Goal: Transaction & Acquisition: Purchase product/service

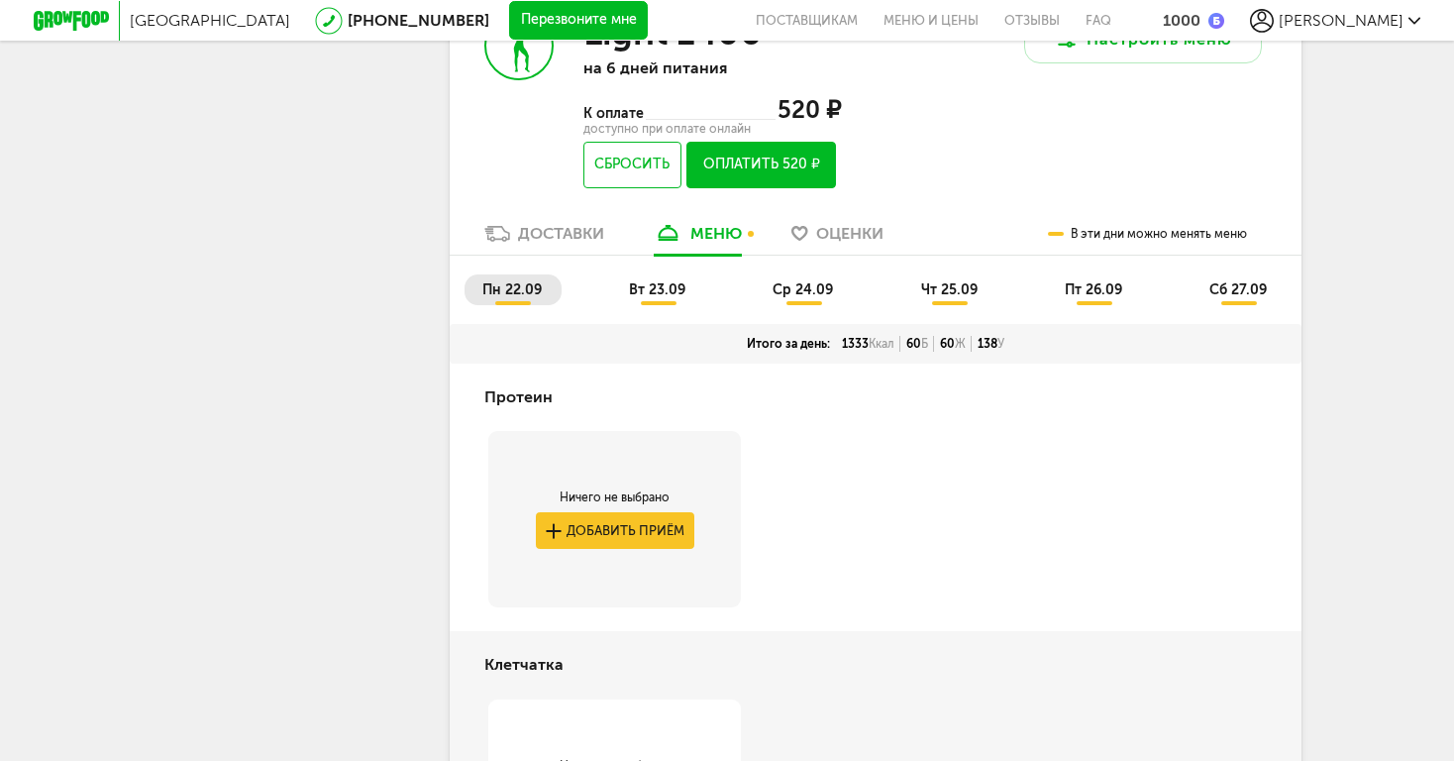
scroll to position [872, 0]
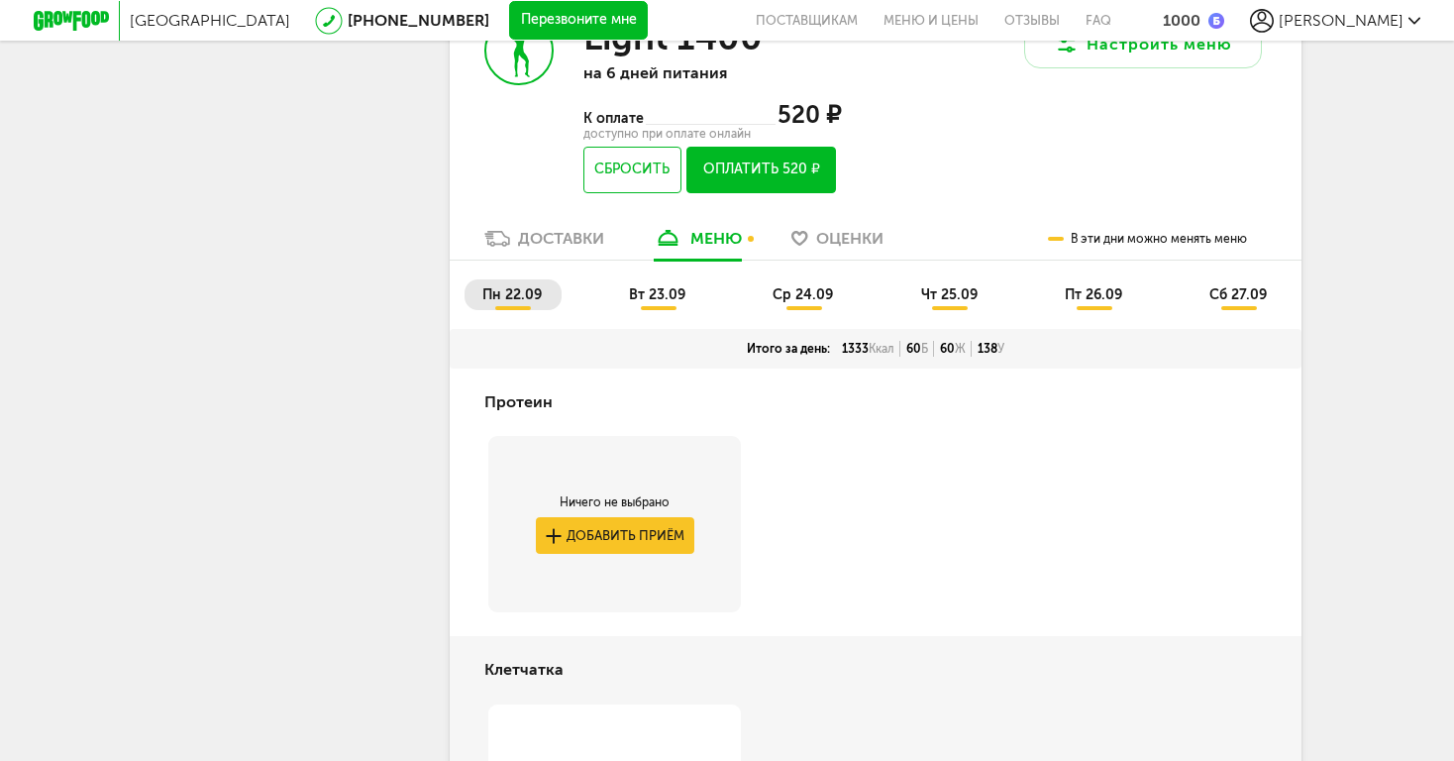
click at [650, 286] on span "вт 23.09" at bounding box center [657, 294] width 56 height 17
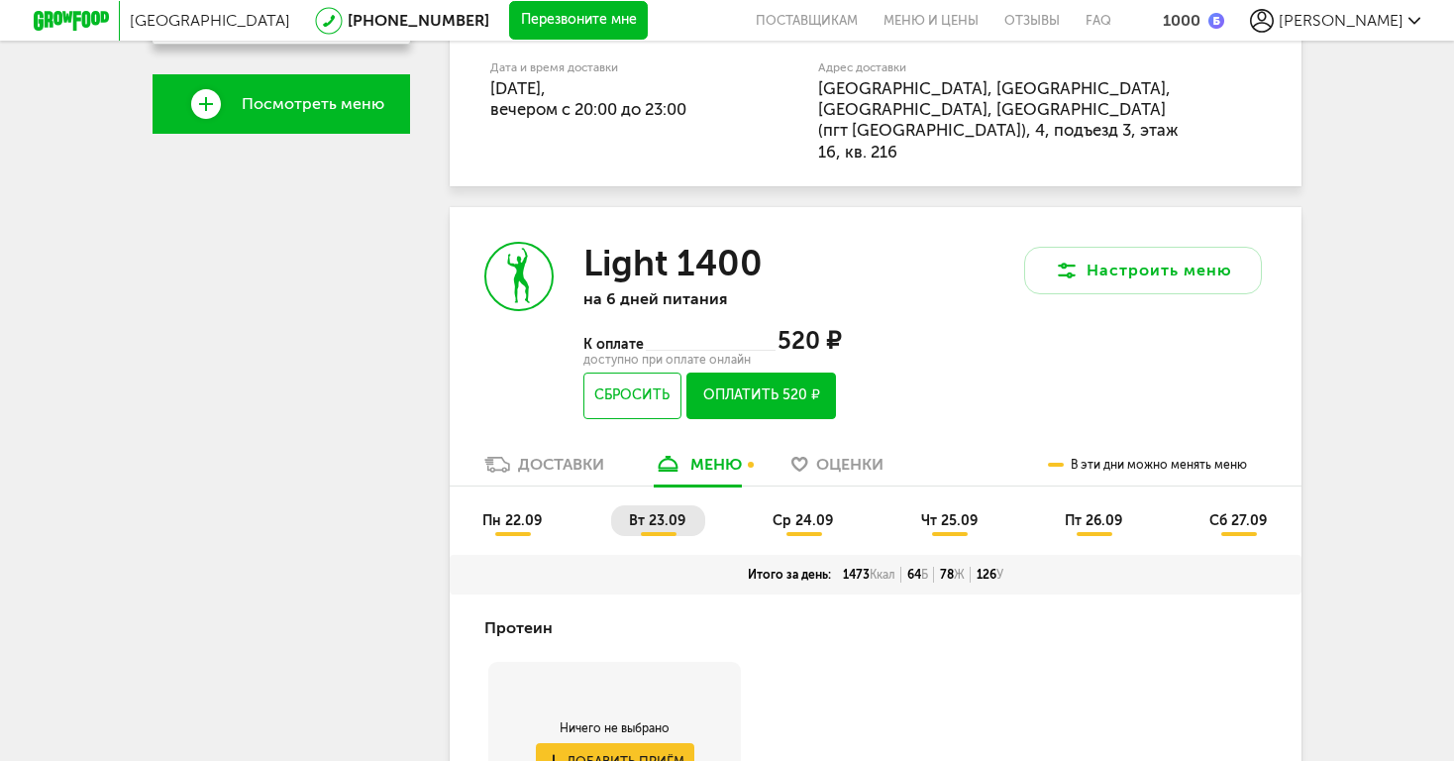
scroll to position [629, 0]
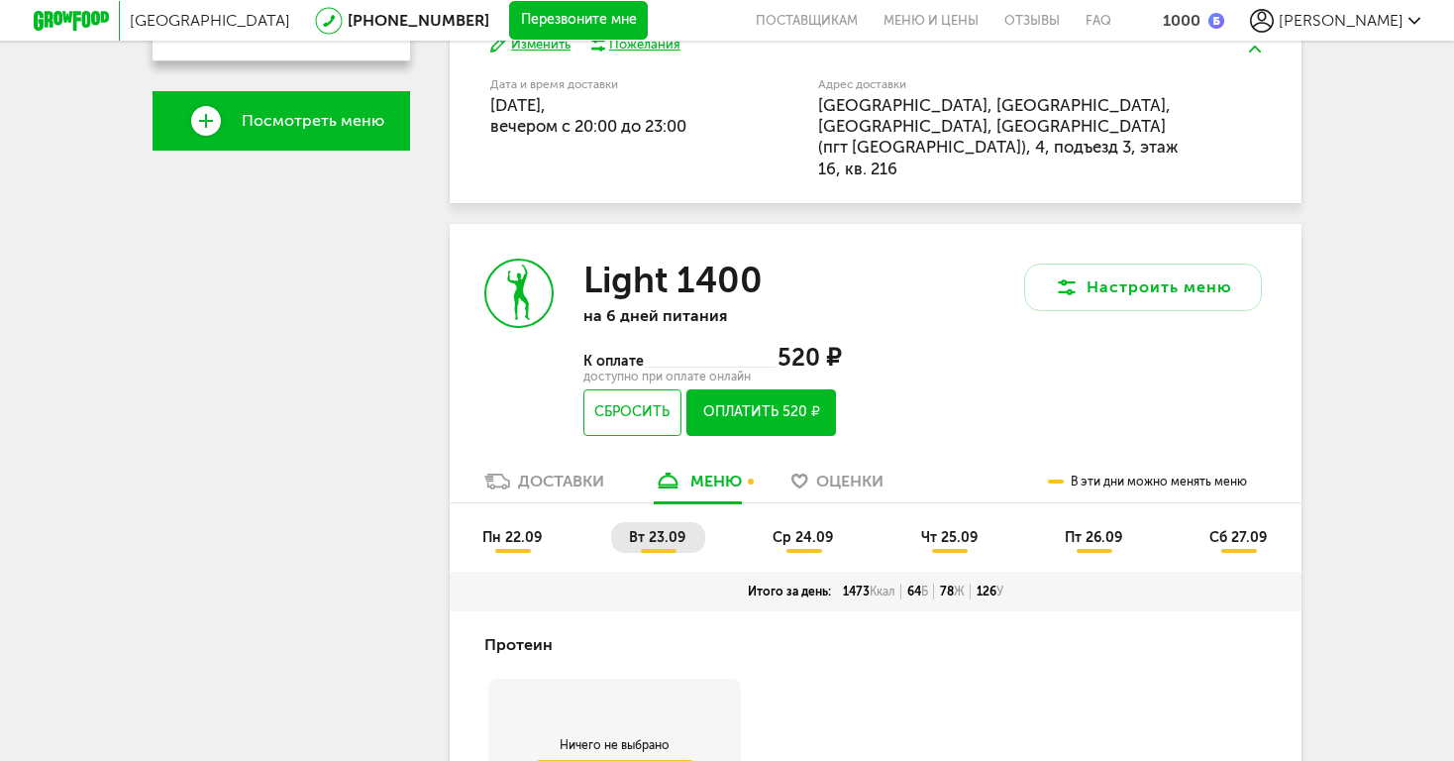
click at [813, 522] on ul "пн 22.09 вт 23.09 ср 24.09 чт 25.09 пт 26.09 сб 27.09" at bounding box center [876, 547] width 822 height 50
click at [813, 529] on span "ср 24.09" at bounding box center [803, 537] width 60 height 17
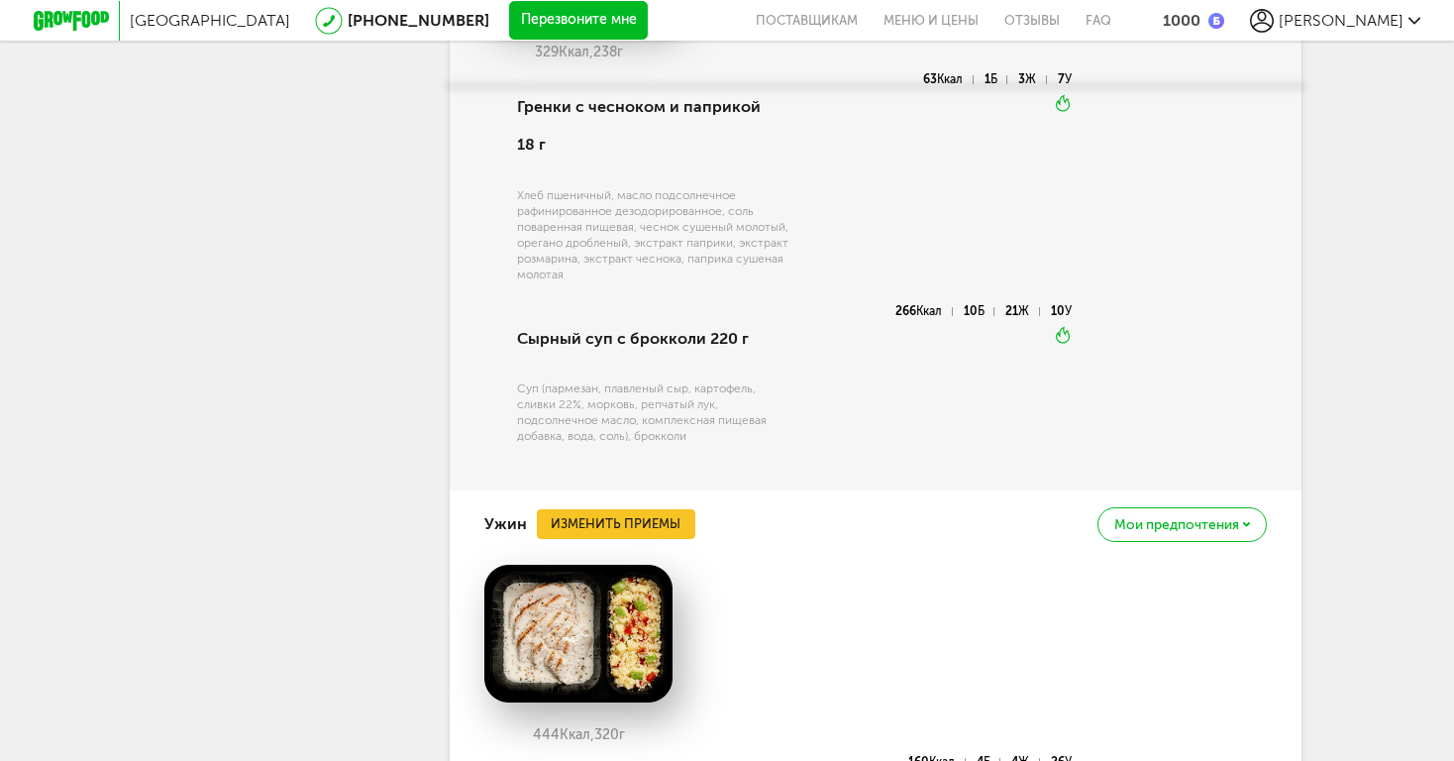
scroll to position [2475, 0]
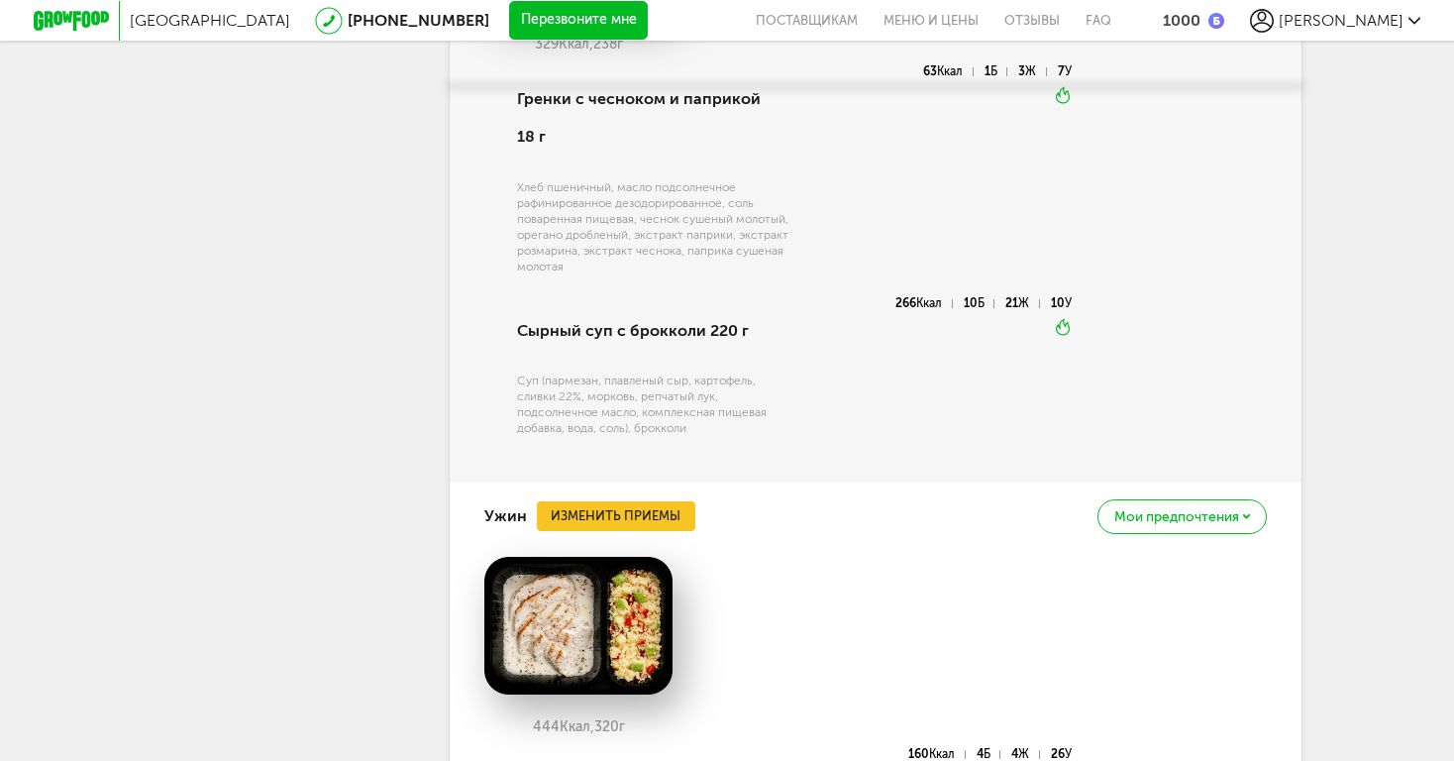
click at [657, 501] on button "Изменить приемы" at bounding box center [616, 516] width 159 height 30
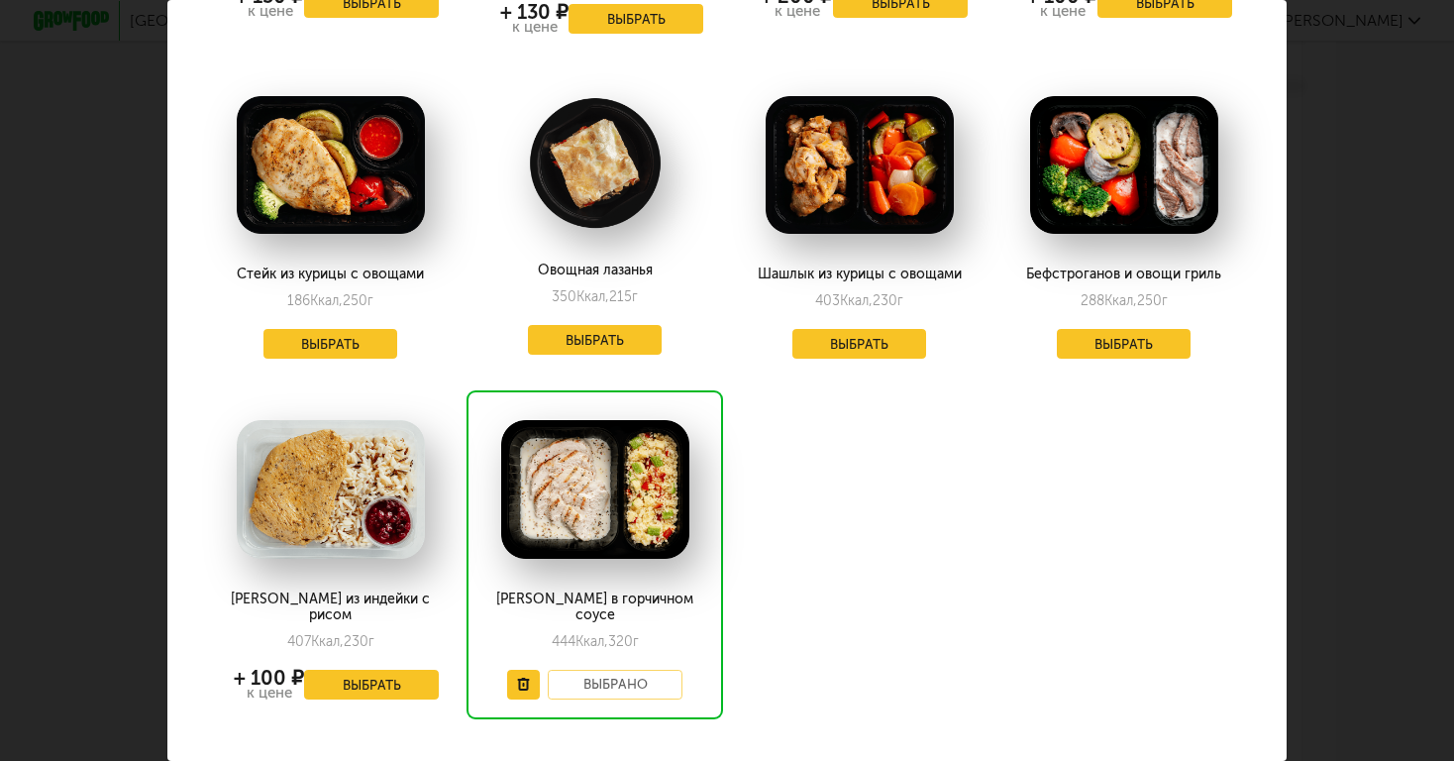
scroll to position [1392, 0]
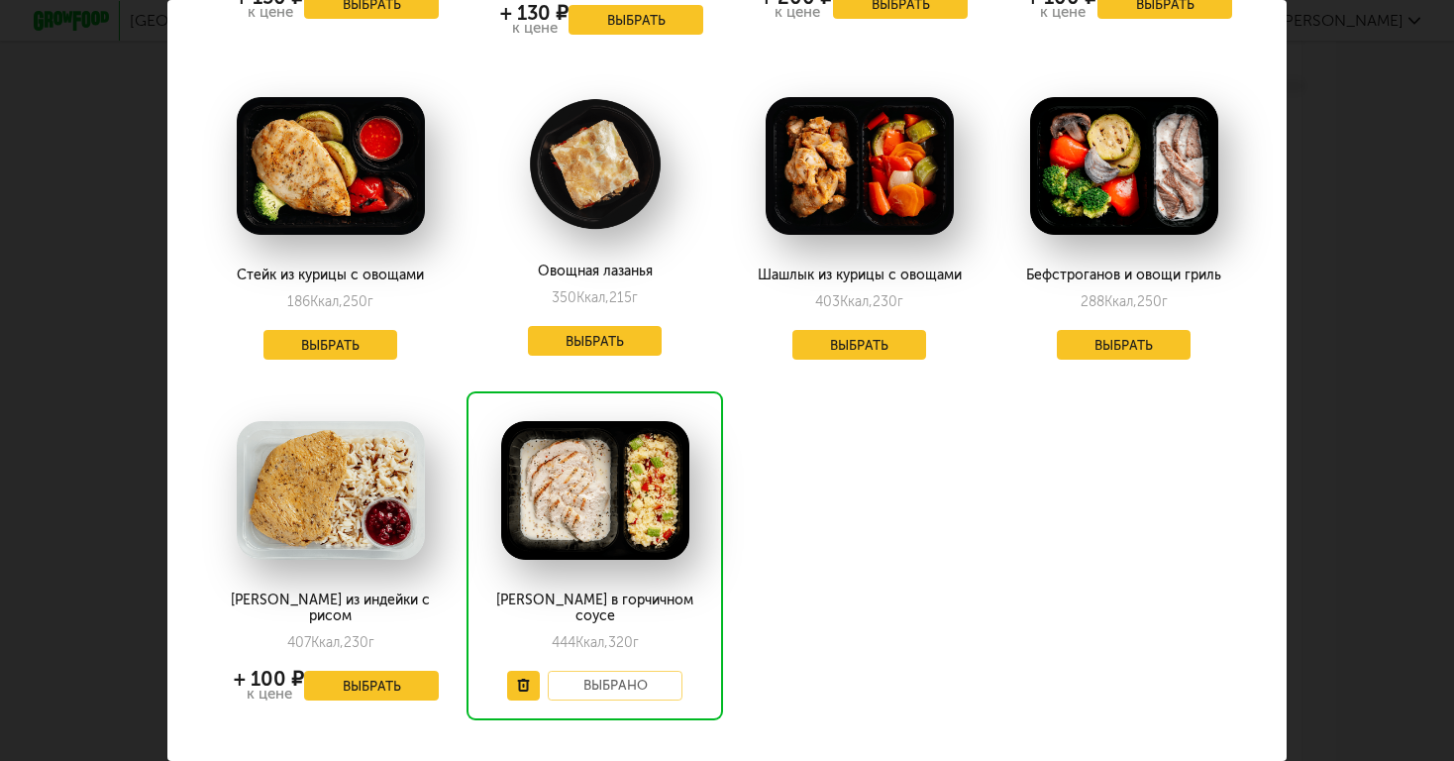
click at [1342, 207] on div "Выберите ужины на среду 24.09 Тортильони с курицей 470 Ккал, 261 г + 130 ₽ к це…" at bounding box center [727, 380] width 1454 height 761
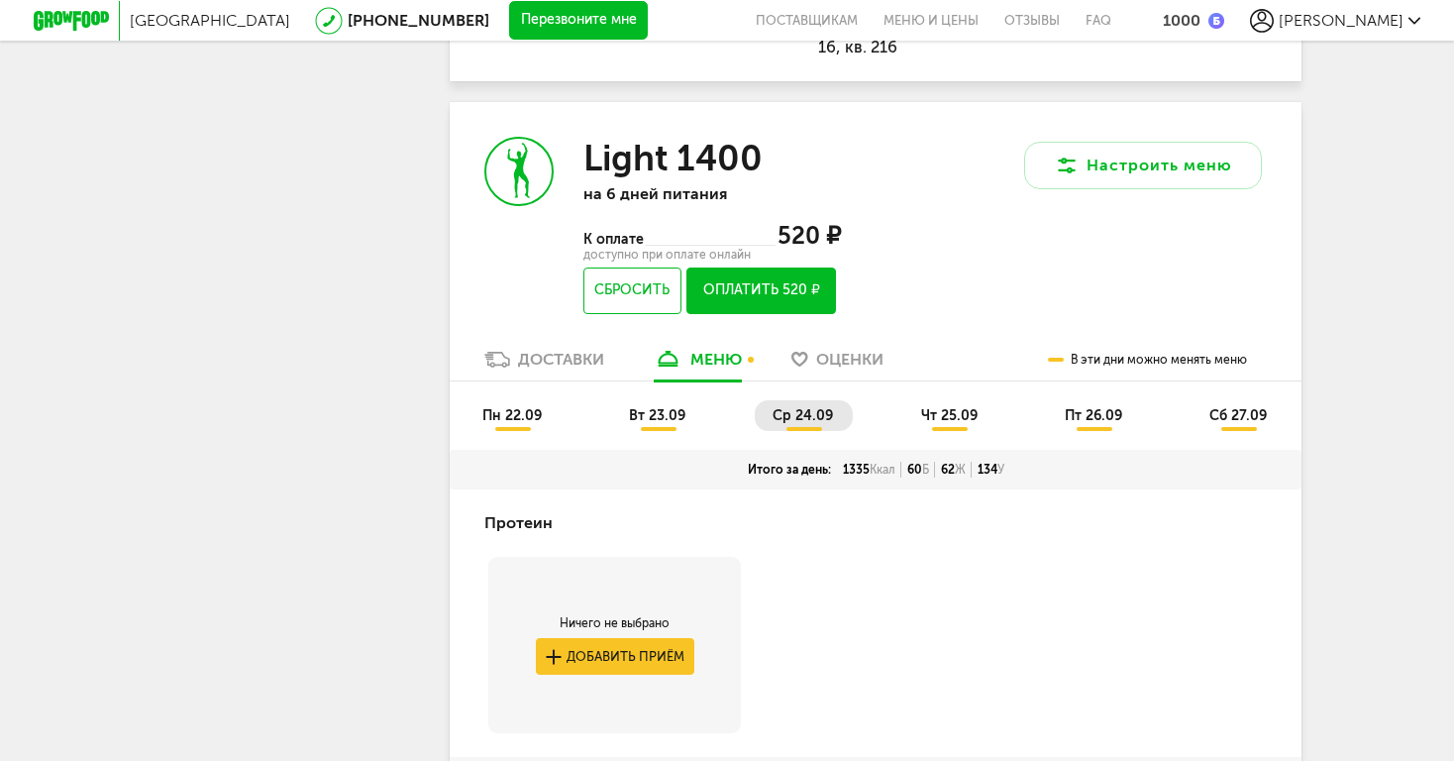
scroll to position [739, 0]
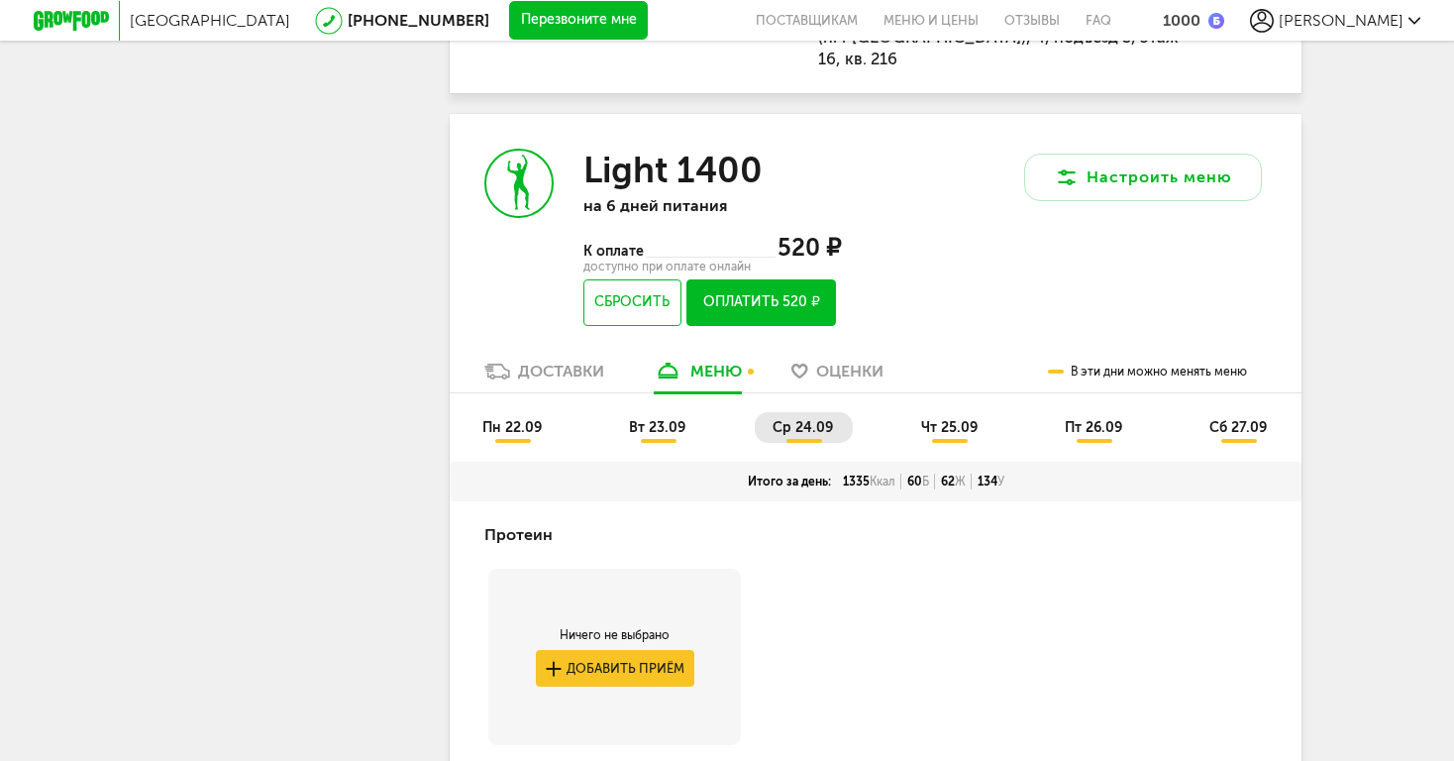
click at [523, 419] on span "пн 22.09" at bounding box center [511, 427] width 59 height 17
click at [646, 412] on li "вт 23.09" at bounding box center [658, 427] width 94 height 31
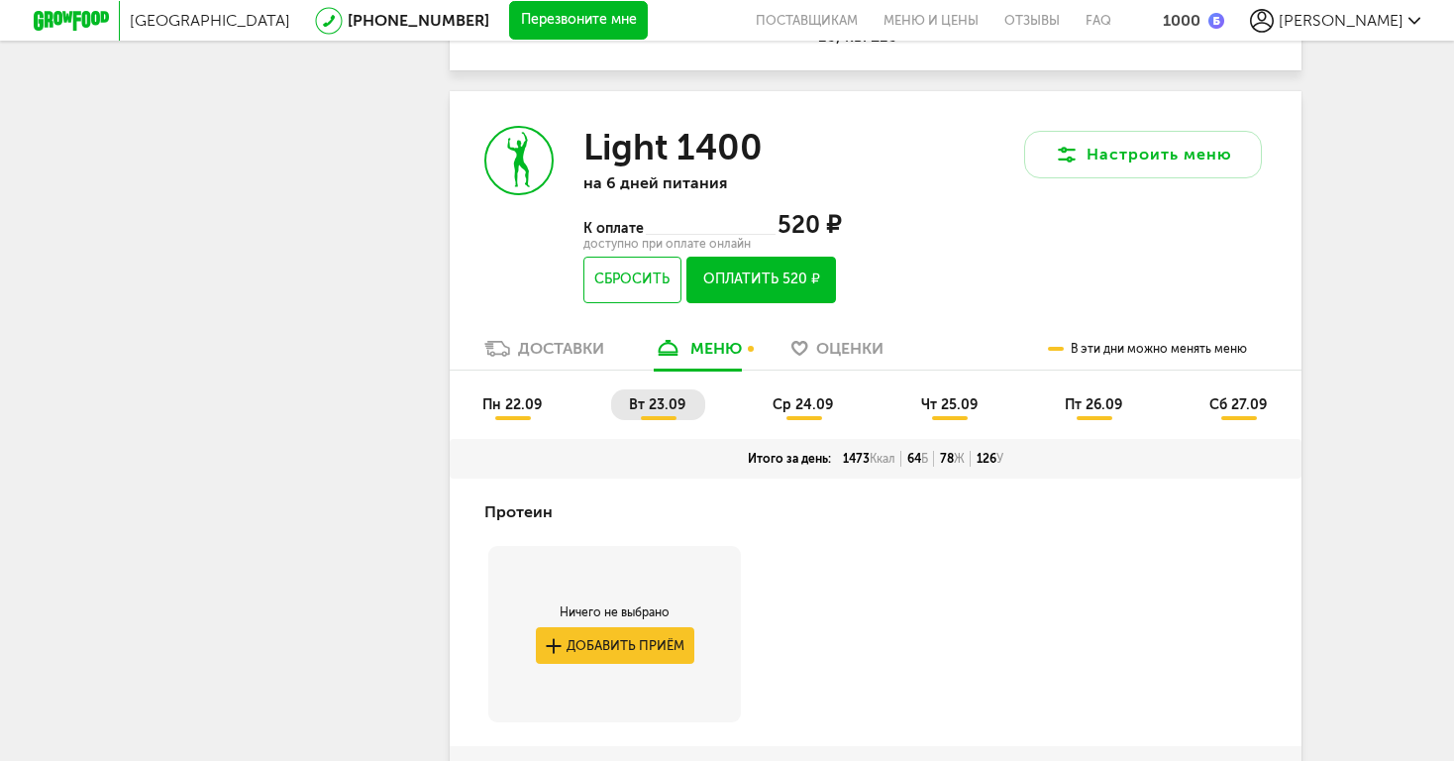
scroll to position [735, 0]
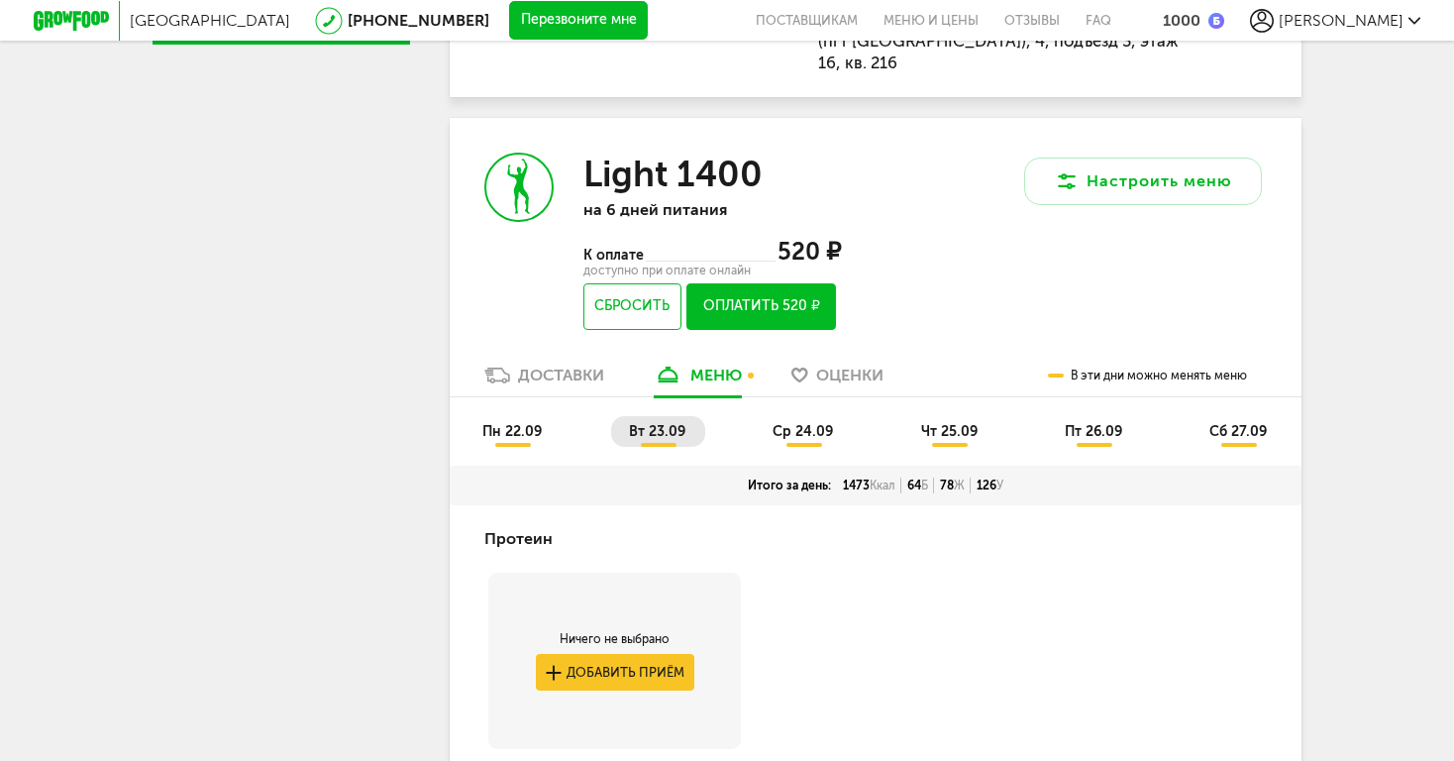
click at [801, 423] on span "ср 24.09" at bounding box center [803, 431] width 60 height 17
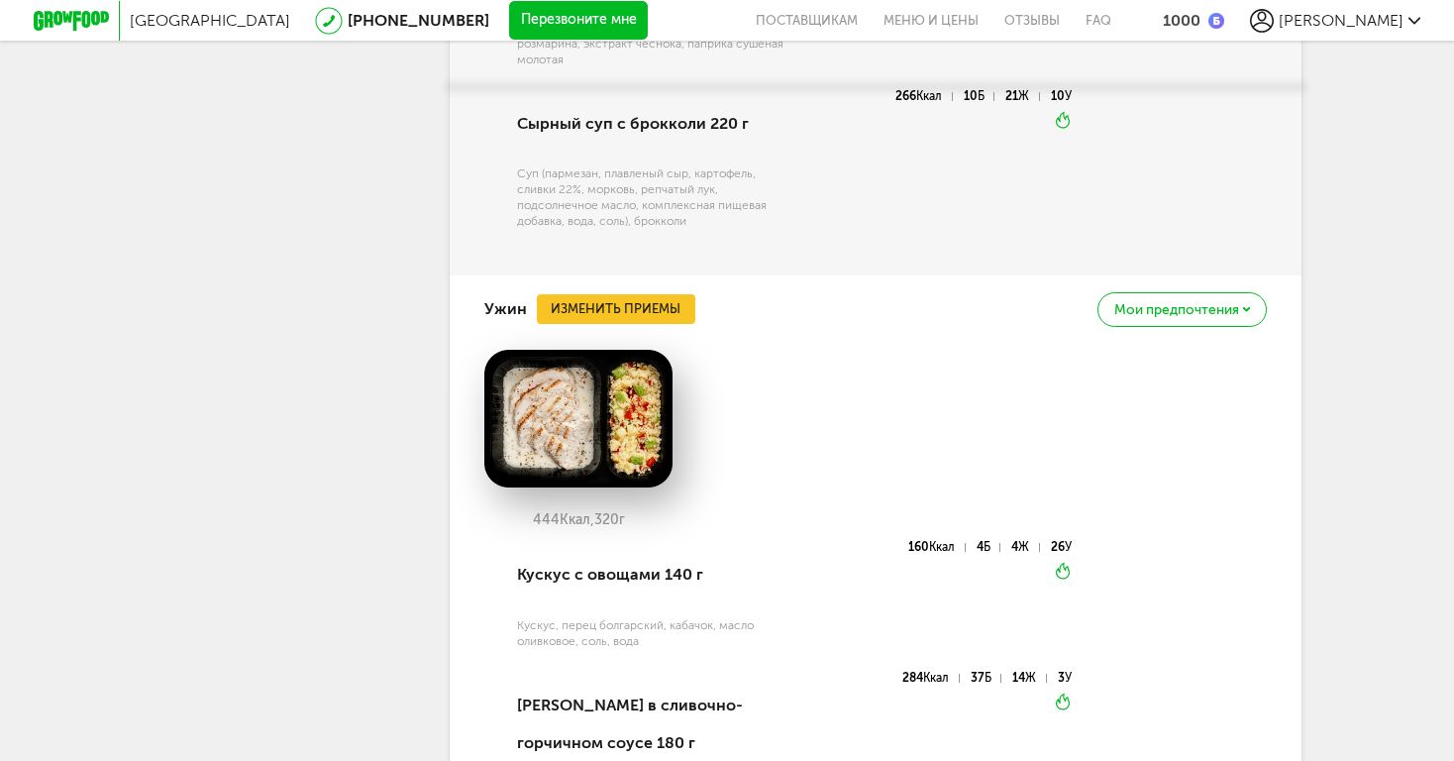
scroll to position [2683, 0]
click at [585, 293] on button "Изменить приемы" at bounding box center [616, 308] width 159 height 30
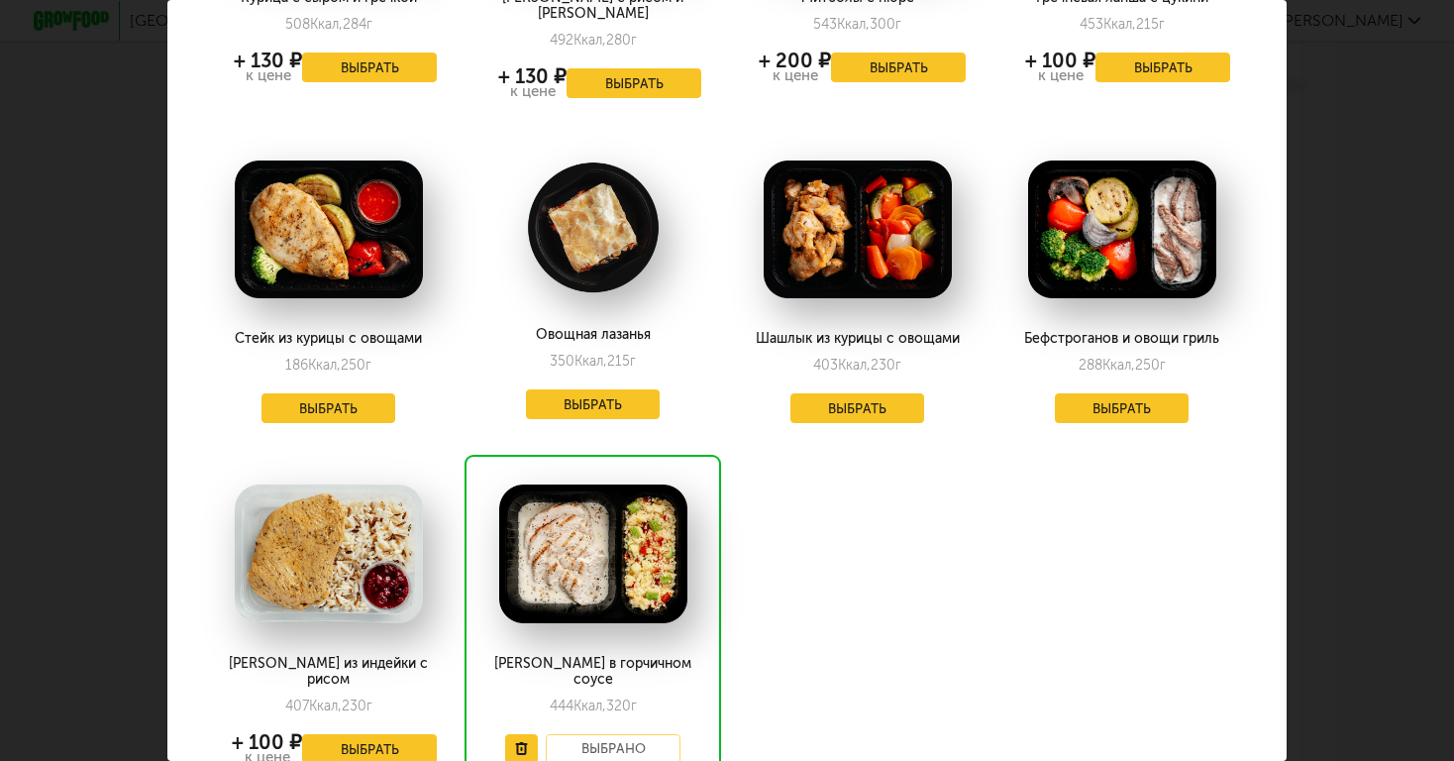
scroll to position [1327, 2]
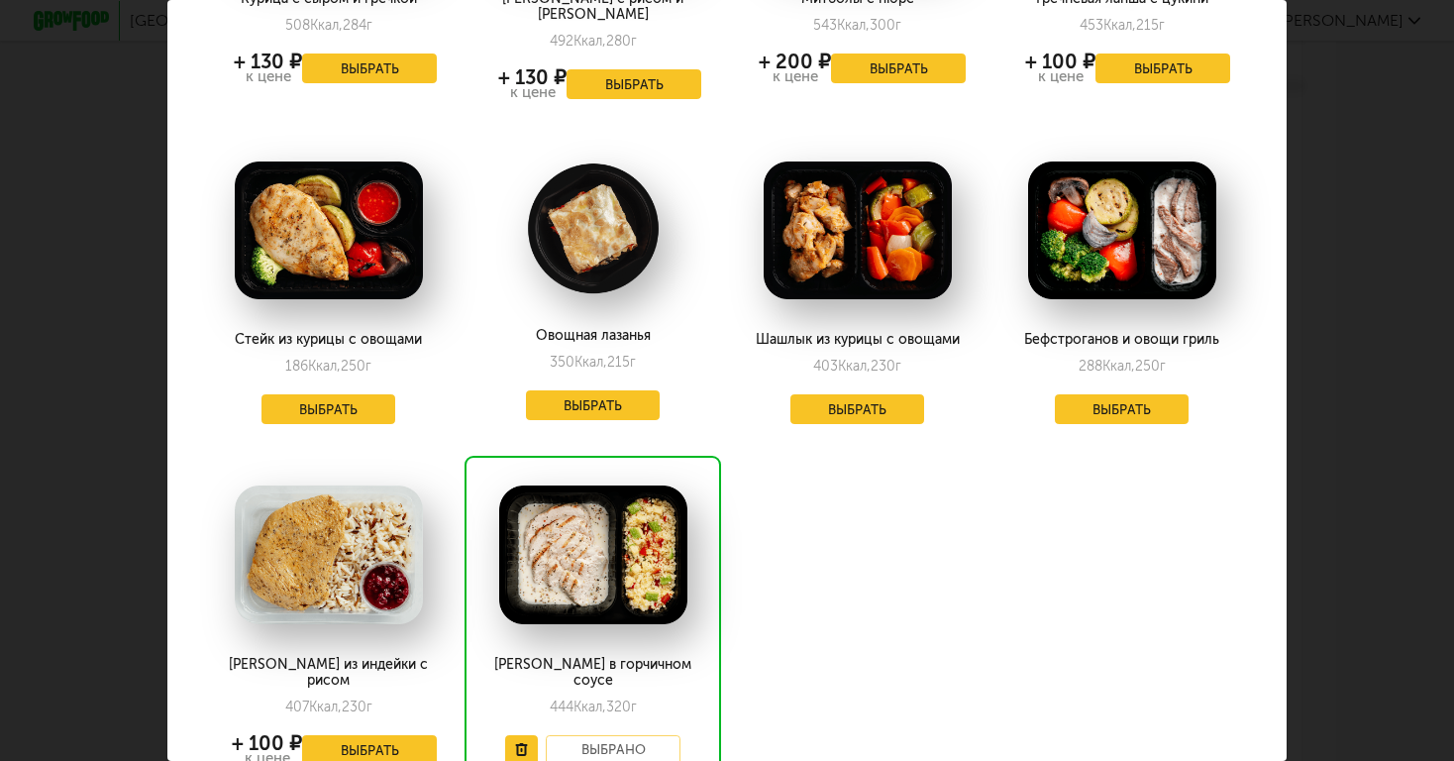
click at [1103, 394] on button "Выбрать" at bounding box center [1122, 409] width 135 height 30
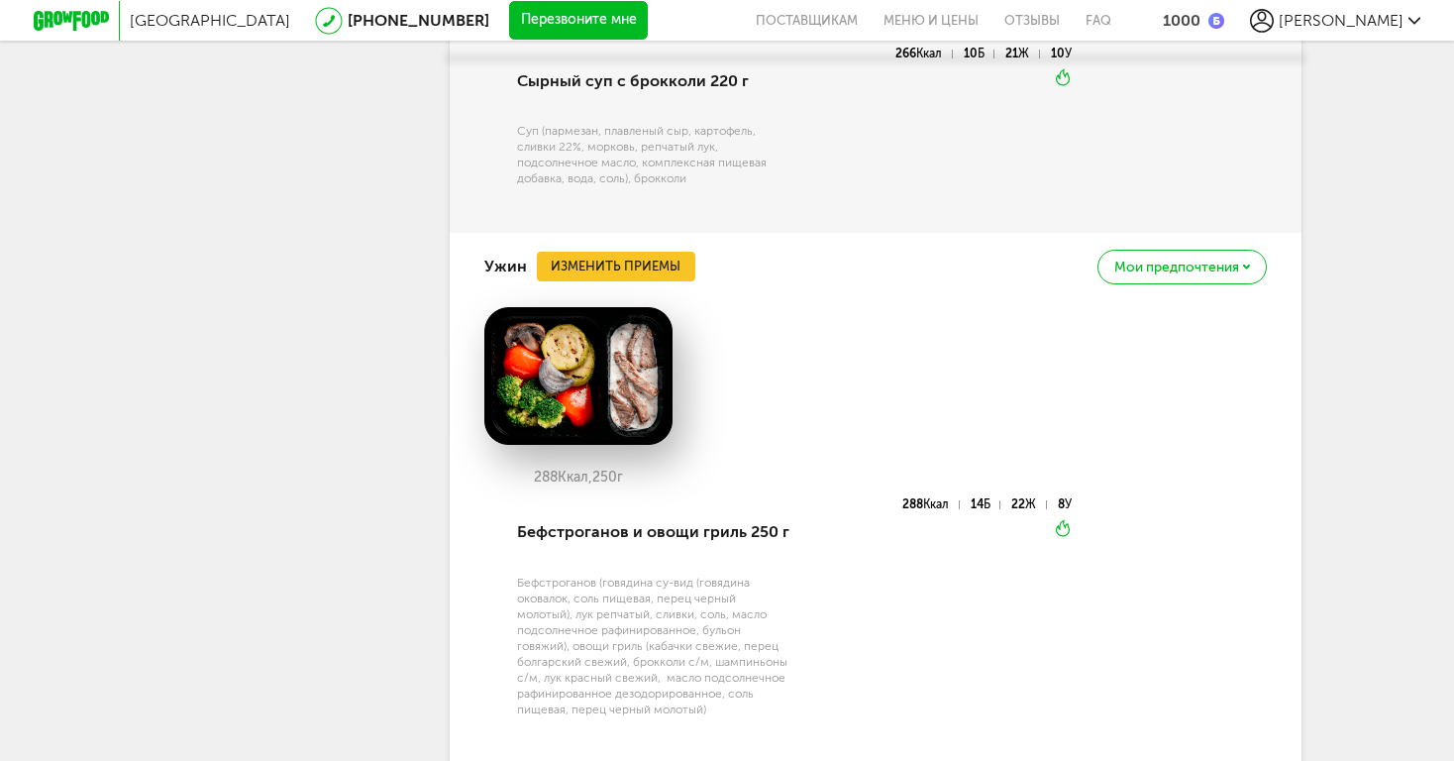
scroll to position [2660, 0]
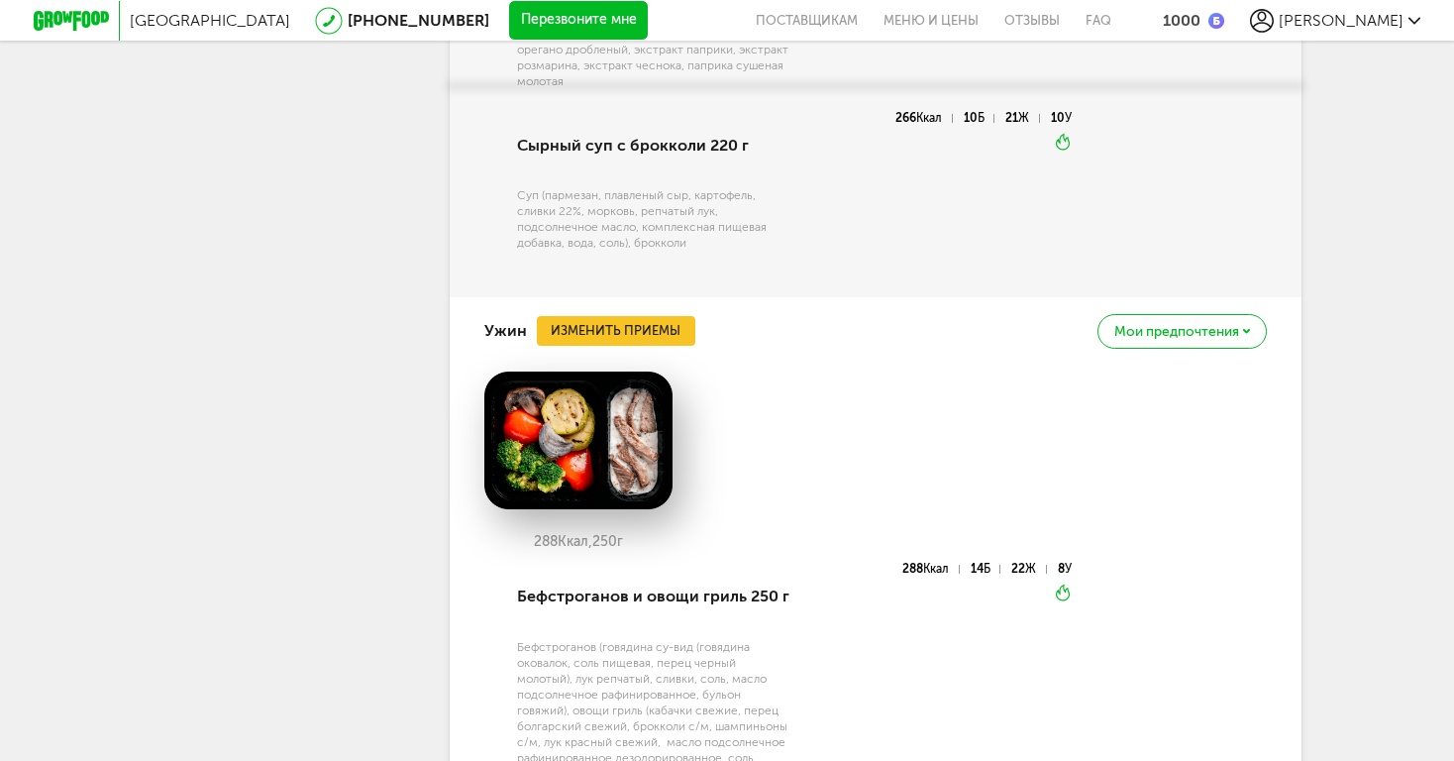
click at [581, 316] on button "Изменить приемы" at bounding box center [616, 331] width 159 height 30
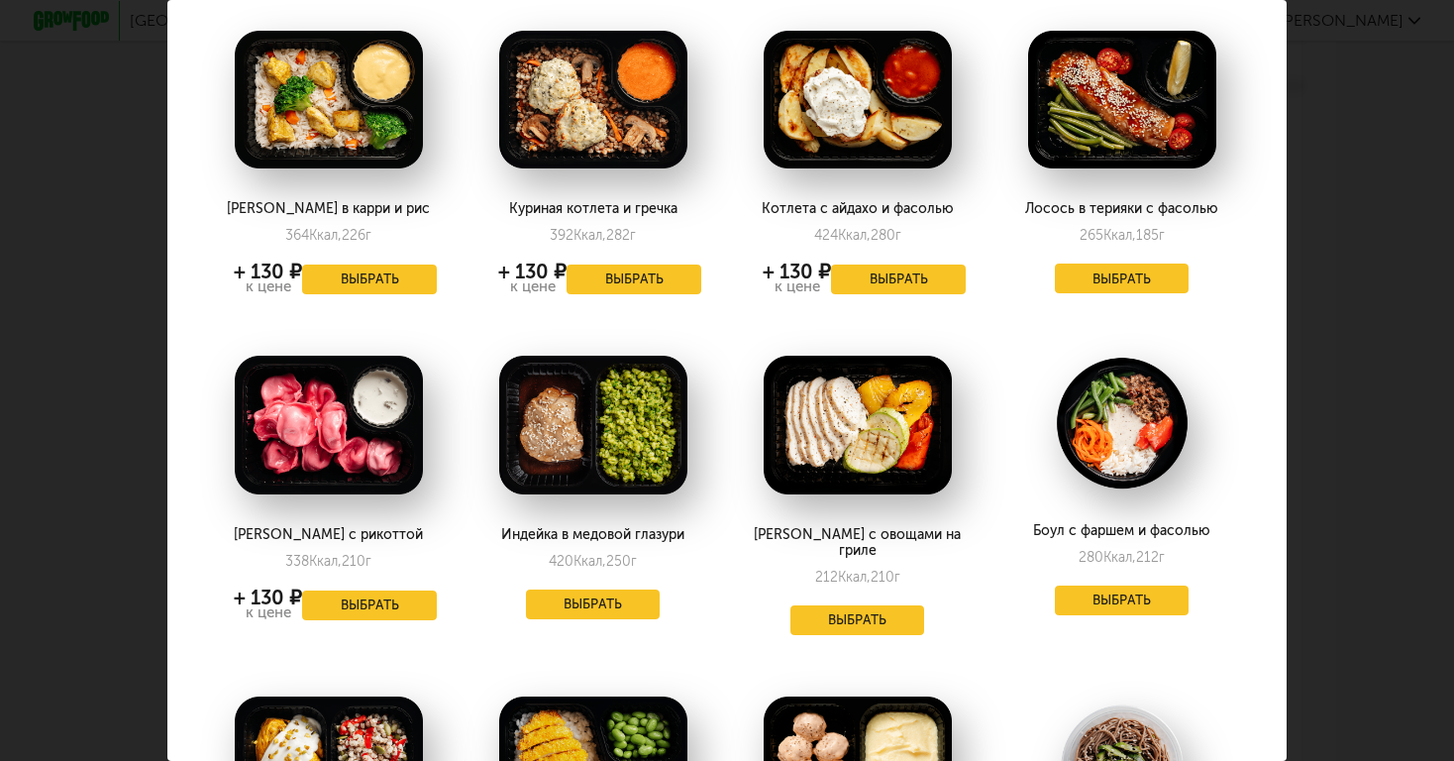
scroll to position [449, 2]
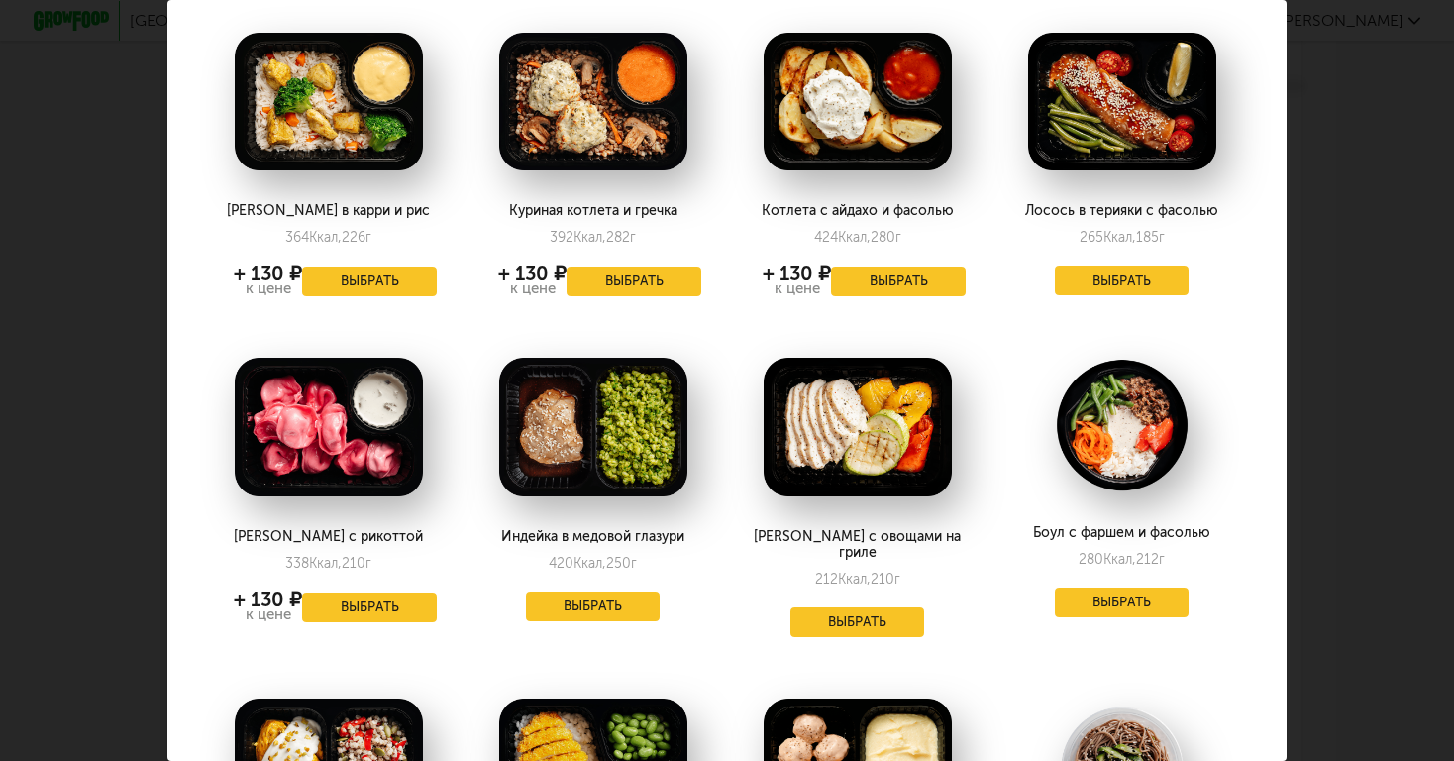
click at [1120, 265] on button "Выбрать" at bounding box center [1122, 280] width 135 height 30
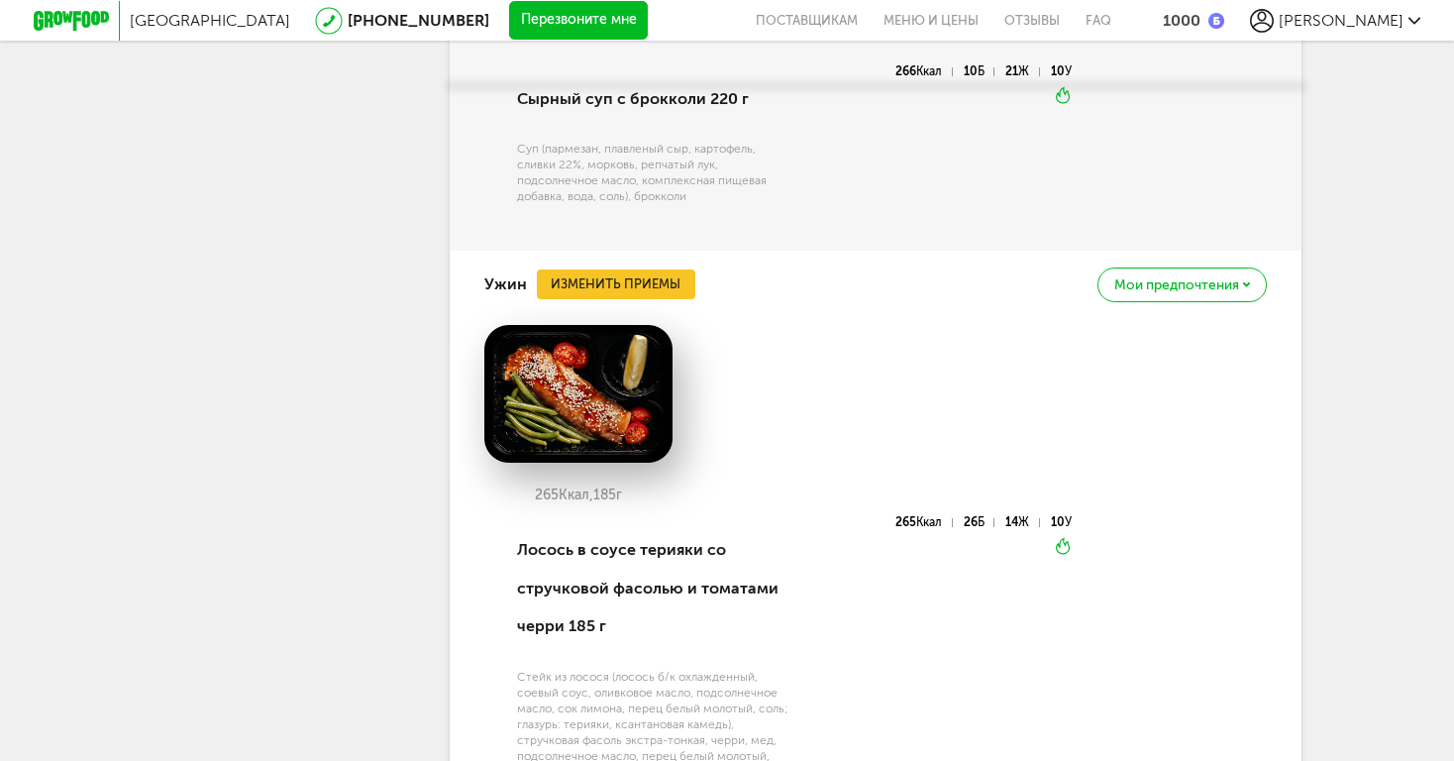
scroll to position [2706, 0]
click at [669, 269] on button "Изменить приемы" at bounding box center [616, 284] width 159 height 30
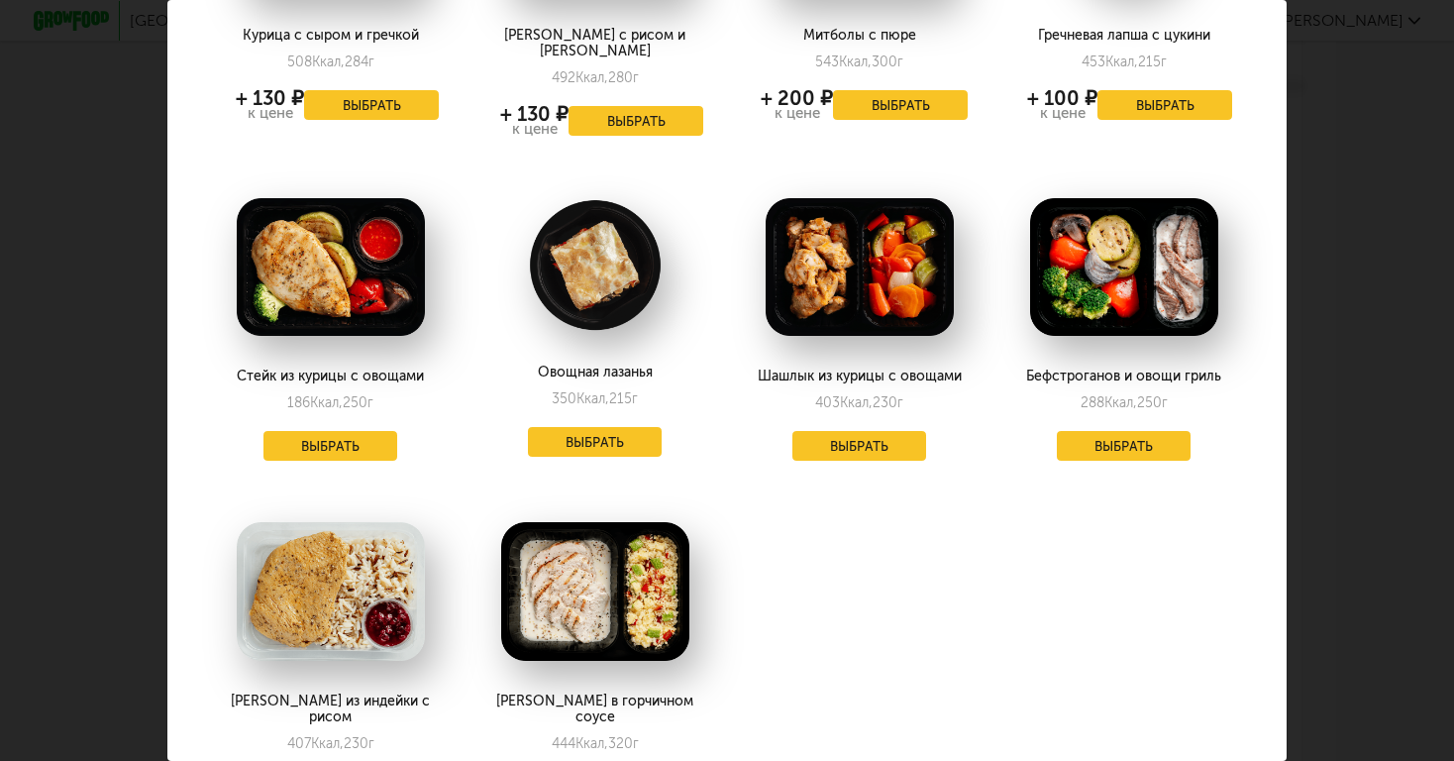
scroll to position [1290, 0]
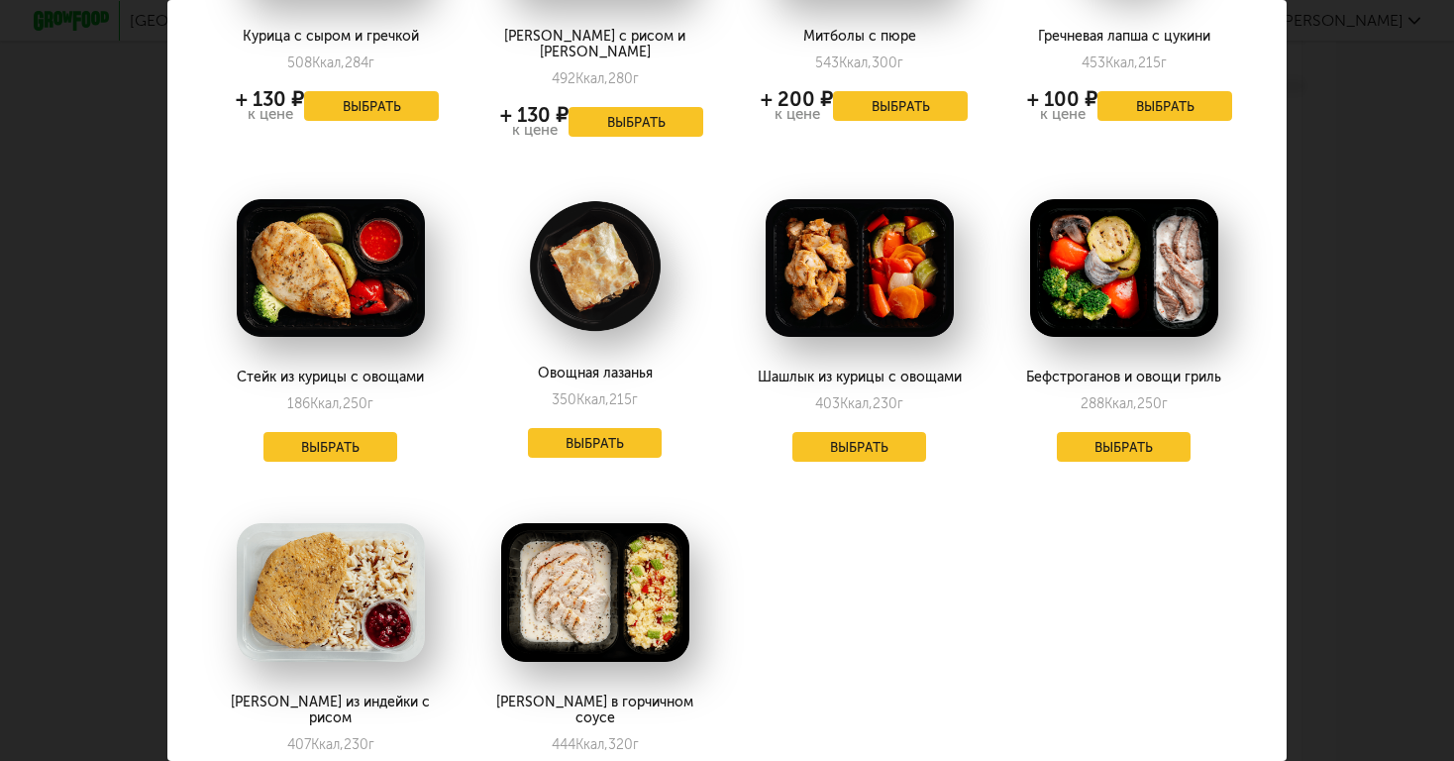
click at [1119, 432] on button "Выбрать" at bounding box center [1124, 447] width 135 height 30
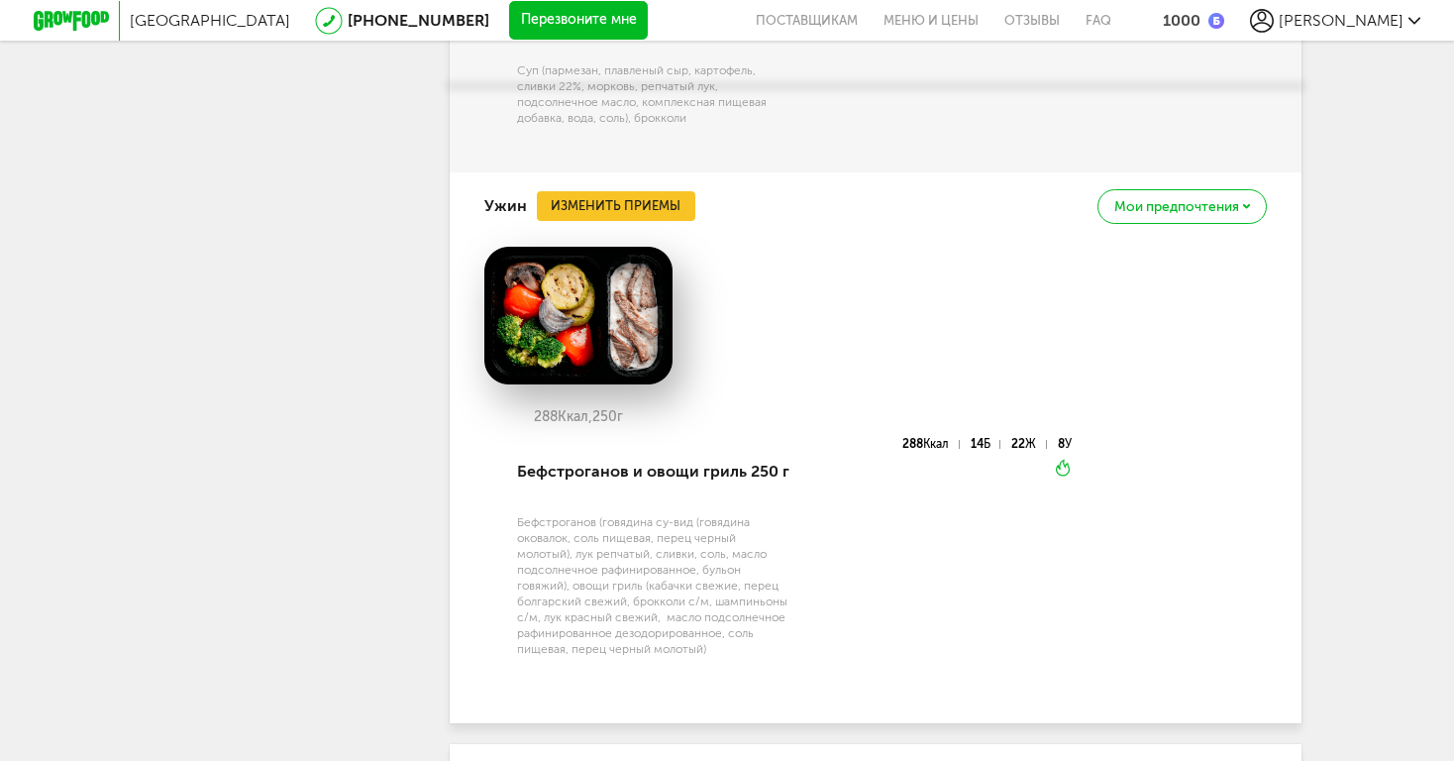
scroll to position [2785, 0]
click at [652, 191] on button "Изменить приемы" at bounding box center [616, 206] width 159 height 30
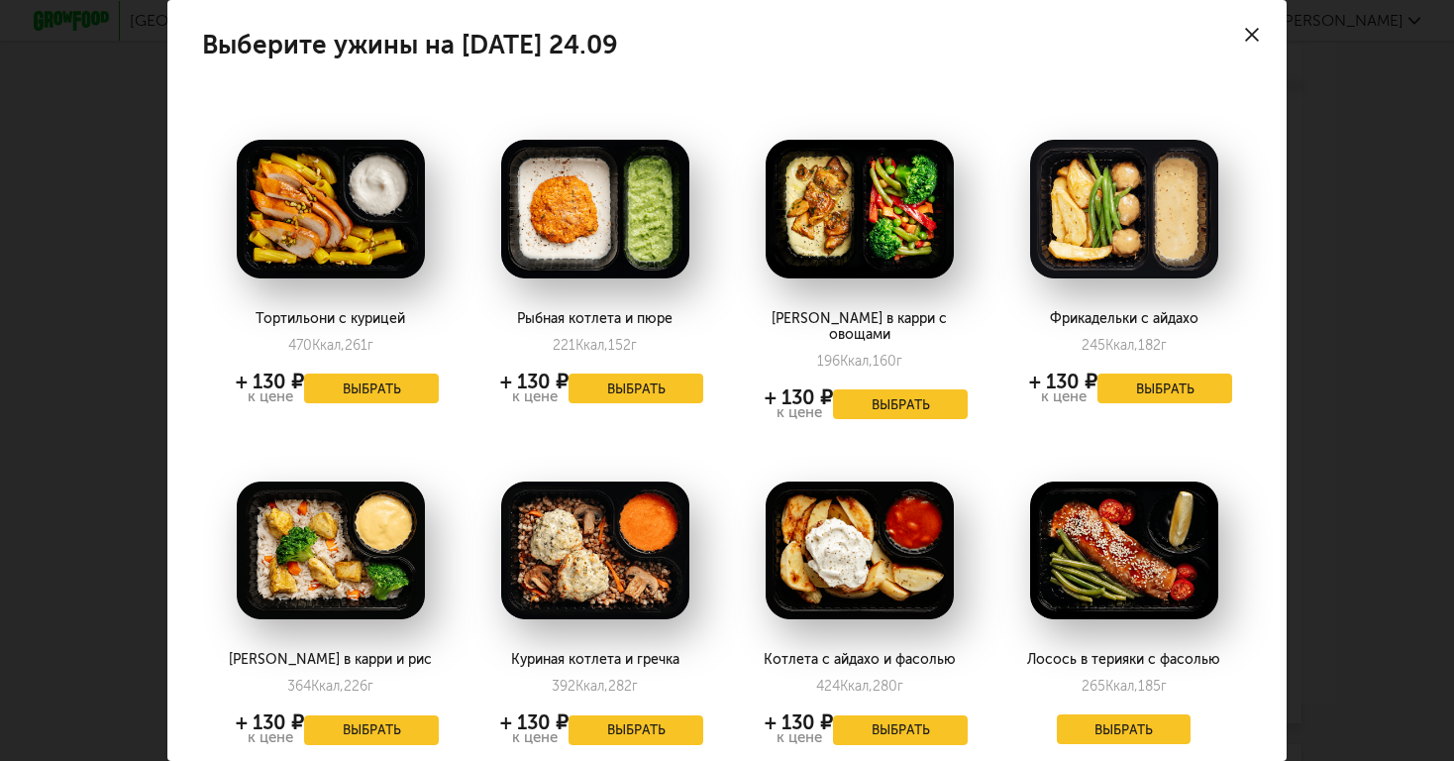
click at [1116, 714] on button "Выбрать" at bounding box center [1124, 729] width 135 height 30
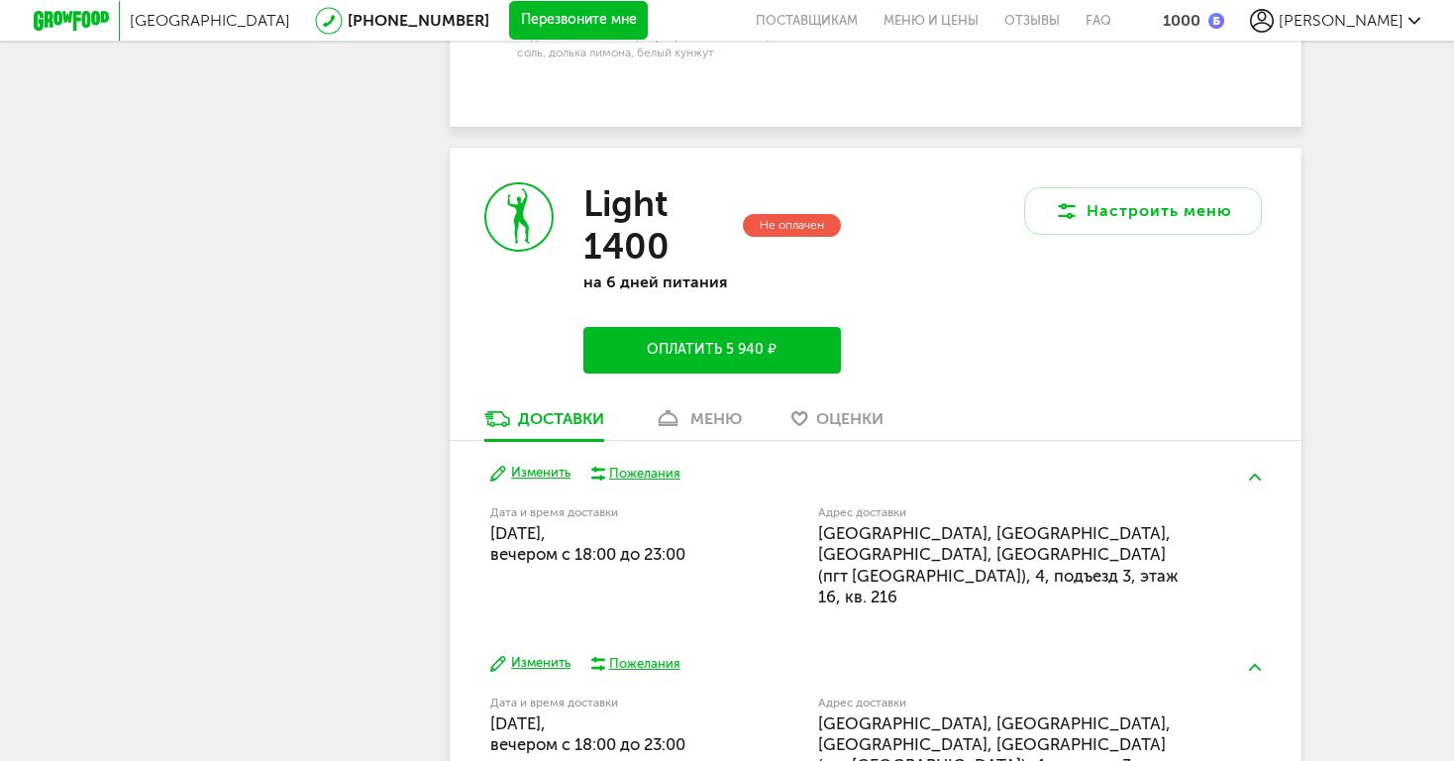
scroll to position [3420, 0]
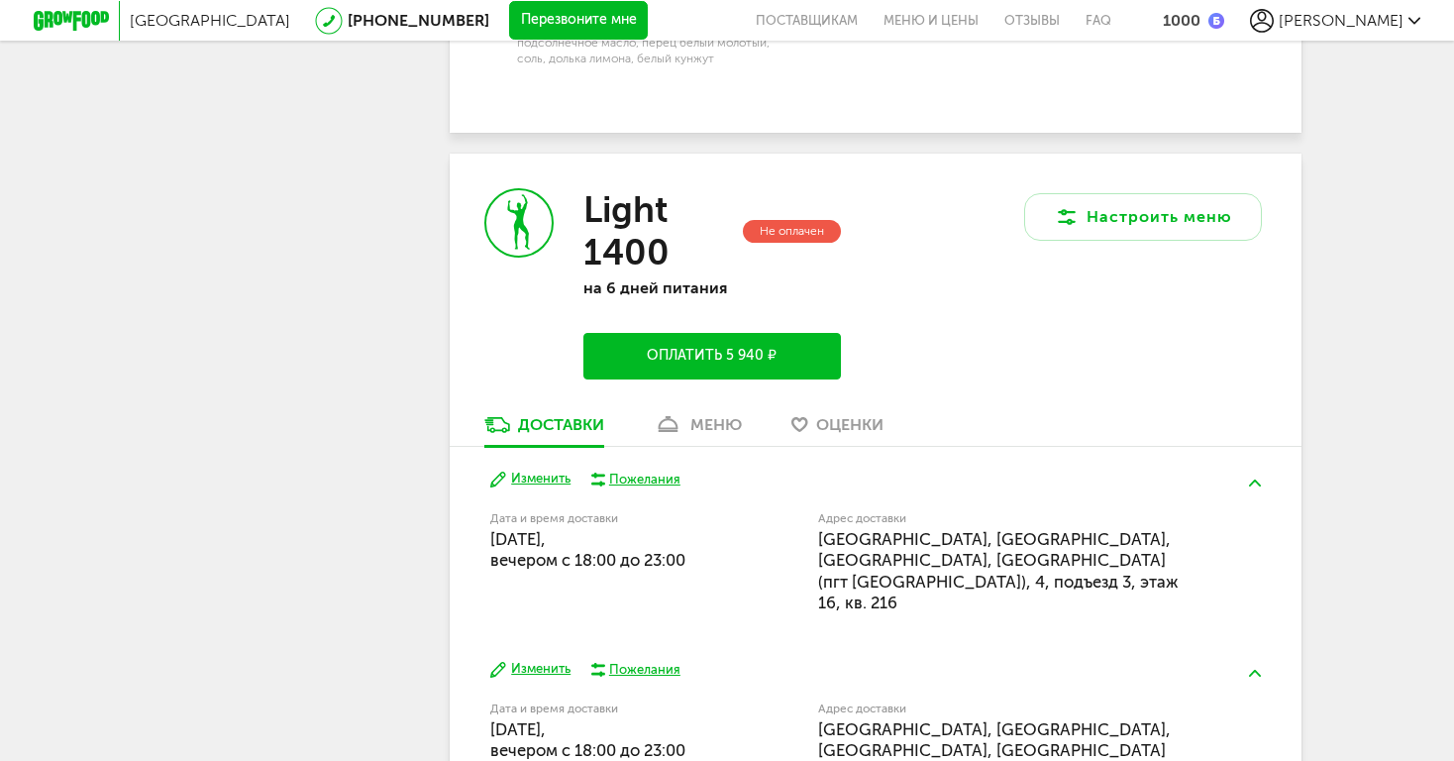
click at [689, 414] on link "меню" at bounding box center [698, 430] width 108 height 32
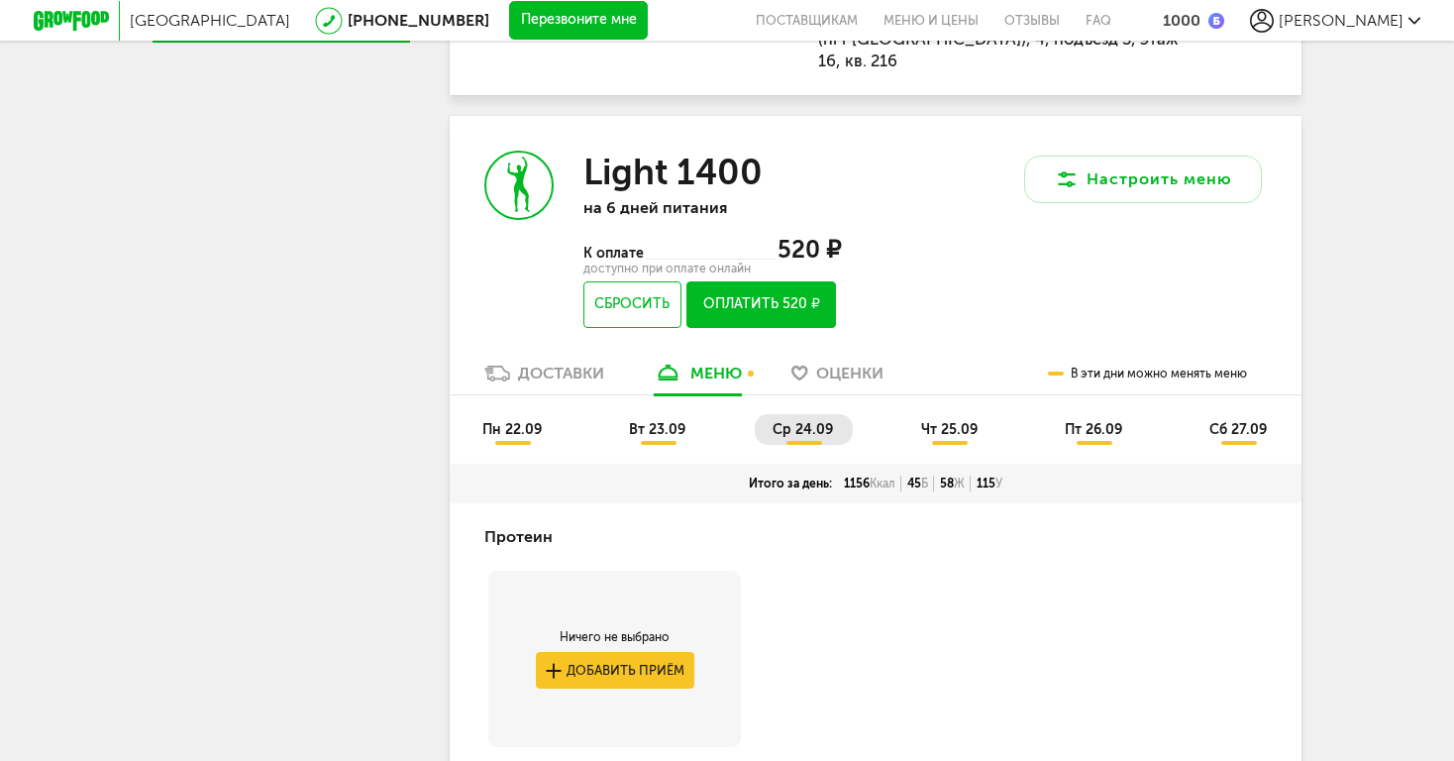
scroll to position [734, 0]
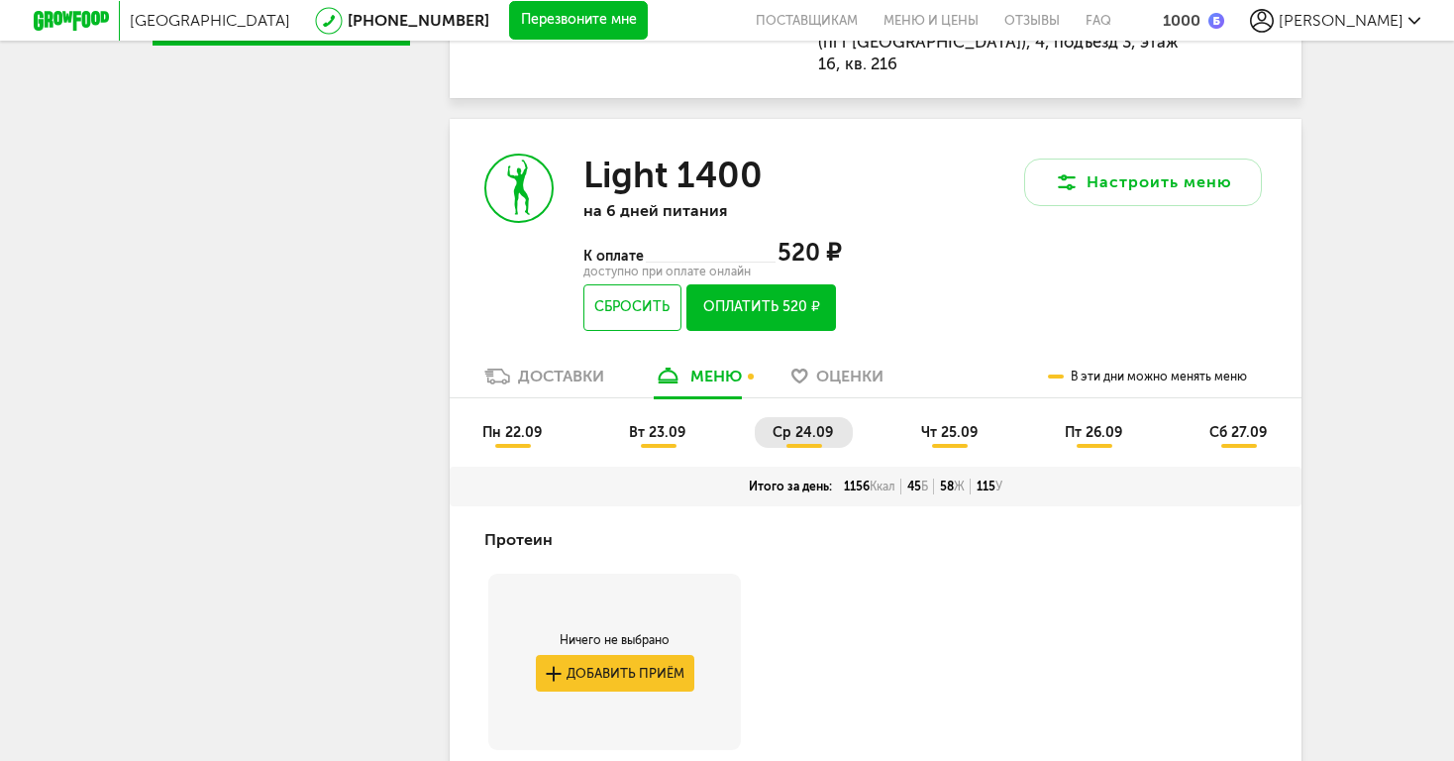
click at [951, 398] on div "пн 22.09 вт 23.09 ср 24.09 чт 25.09 пт 26.09 сб 27.09" at bounding box center [876, 432] width 852 height 68
click at [951, 417] on ul "пн 22.09 вт 23.09 ср 24.09 чт 25.09 пт 26.09 сб 27.09" at bounding box center [876, 442] width 822 height 50
click at [947, 424] on span "чт 25.09" at bounding box center [949, 432] width 56 height 17
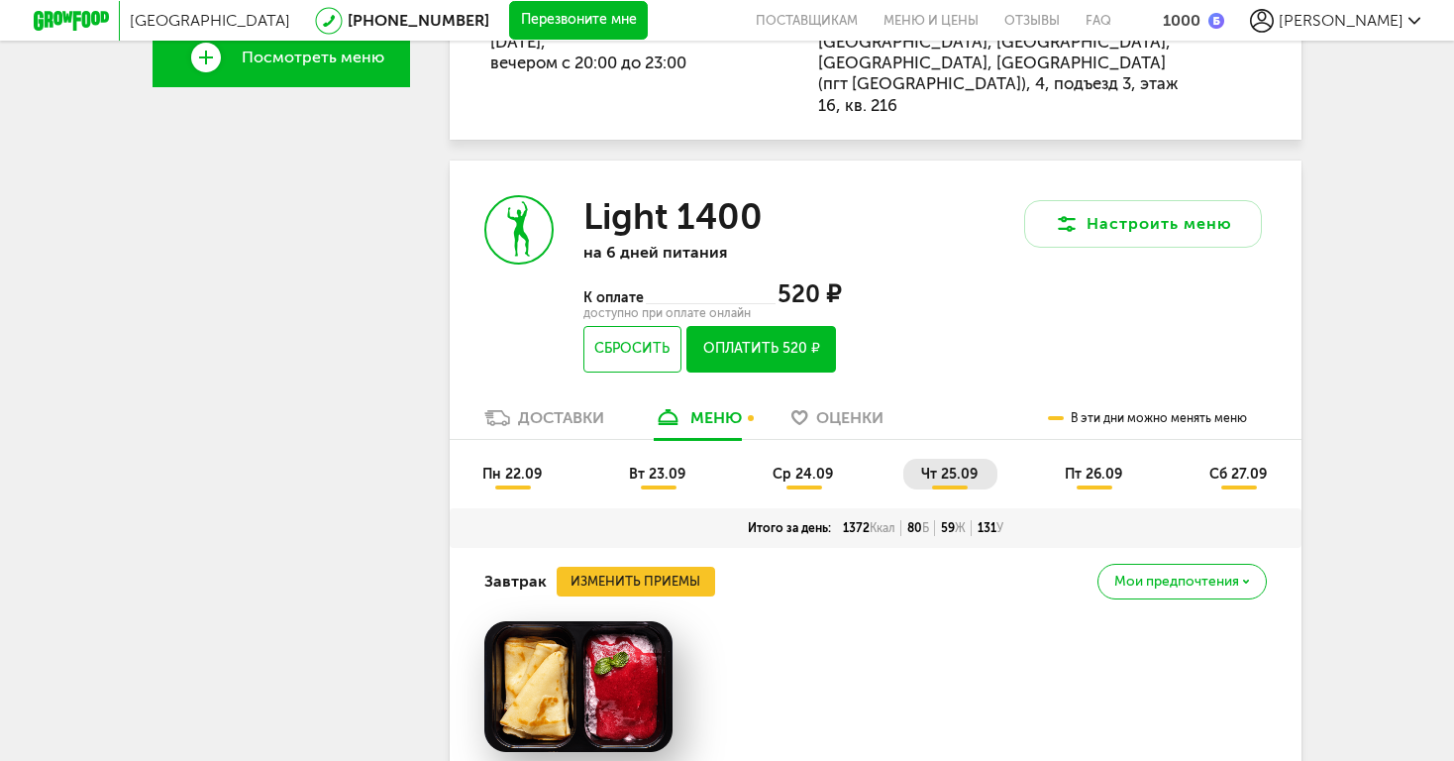
scroll to position [693, 0]
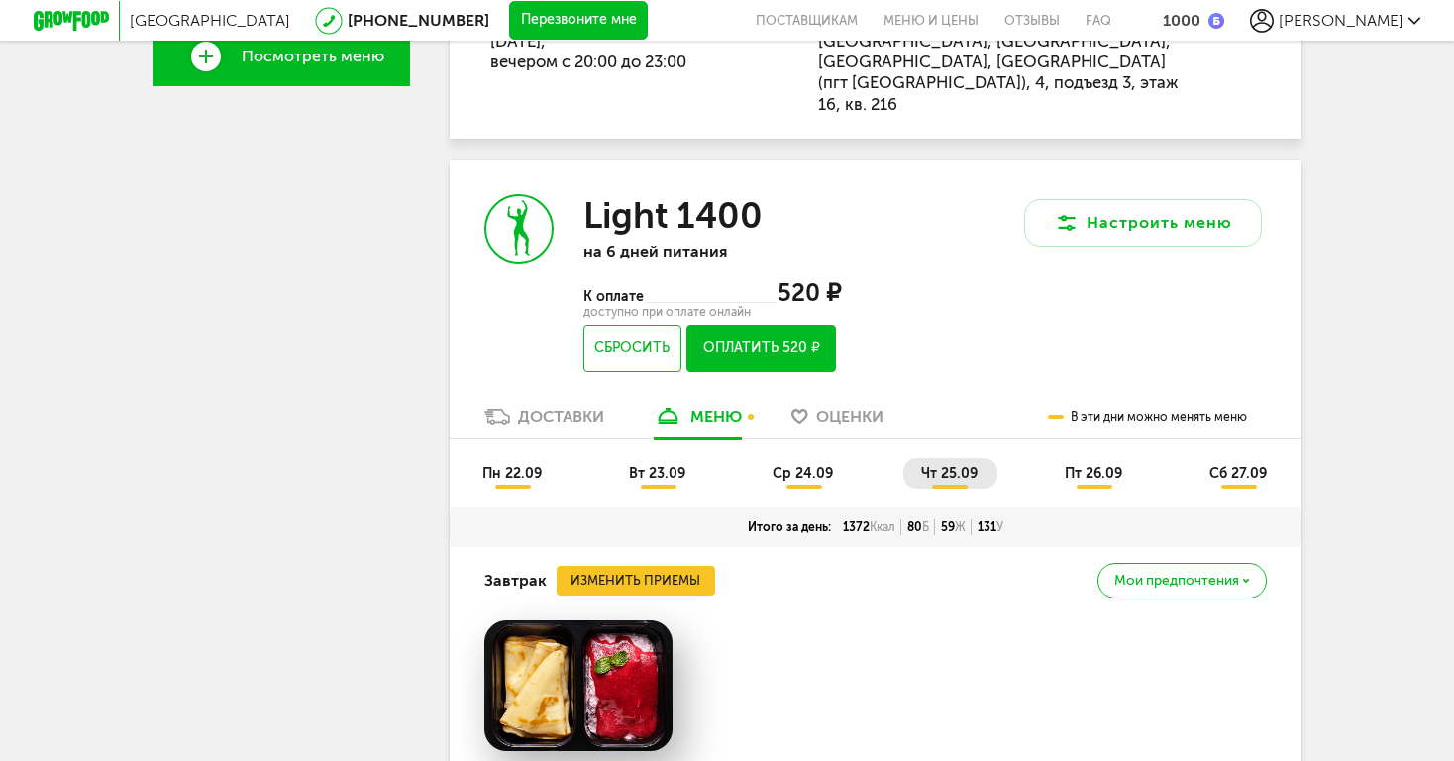
click at [1107, 465] on span "пт 26.09" at bounding box center [1093, 473] width 57 height 17
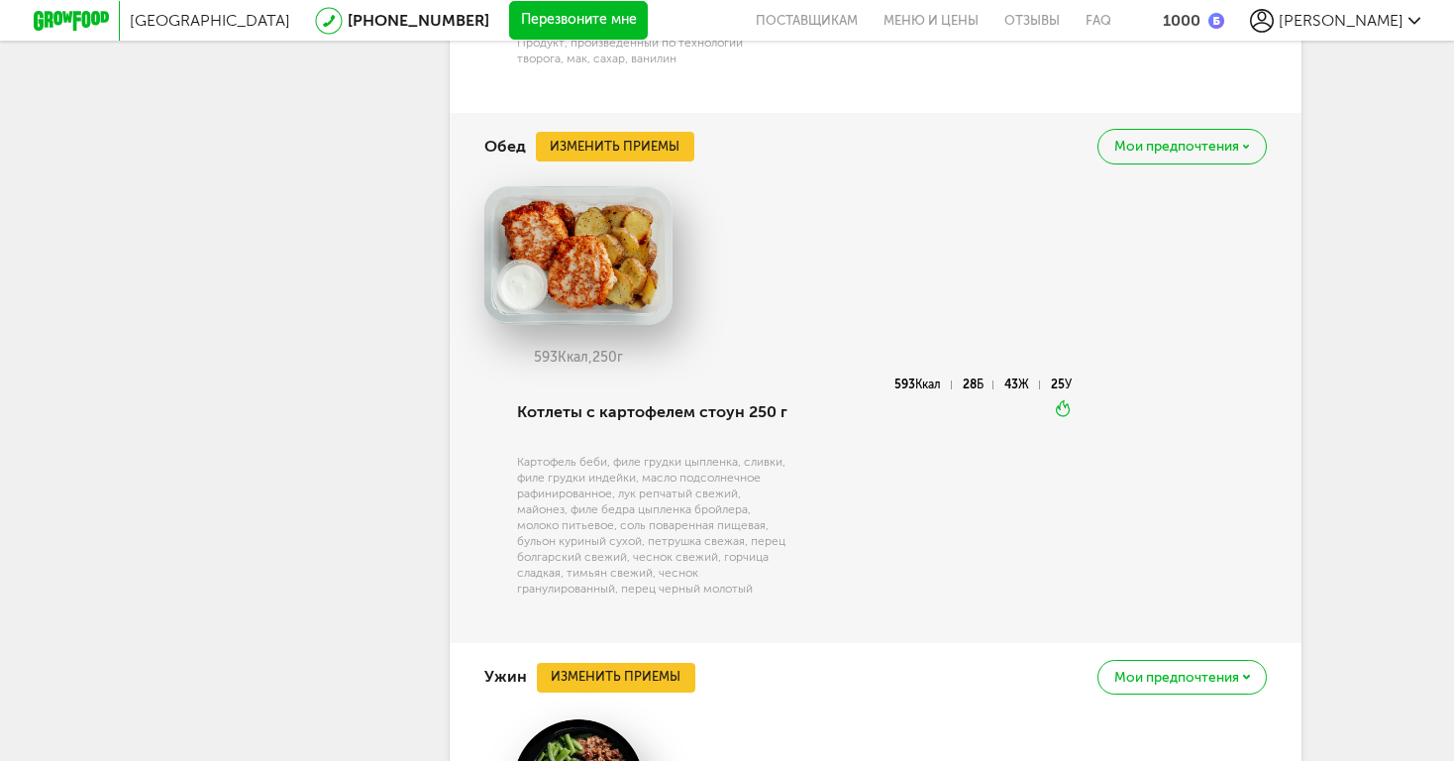
scroll to position [1669, 0]
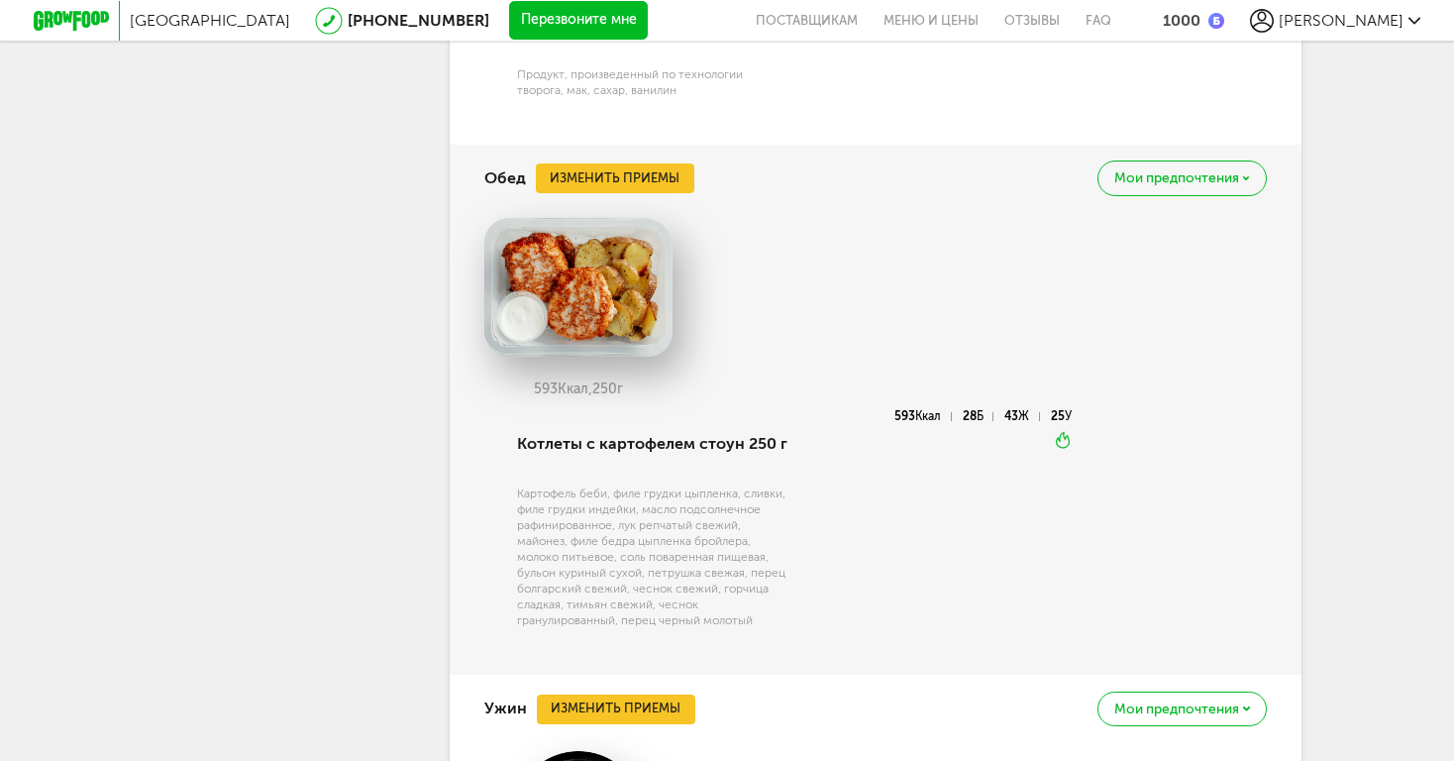
click at [603, 163] on button "Изменить приемы" at bounding box center [615, 178] width 159 height 30
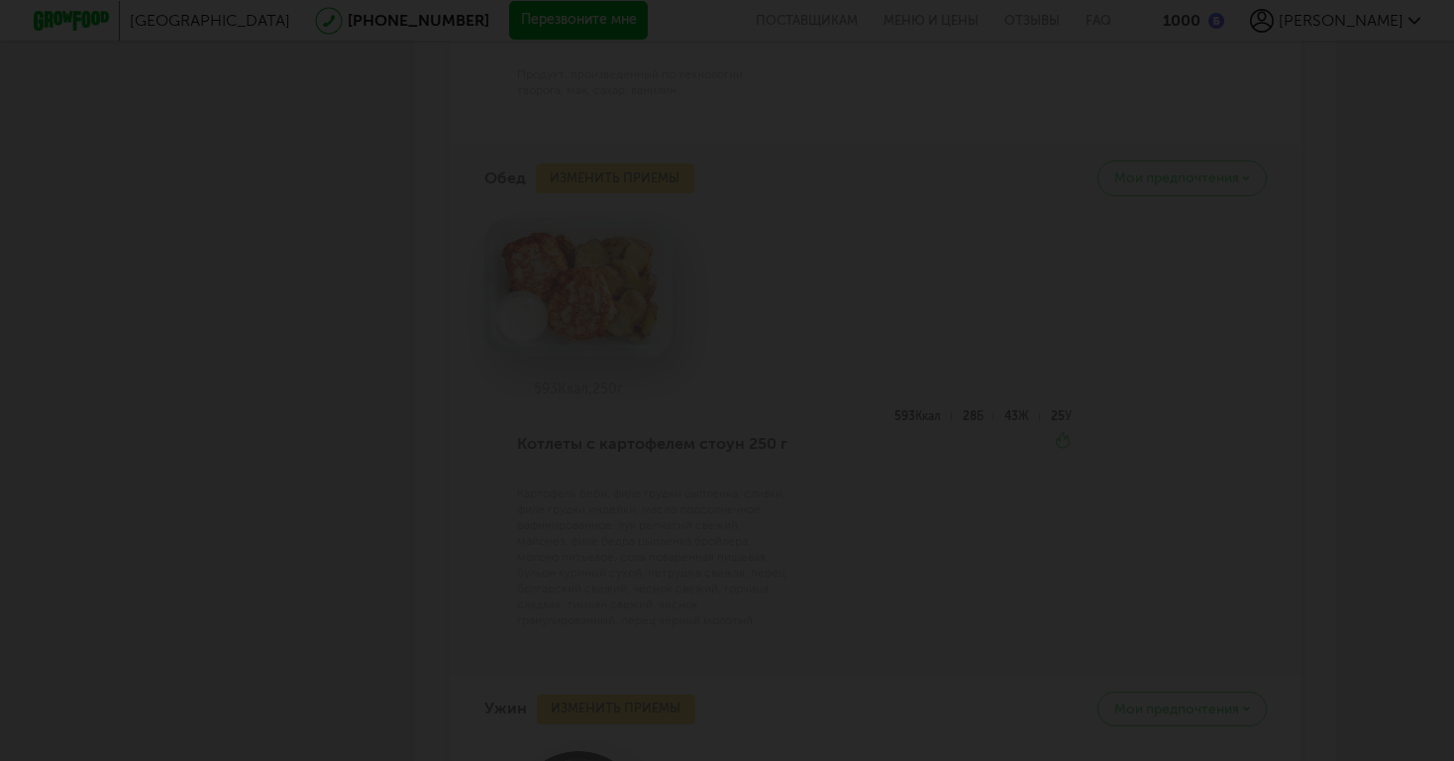
click at [743, 178] on div at bounding box center [727, 380] width 1454 height 761
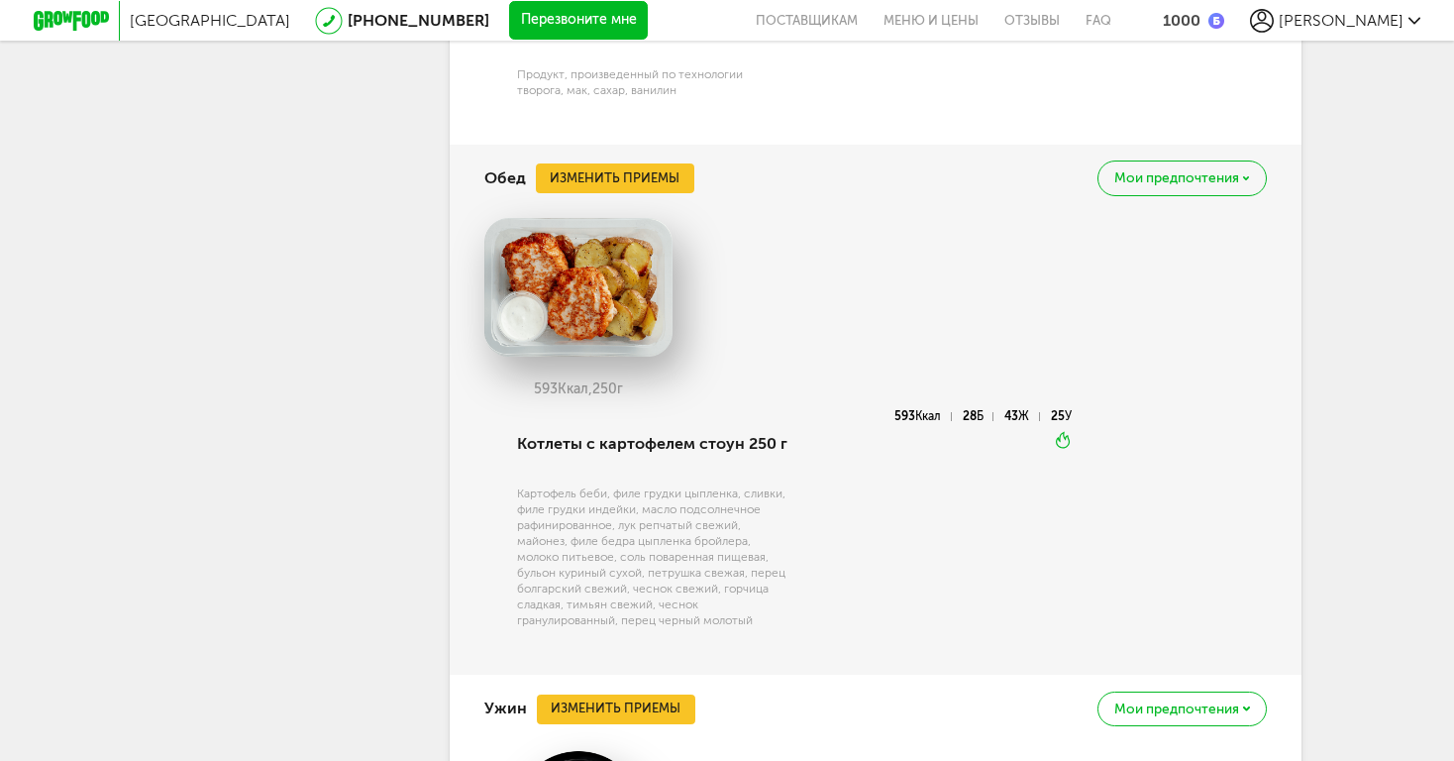
click at [685, 163] on button "Изменить приемы" at bounding box center [615, 178] width 159 height 30
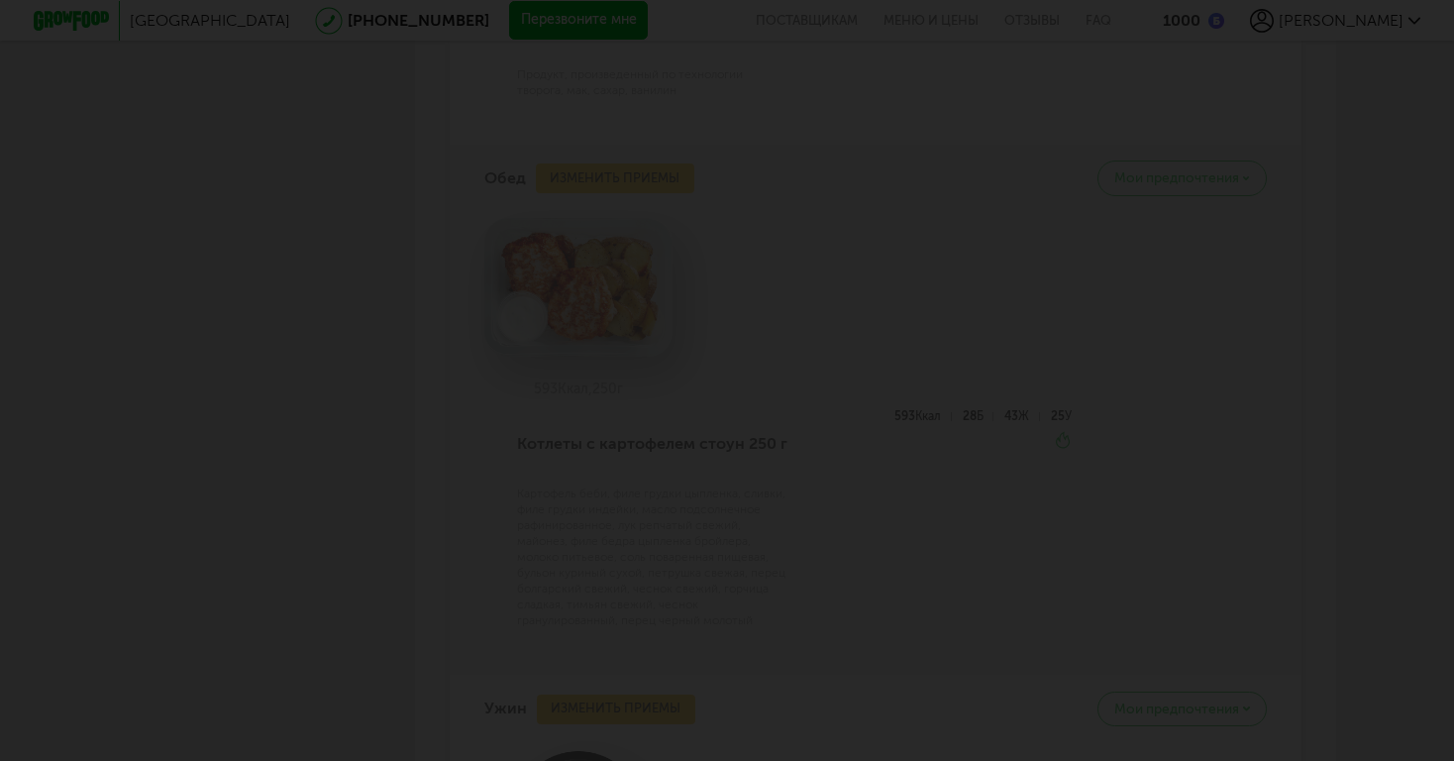
click at [715, 192] on div at bounding box center [727, 380] width 1454 height 761
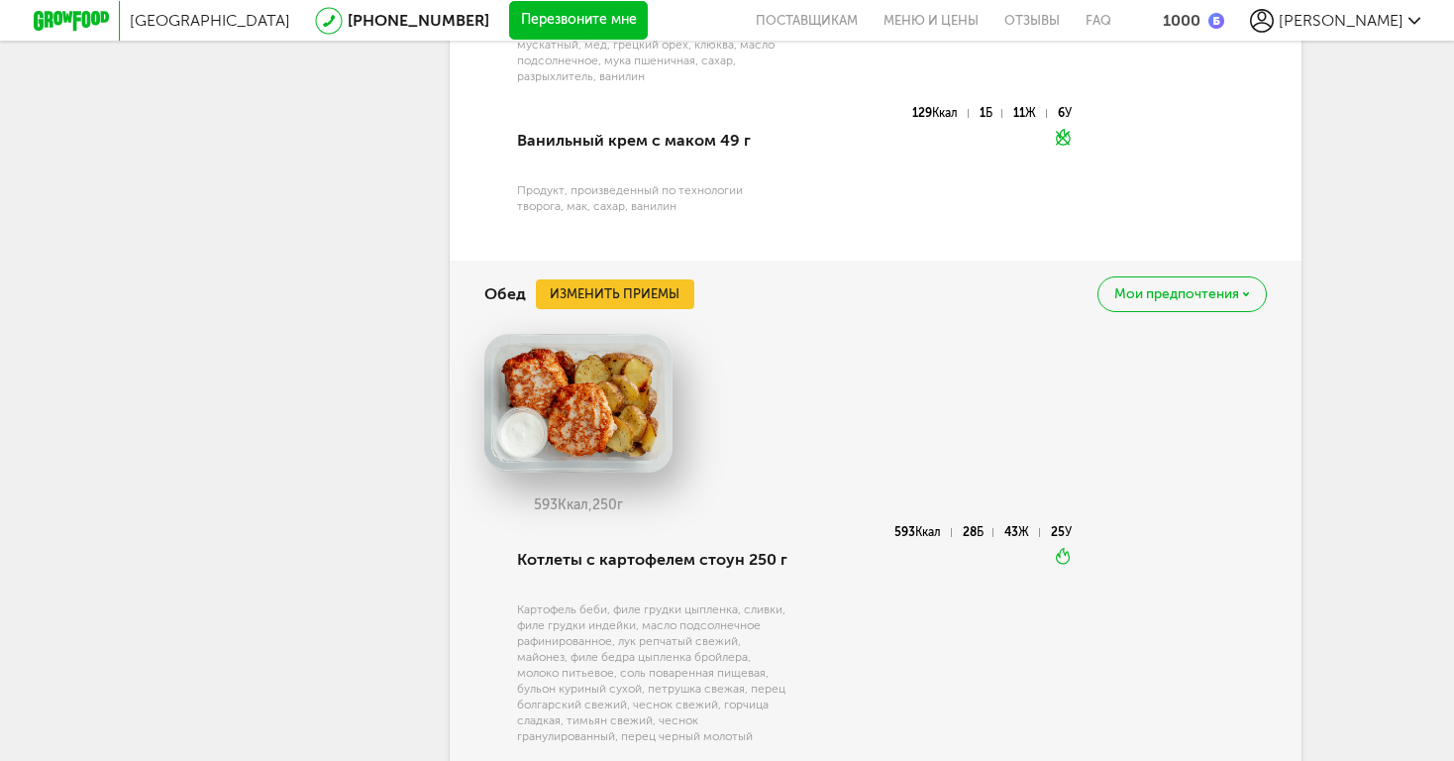
scroll to position [1549, 0]
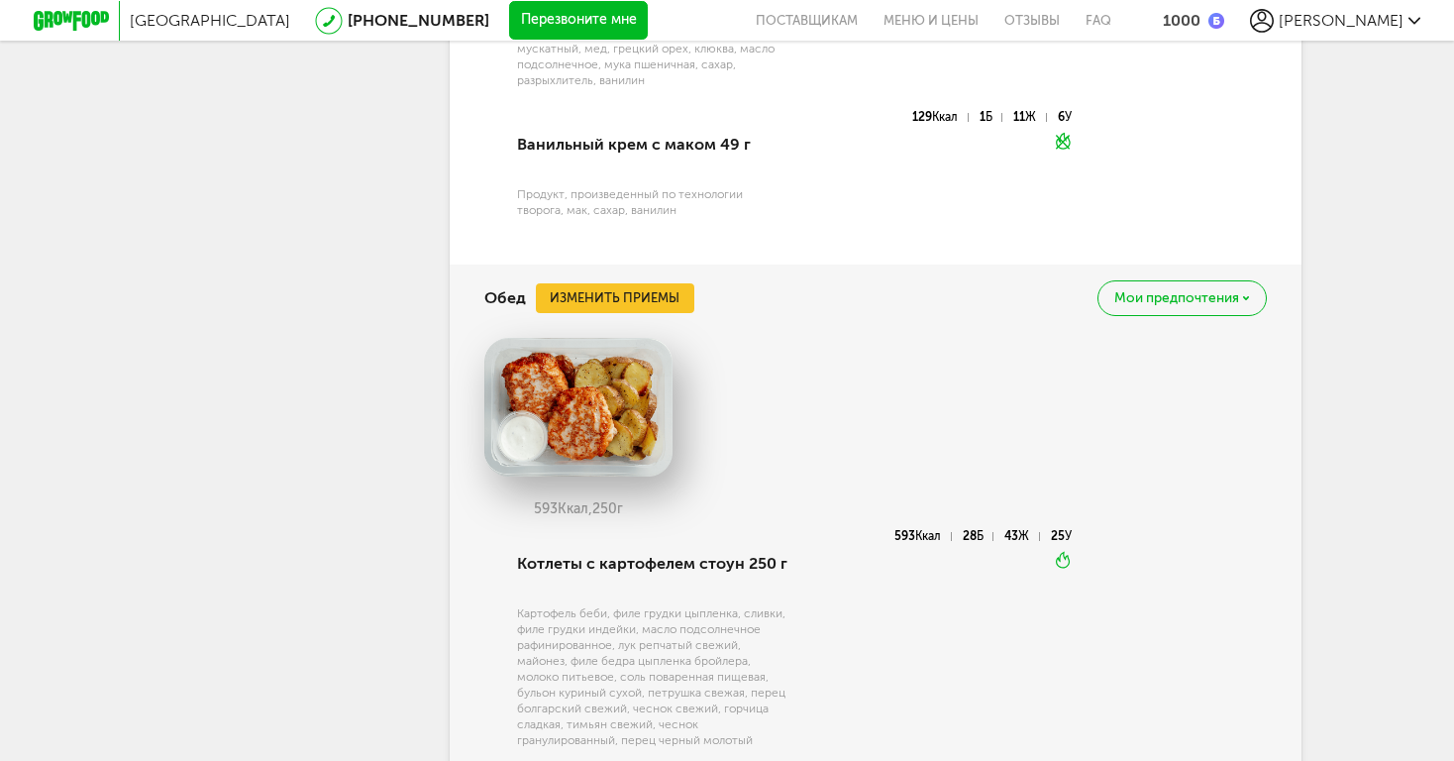
click at [643, 283] on button "Изменить приемы" at bounding box center [615, 298] width 159 height 30
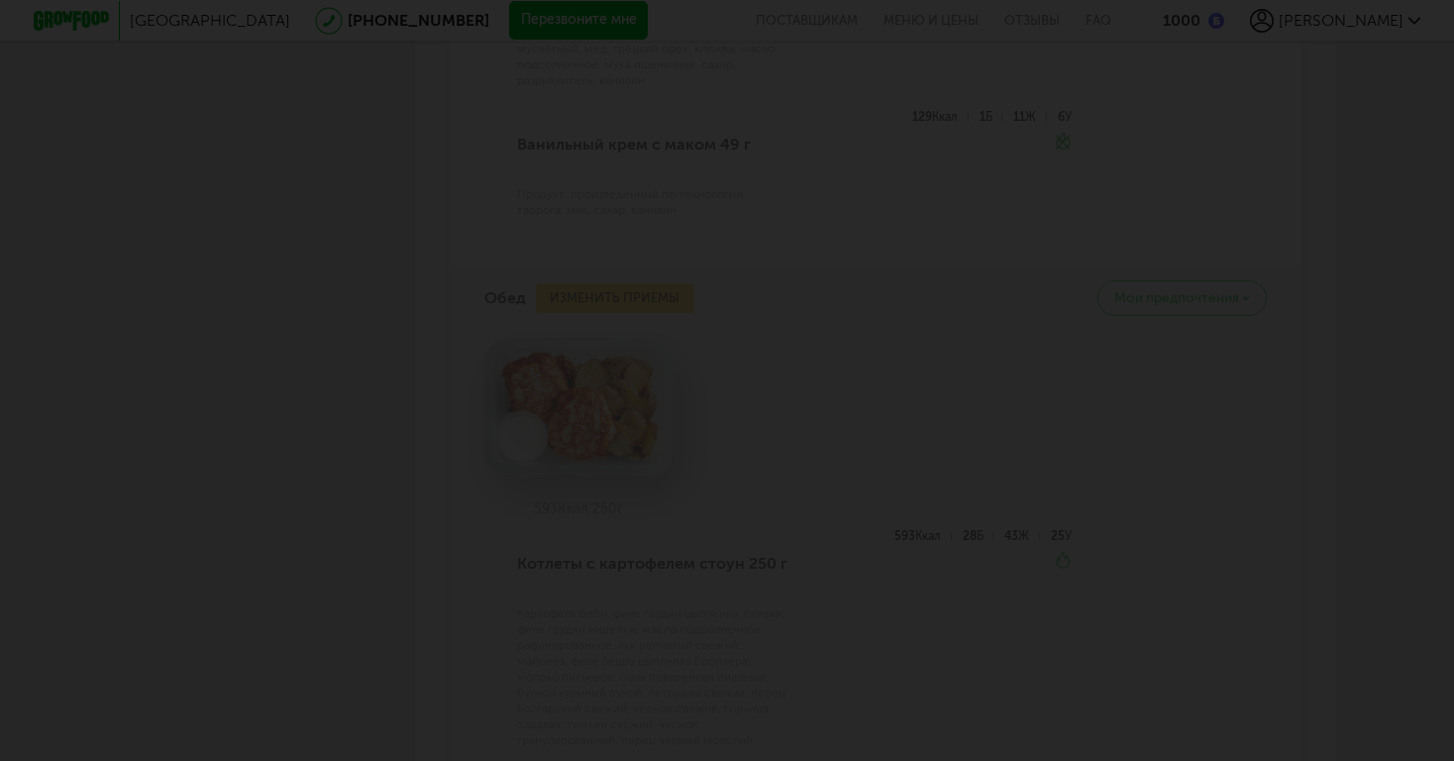
click at [789, 378] on div at bounding box center [727, 380] width 1454 height 761
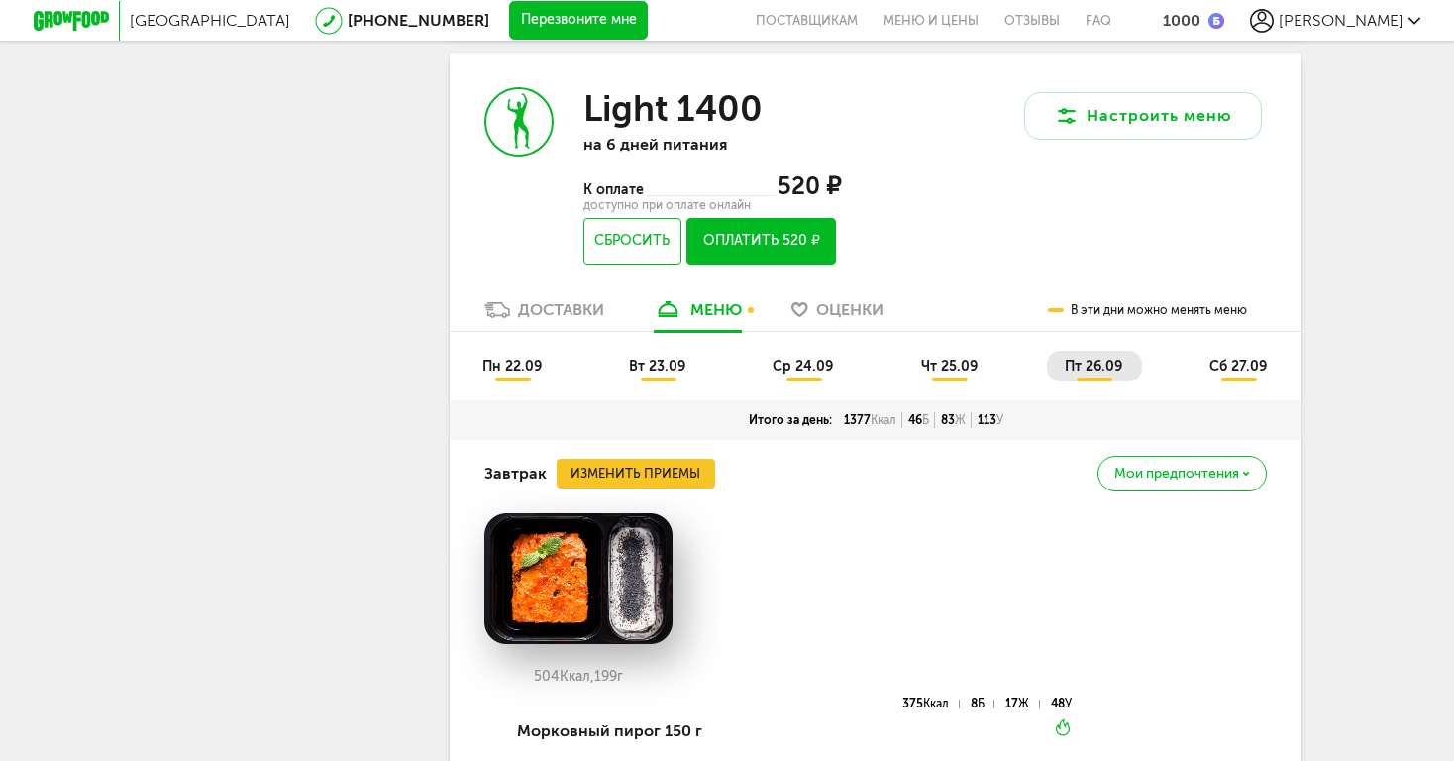
scroll to position [800, 0]
click at [1222, 358] on span "сб 27.09" at bounding box center [1238, 366] width 57 height 17
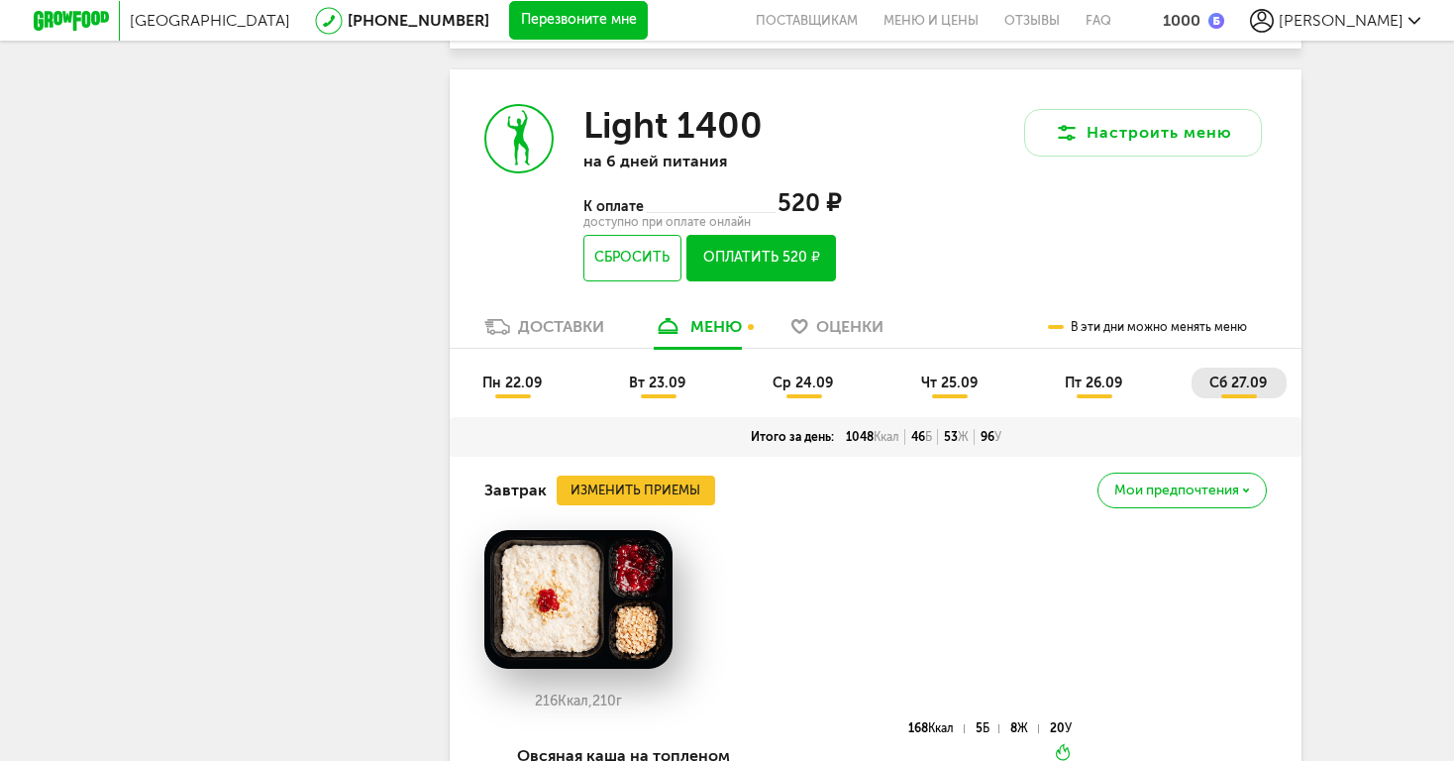
scroll to position [784, 0]
click at [1099, 374] on span "пт 26.09" at bounding box center [1093, 382] width 57 height 17
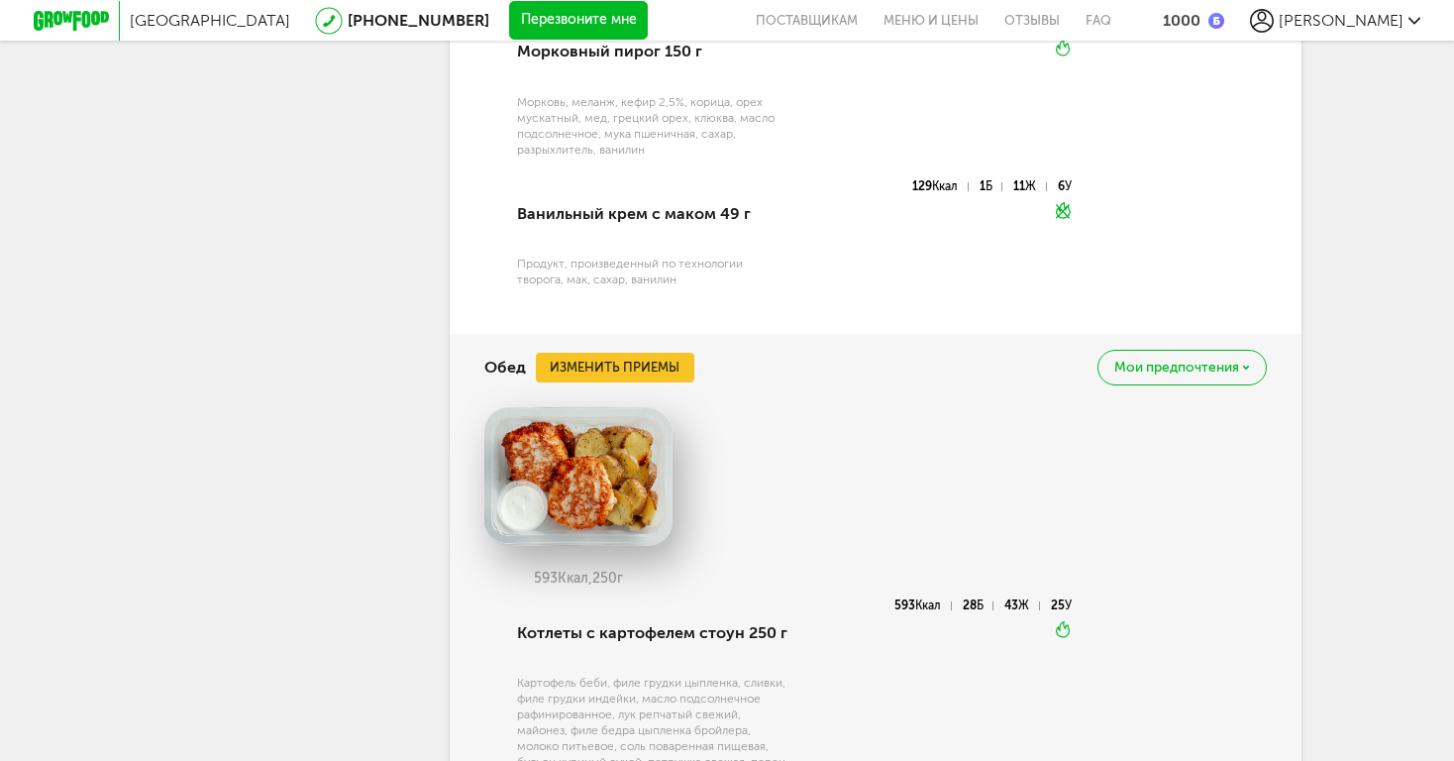
scroll to position [1484, 0]
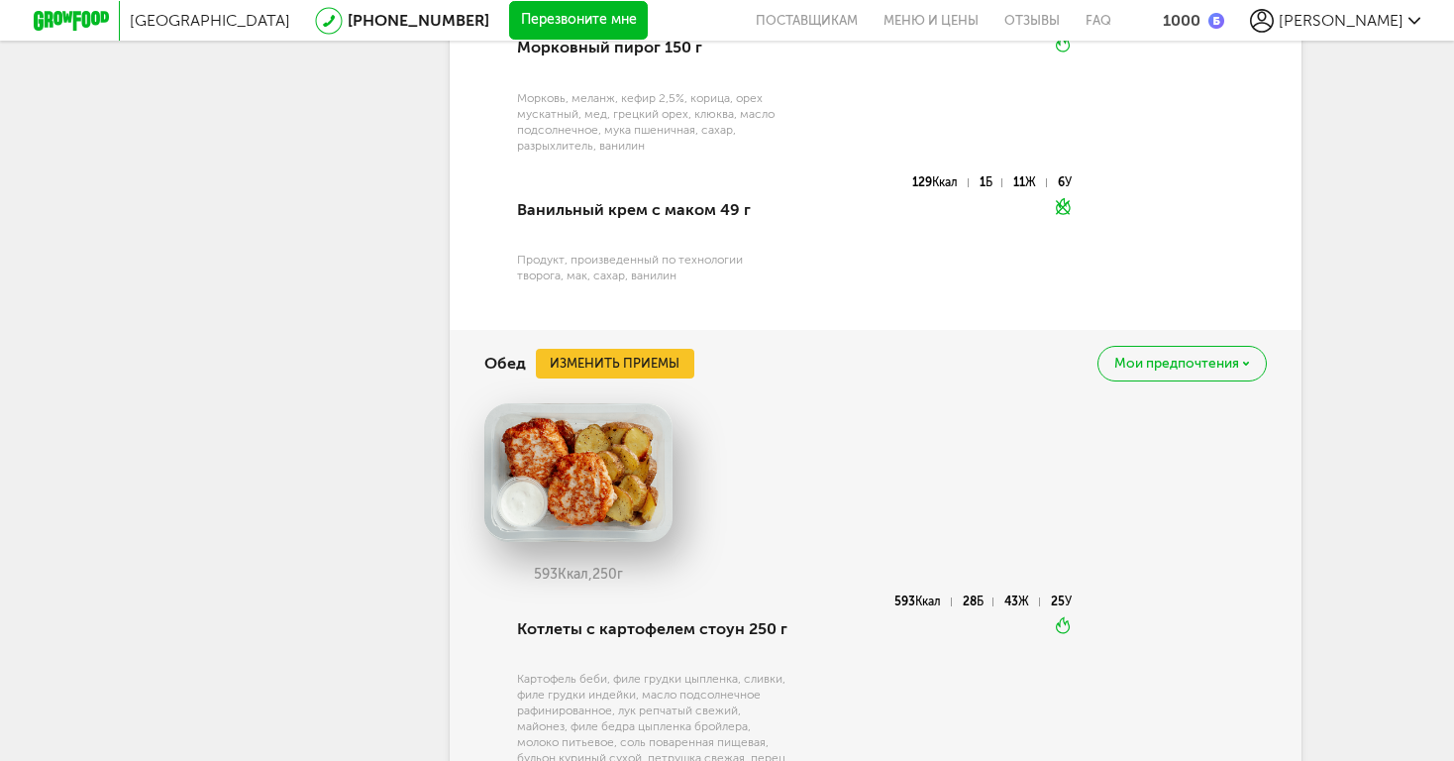
click at [684, 349] on button "Изменить приемы" at bounding box center [615, 364] width 159 height 30
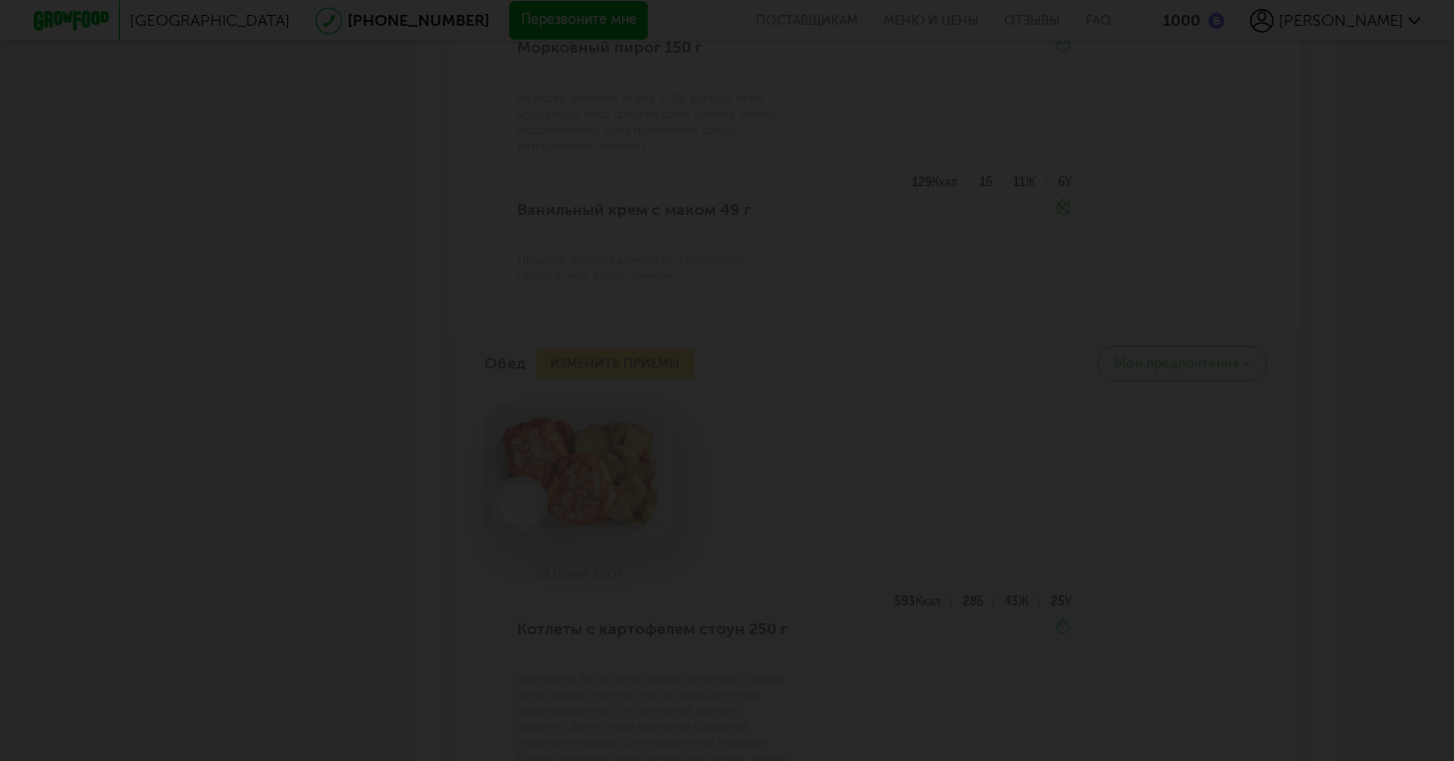
click at [689, 533] on div at bounding box center [727, 380] width 1454 height 761
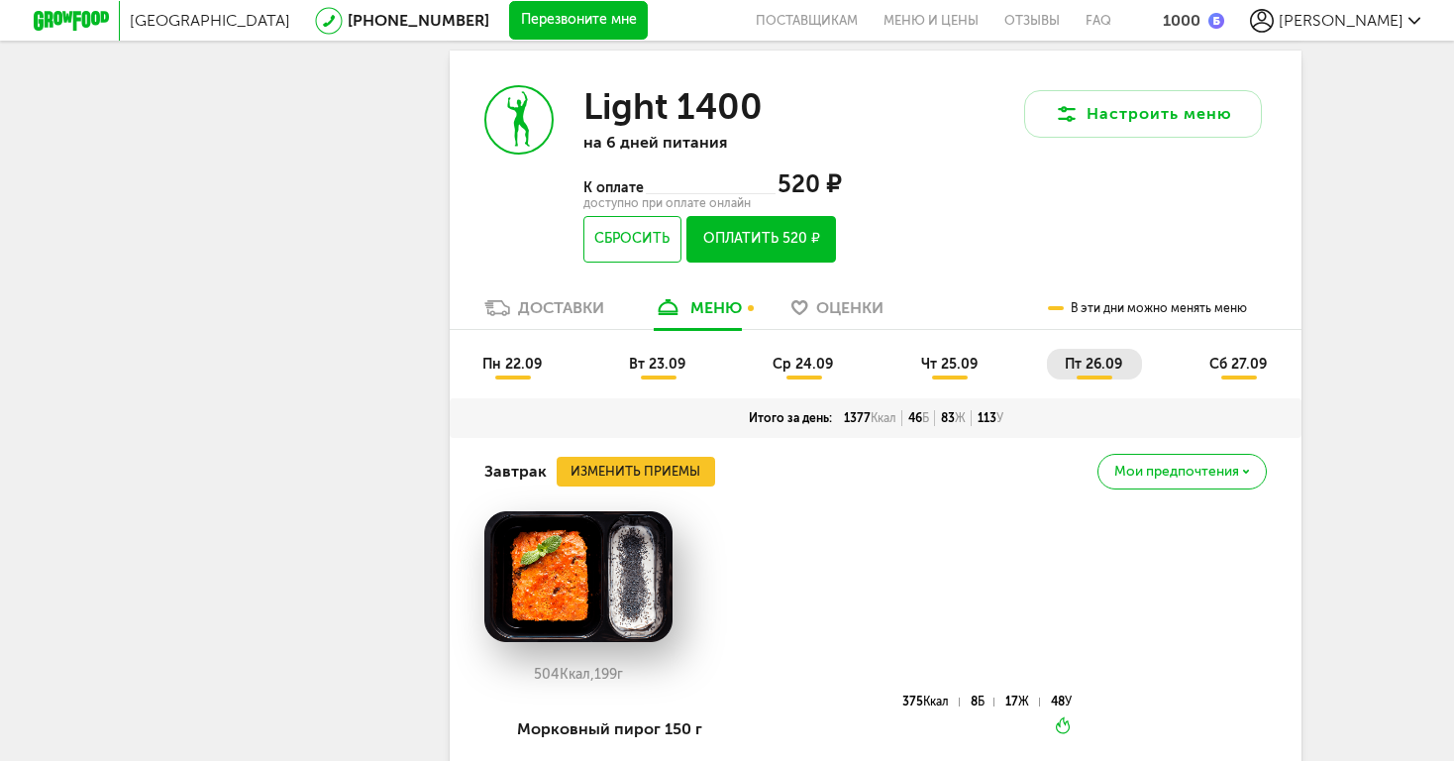
scroll to position [802, 0]
click at [506, 349] on li "пн 22.09" at bounding box center [513, 364] width 97 height 31
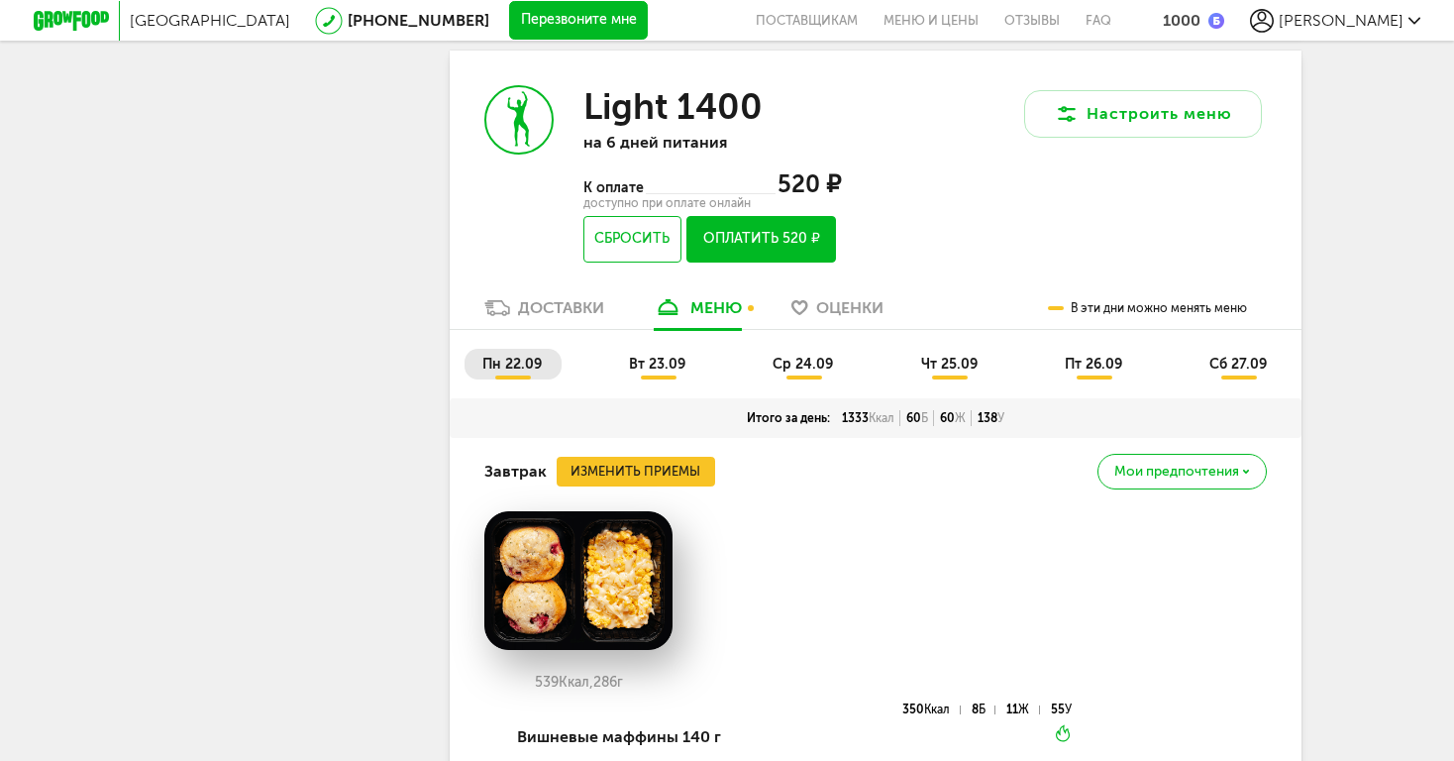
click at [958, 356] on span "чт 25.09" at bounding box center [949, 364] width 56 height 17
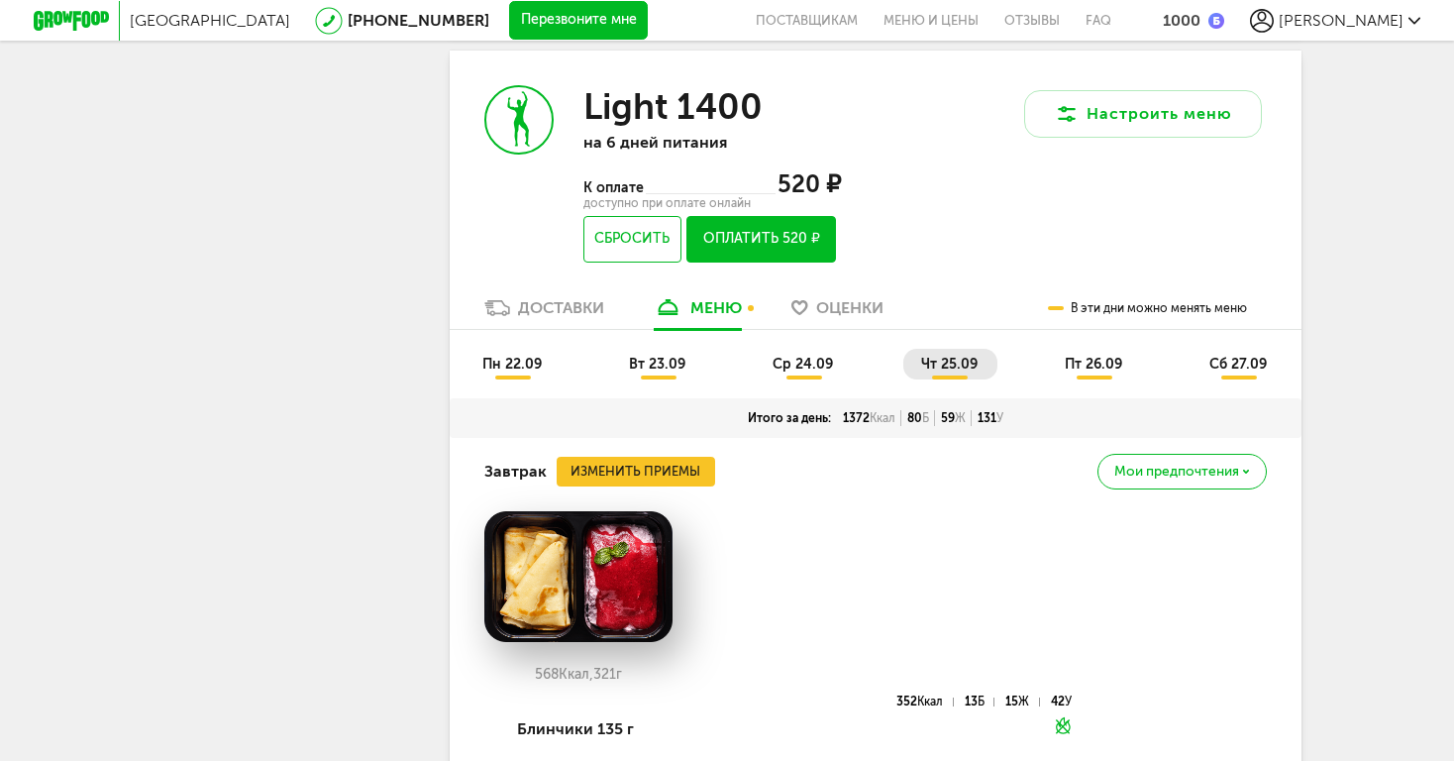
click at [1094, 356] on span "пт 26.09" at bounding box center [1093, 364] width 57 height 17
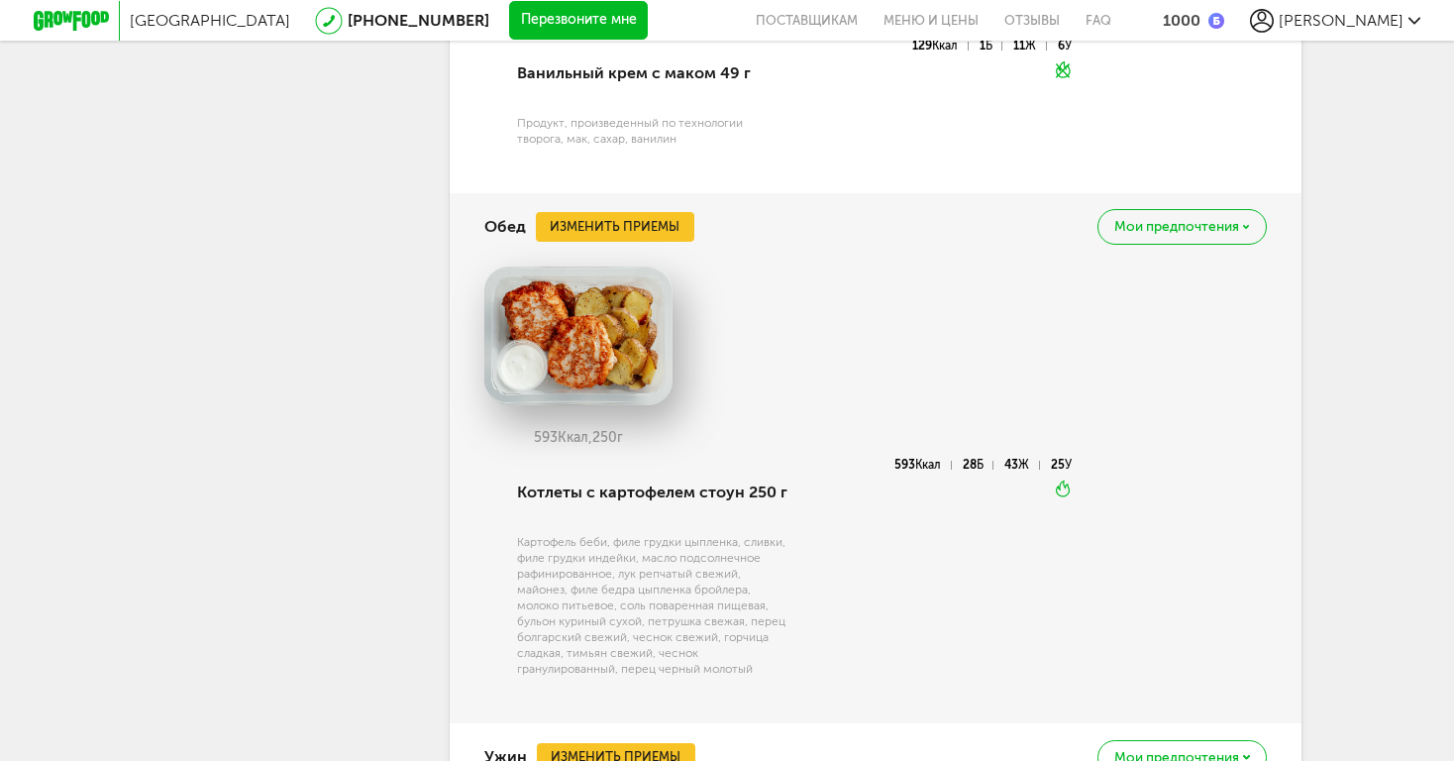
scroll to position [1641, 0]
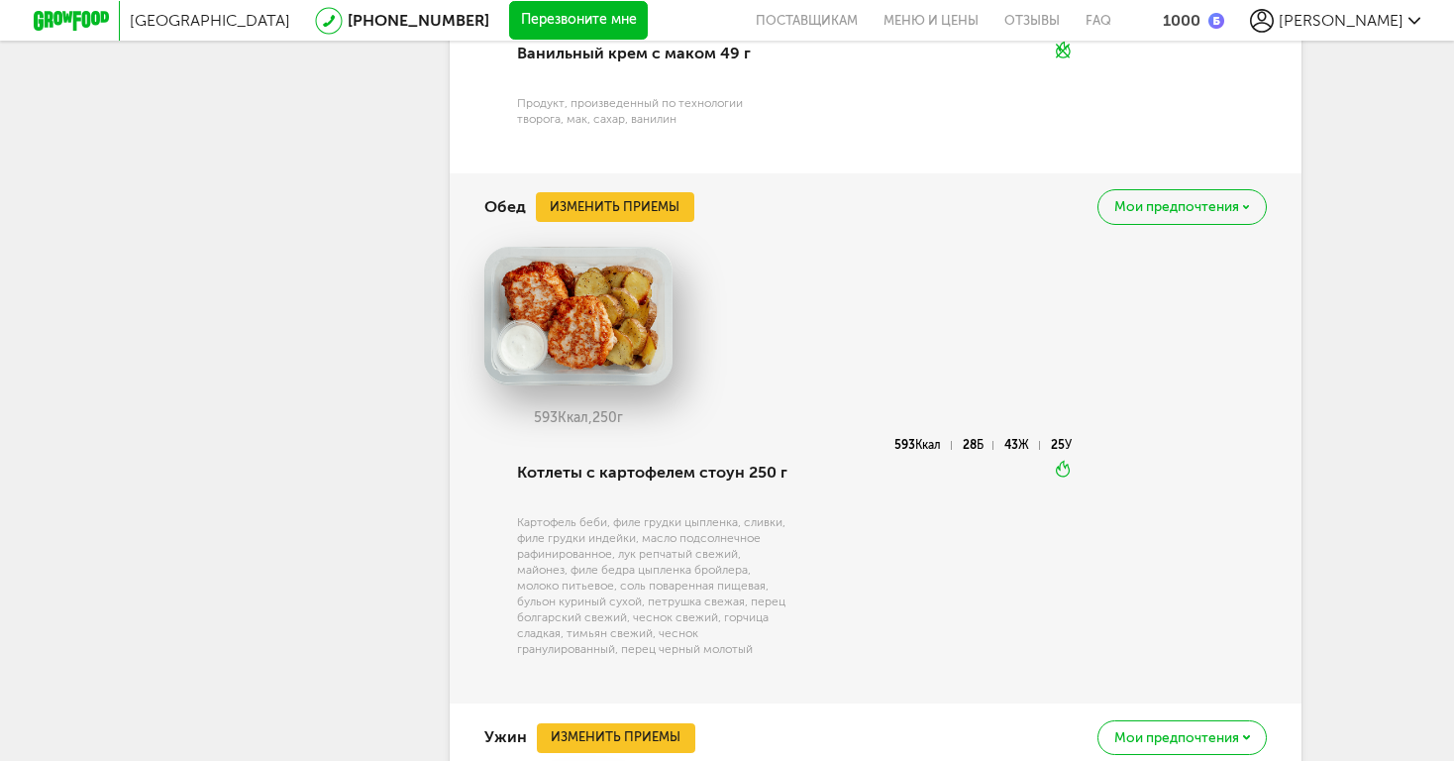
click at [663, 173] on div "Обед Изменить приемы Мои предпочтения" at bounding box center [875, 206] width 783 height 67
click at [663, 192] on button "Изменить приемы" at bounding box center [615, 207] width 159 height 30
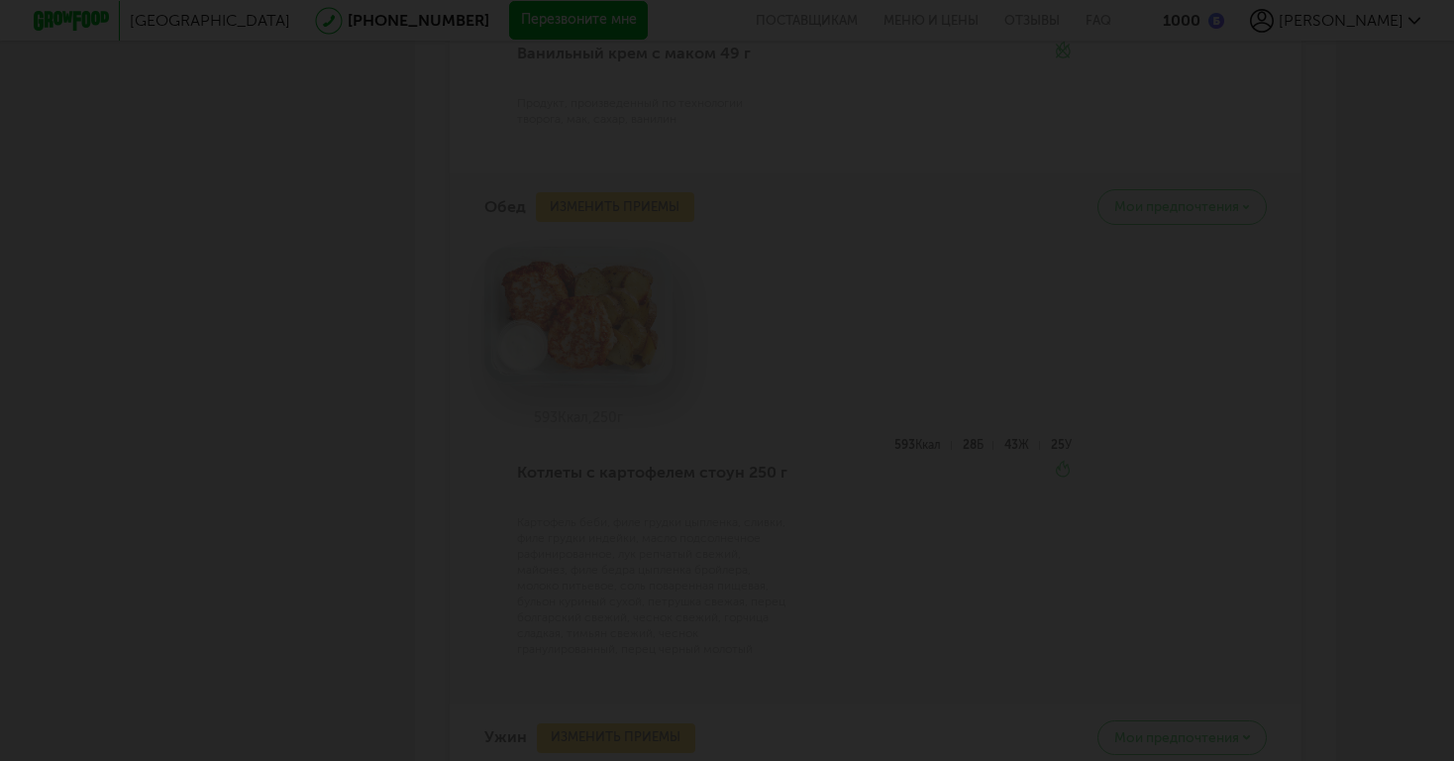
click at [784, 315] on div at bounding box center [727, 380] width 1454 height 761
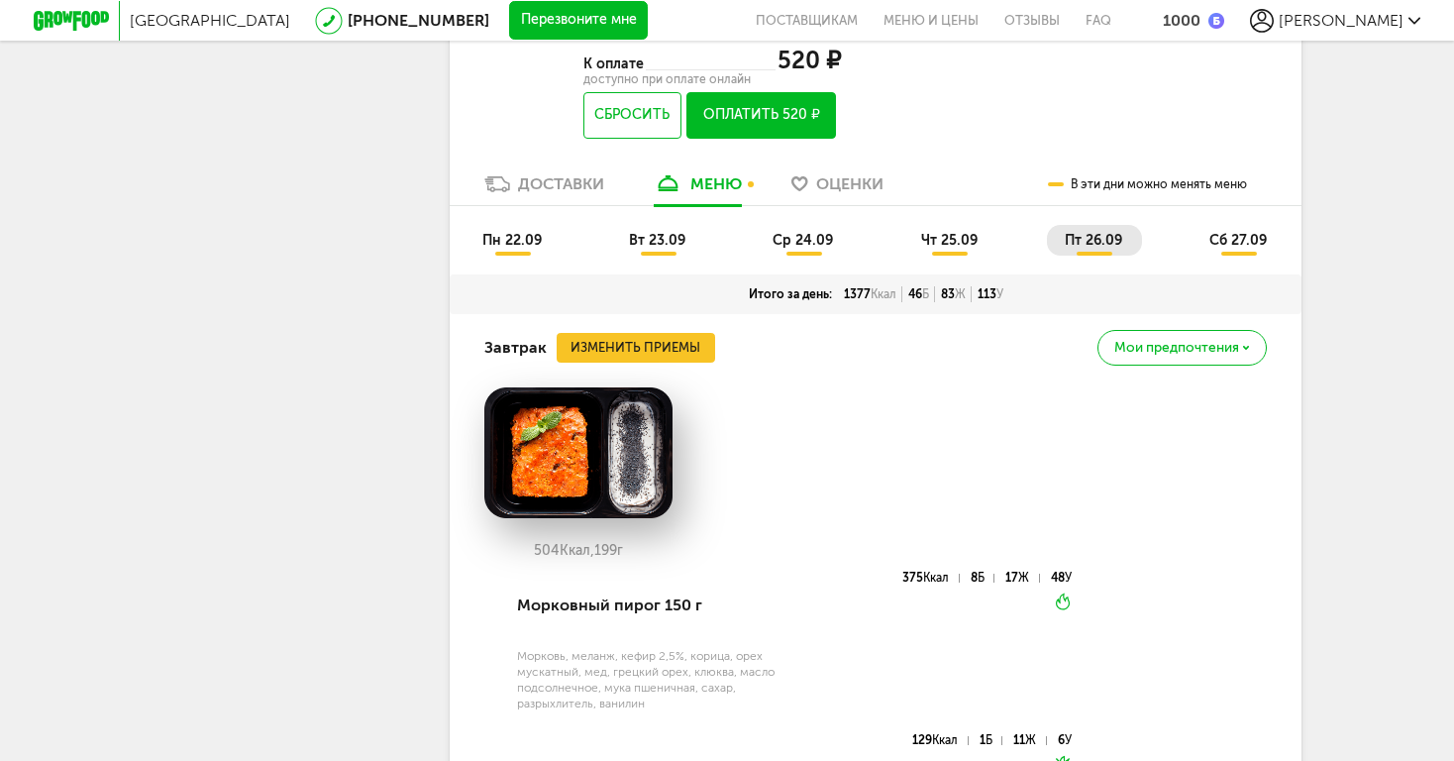
scroll to position [843, 0]
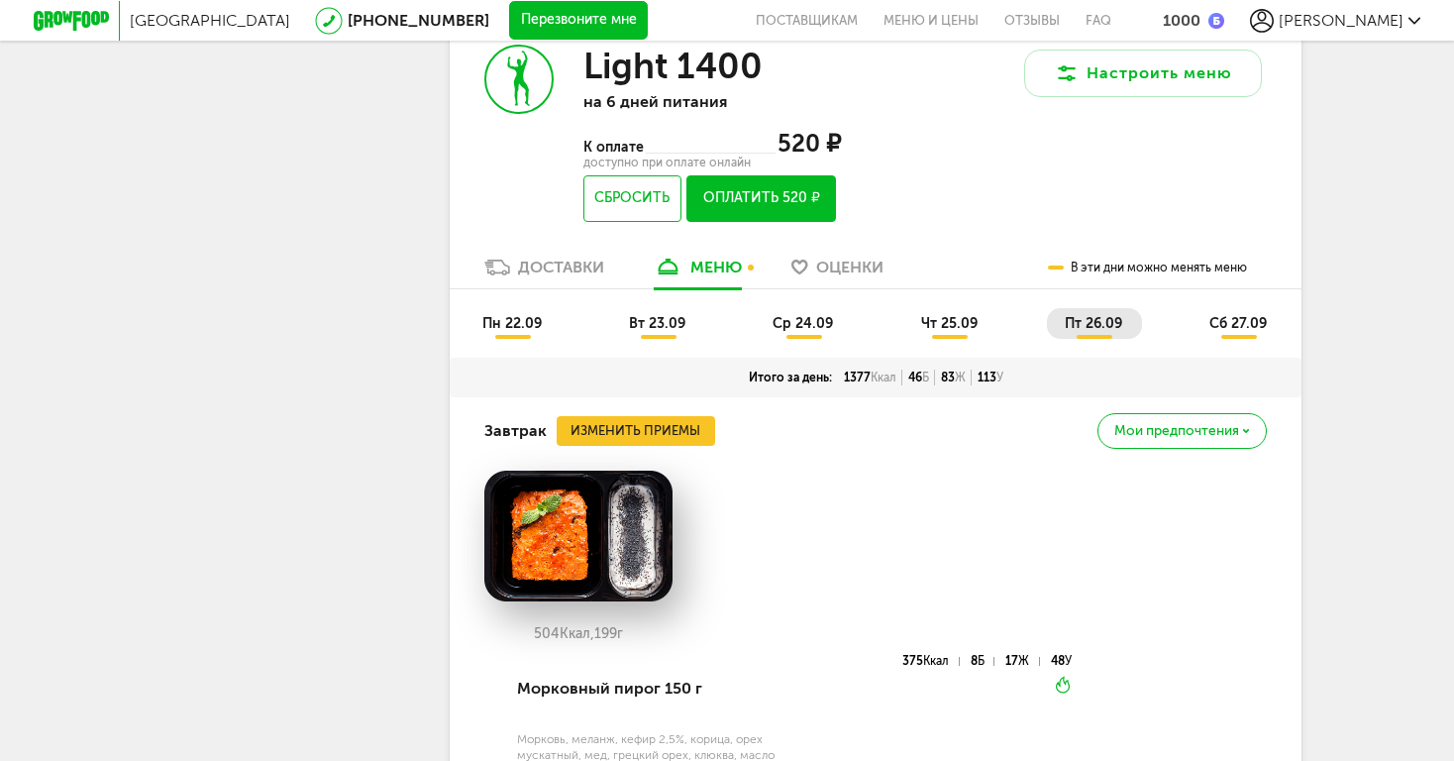
click at [1220, 308] on li "сб 27.09" at bounding box center [1239, 323] width 95 height 31
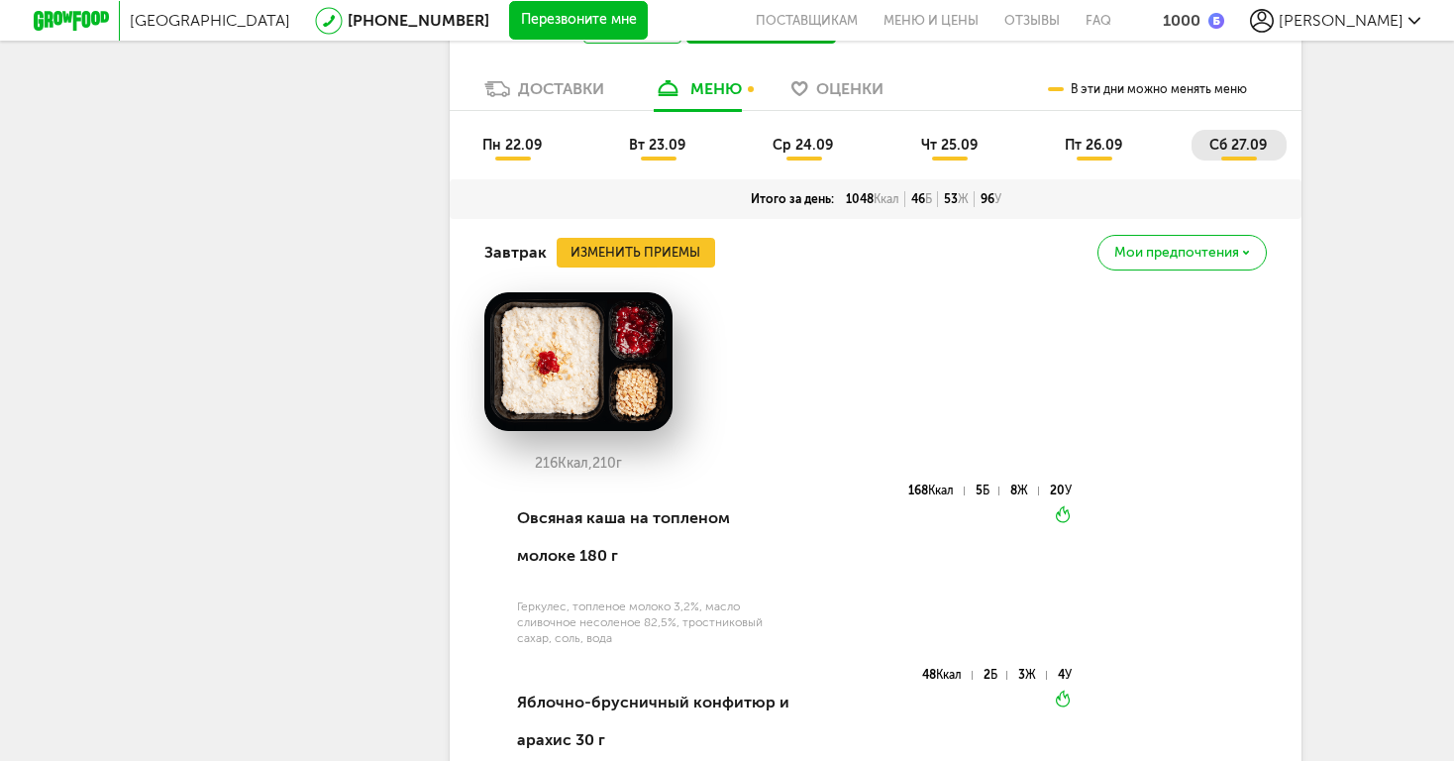
scroll to position [985, 0]
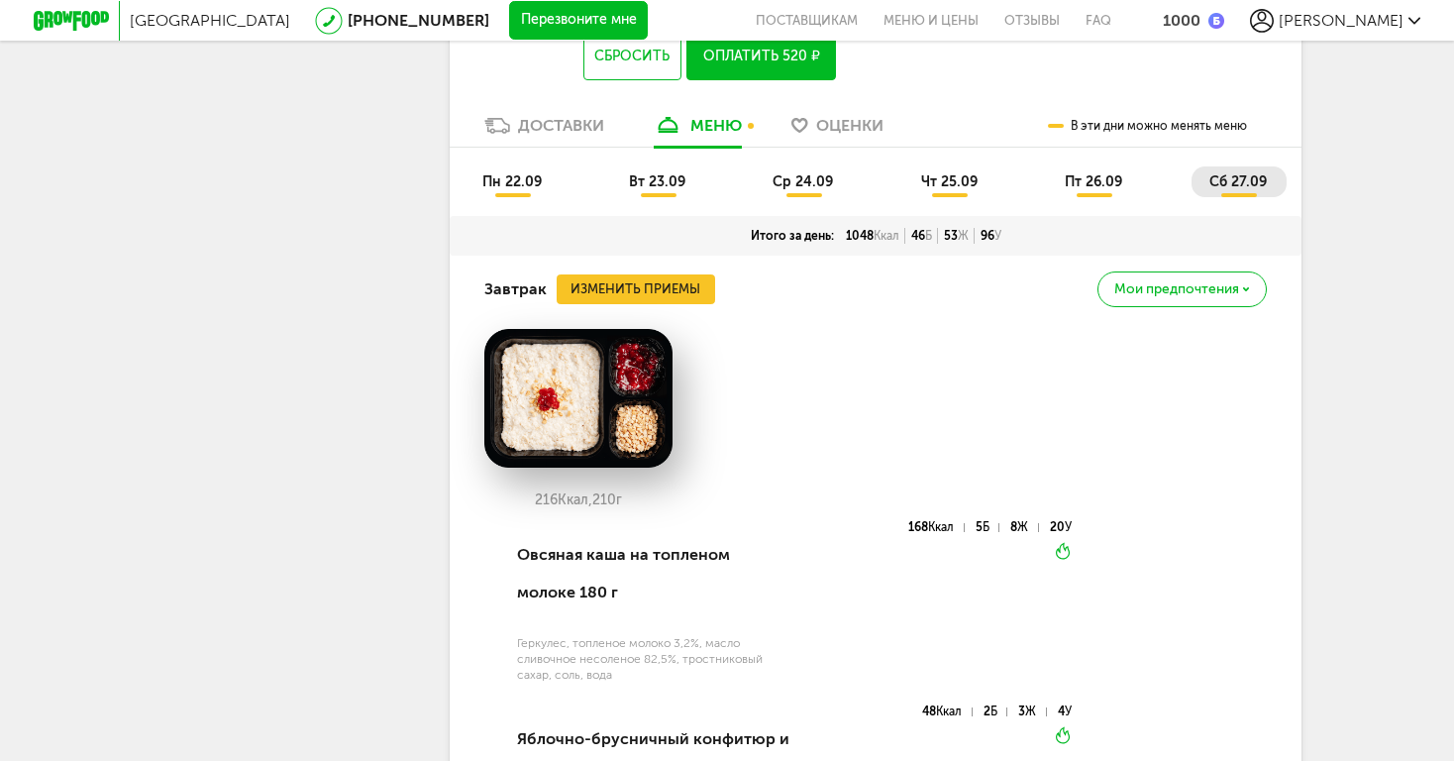
click at [648, 274] on button "Изменить приемы" at bounding box center [636, 289] width 159 height 30
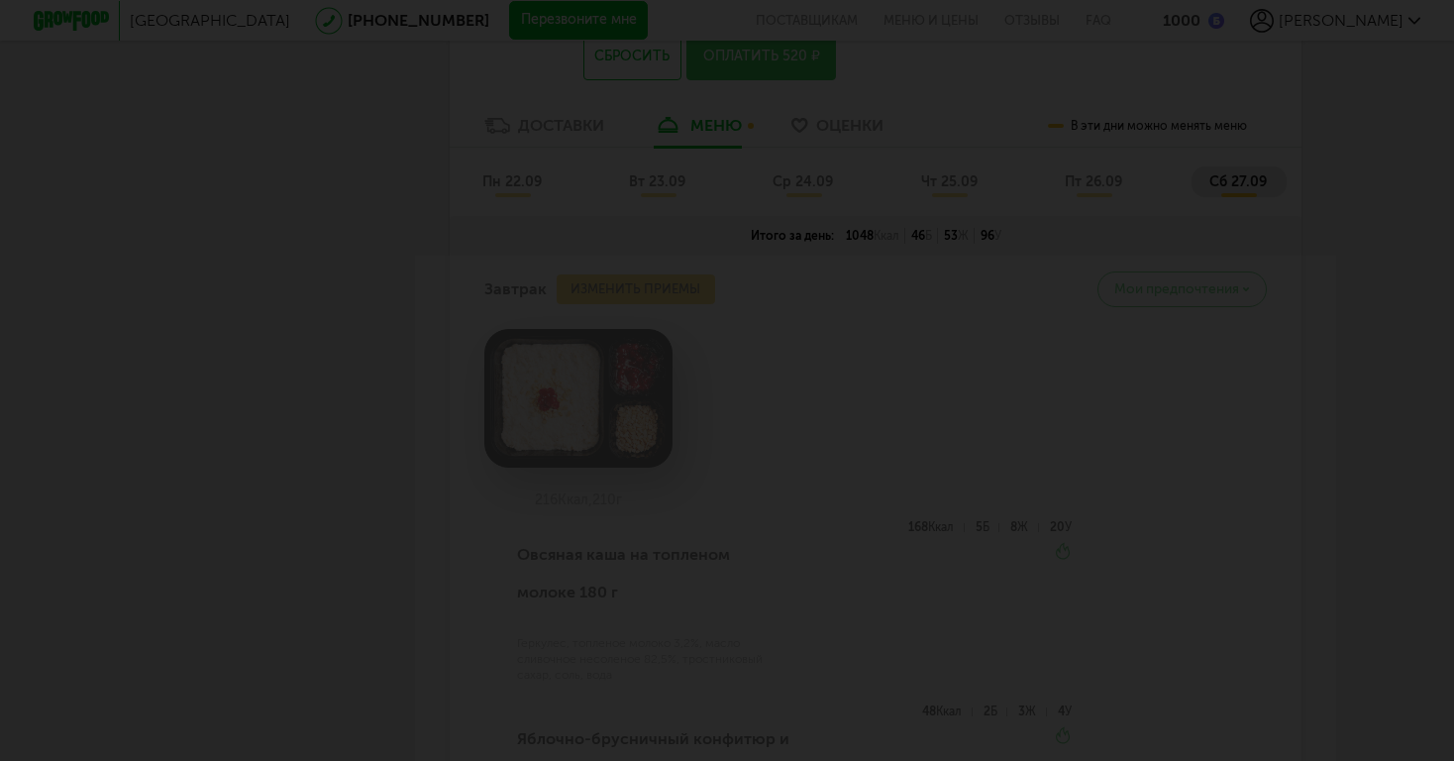
click at [939, 378] on div at bounding box center [727, 380] width 1454 height 761
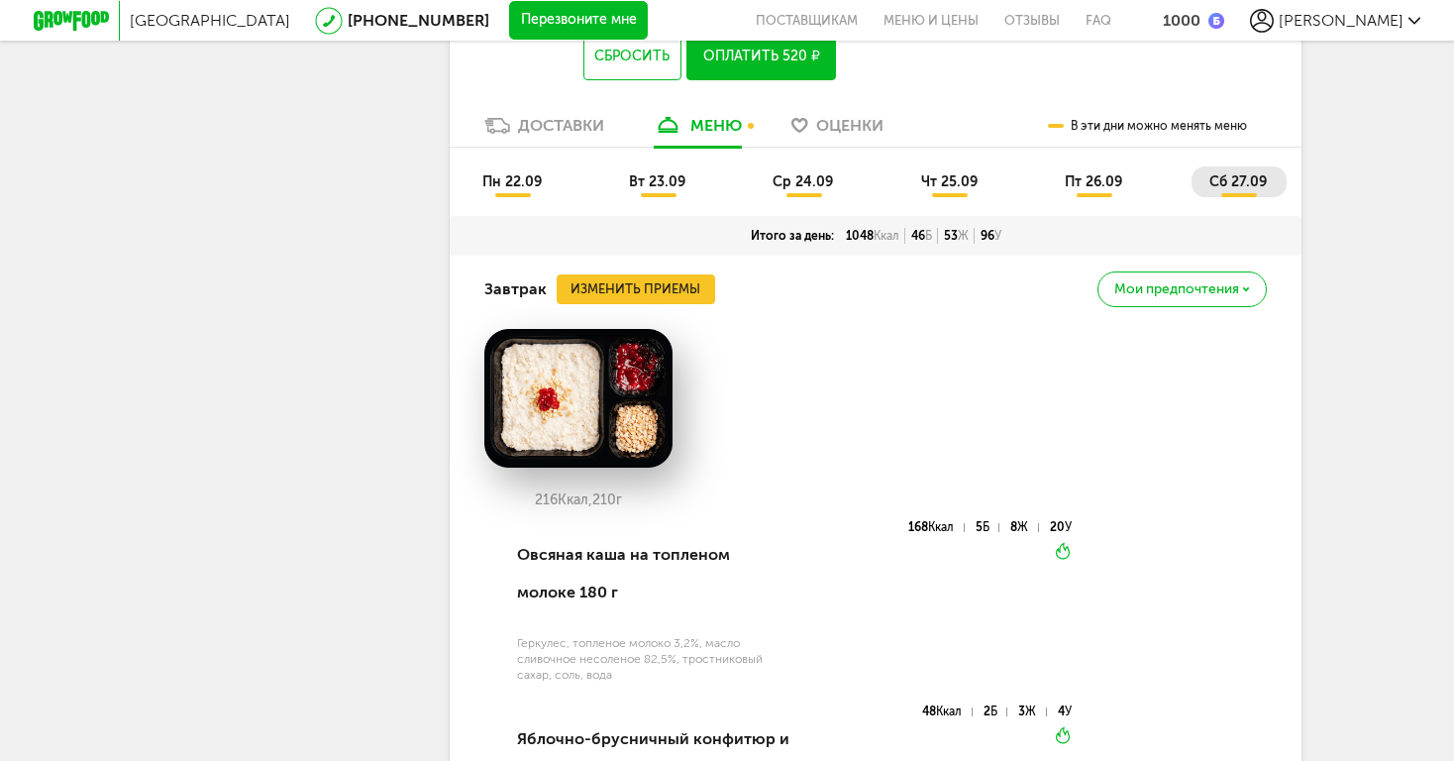
click at [822, 173] on span "ср 24.09" at bounding box center [803, 181] width 60 height 17
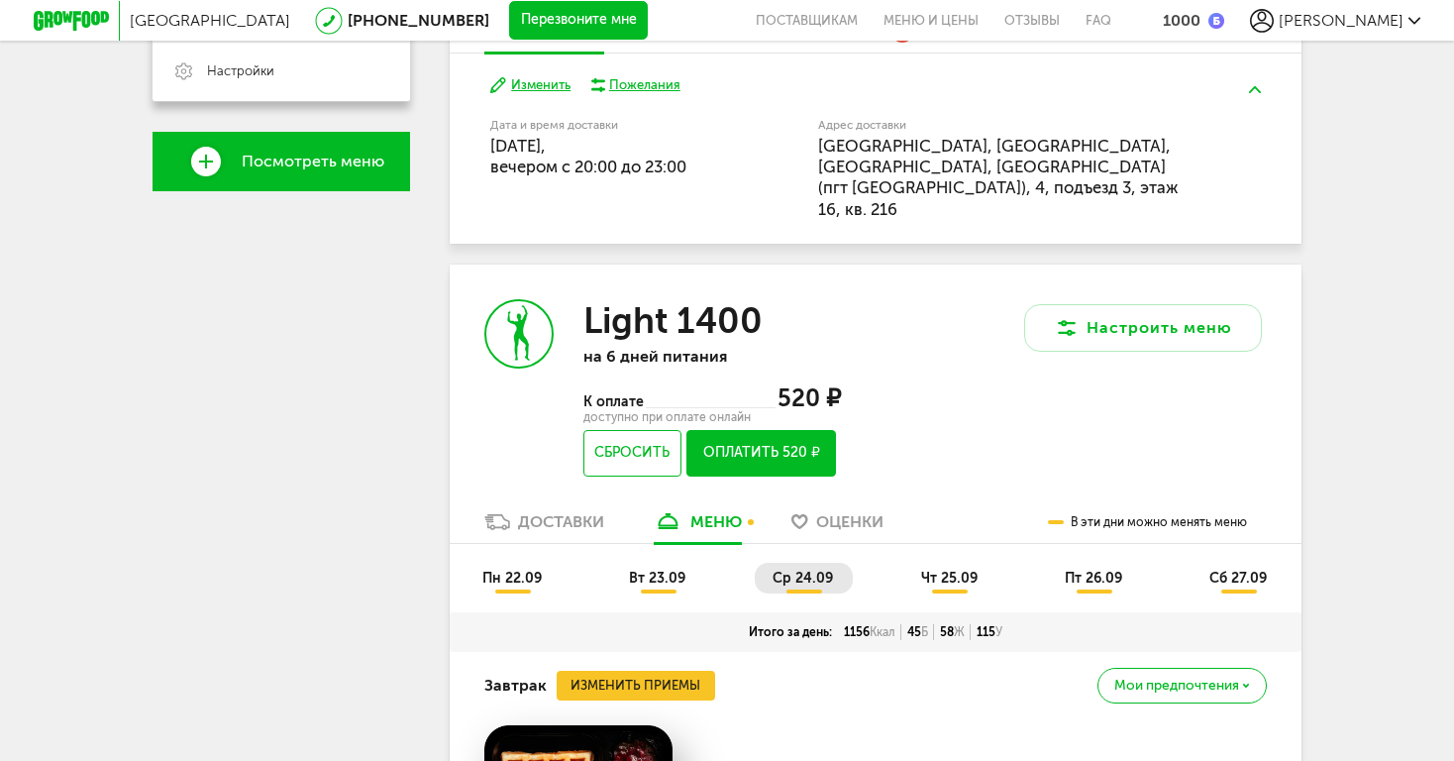
scroll to position [587, 0]
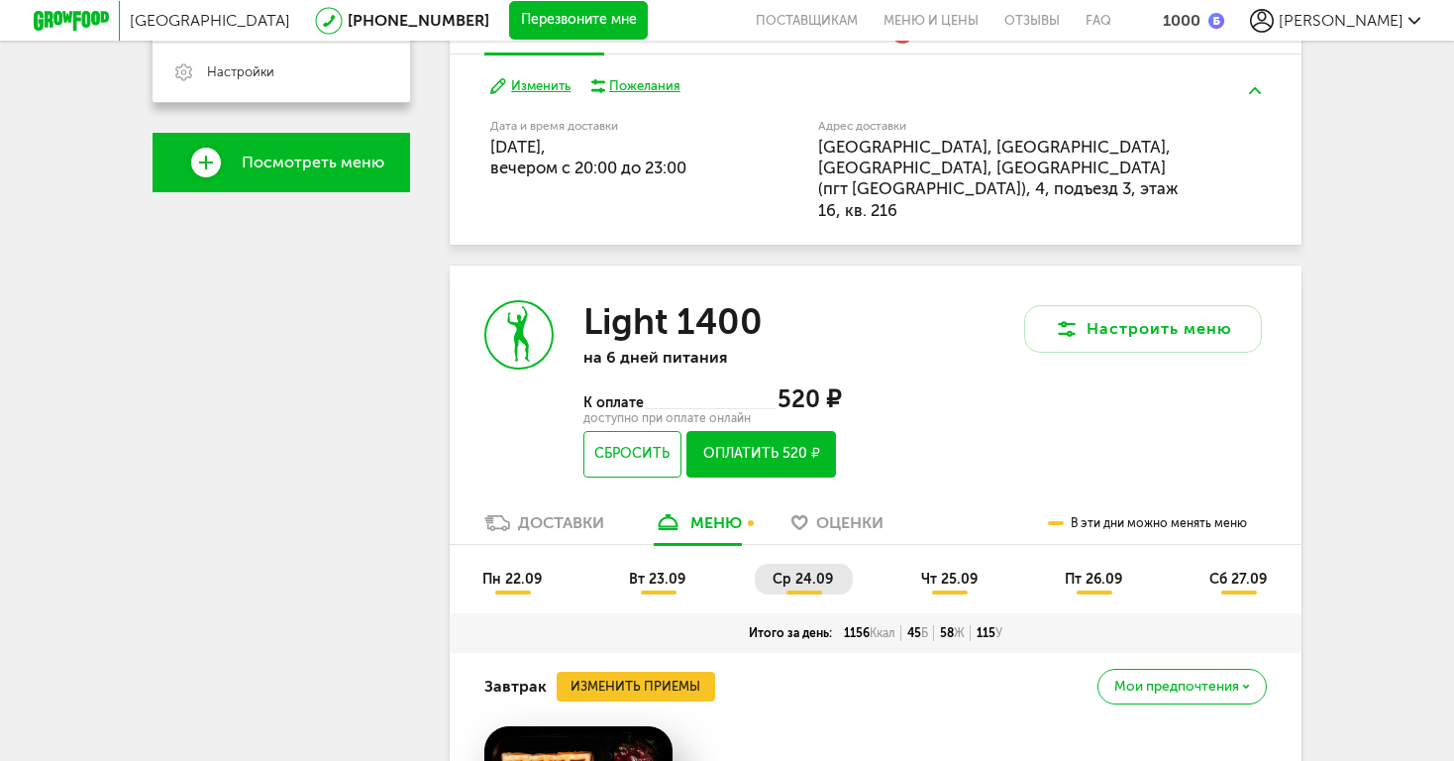
click at [551, 564] on li "пн 22.09" at bounding box center [513, 579] width 97 height 31
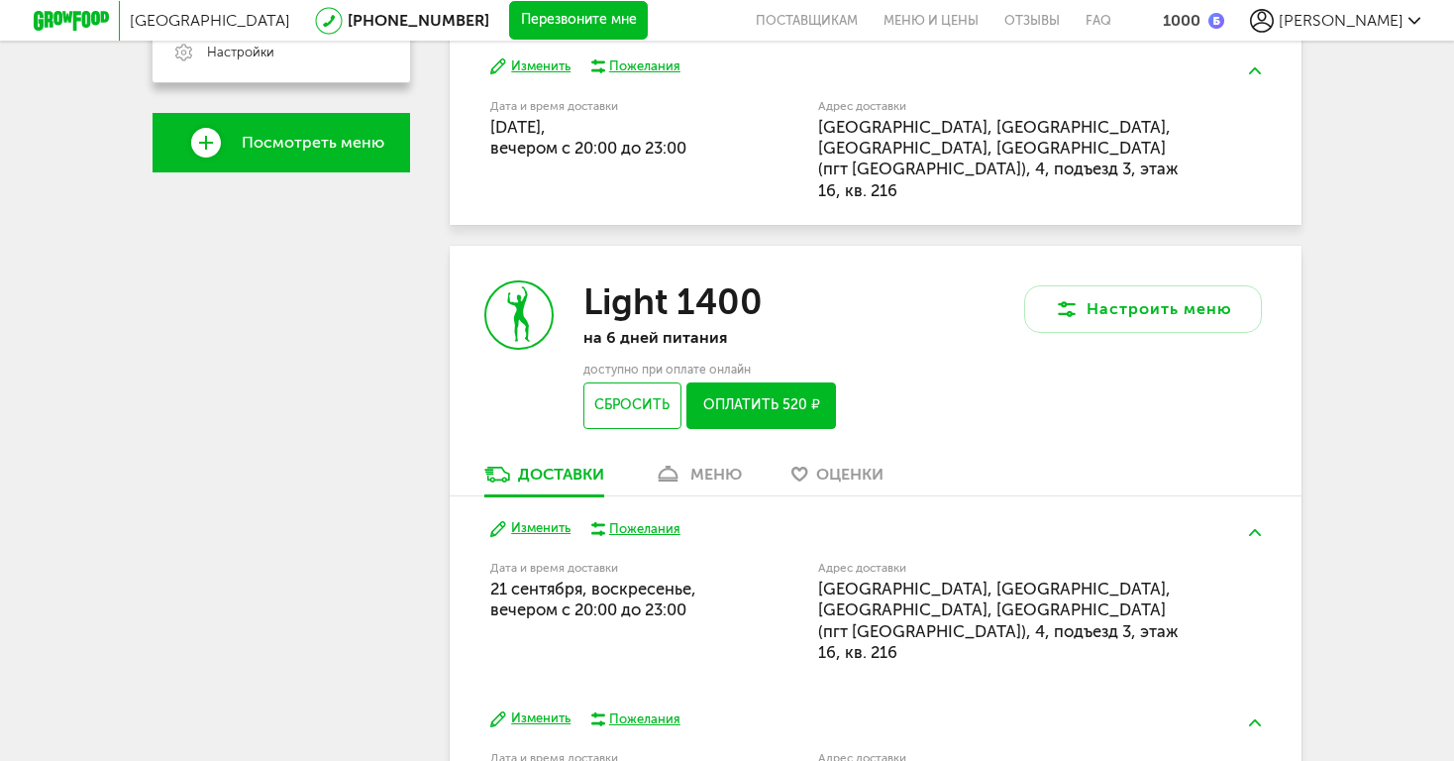
scroll to position [613, 0]
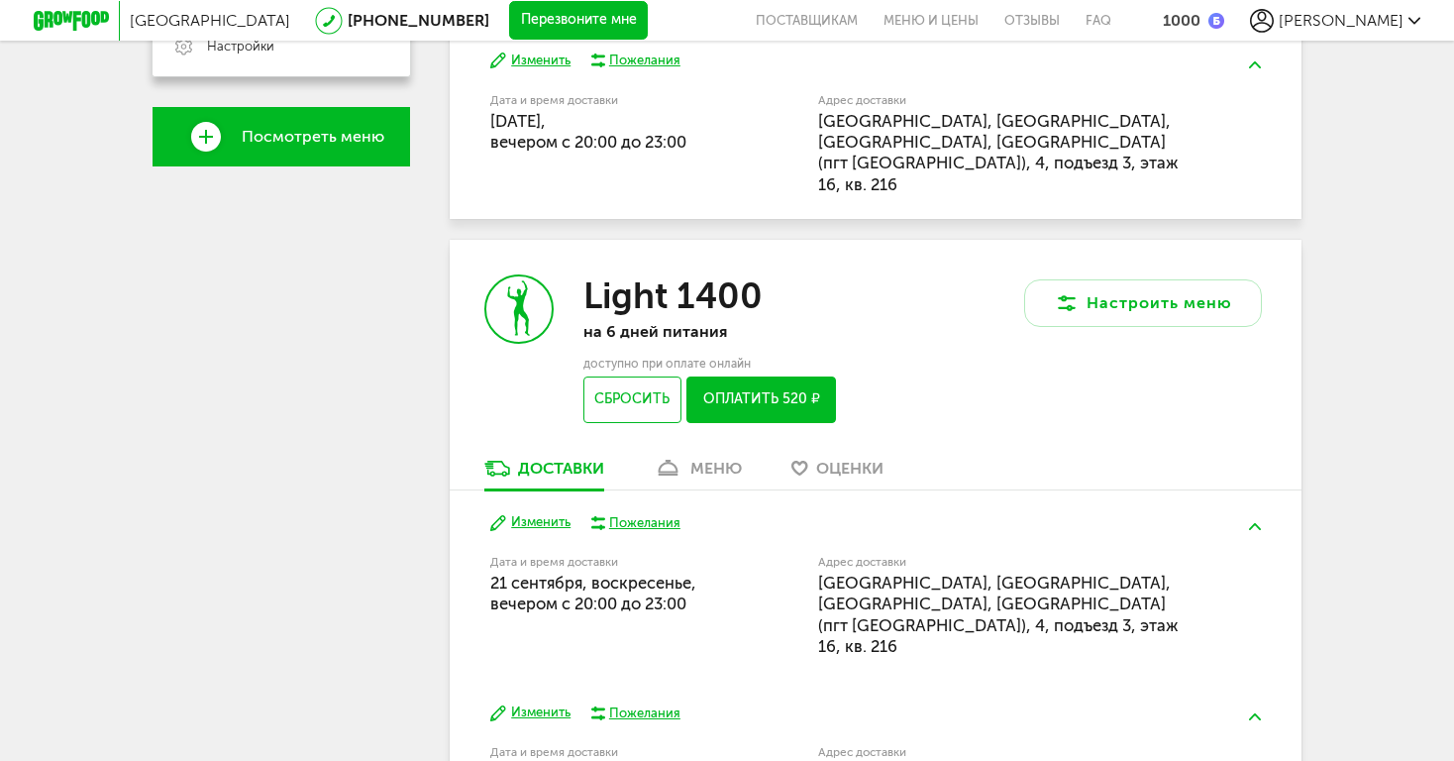
click at [682, 458] on link "меню" at bounding box center [698, 474] width 108 height 32
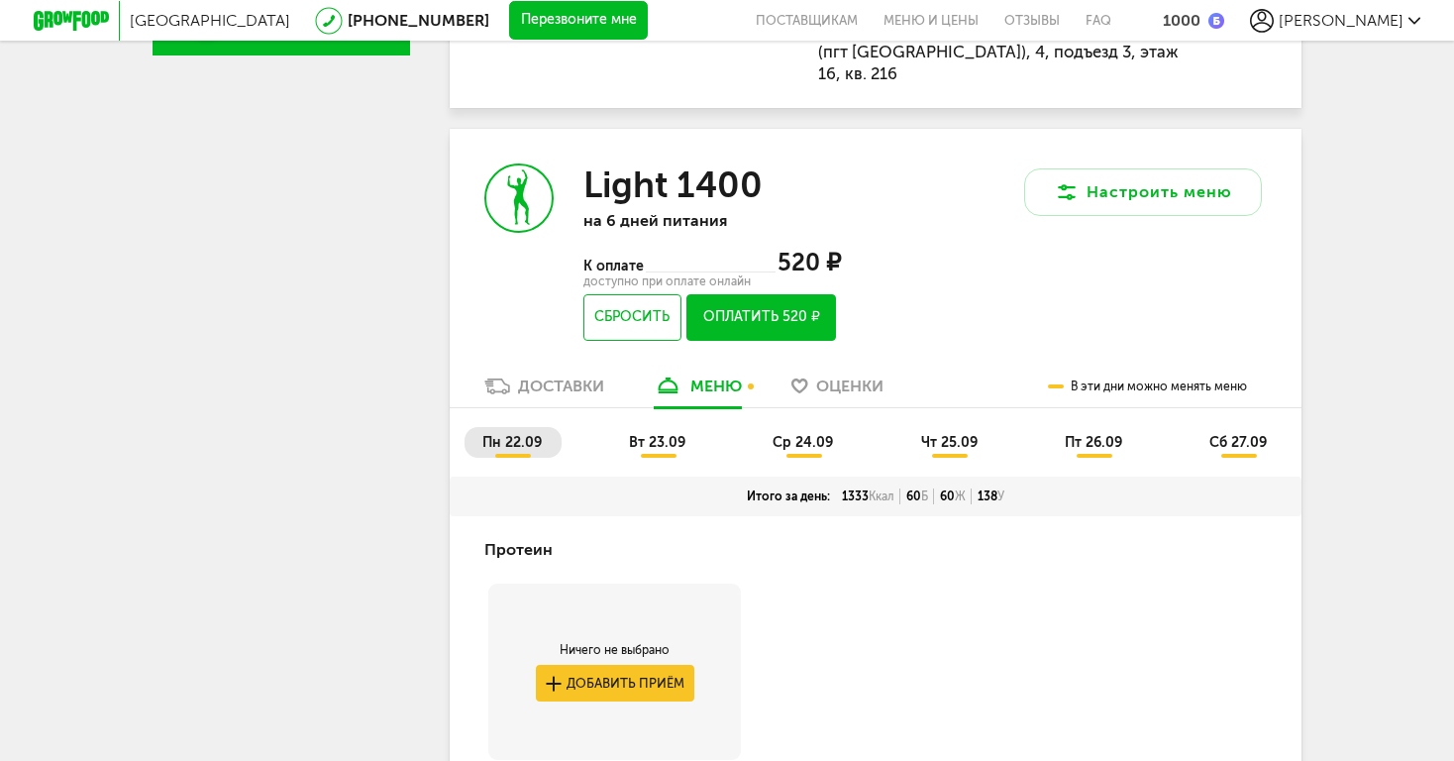
scroll to position [724, 0]
click at [646, 408] on div "пн 22.09 вт 23.09 ср 24.09 чт 25.09 пт 26.09 сб 27.09" at bounding box center [876, 442] width 852 height 68
click at [665, 434] on span "вт 23.09" at bounding box center [657, 442] width 56 height 17
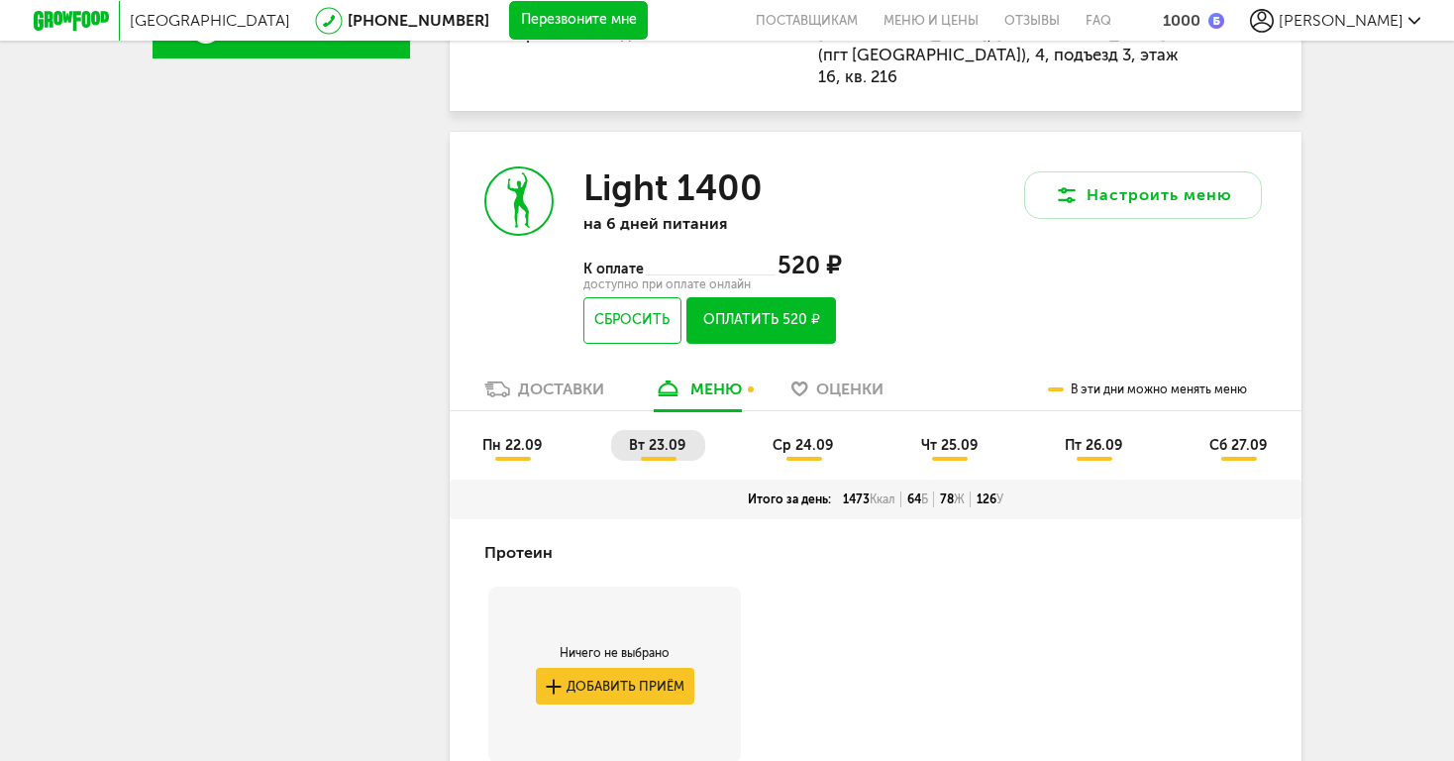
scroll to position [719, 0]
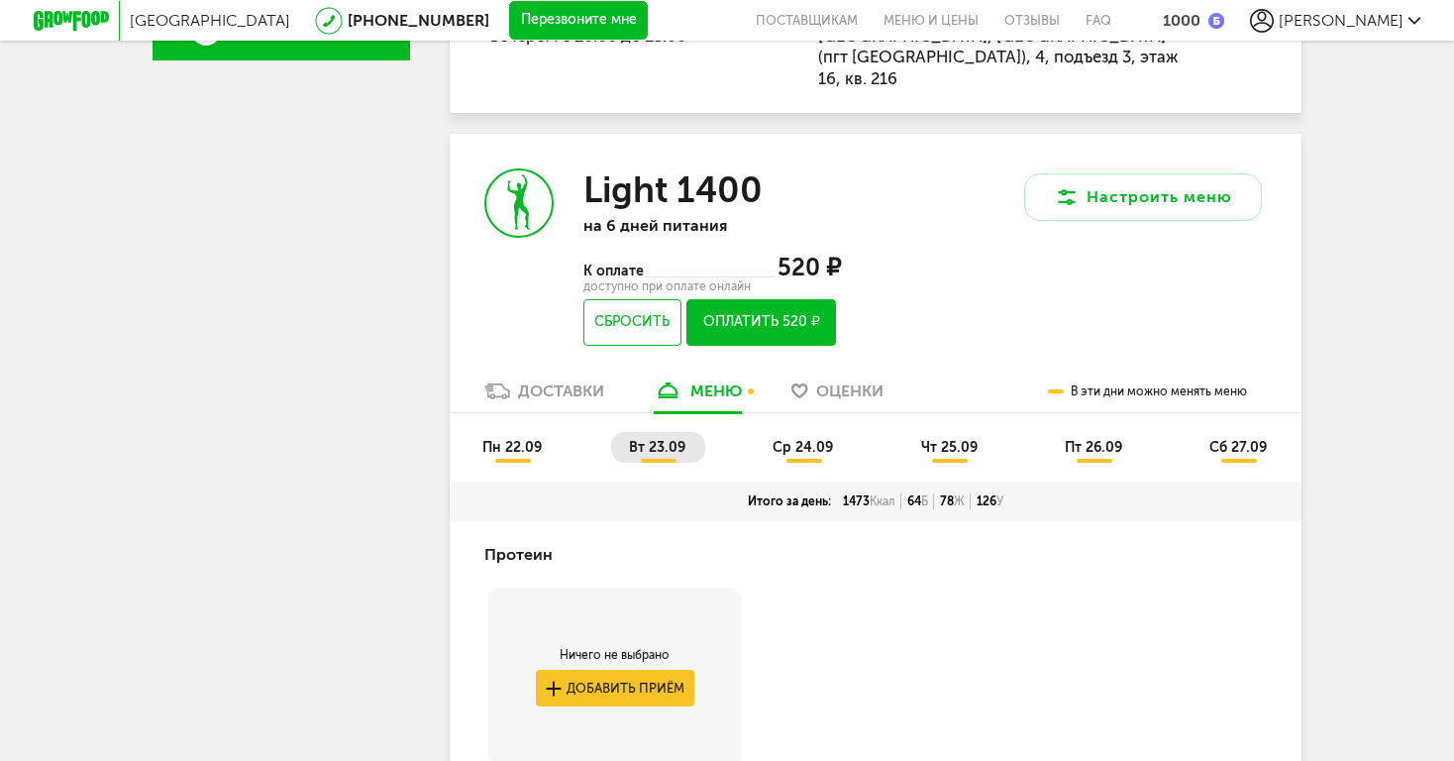
click at [792, 439] on span "ср 24.09" at bounding box center [803, 447] width 60 height 17
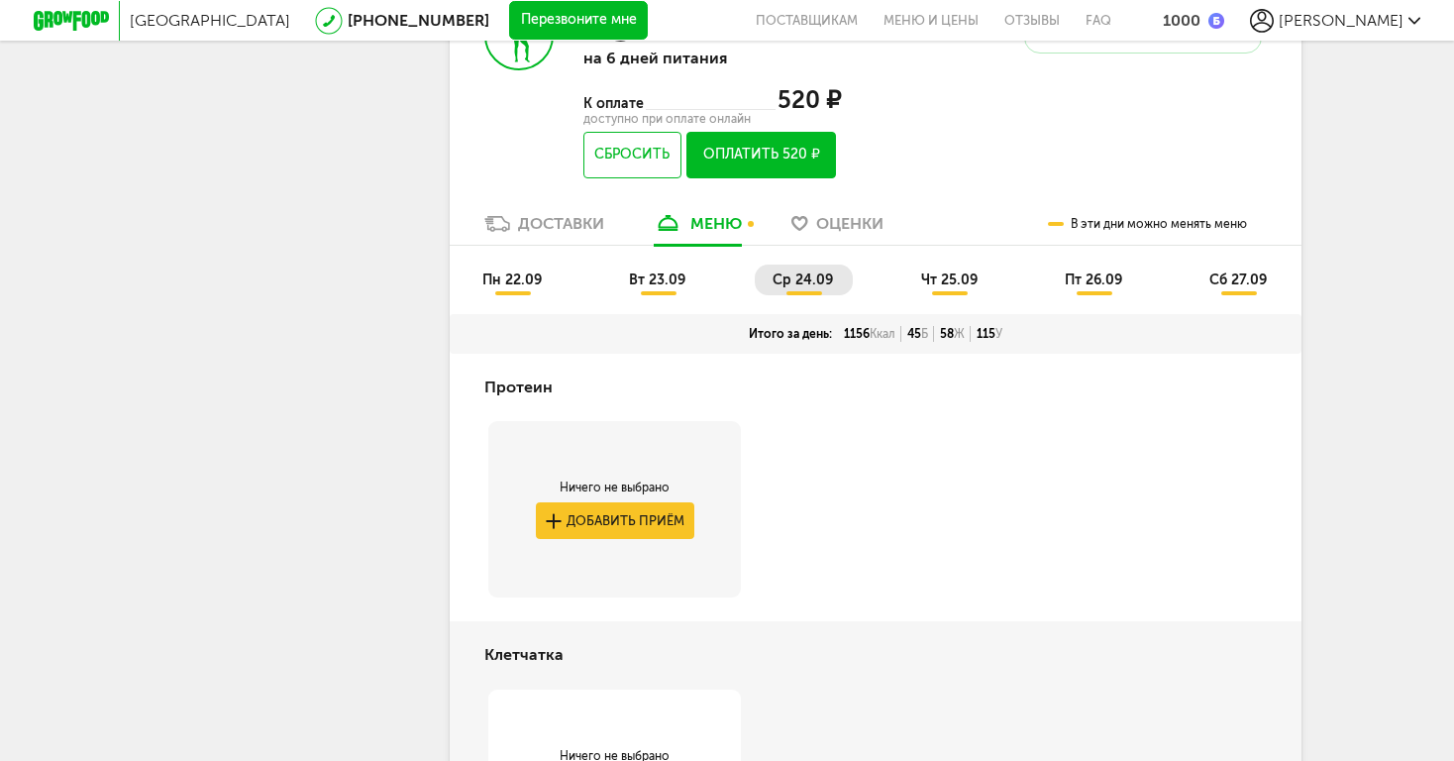
scroll to position [837, 0]
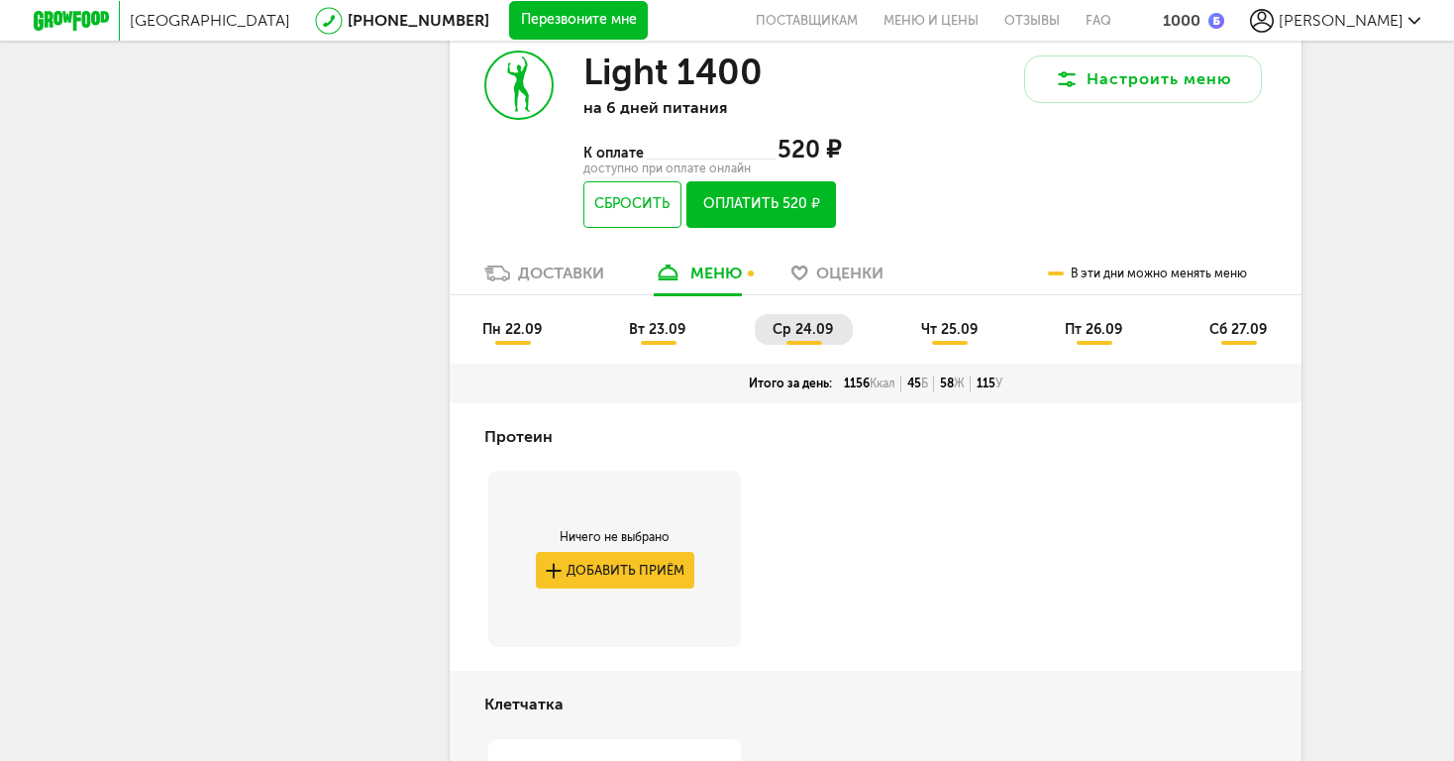
click at [963, 314] on ul "пн 22.09 вт 23.09 ср 24.09 чт 25.09 пт 26.09 сб 27.09" at bounding box center [876, 339] width 822 height 50
click at [953, 321] on span "чт 25.09" at bounding box center [949, 329] width 56 height 17
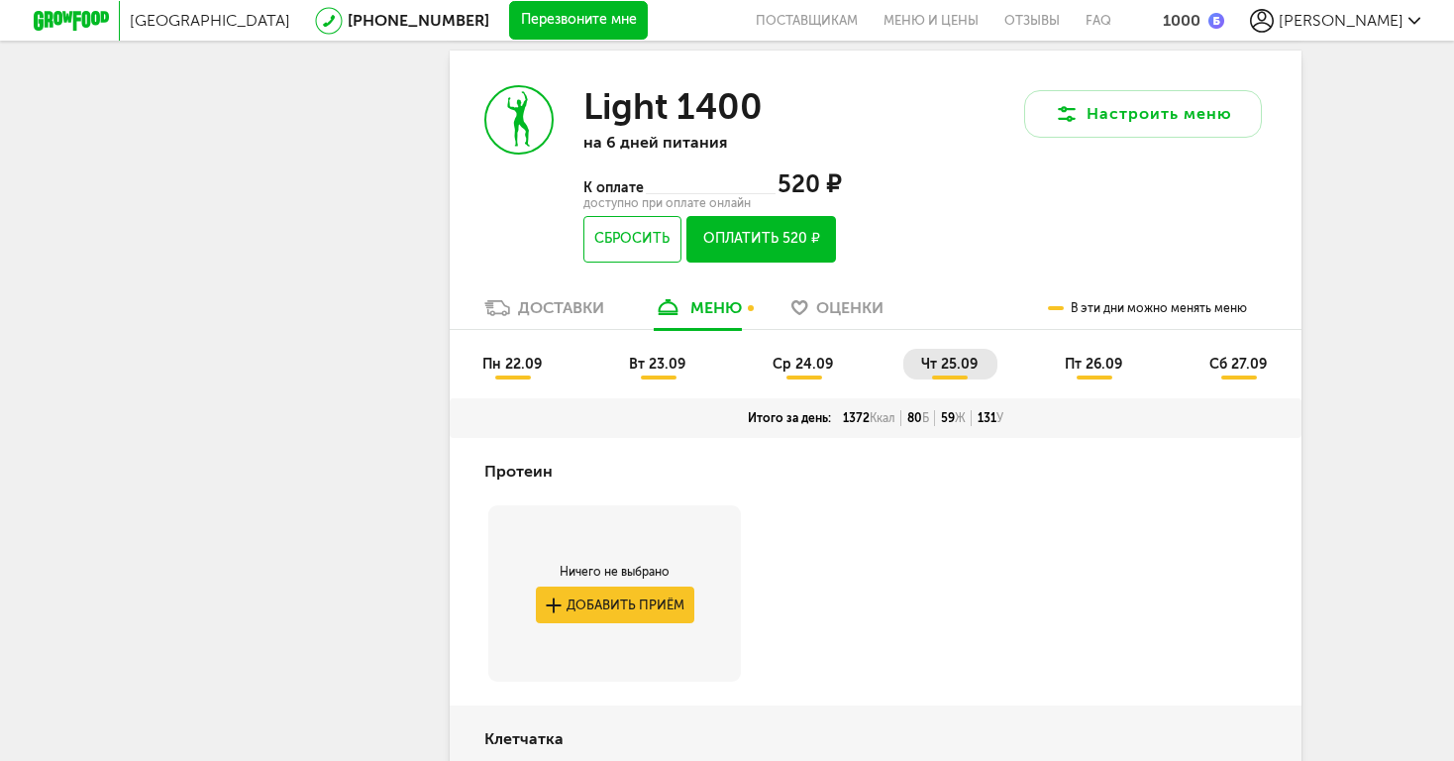
scroll to position [766, 0]
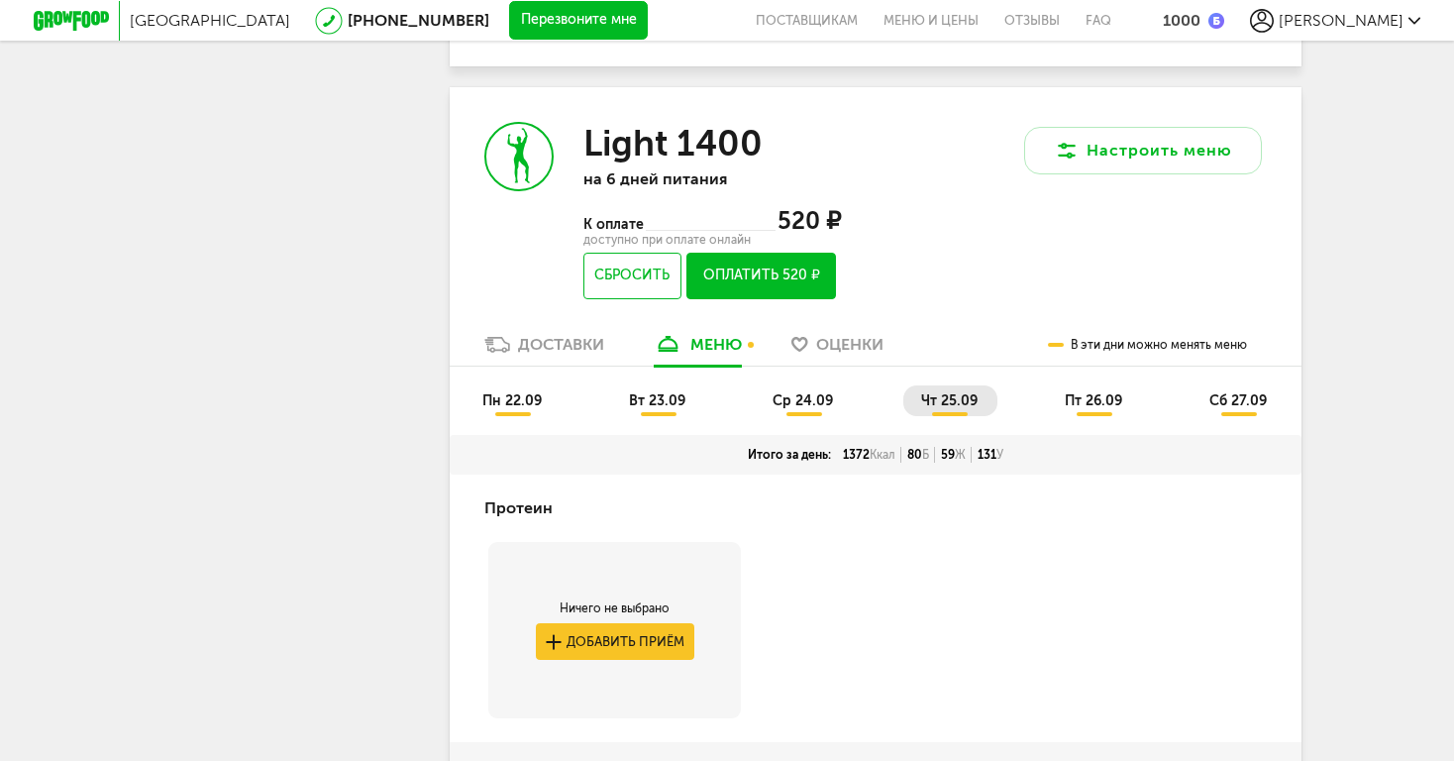
click at [1074, 392] on span "пт 26.09" at bounding box center [1093, 400] width 57 height 17
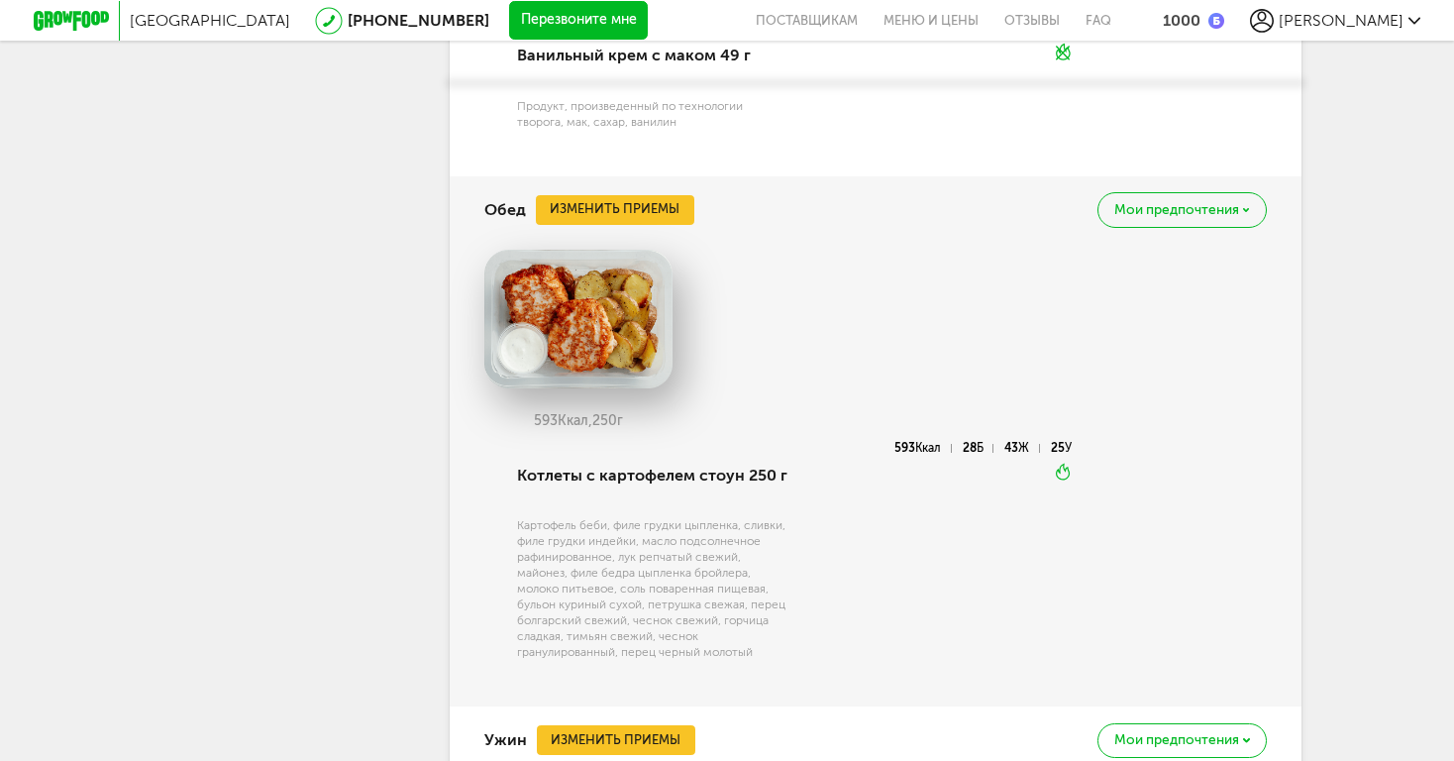
scroll to position [2170, 0]
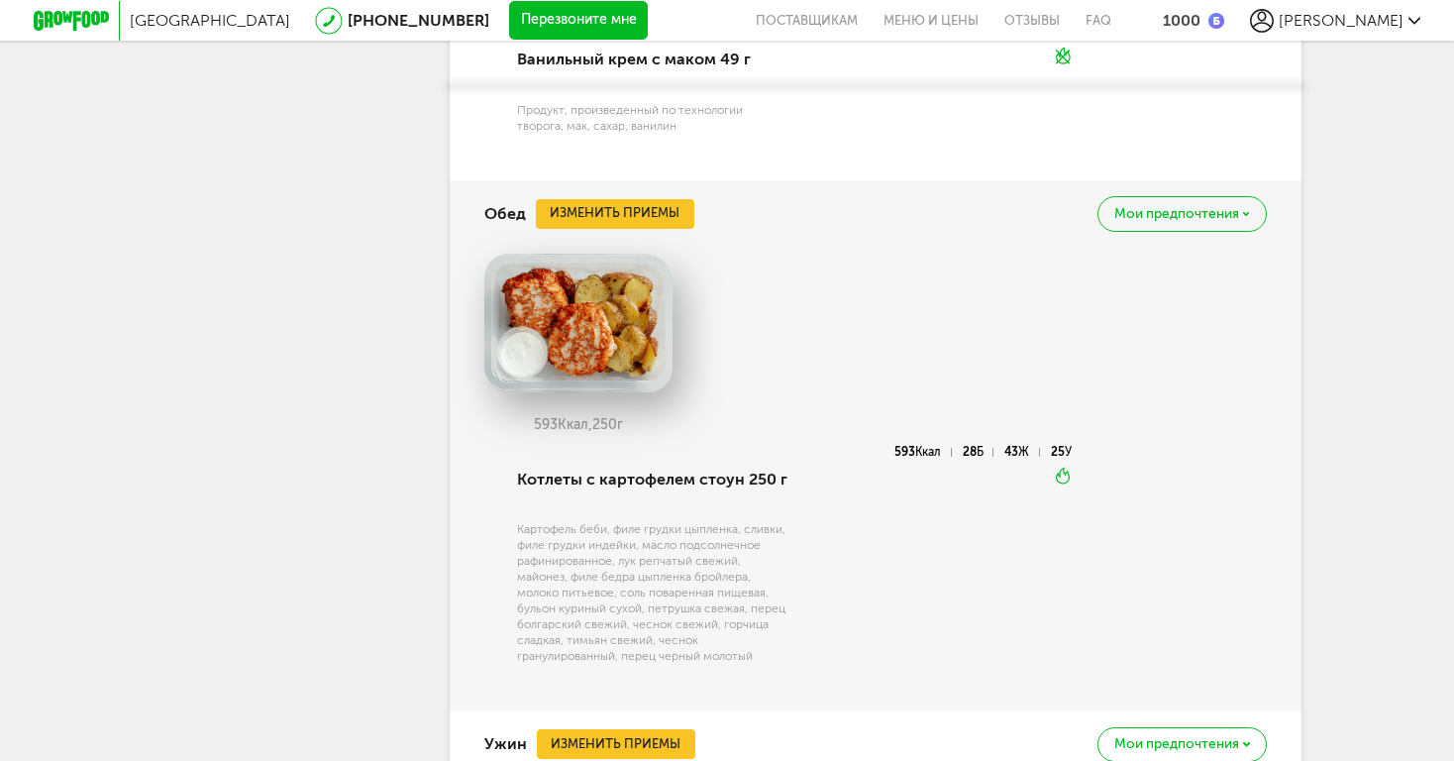
click at [598, 199] on button "Изменить приемы" at bounding box center [615, 214] width 159 height 30
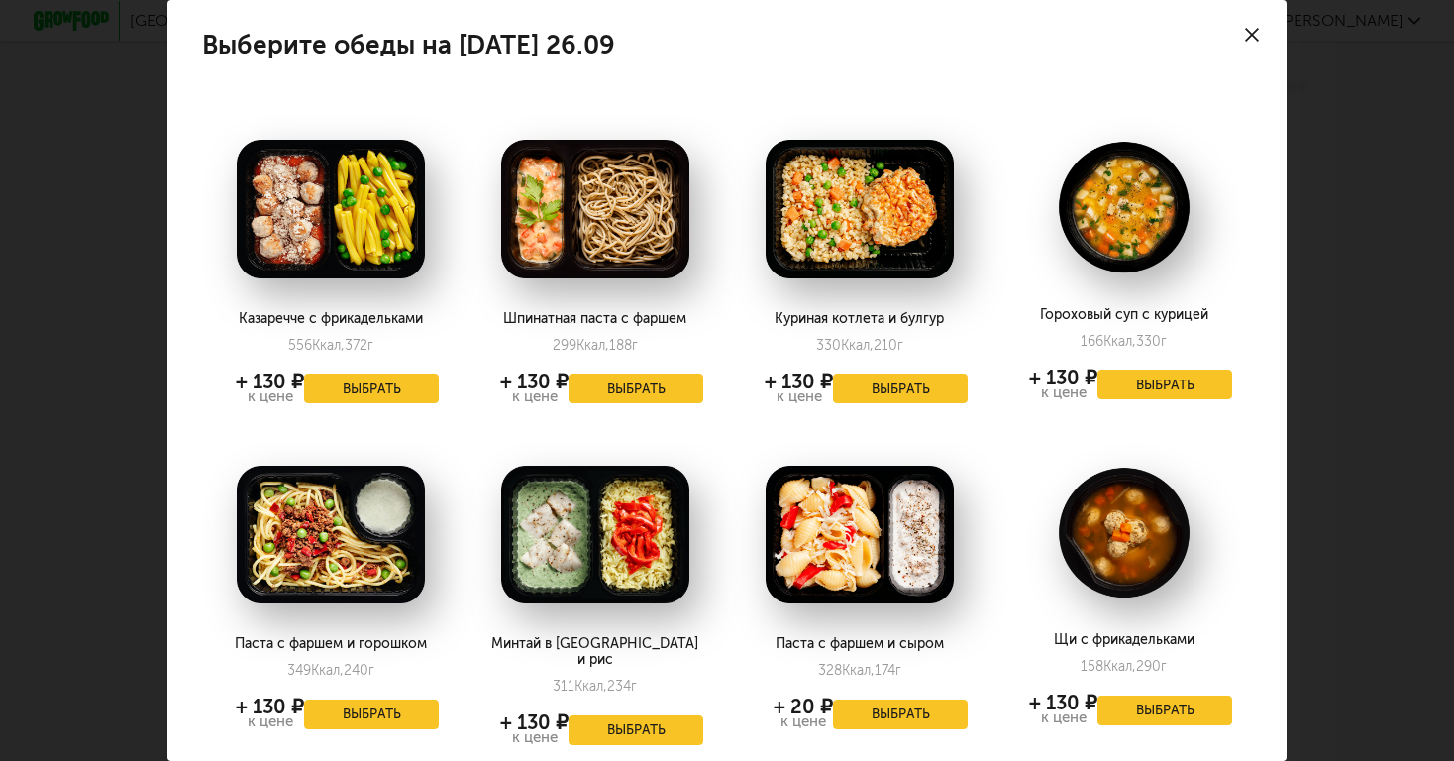
scroll to position [0, 0]
click at [1256, 31] on use at bounding box center [1252, 35] width 14 height 14
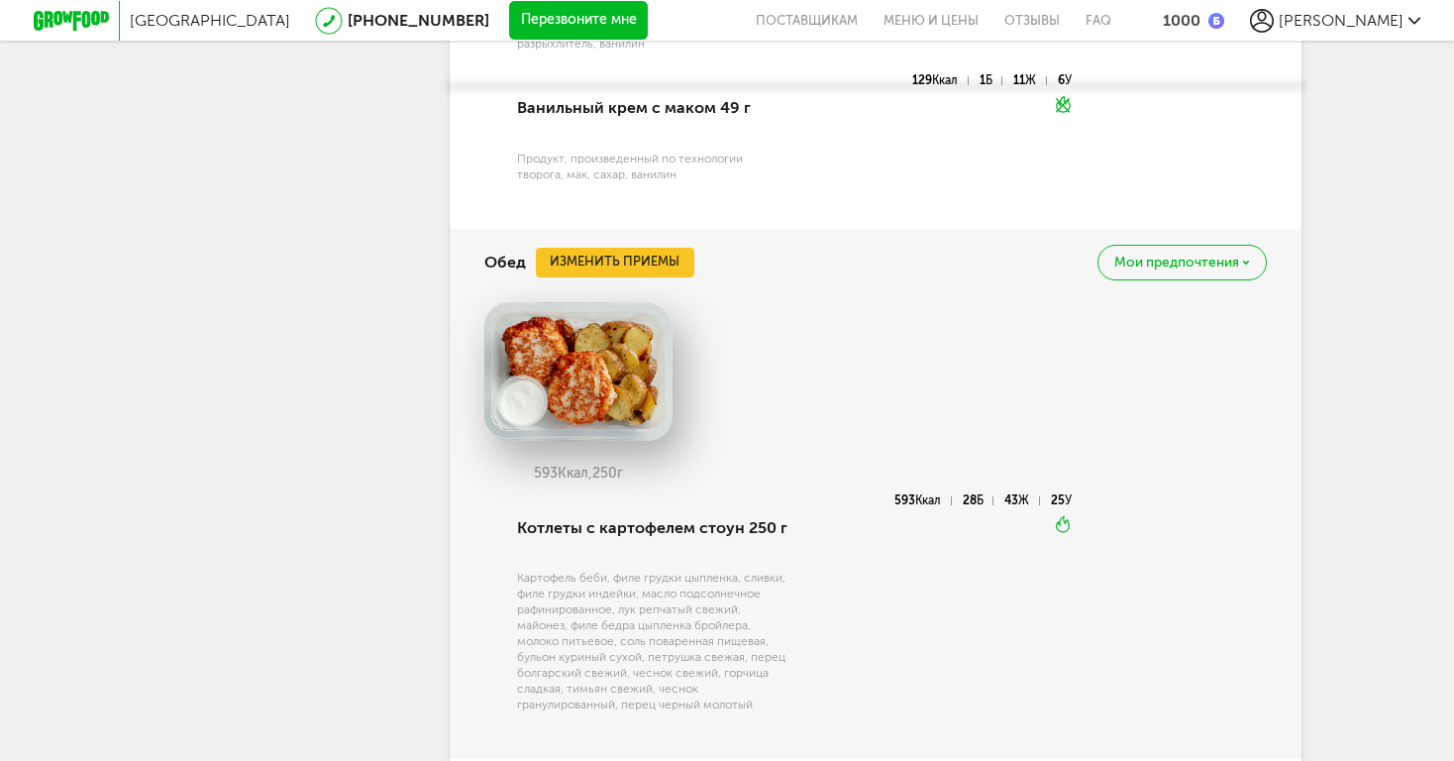
click at [602, 248] on button "Изменить приемы" at bounding box center [615, 263] width 159 height 30
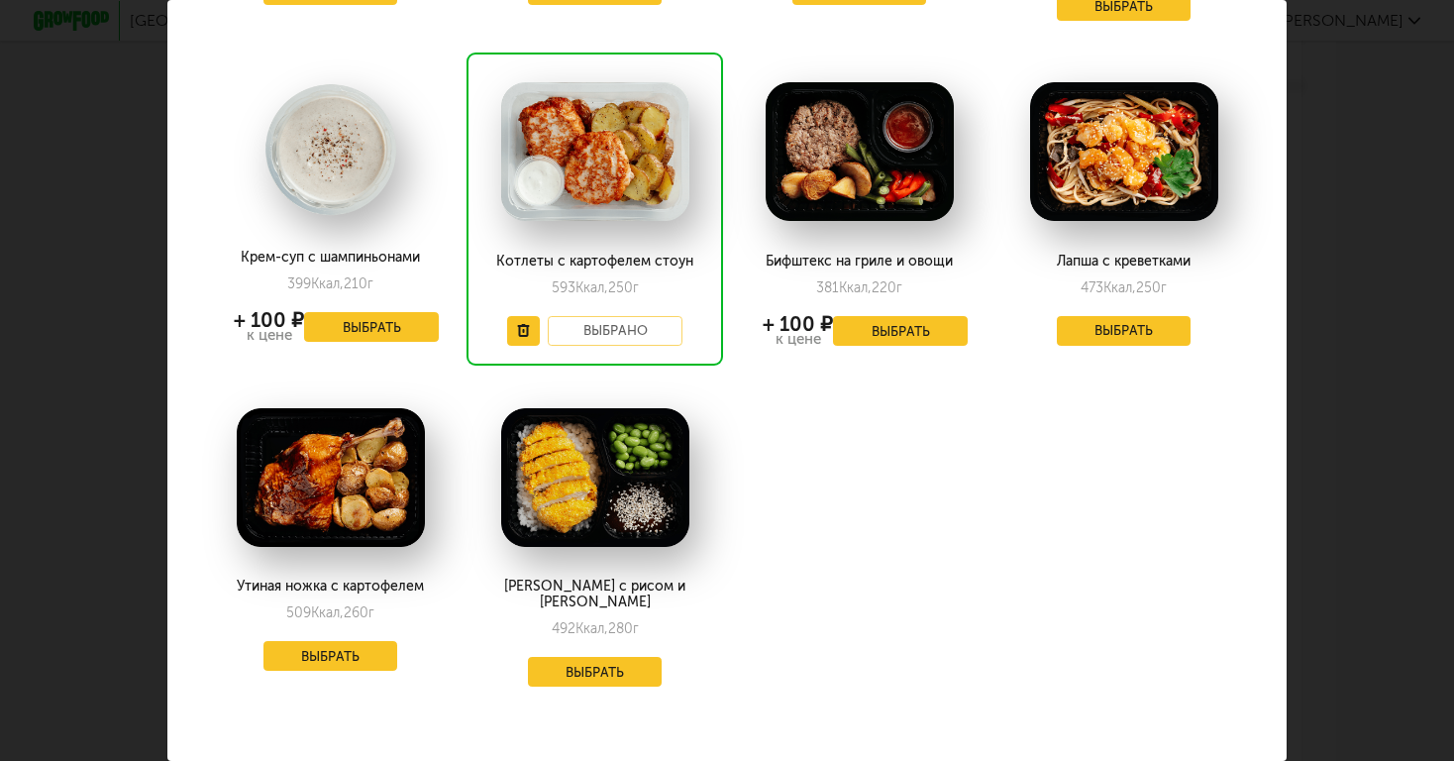
click at [358, 641] on button "Выбрать" at bounding box center [331, 656] width 135 height 30
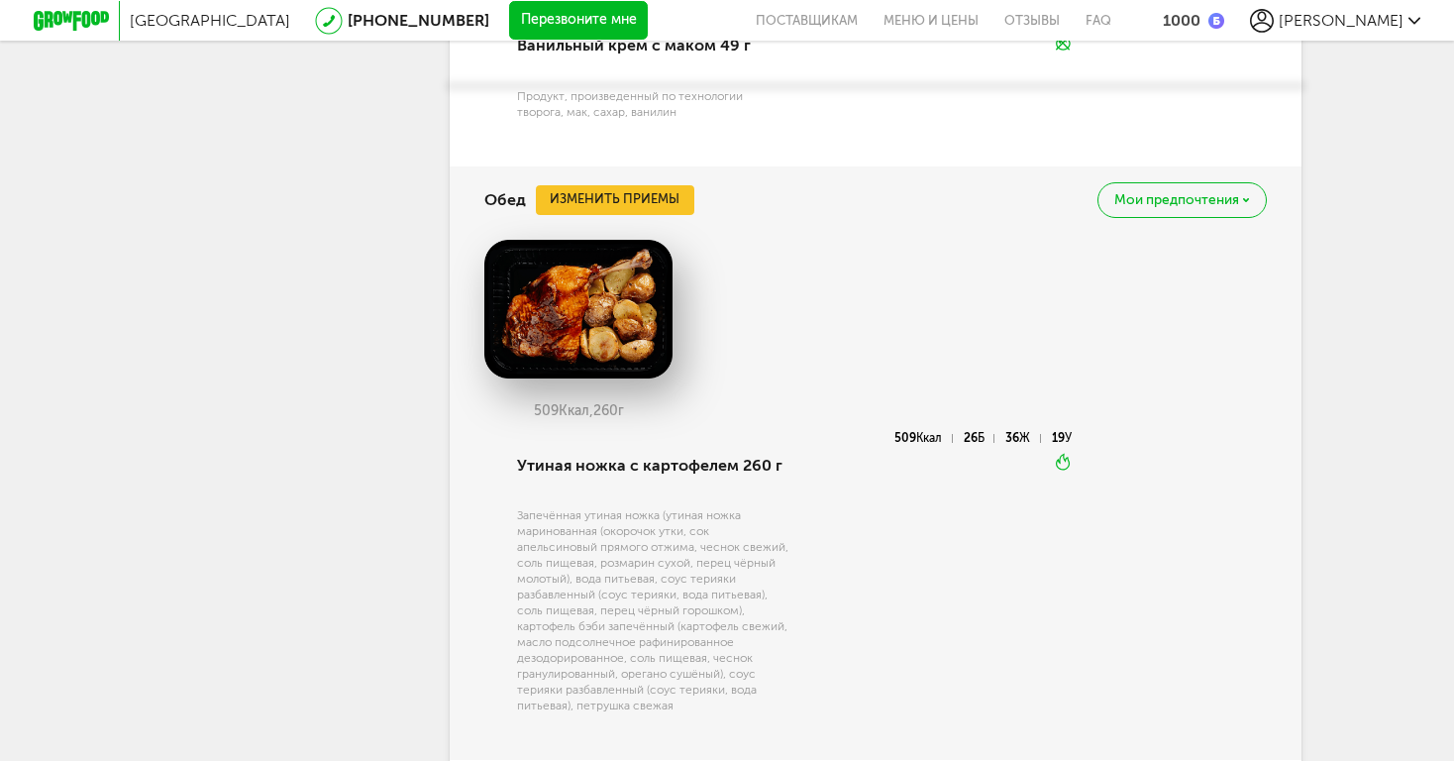
scroll to position [2178, 0]
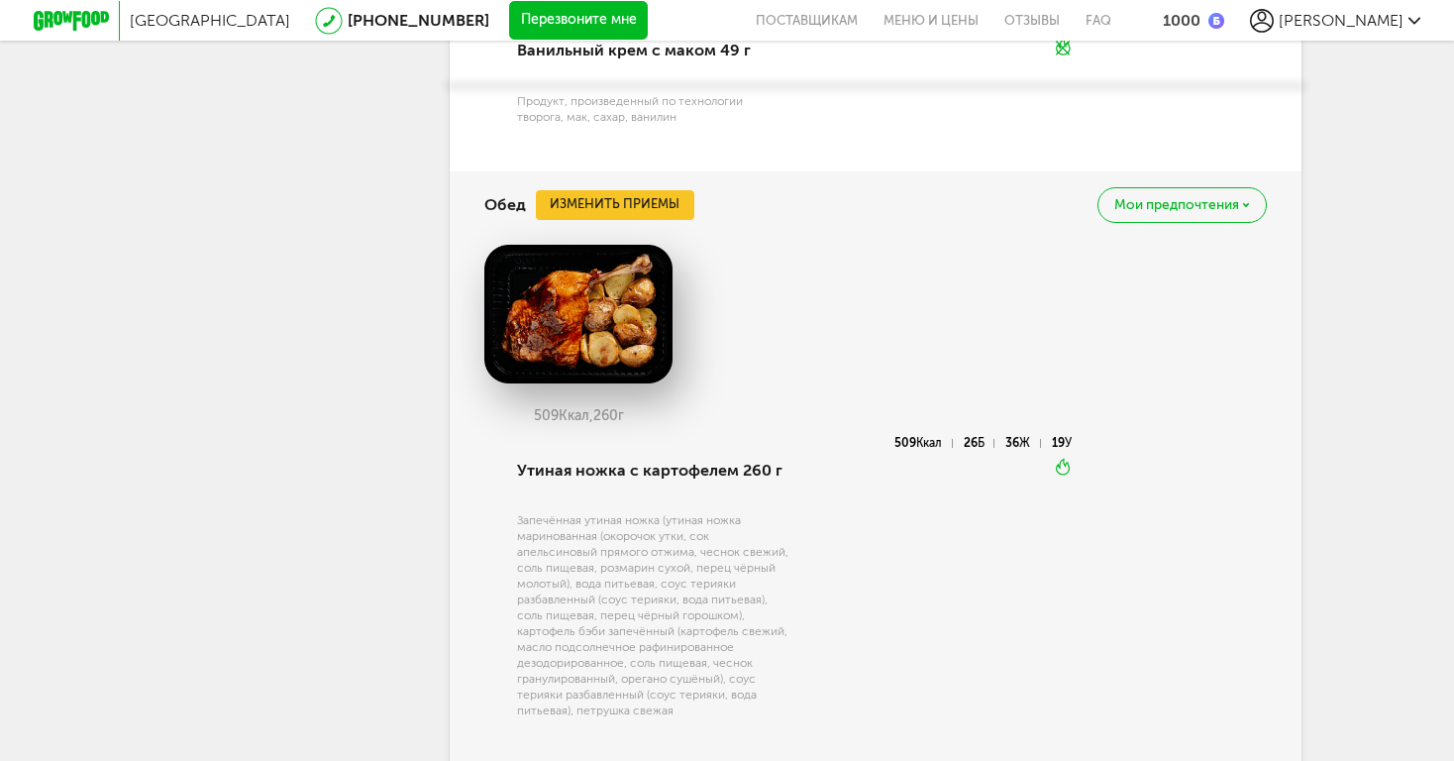
click at [594, 190] on button "Изменить приемы" at bounding box center [615, 205] width 159 height 30
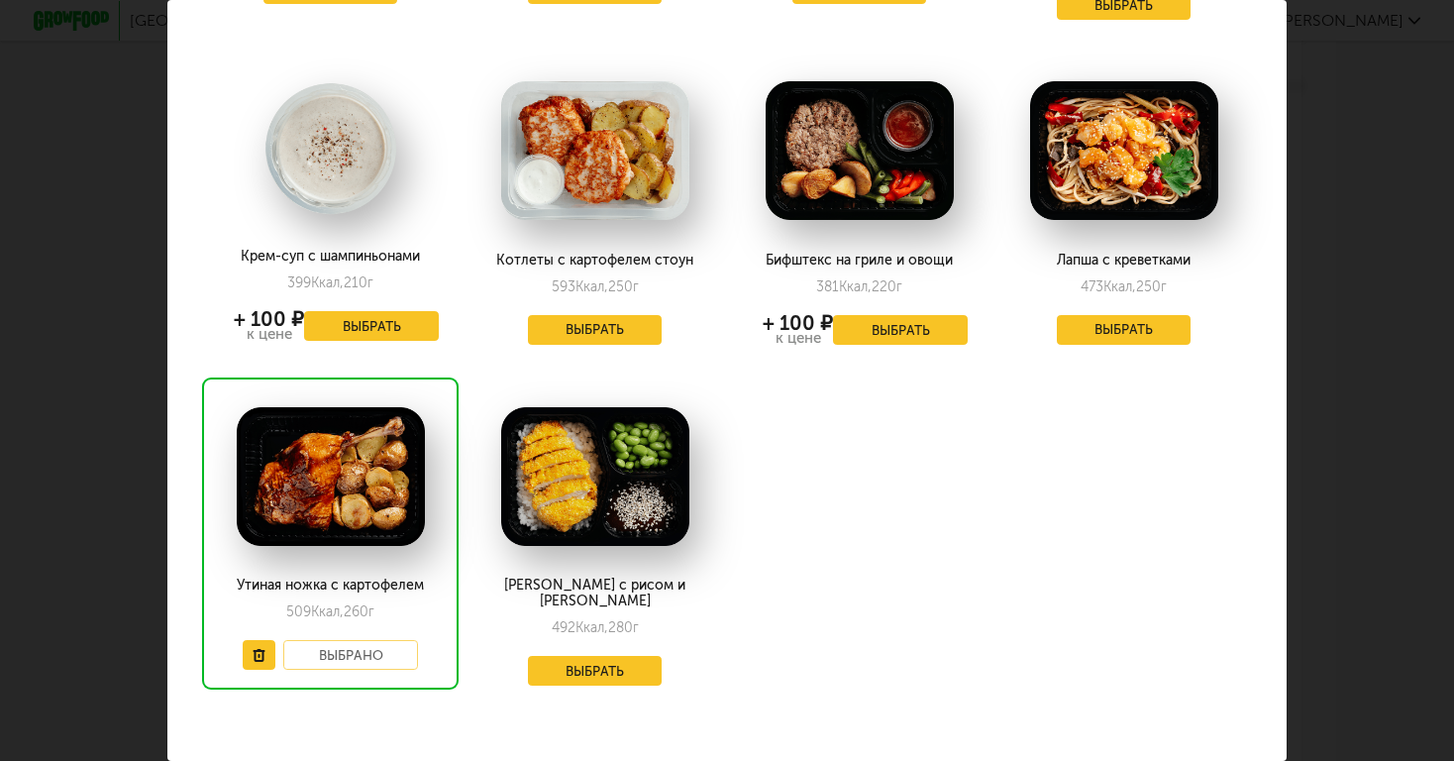
scroll to position [2691, 0]
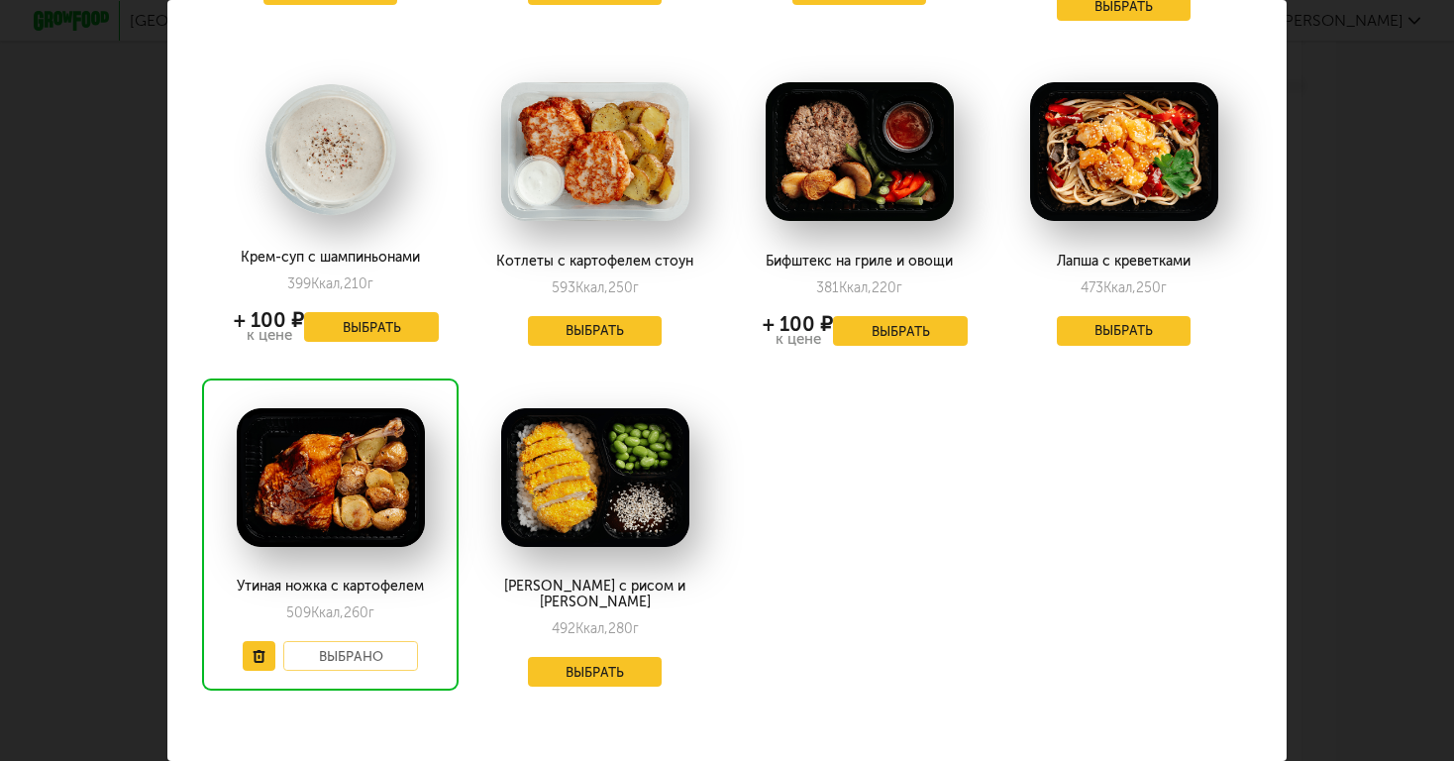
click at [1066, 316] on button "Выбрать" at bounding box center [1124, 331] width 135 height 30
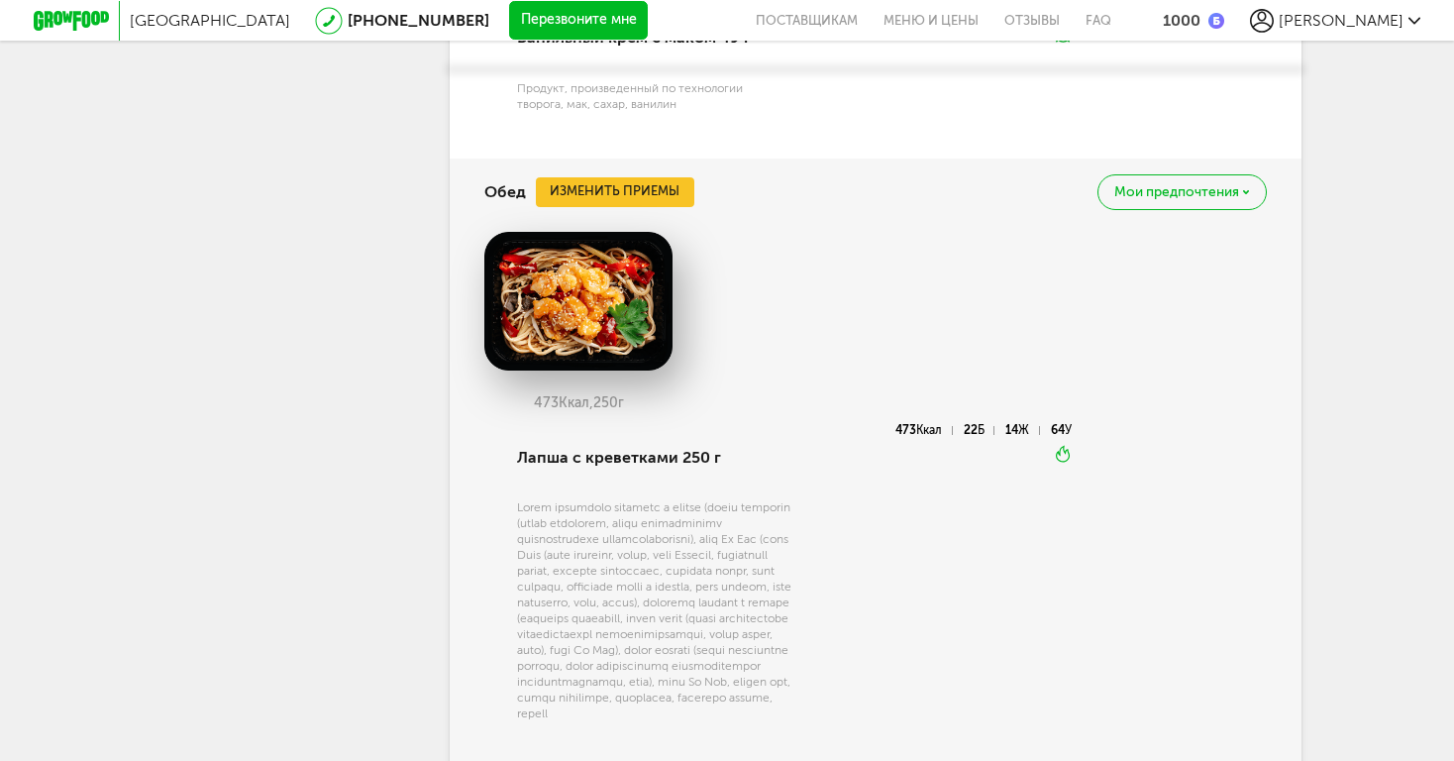
scroll to position [2174, 0]
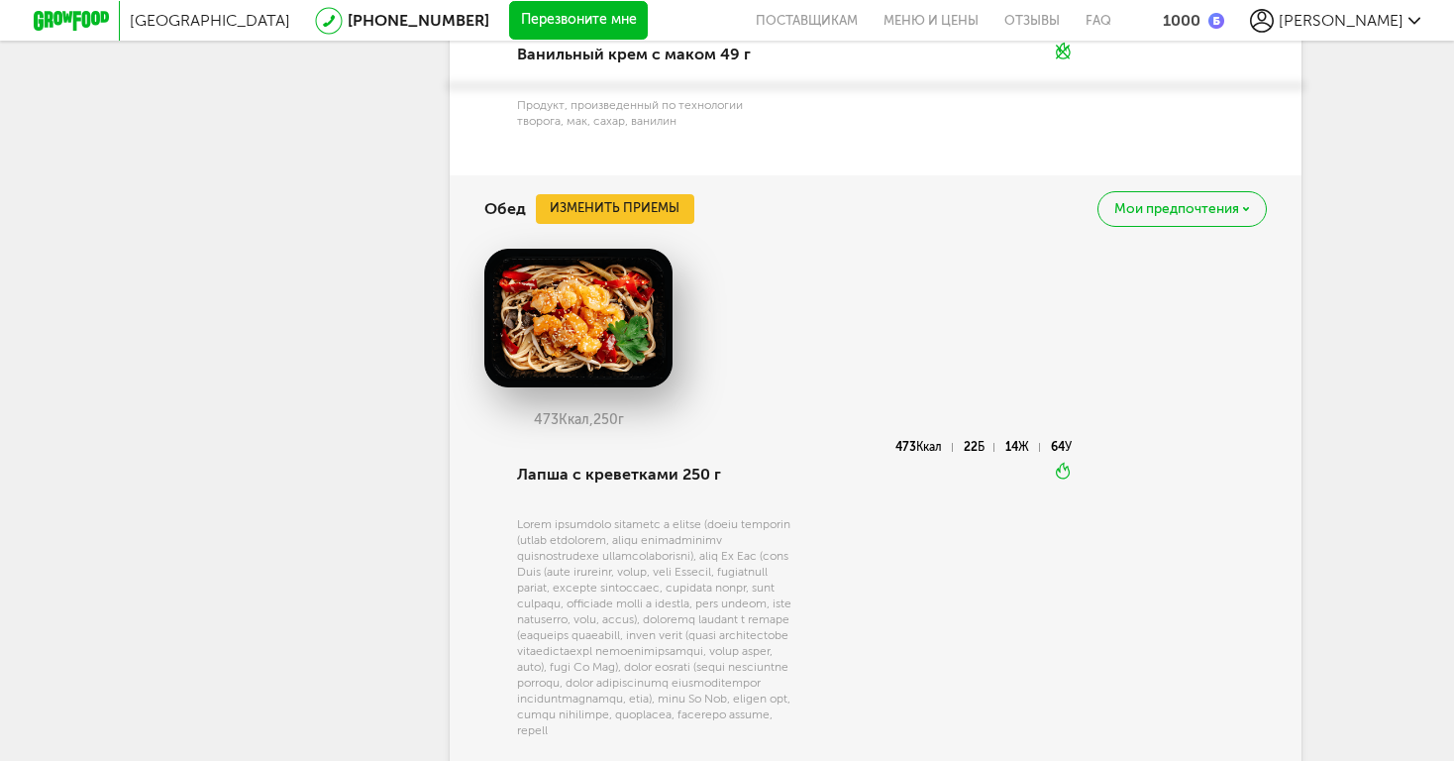
click at [666, 194] on button "Изменить приемы" at bounding box center [615, 209] width 159 height 30
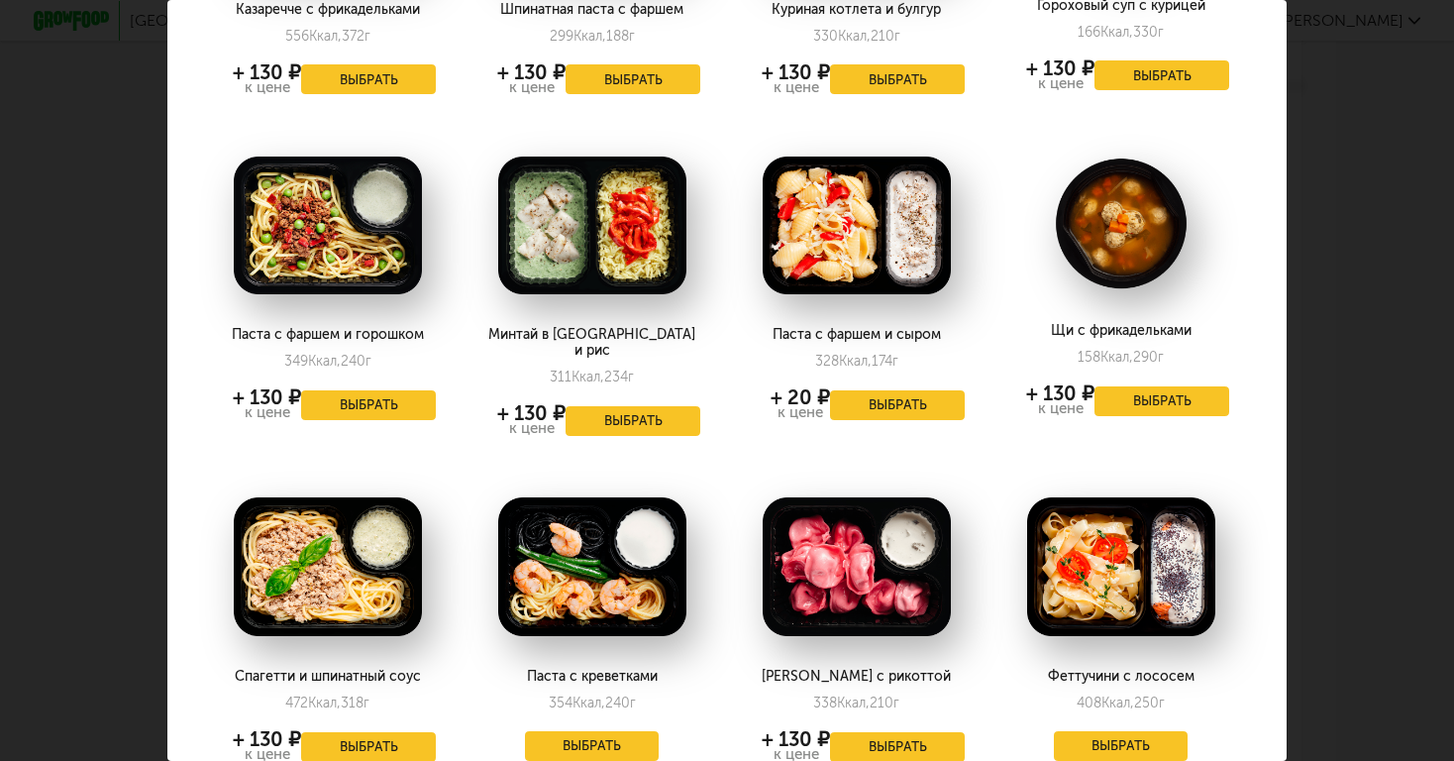
scroll to position [317, 3]
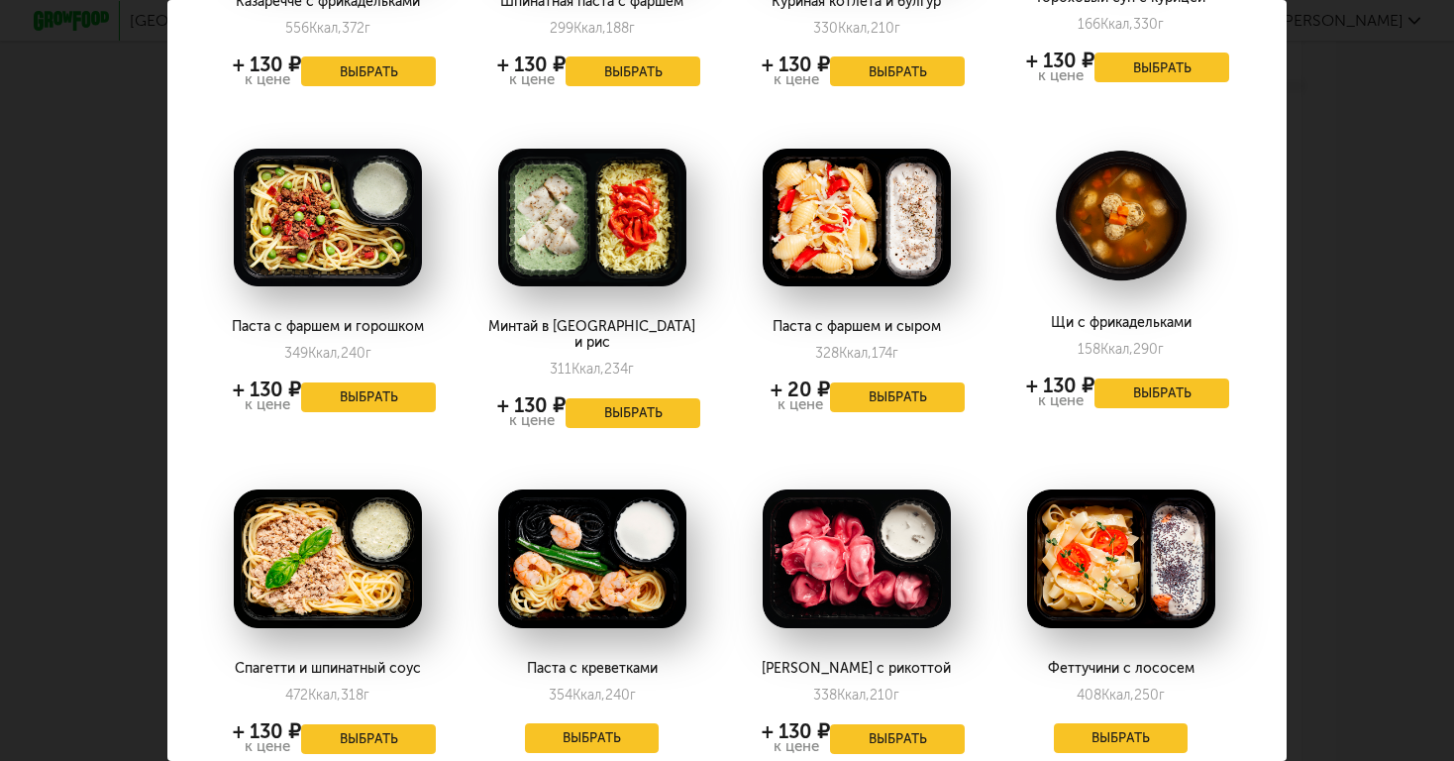
click at [620, 723] on button "Выбрать" at bounding box center [592, 738] width 135 height 30
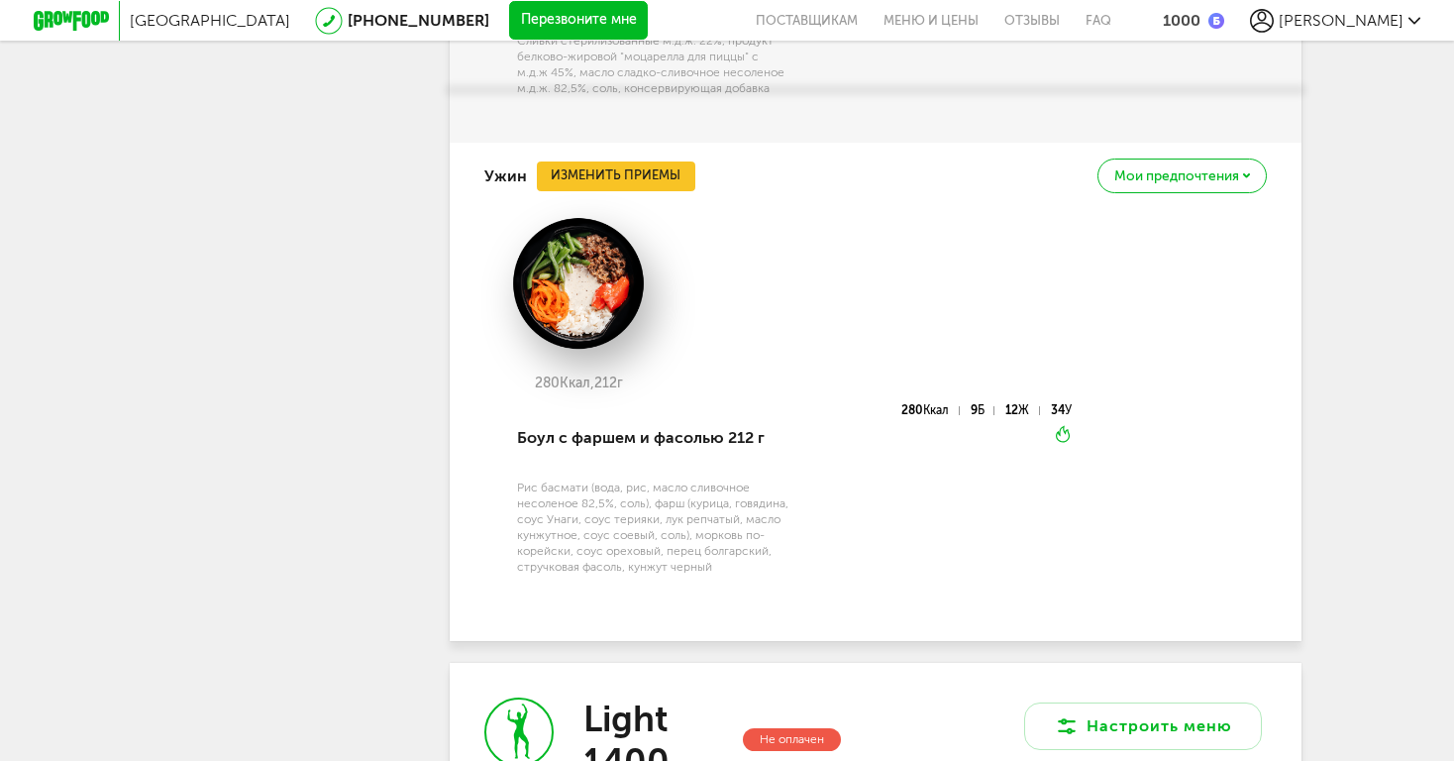
scroll to position [2967, 0]
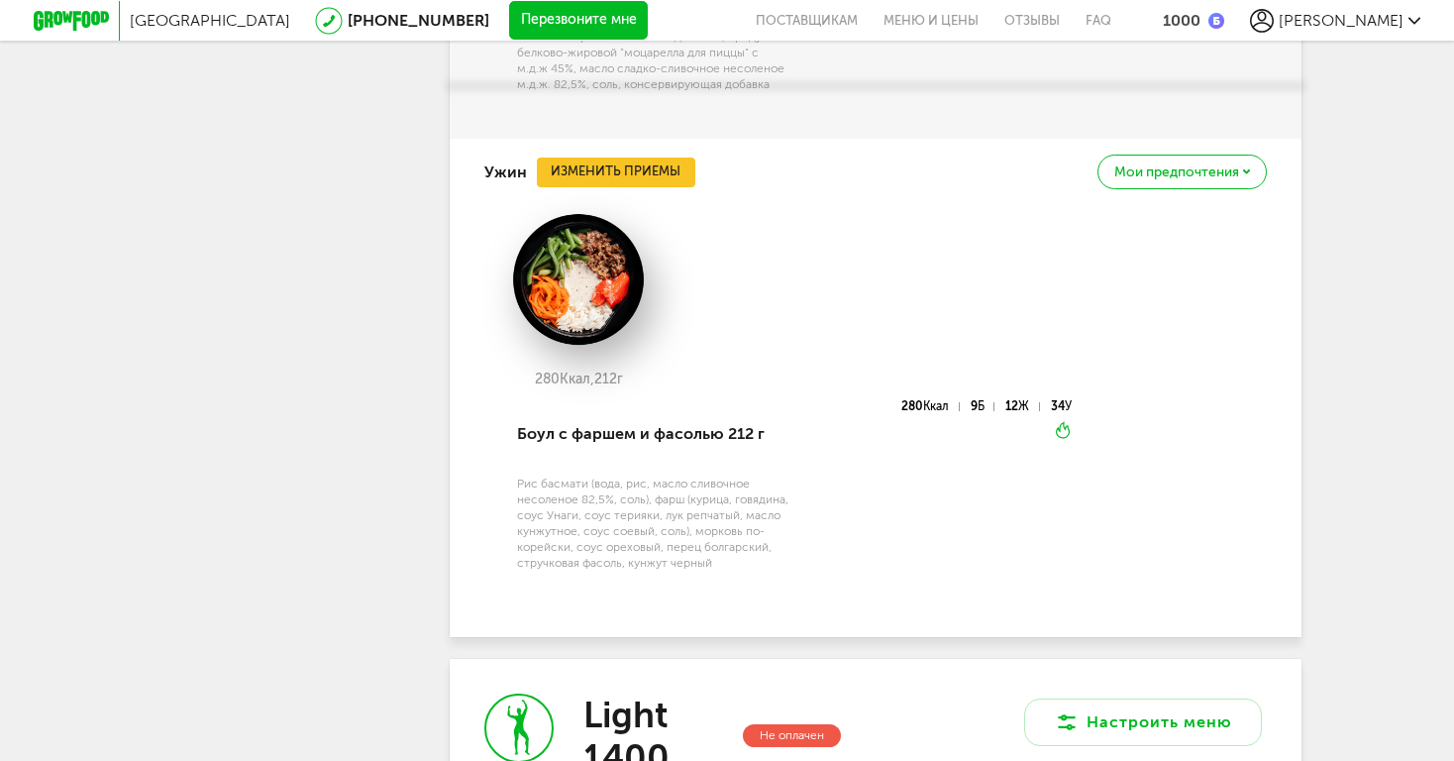
click at [594, 158] on button "Изменить приемы" at bounding box center [616, 173] width 159 height 30
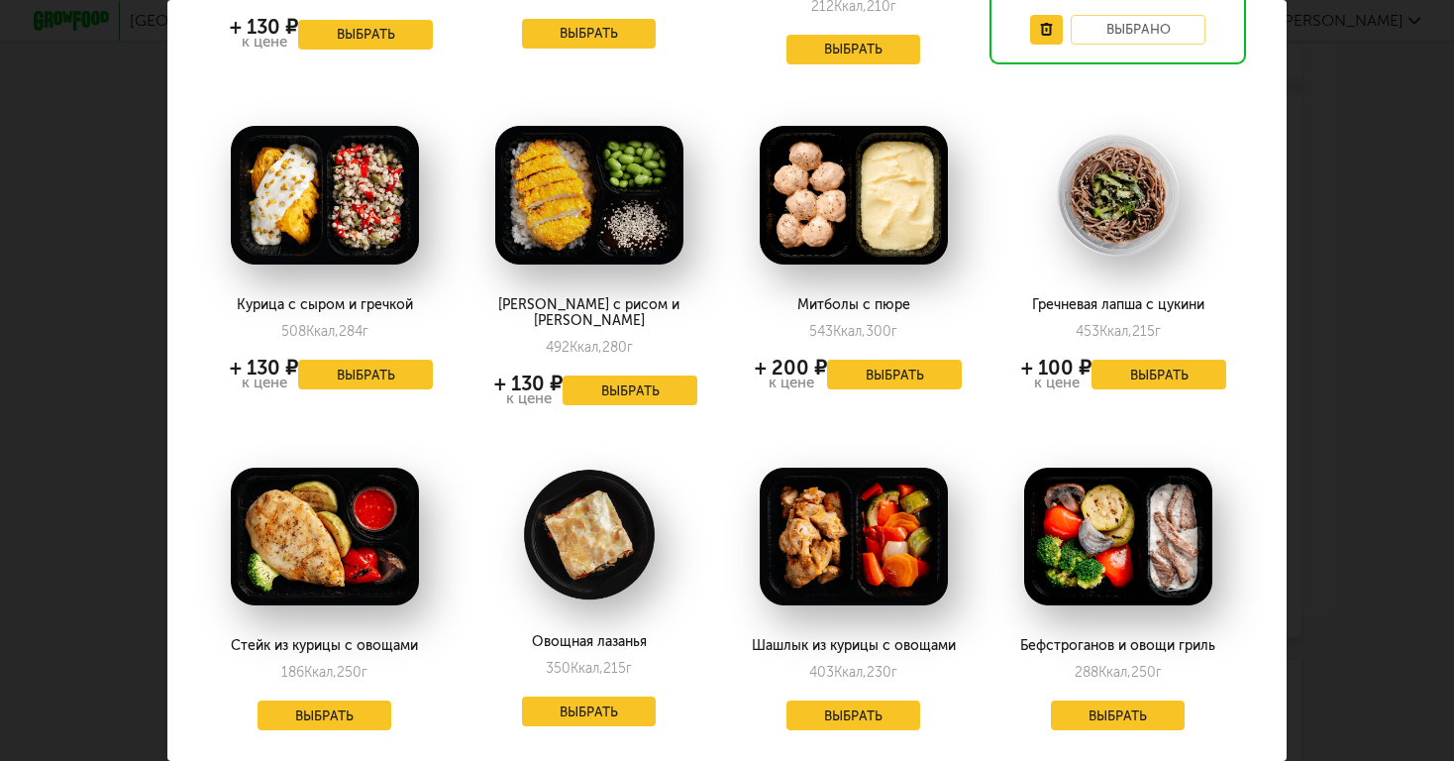
scroll to position [1040, 6]
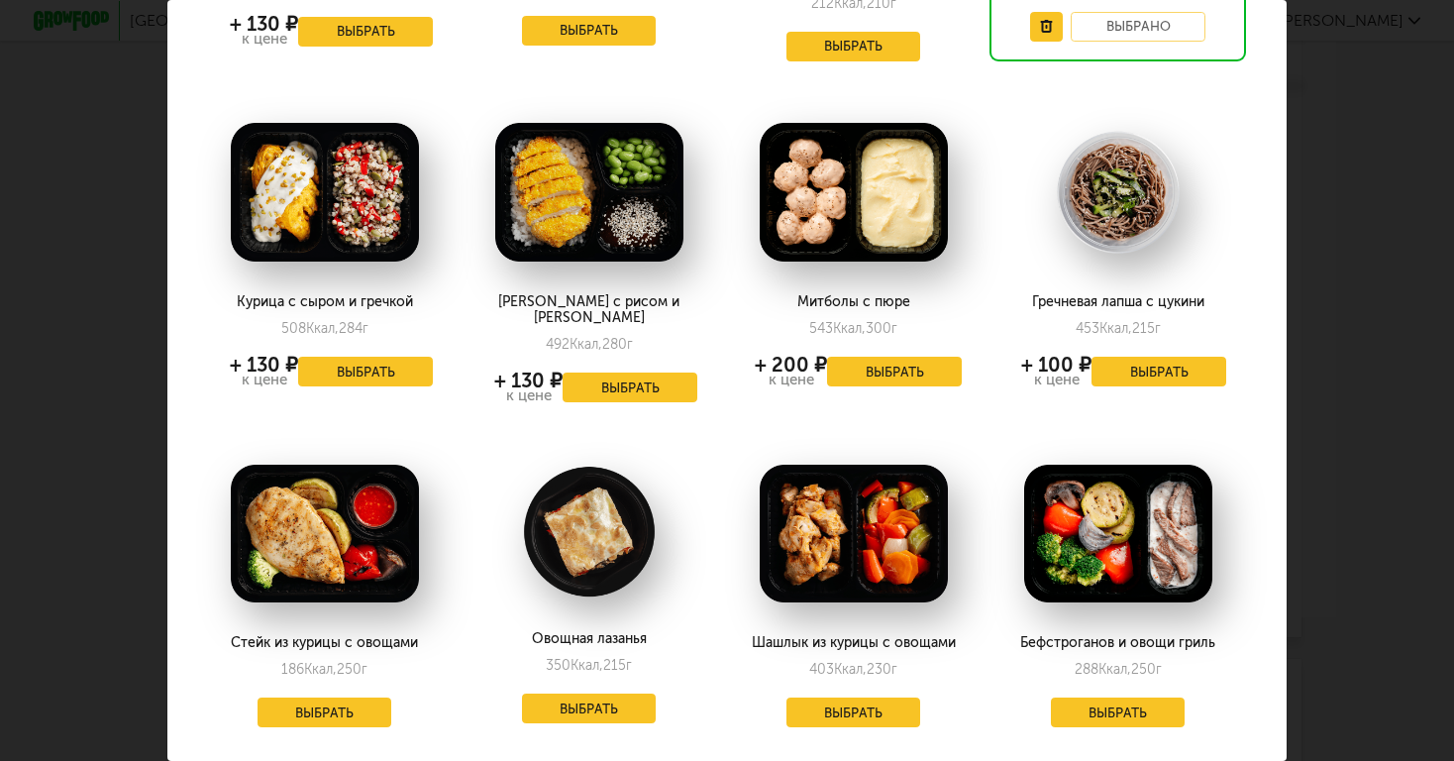
click at [856, 697] on button "Выбрать" at bounding box center [854, 712] width 135 height 30
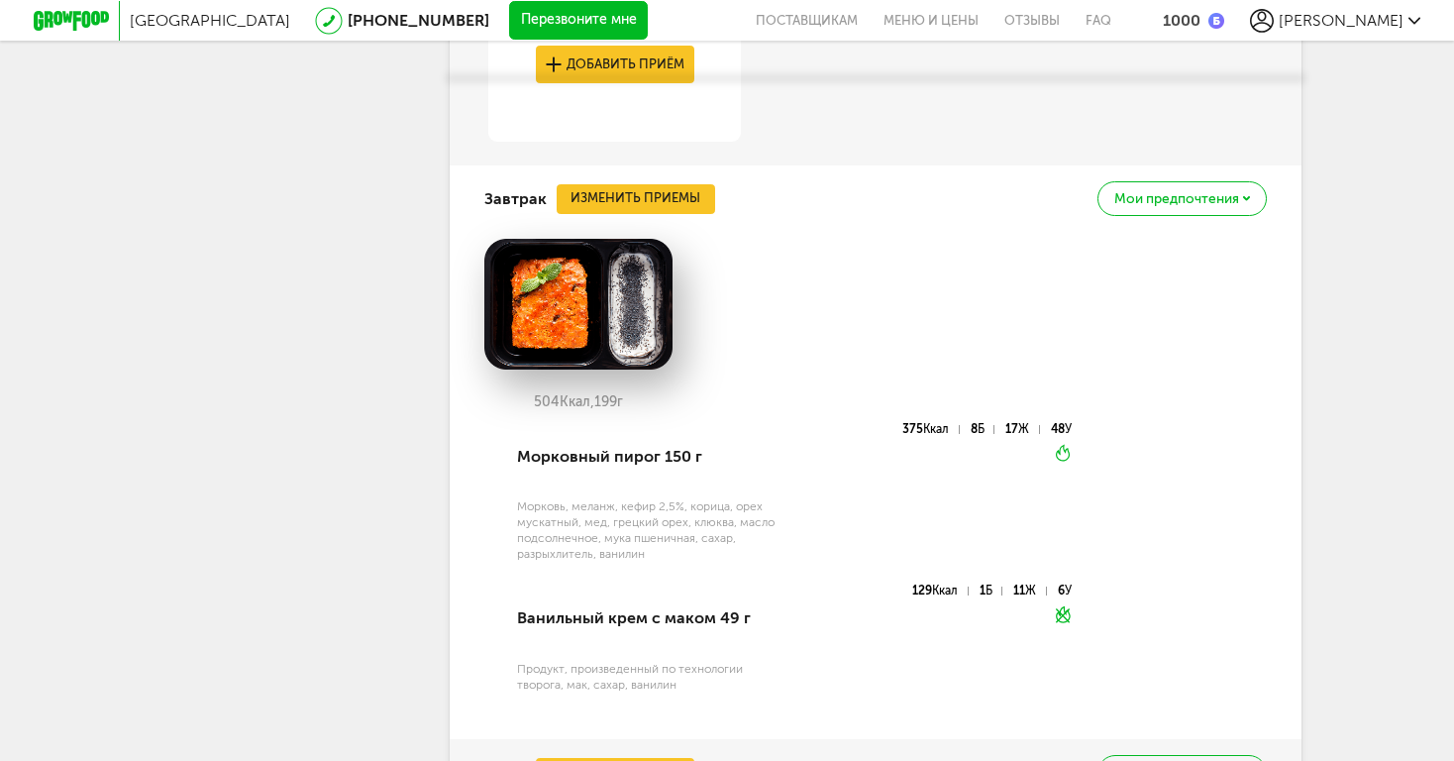
scroll to position [1614, 0]
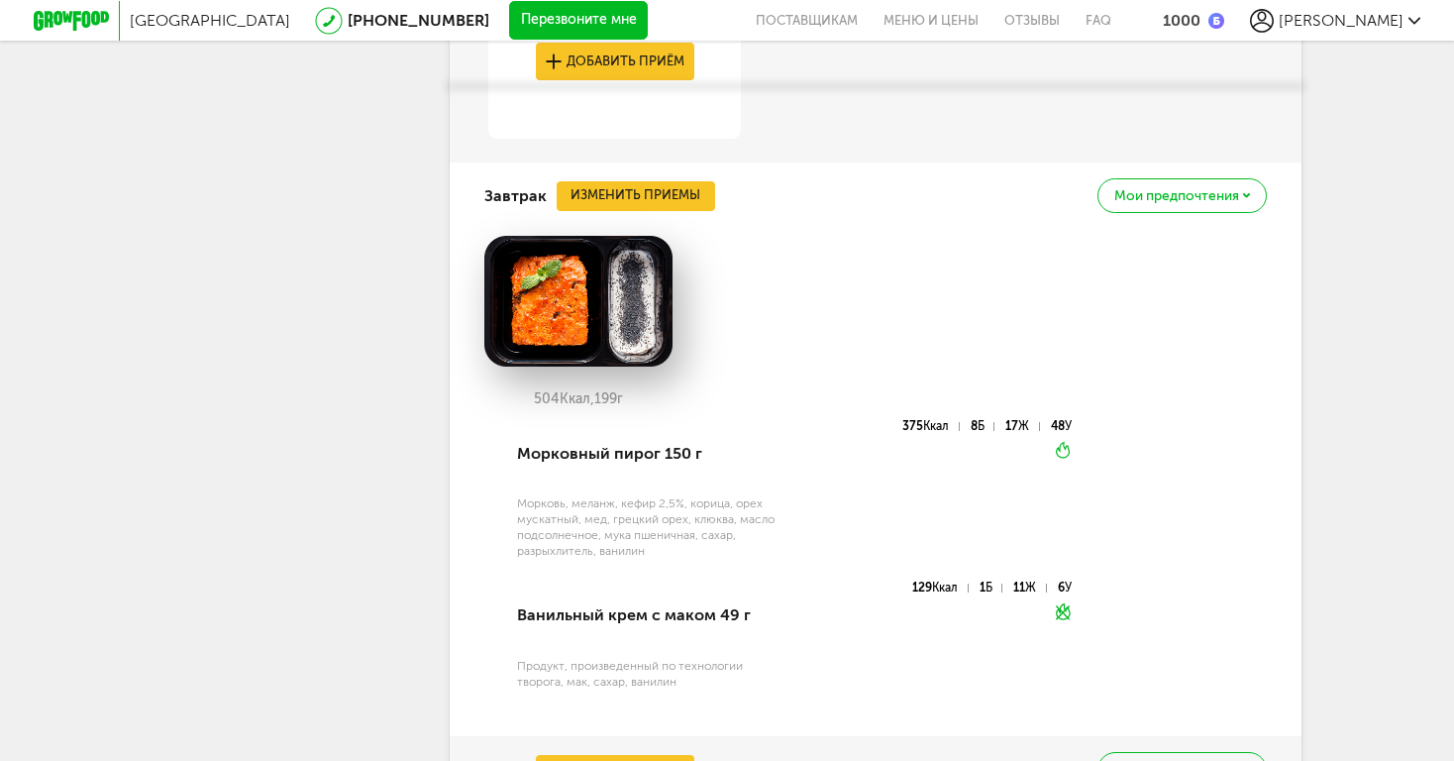
click at [660, 181] on button "Изменить приемы" at bounding box center [636, 196] width 159 height 30
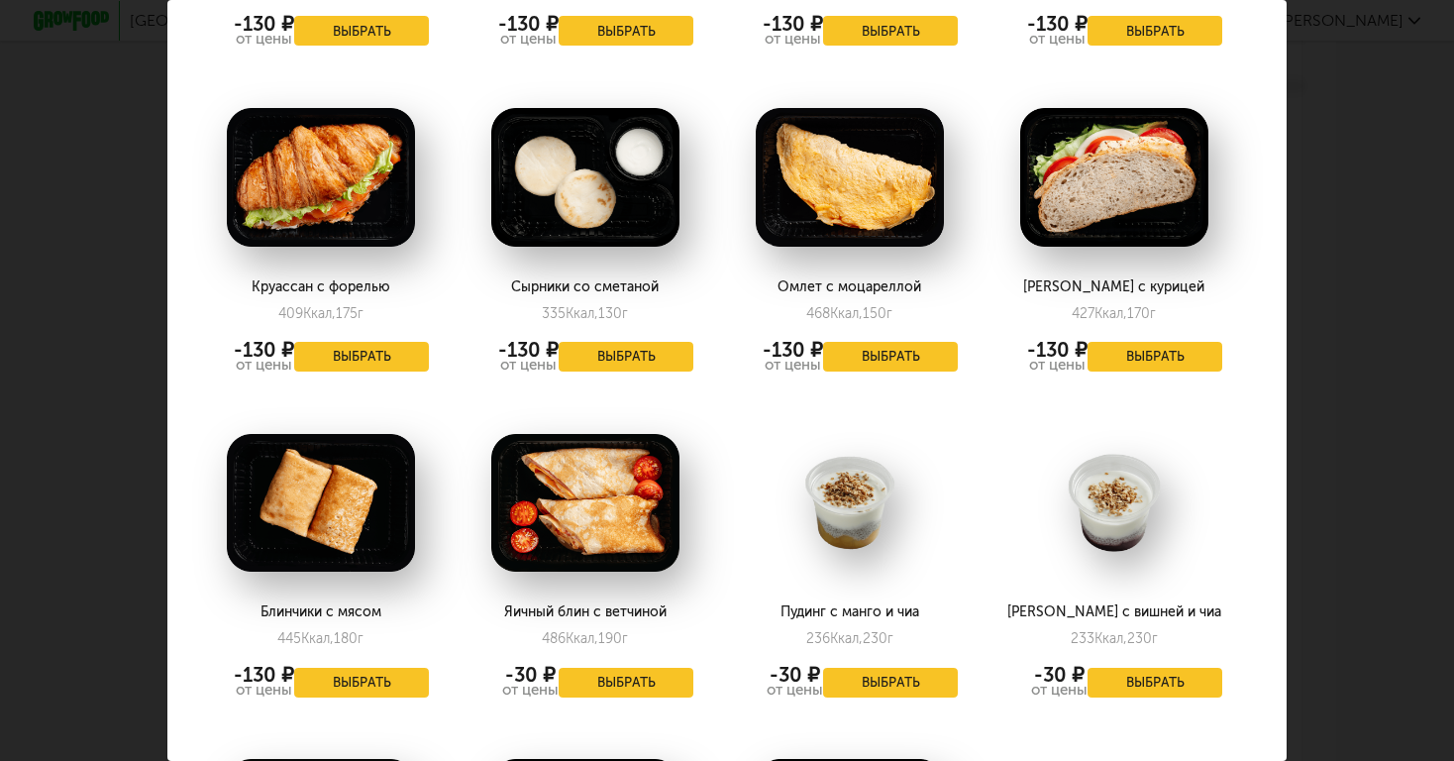
scroll to position [2011, 12]
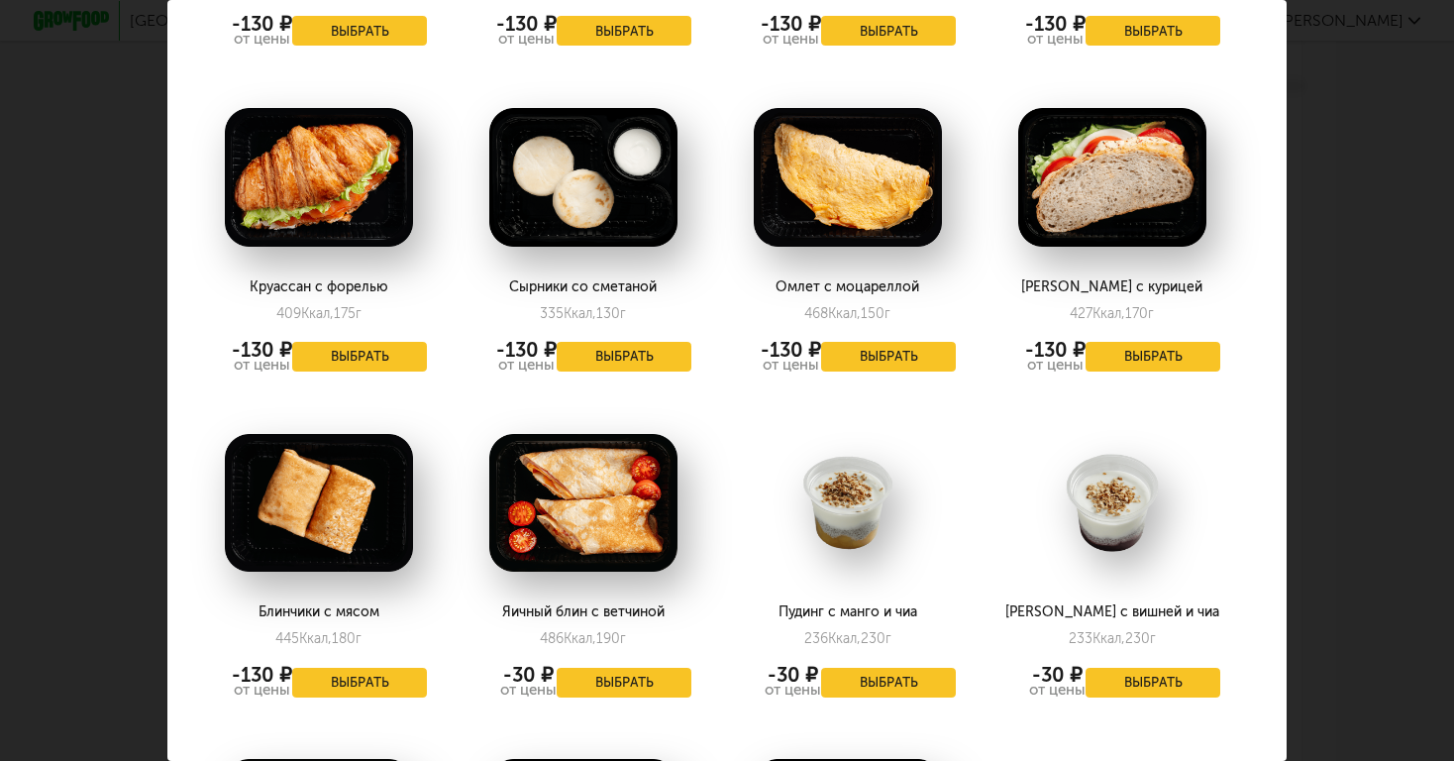
click at [861, 342] on button "Выбрать" at bounding box center [888, 357] width 135 height 30
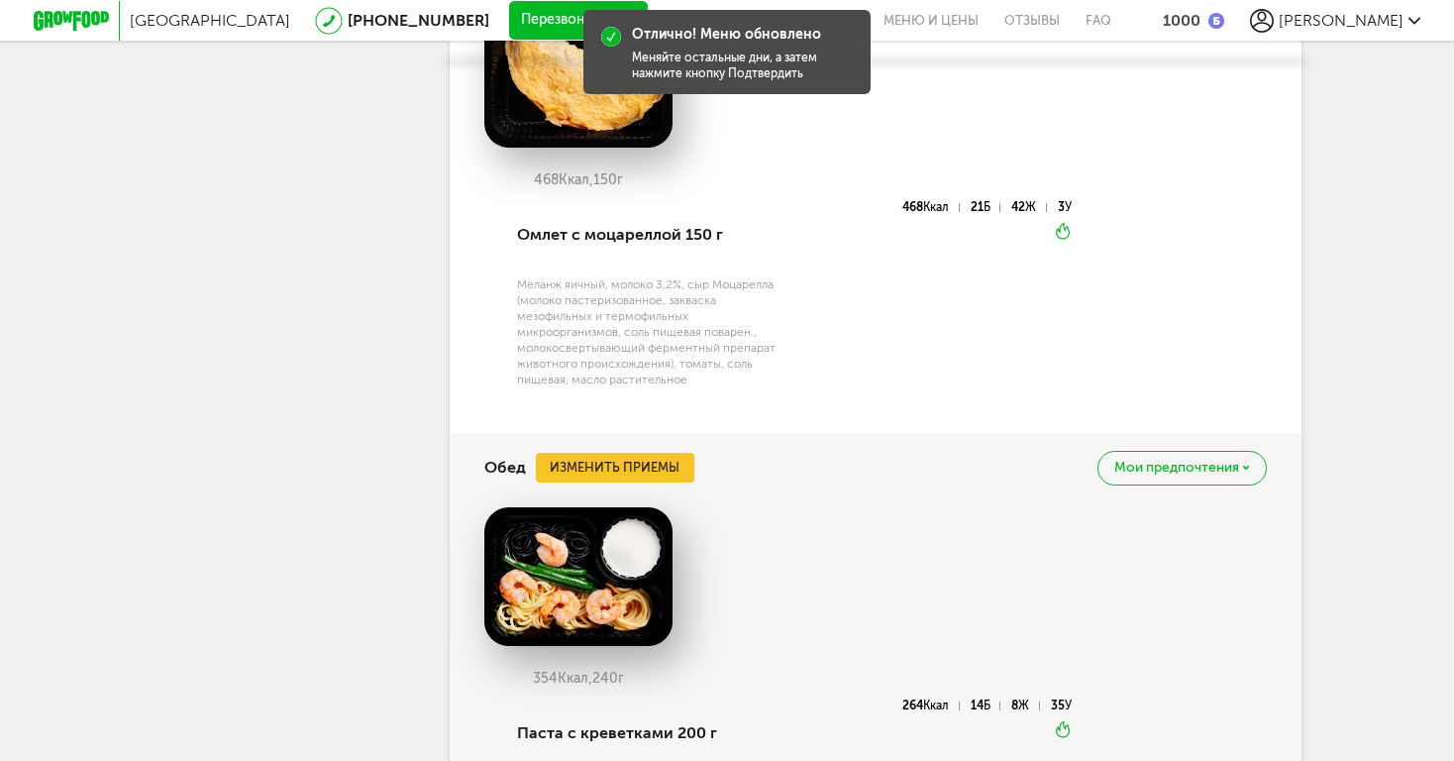
scroll to position [1441, 0]
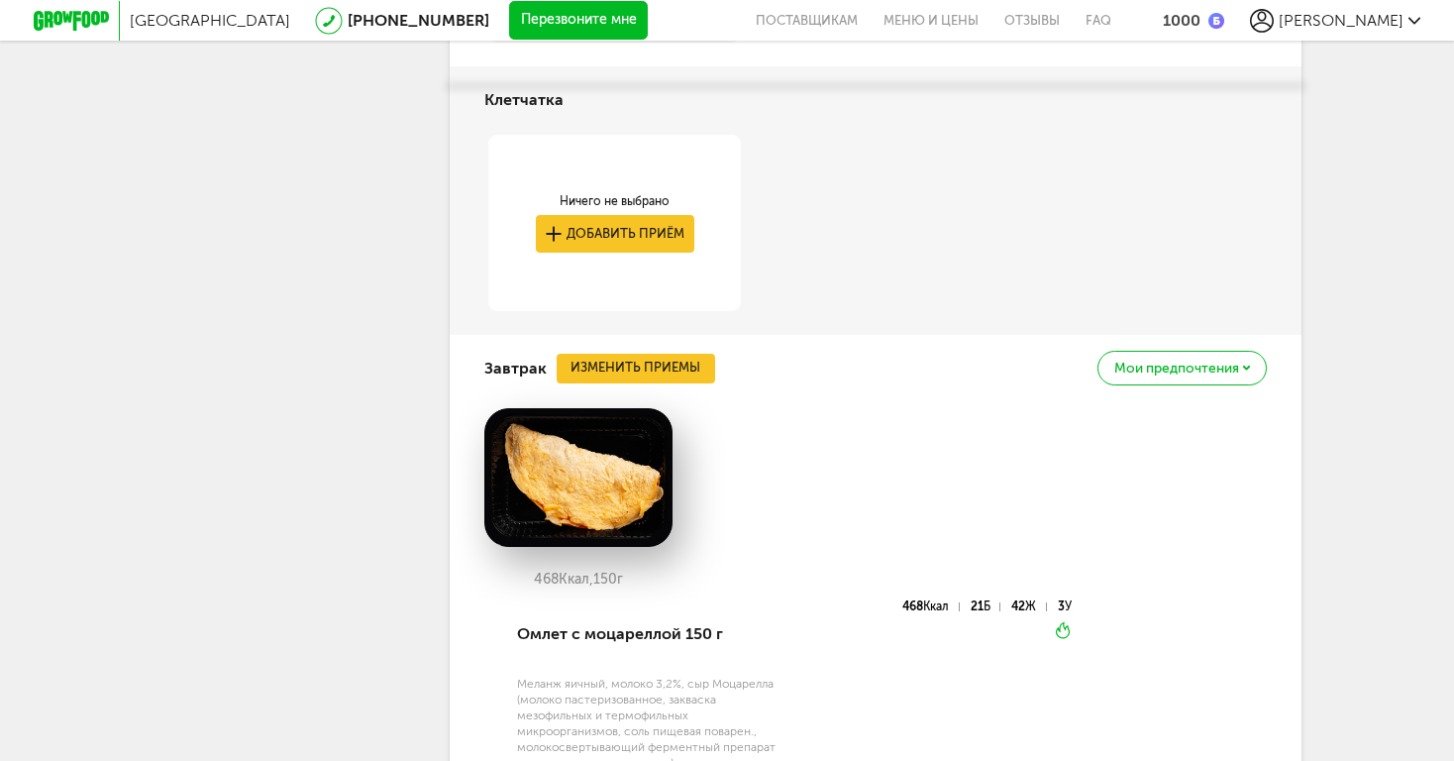
click at [688, 354] on button "Изменить приемы" at bounding box center [636, 369] width 159 height 30
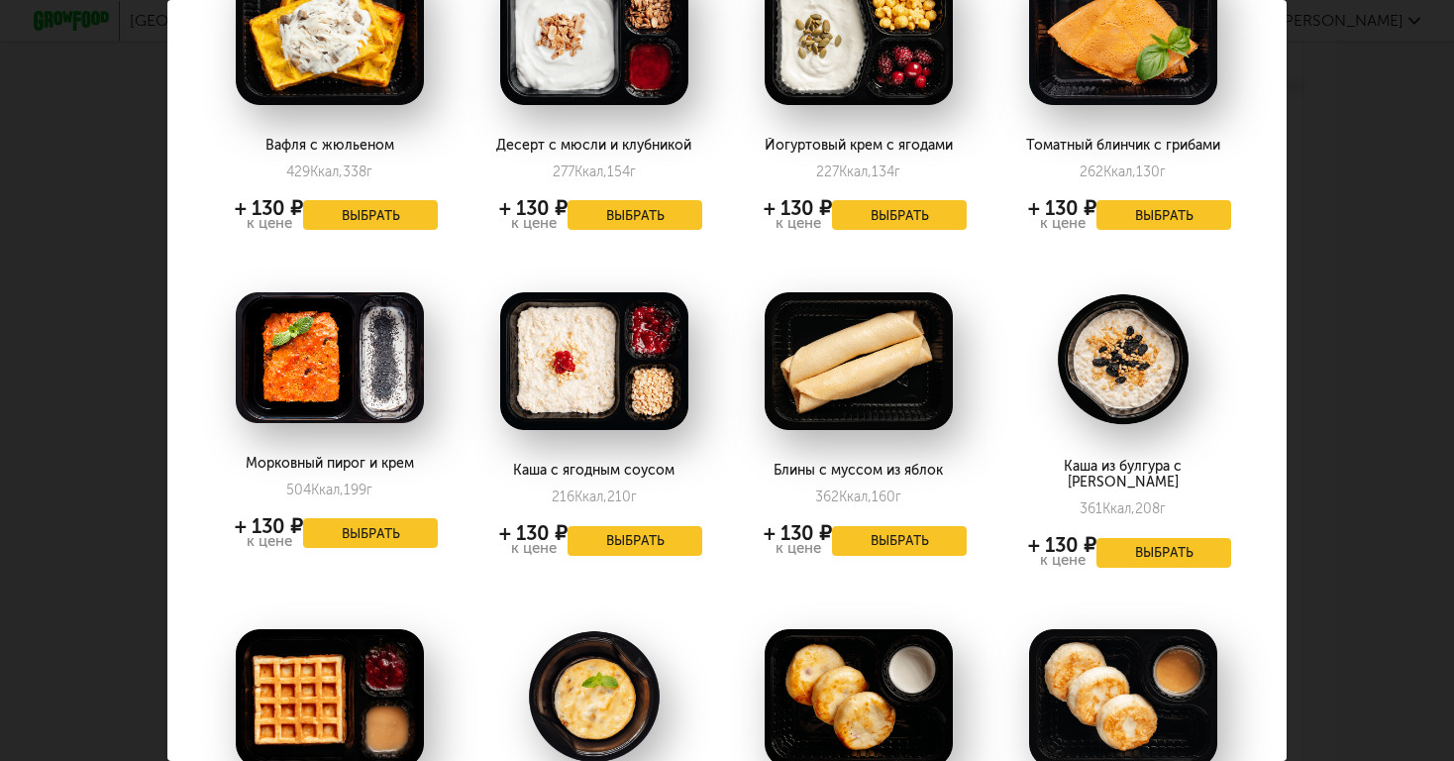
scroll to position [173, 3]
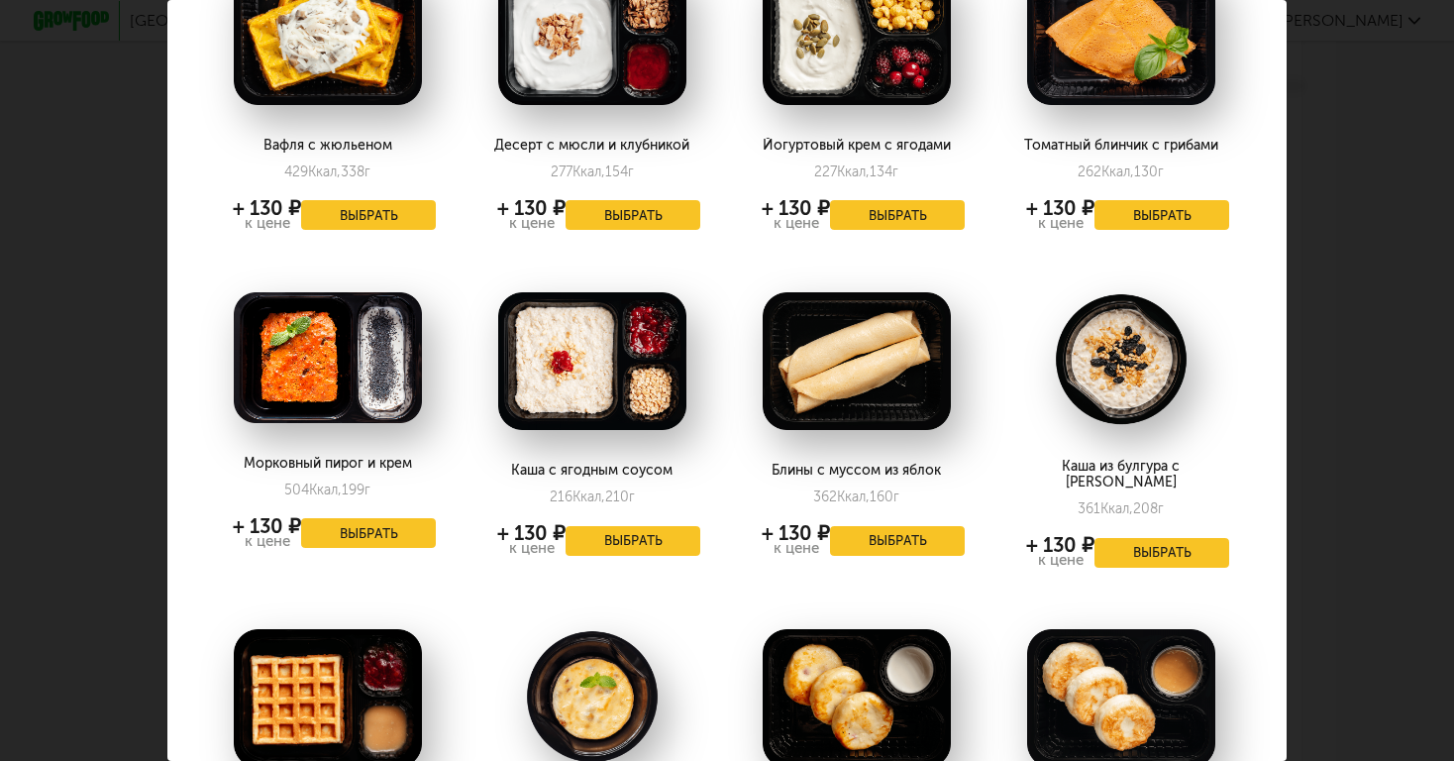
click at [894, 551] on button "Выбрать" at bounding box center [897, 541] width 135 height 30
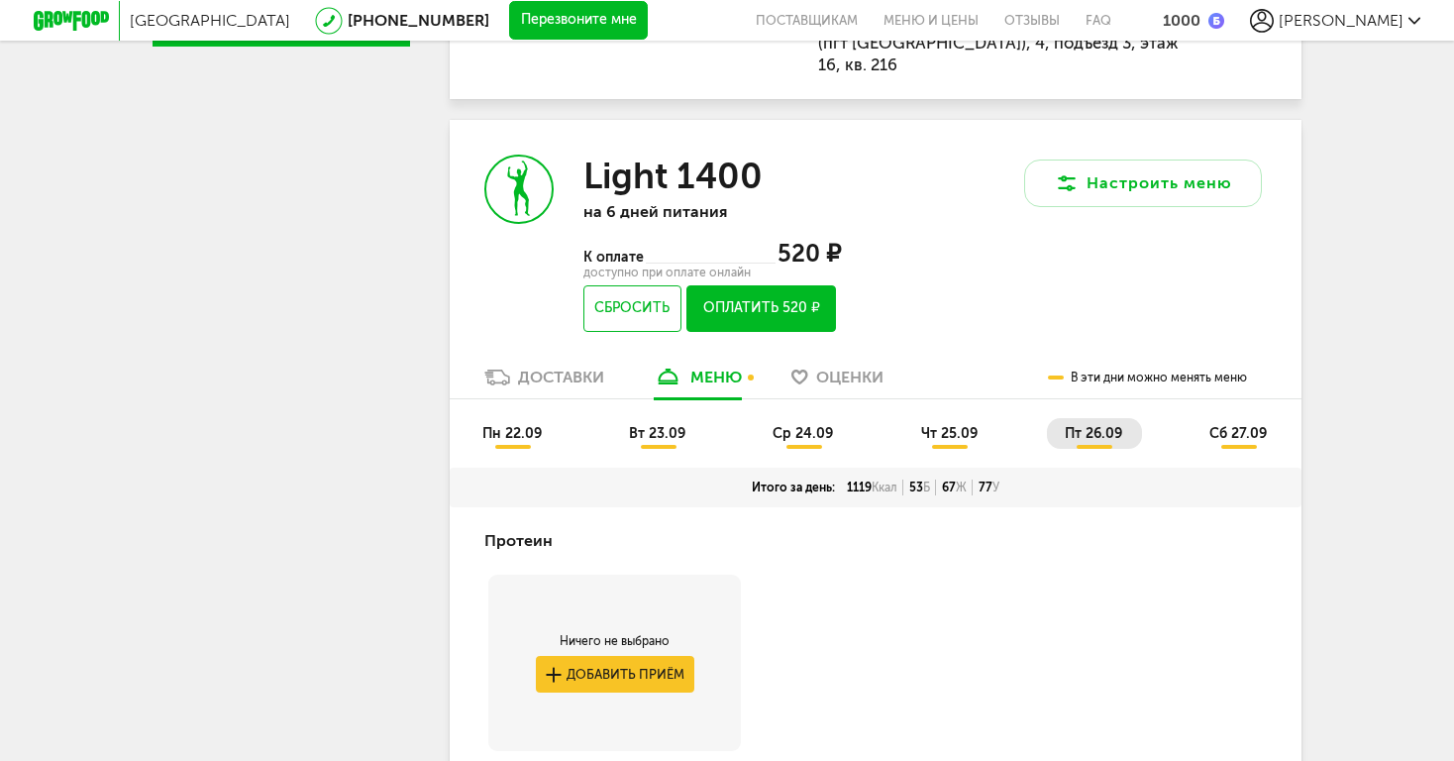
scroll to position [727, 0]
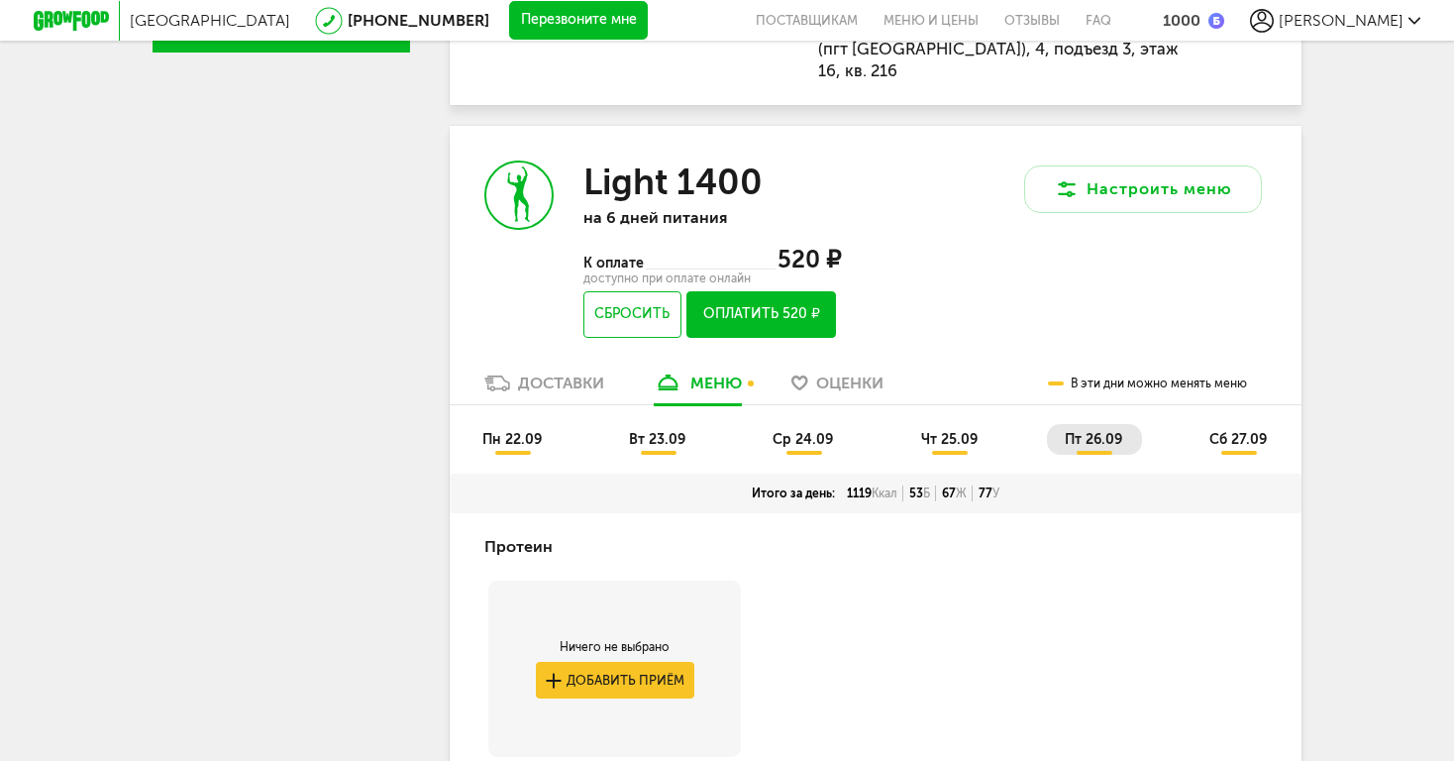
click at [1235, 431] on span "сб 27.09" at bounding box center [1238, 439] width 57 height 17
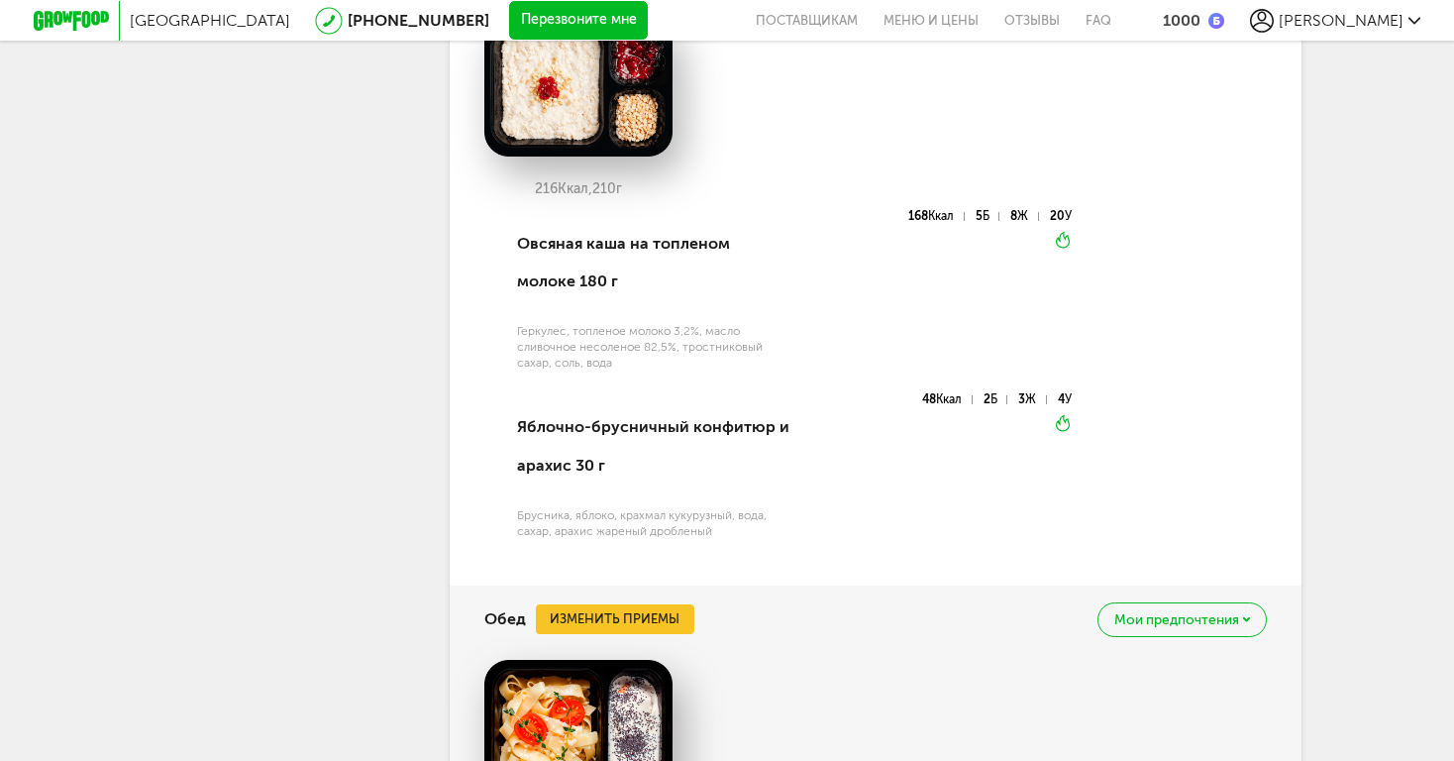
scroll to position [1662, 0]
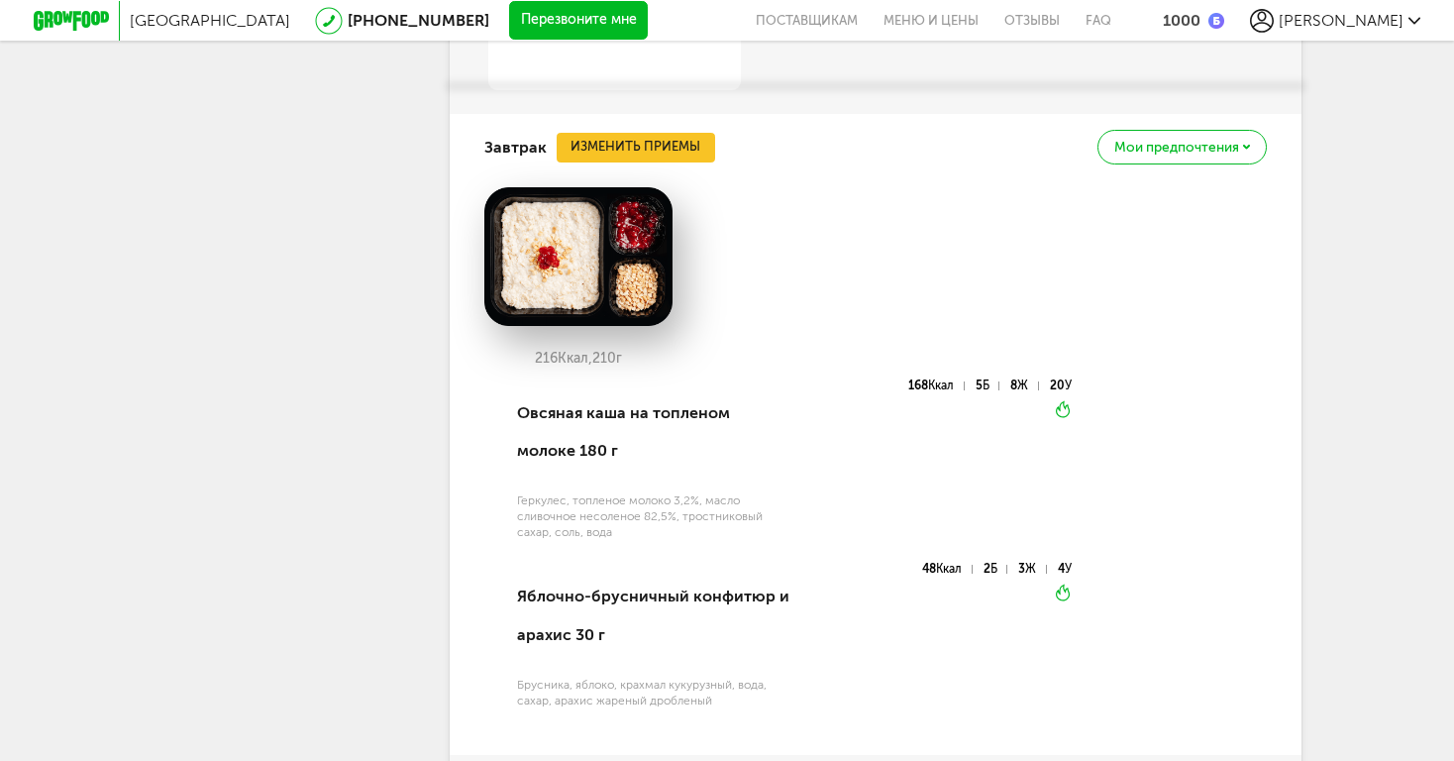
click at [620, 133] on button "Изменить приемы" at bounding box center [636, 148] width 159 height 30
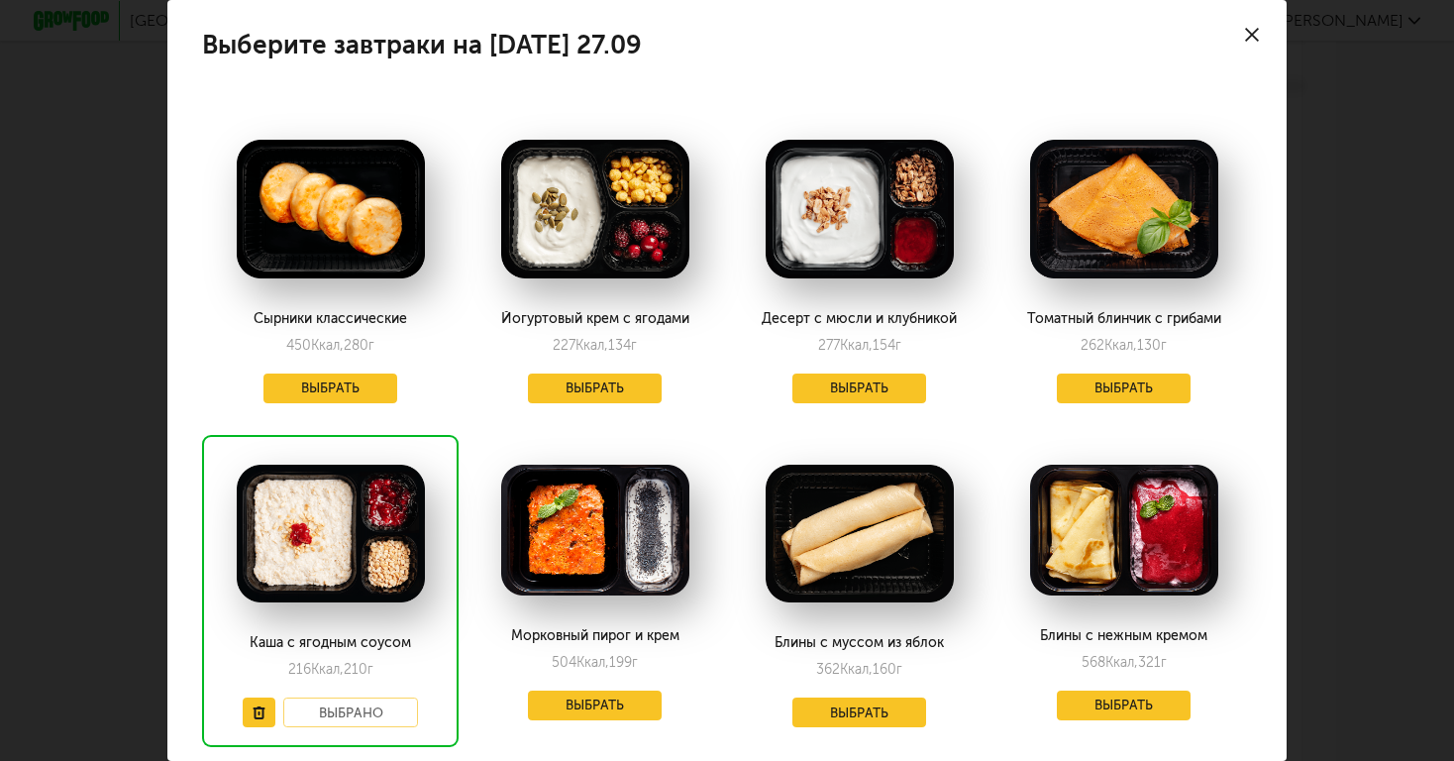
scroll to position [0, 0]
click at [1247, 26] on div at bounding box center [1252, 34] width 69 height 69
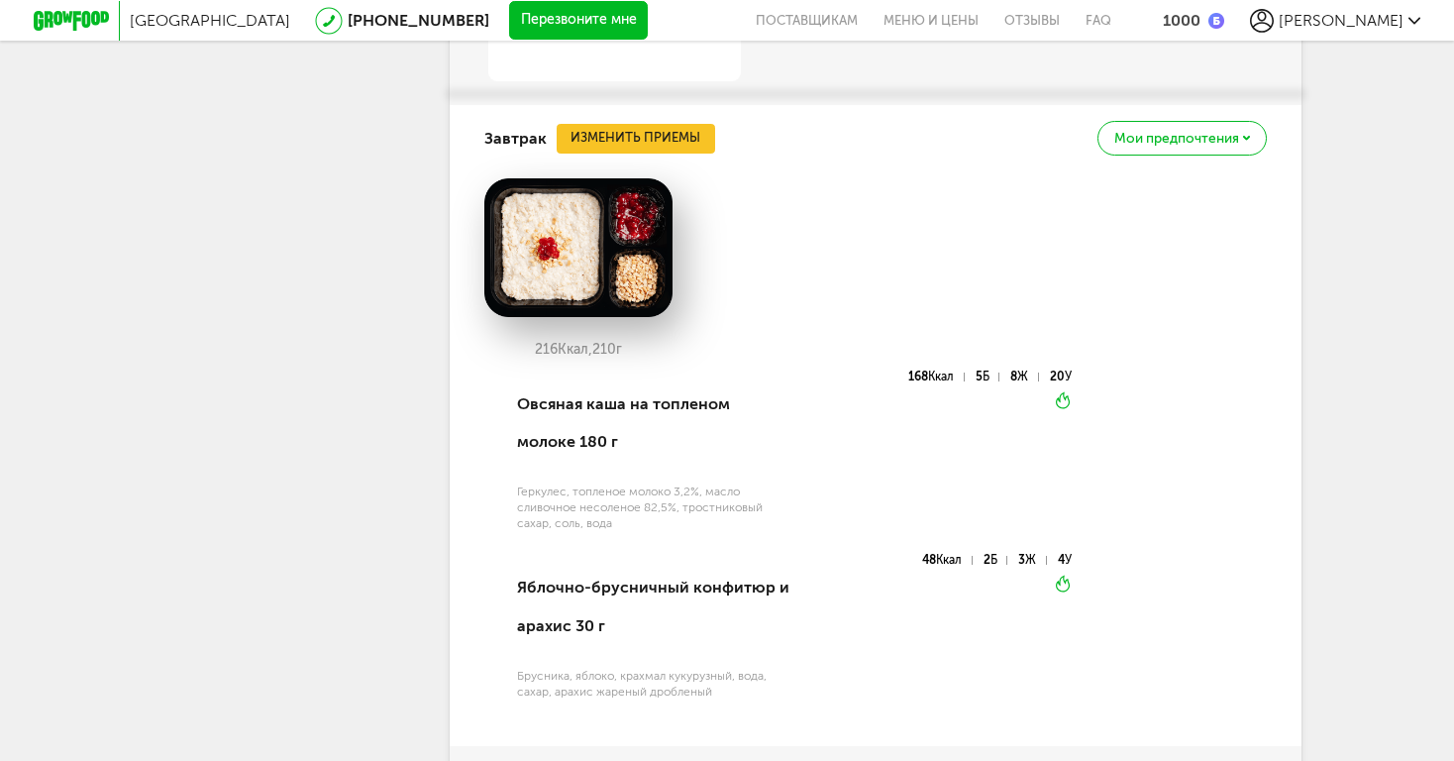
scroll to position [1664, 0]
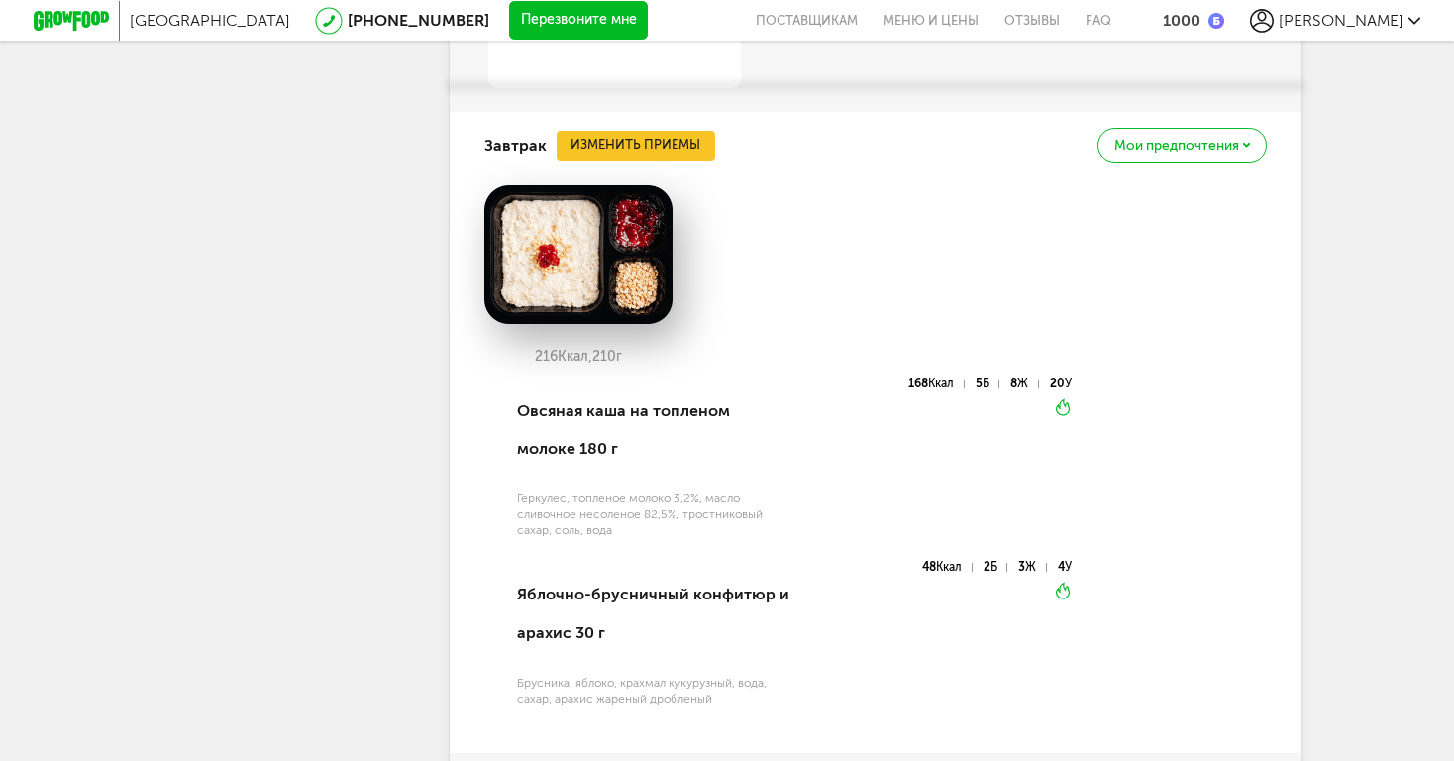
click at [631, 131] on button "Изменить приемы" at bounding box center [636, 146] width 159 height 30
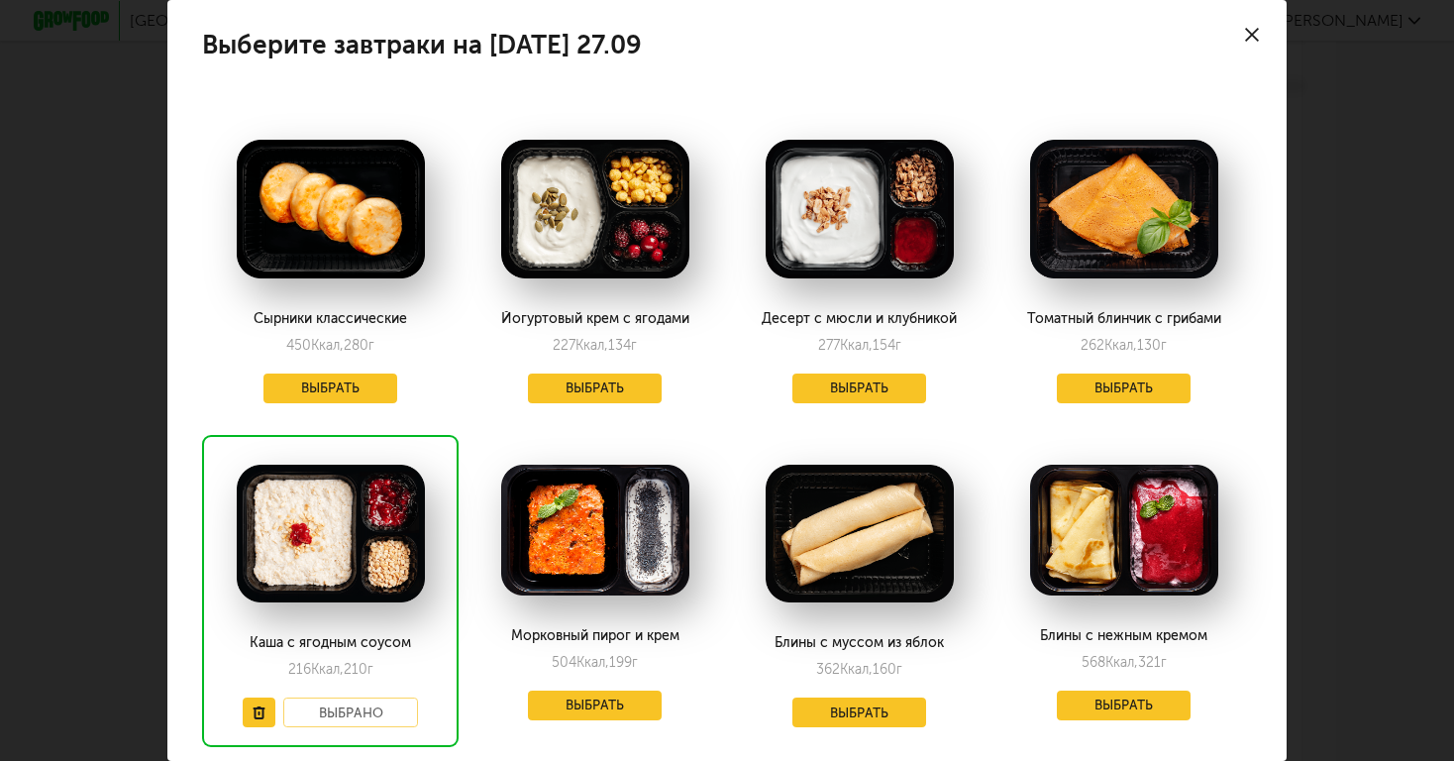
click at [582, 713] on button "Выбрать" at bounding box center [595, 705] width 135 height 30
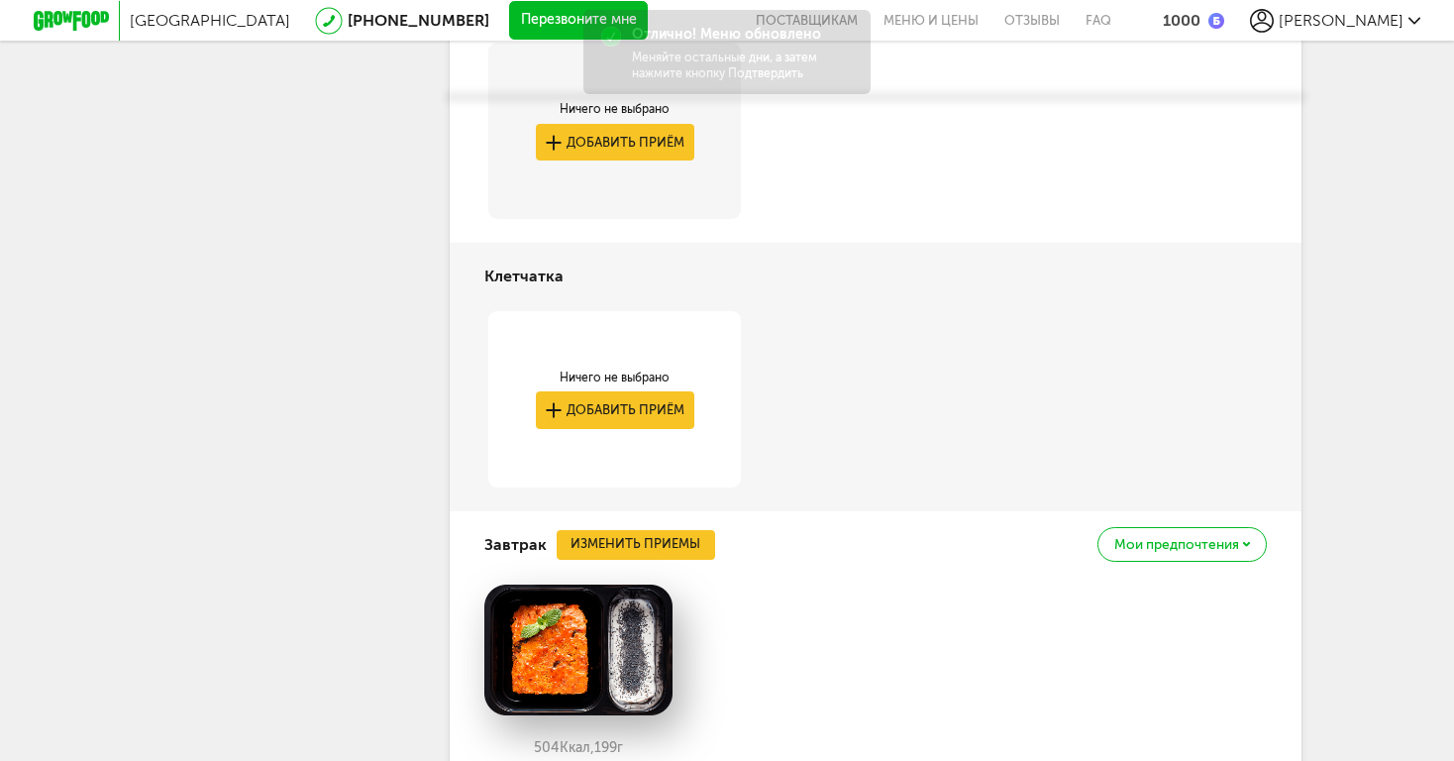
scroll to position [1271, 0]
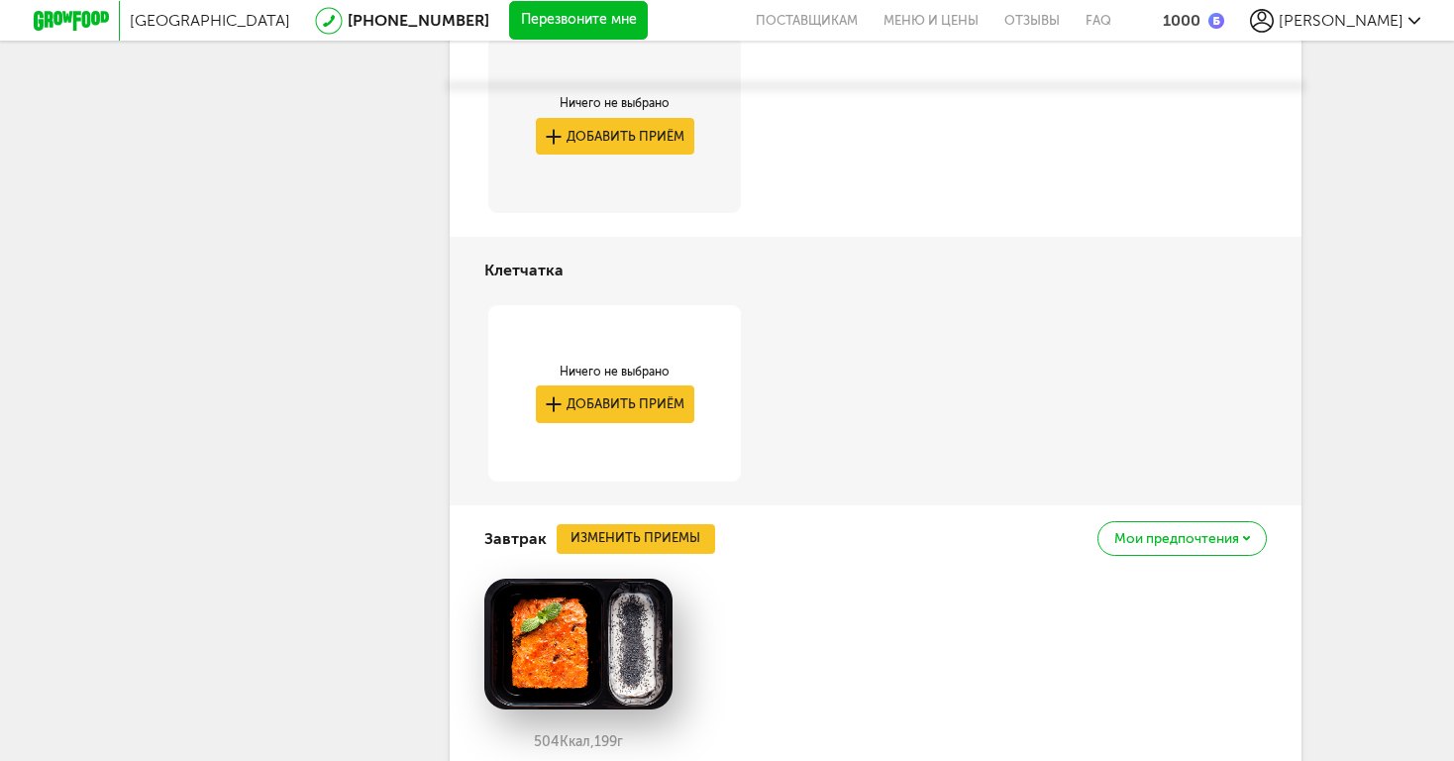
click at [617, 524] on button "Изменить приемы" at bounding box center [636, 539] width 159 height 30
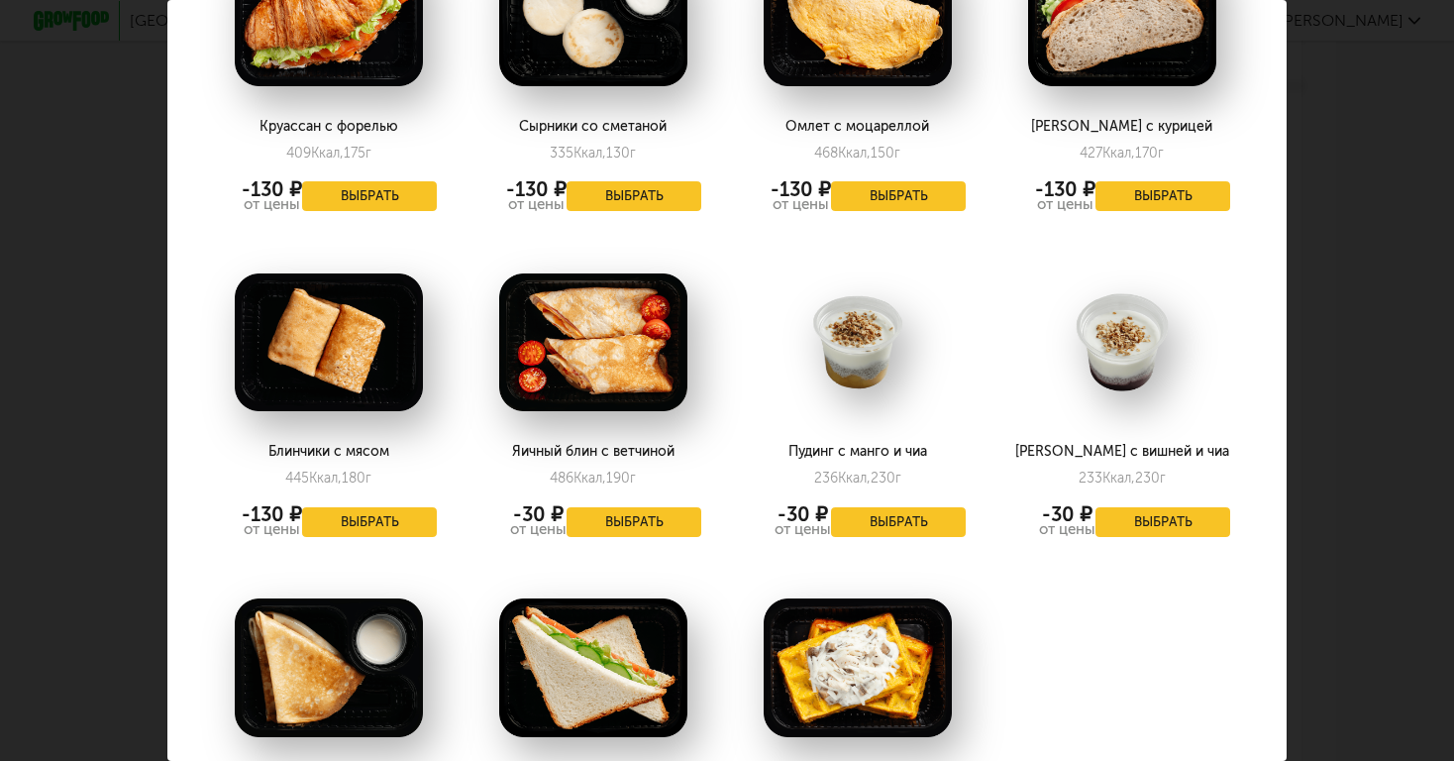
scroll to position [2158, 2]
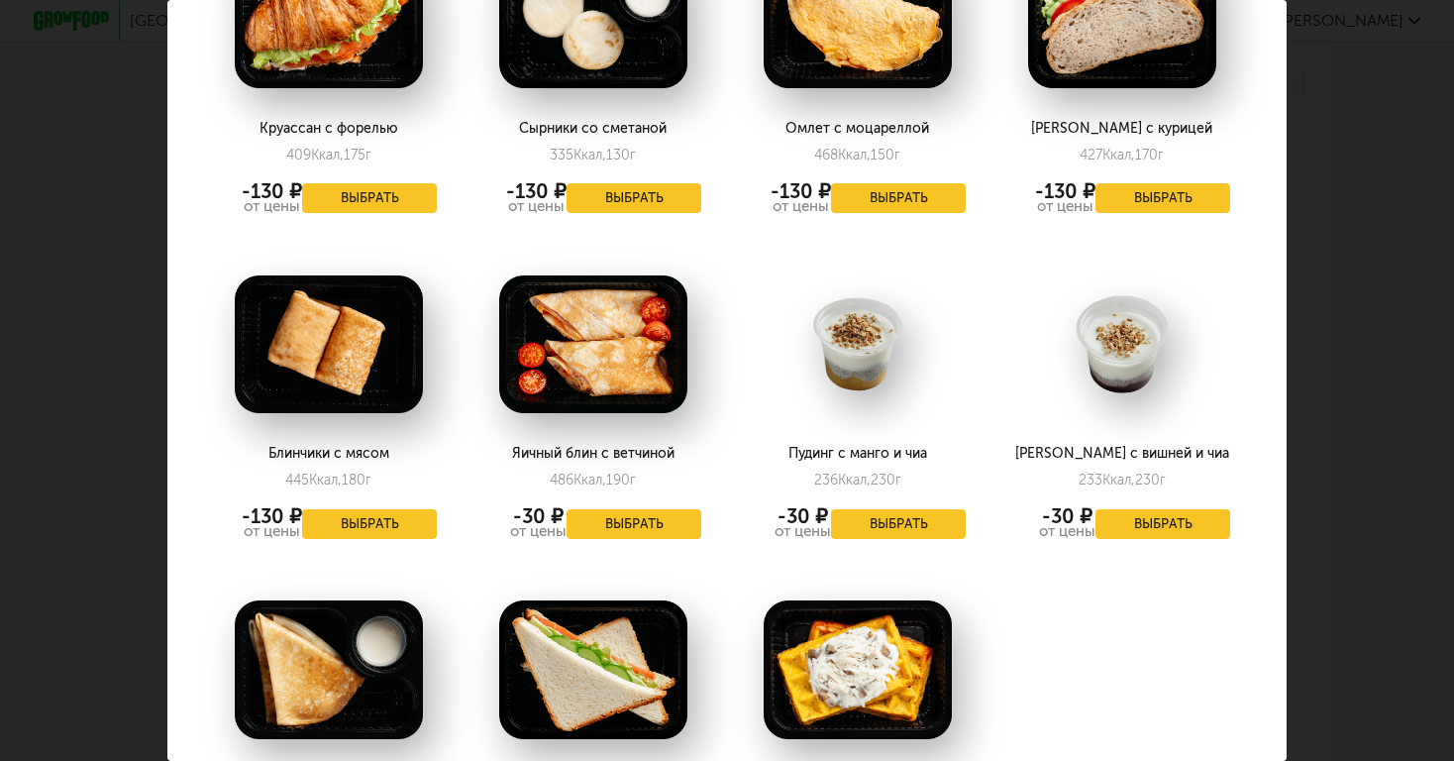
click at [615, 509] on button "Выбрать" at bounding box center [634, 524] width 135 height 30
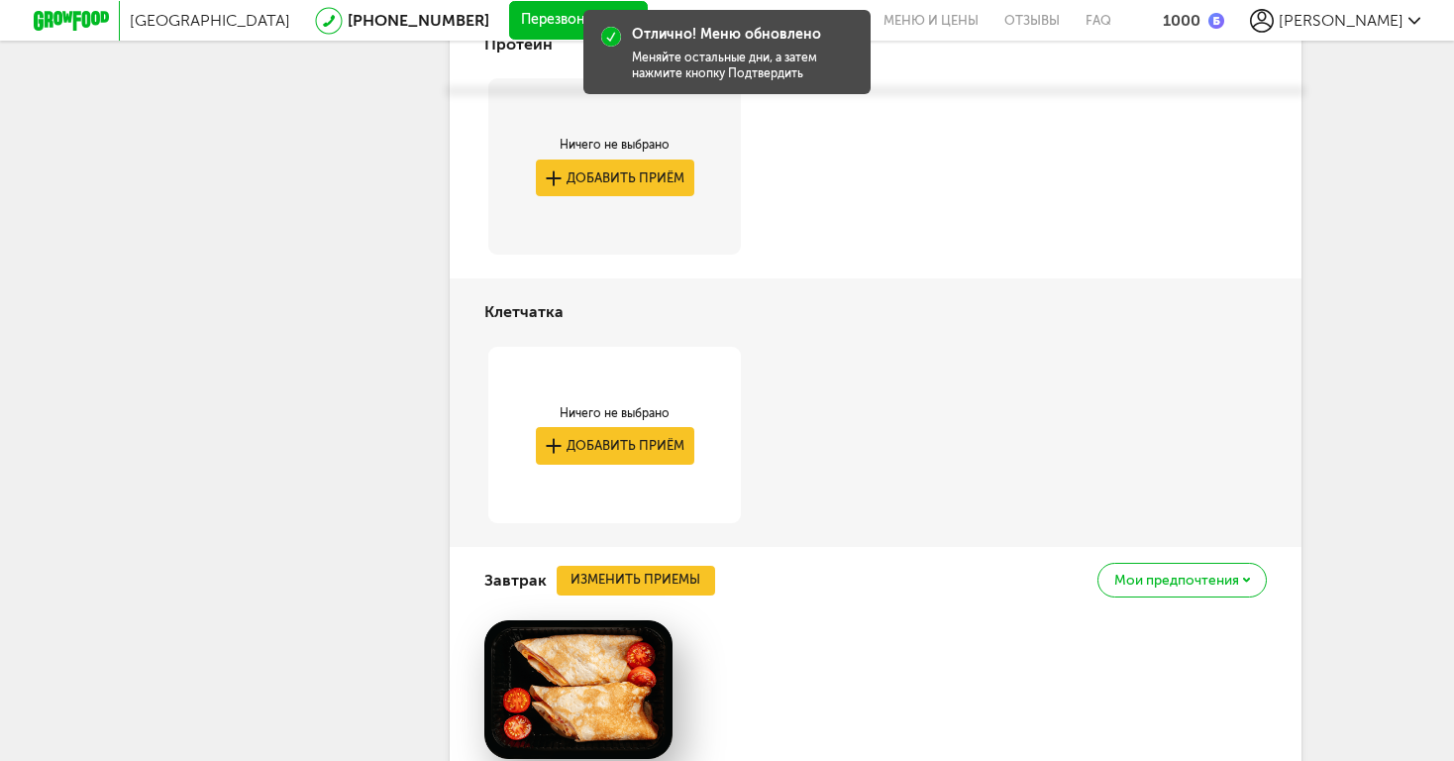
scroll to position [1299, 0]
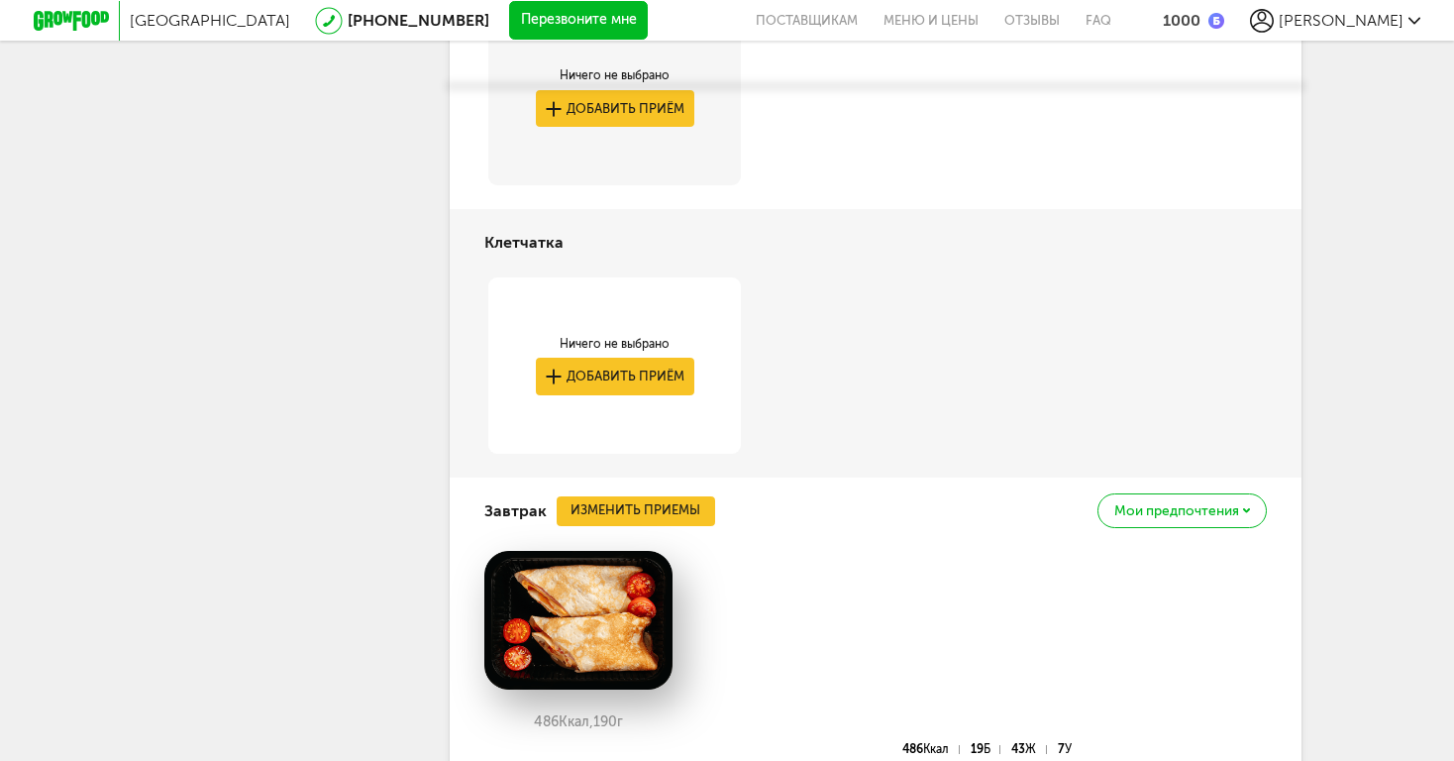
click at [618, 496] on button "Изменить приемы" at bounding box center [636, 511] width 159 height 30
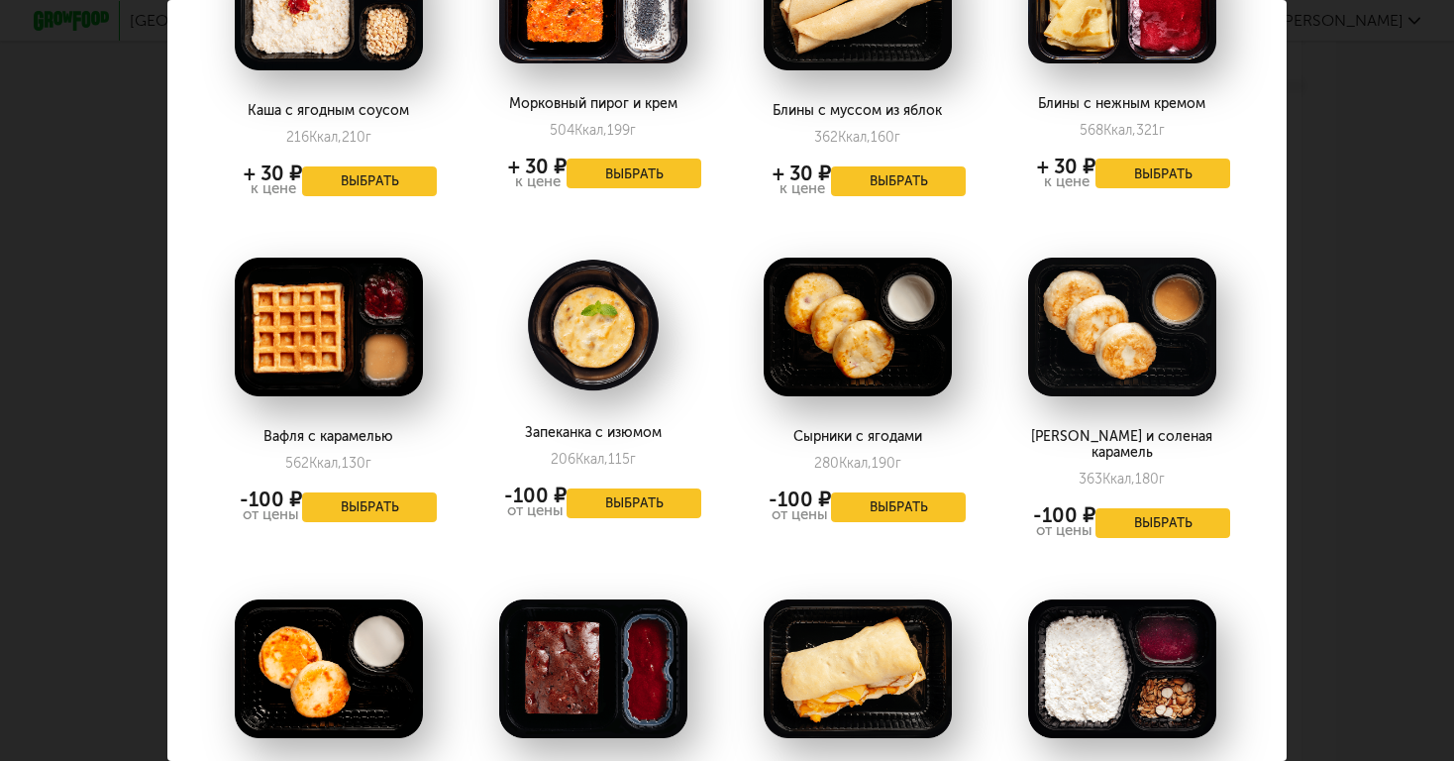
scroll to position [766, 2]
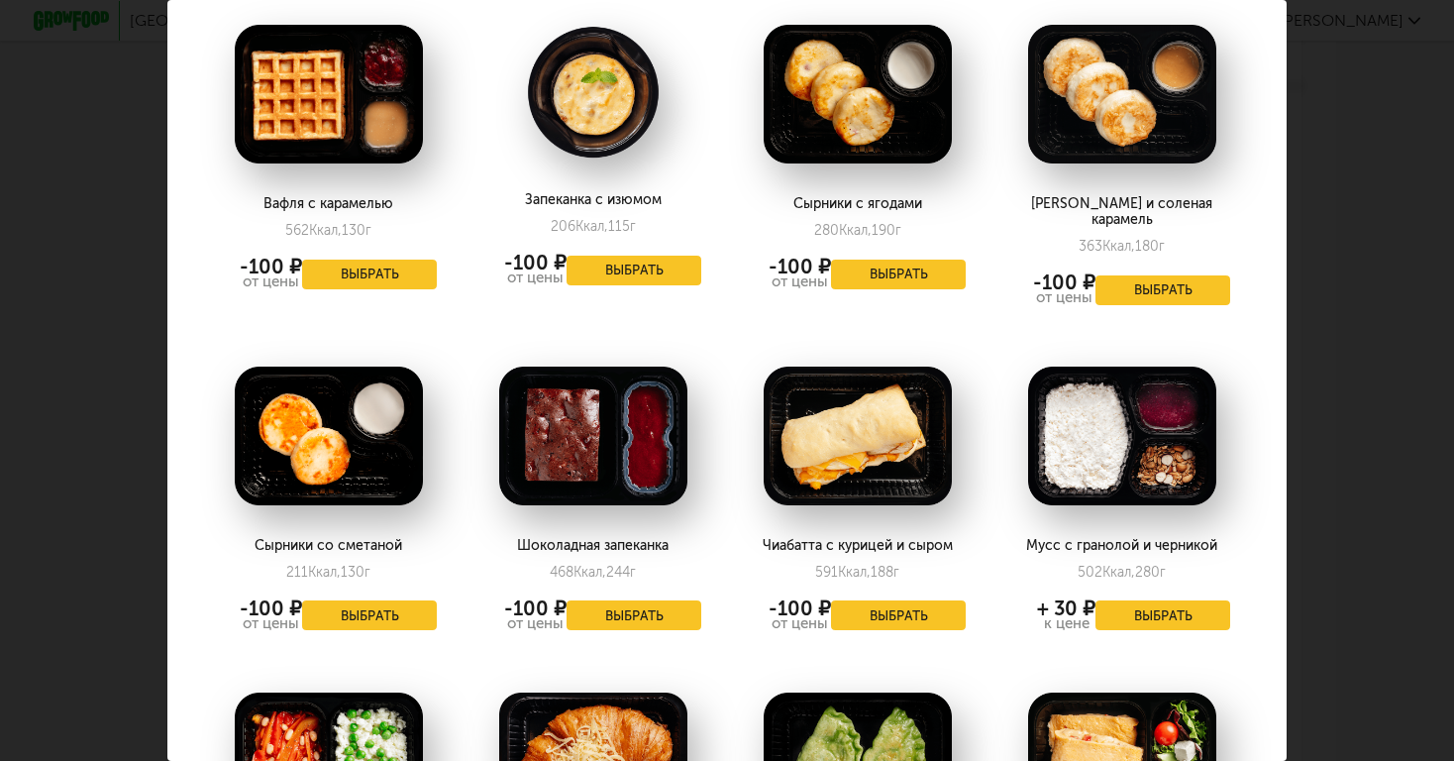
click at [620, 263] on button "Выбрать" at bounding box center [634, 271] width 135 height 30
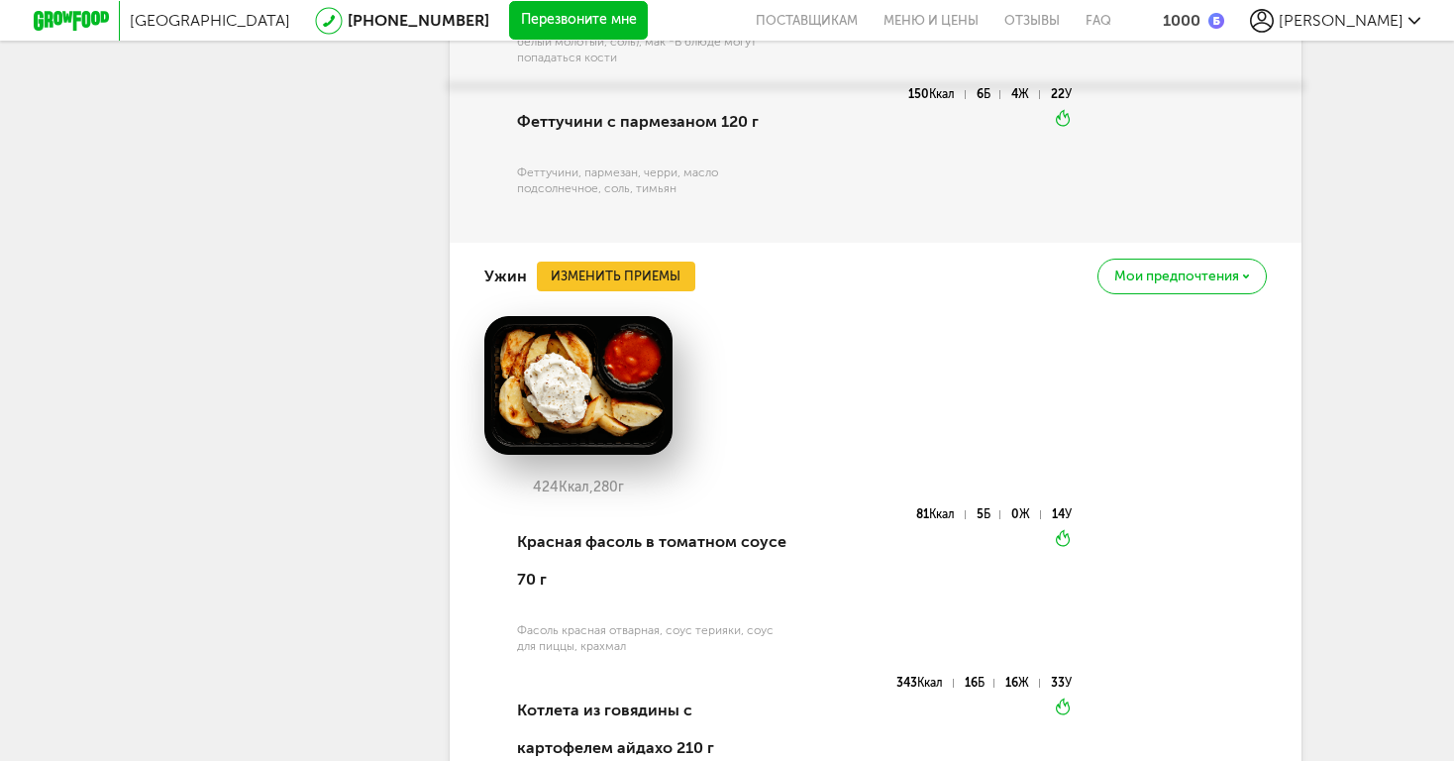
scroll to position [2682, 0]
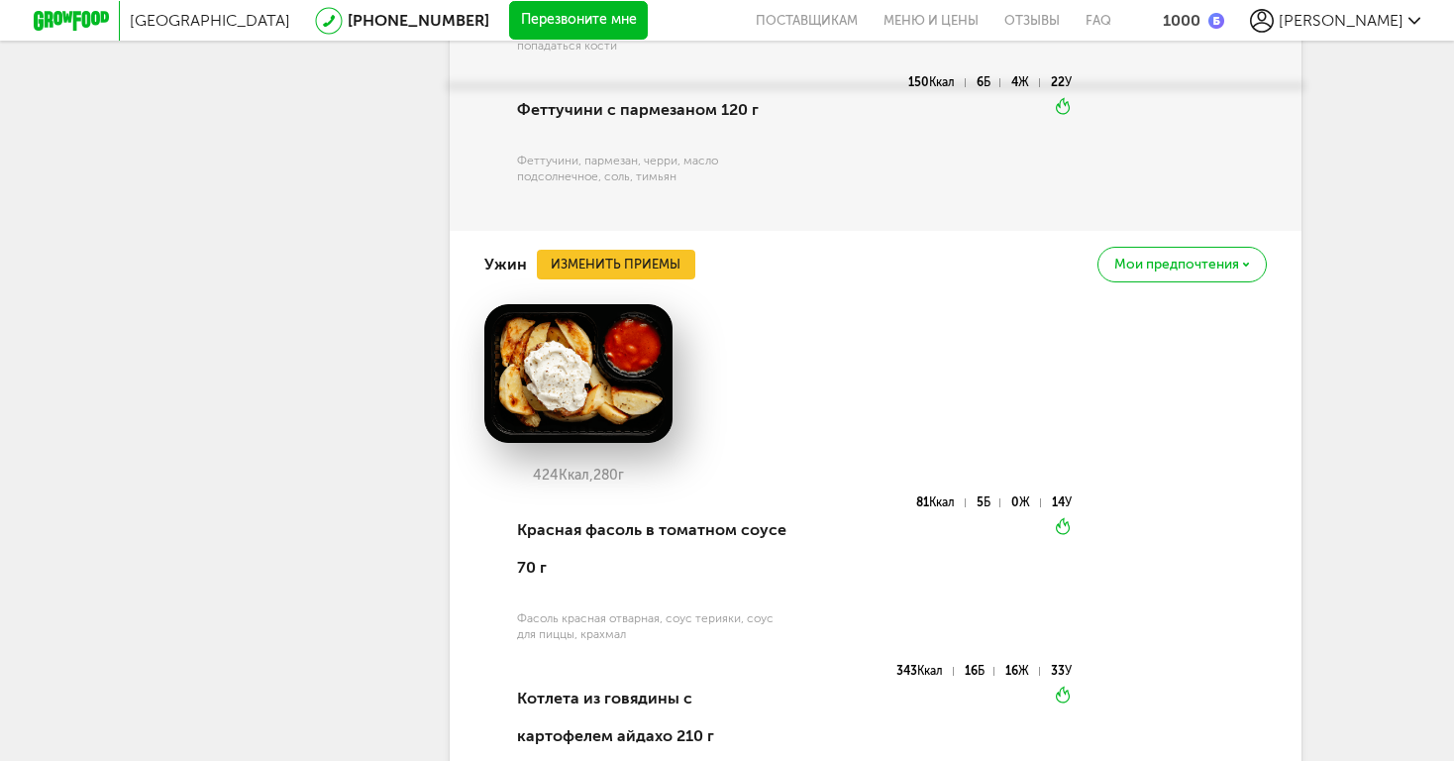
click at [597, 250] on button "Изменить приемы" at bounding box center [616, 265] width 159 height 30
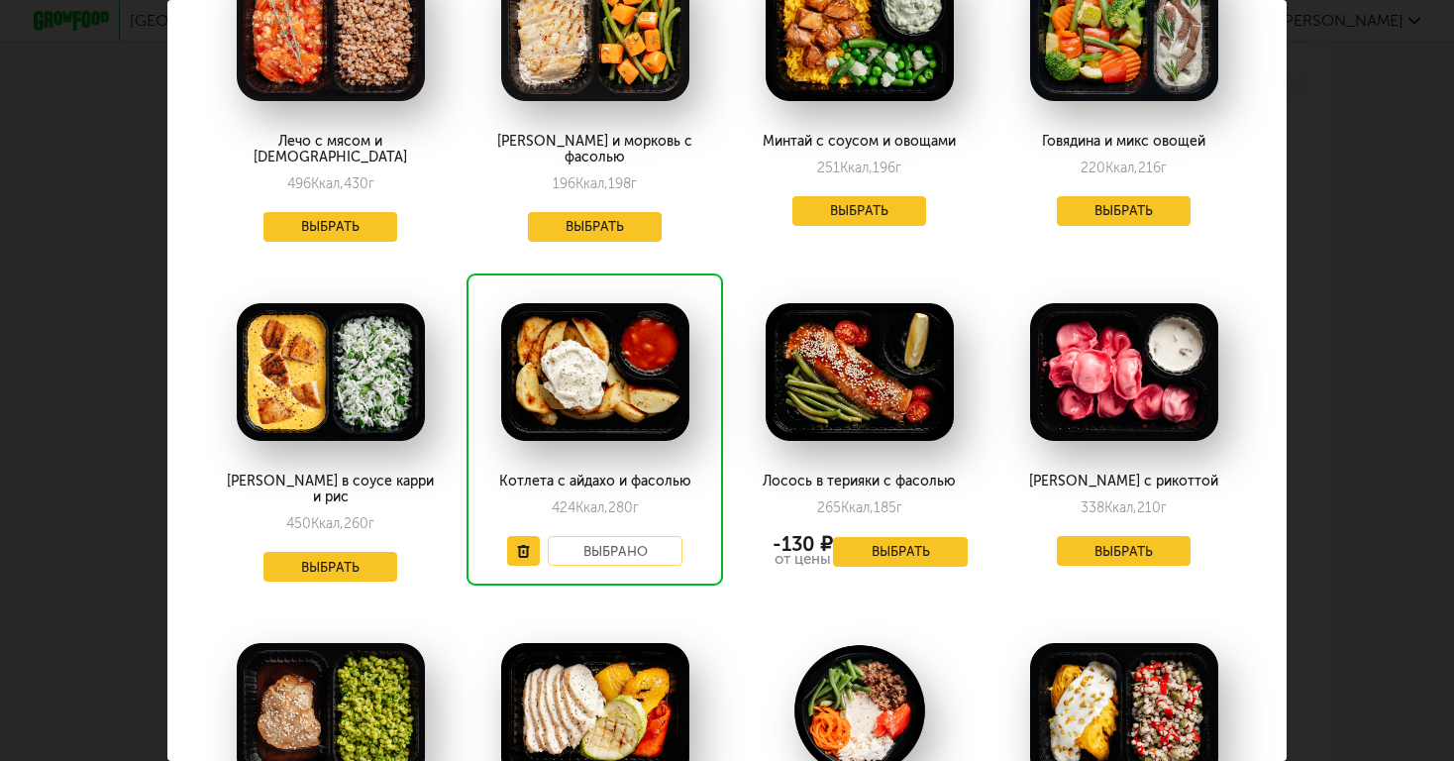
scroll to position [168, 0]
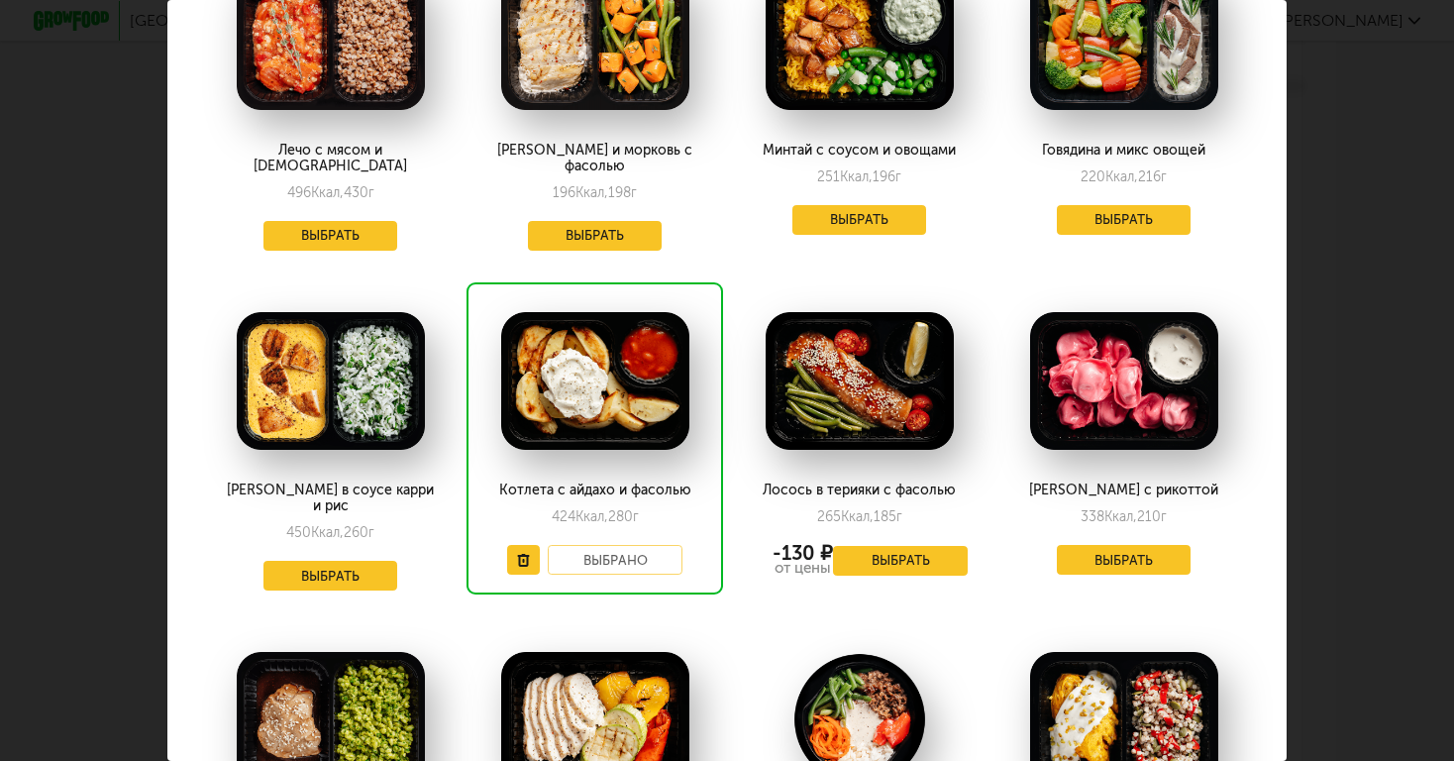
click at [1114, 555] on button "Выбрать" at bounding box center [1124, 560] width 135 height 30
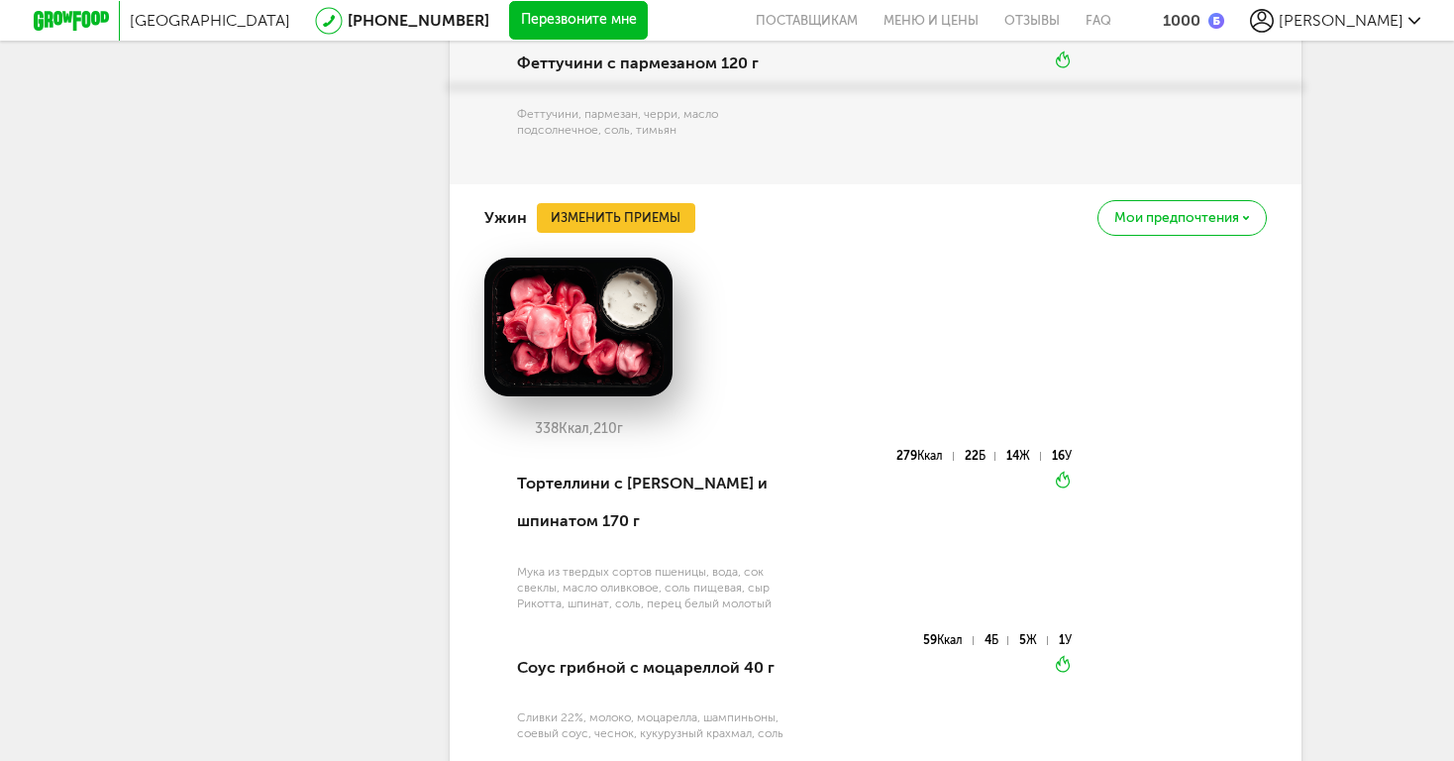
scroll to position [2726, 0]
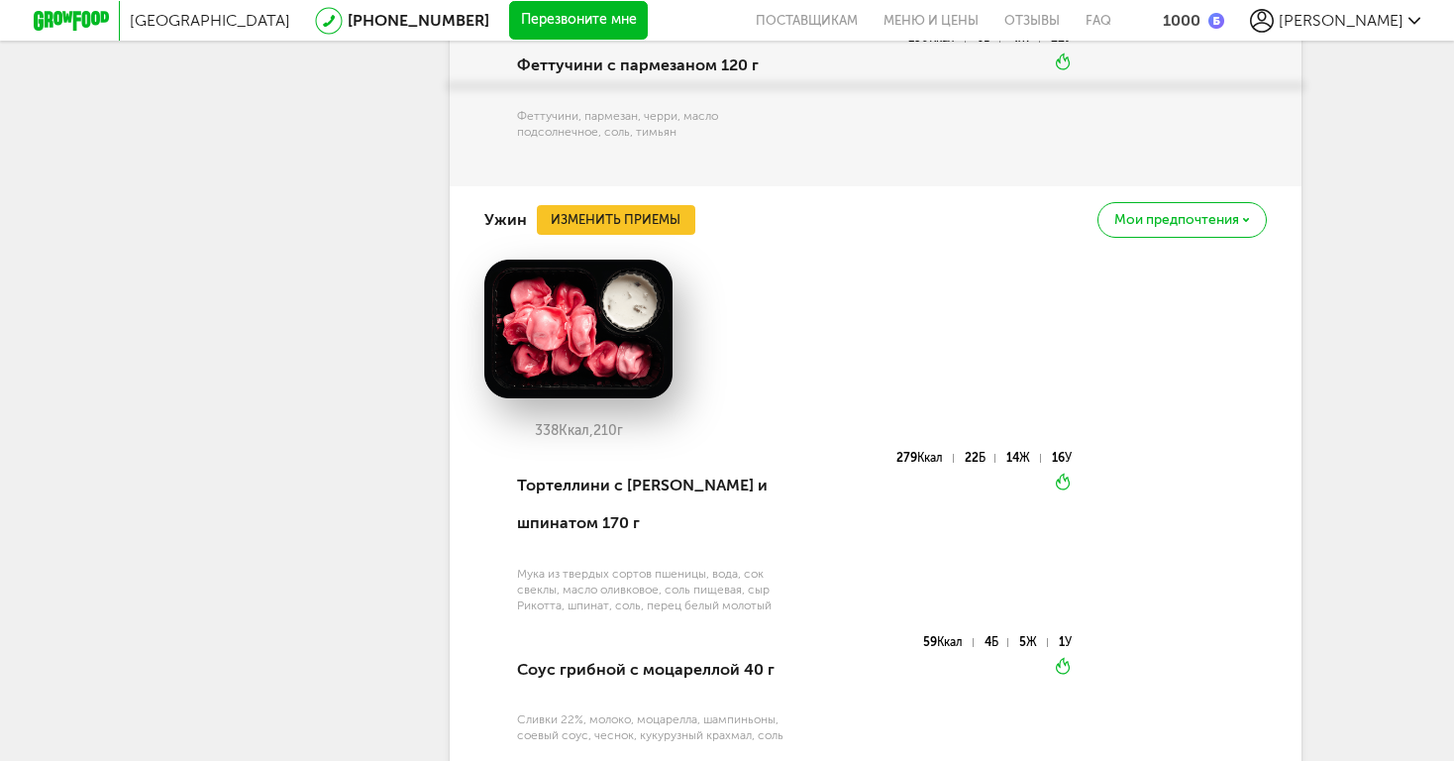
click at [649, 205] on button "Изменить приемы" at bounding box center [616, 220] width 159 height 30
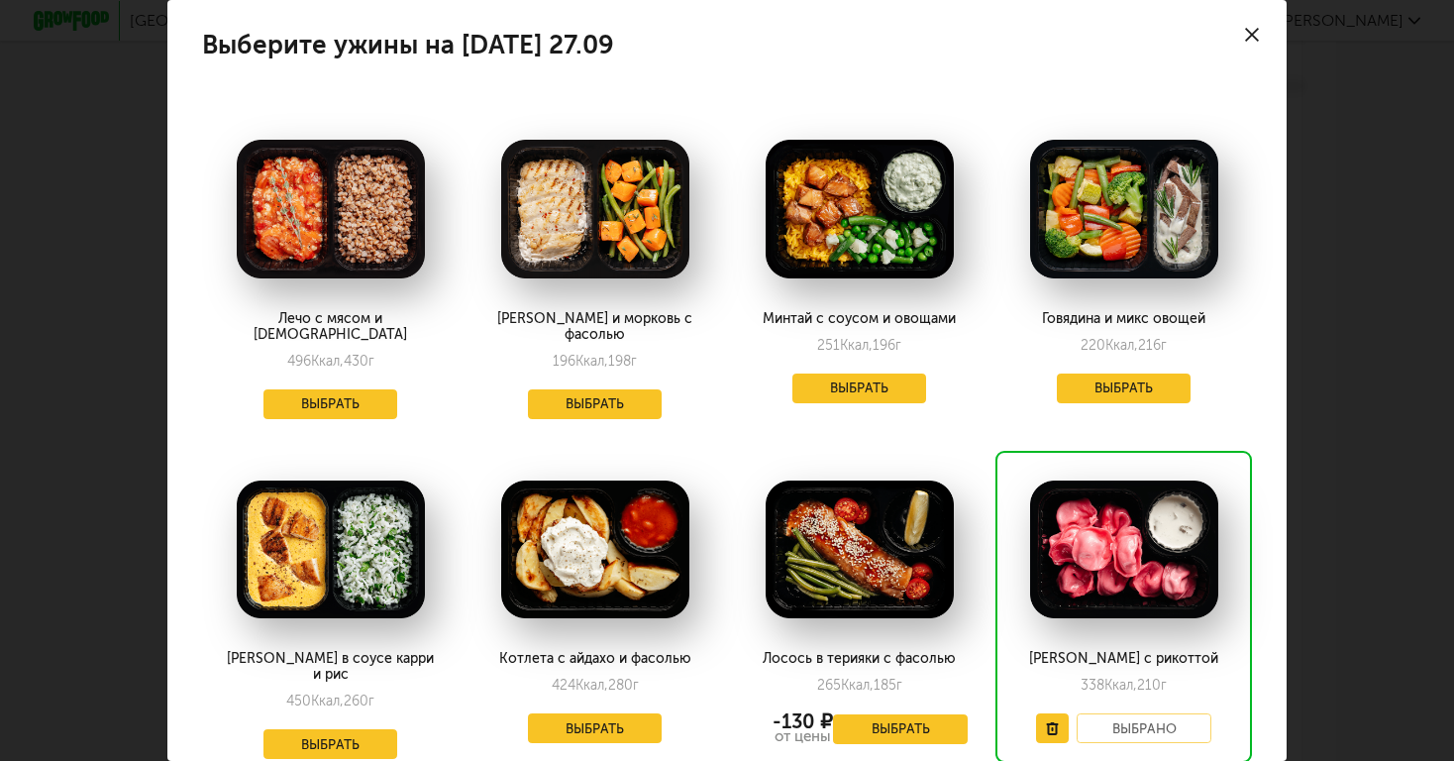
click at [338, 729] on button "Выбрать" at bounding box center [331, 744] width 135 height 30
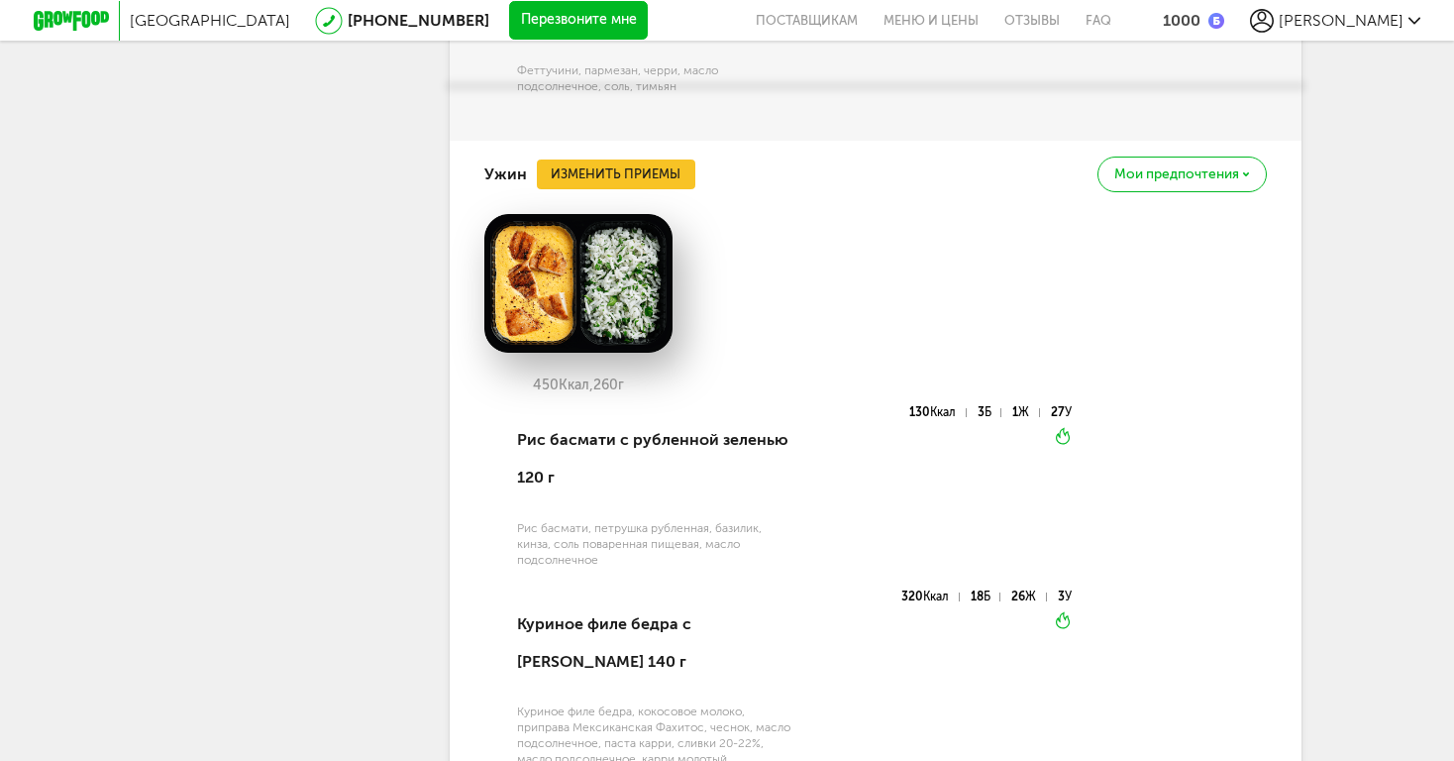
scroll to position [2772, 0]
click at [592, 159] on button "Изменить приемы" at bounding box center [616, 174] width 159 height 30
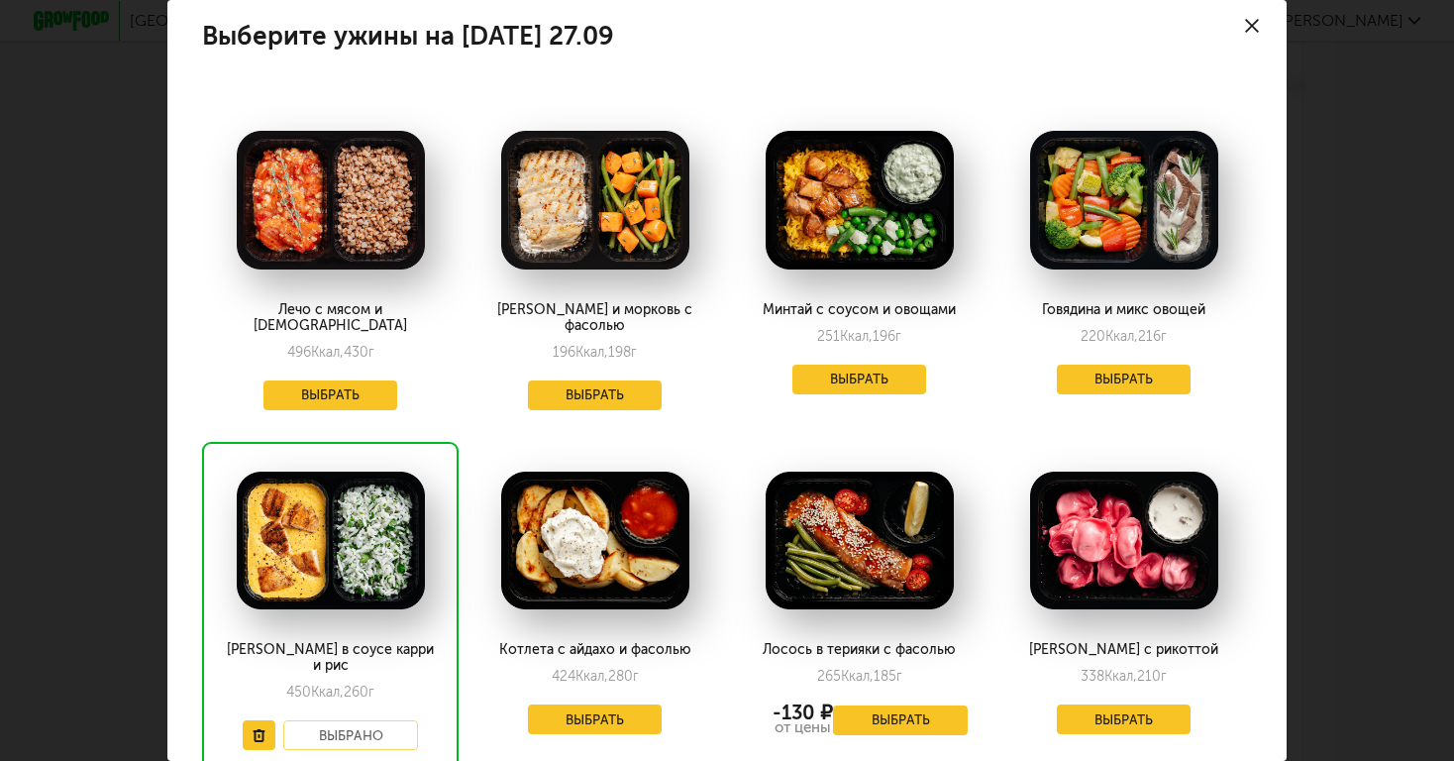
scroll to position [0, 0]
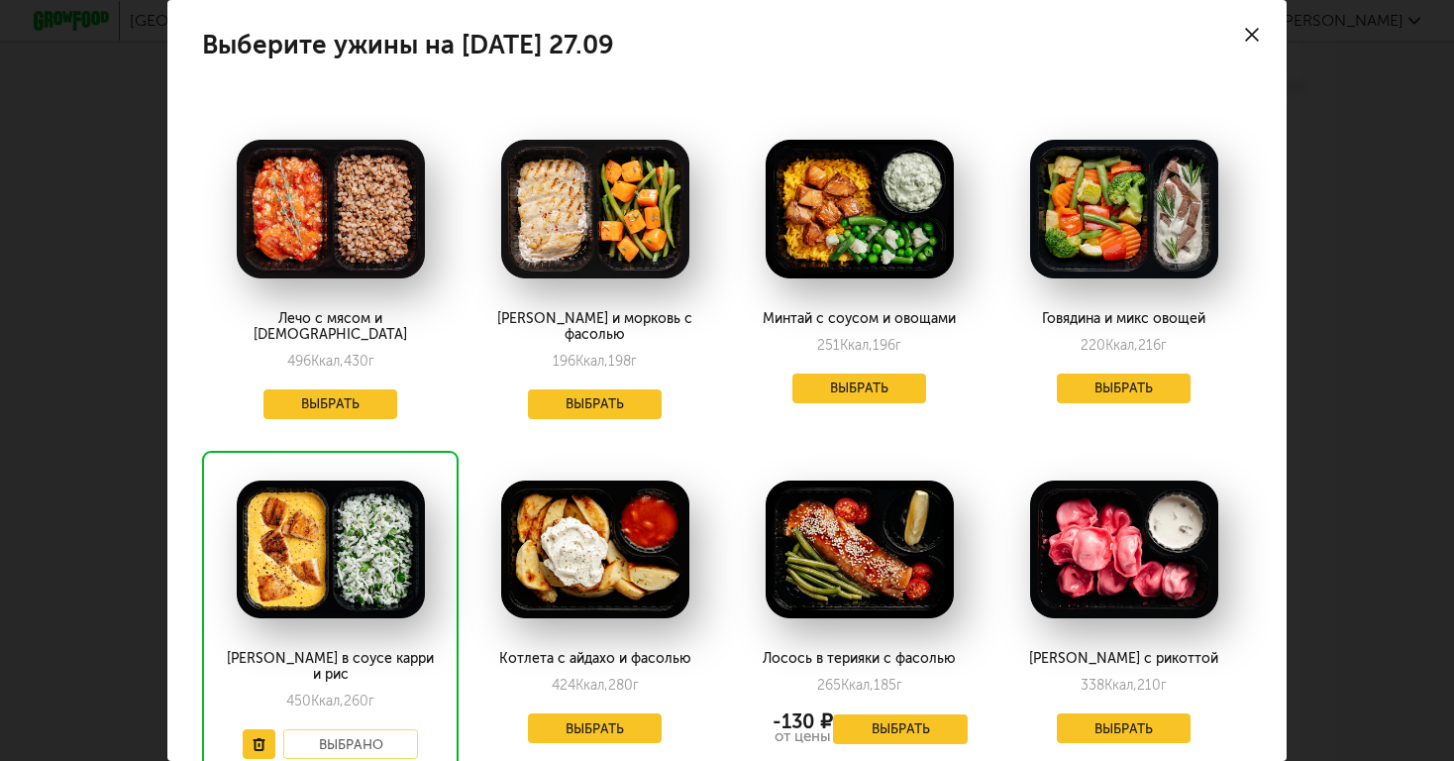
click at [1098, 391] on button "Выбрать" at bounding box center [1124, 388] width 135 height 30
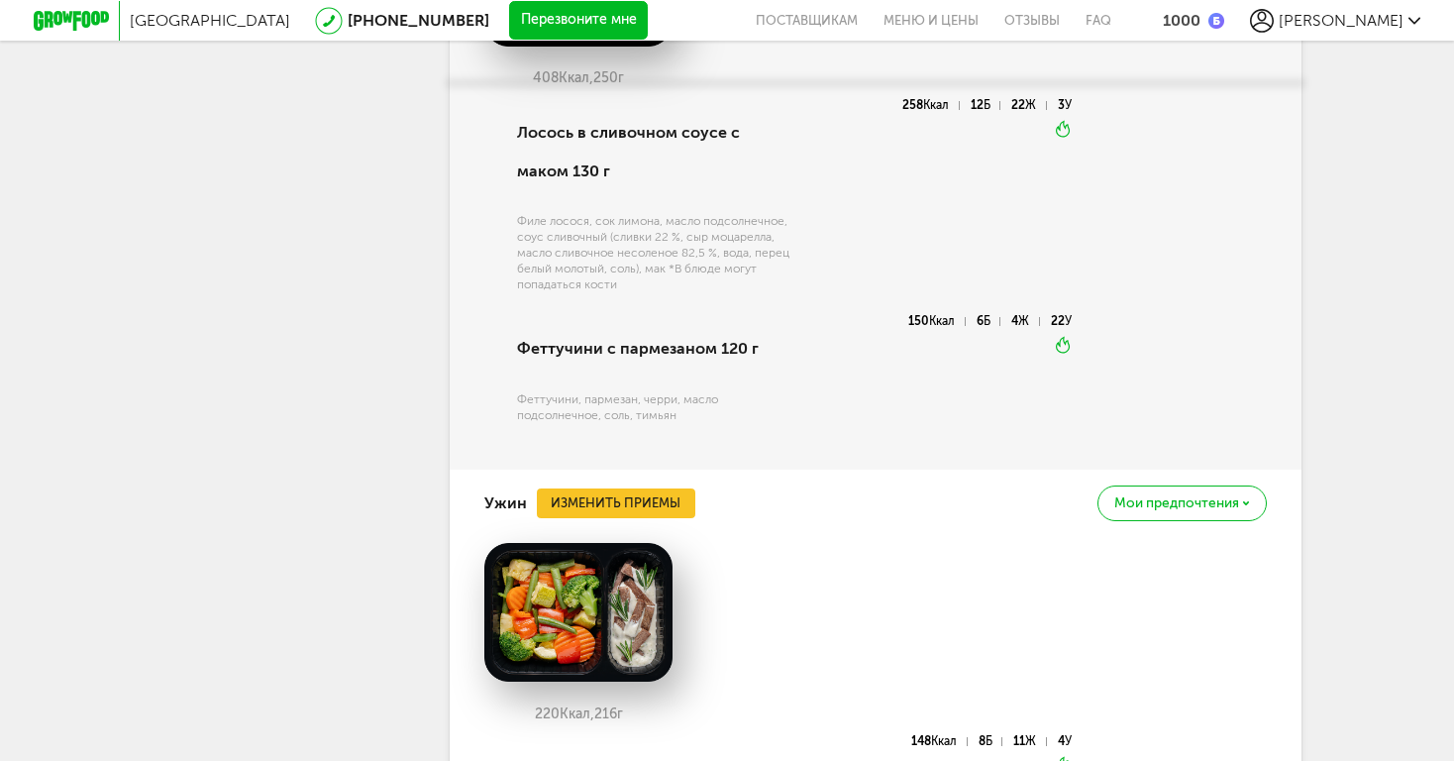
scroll to position [2455, 0]
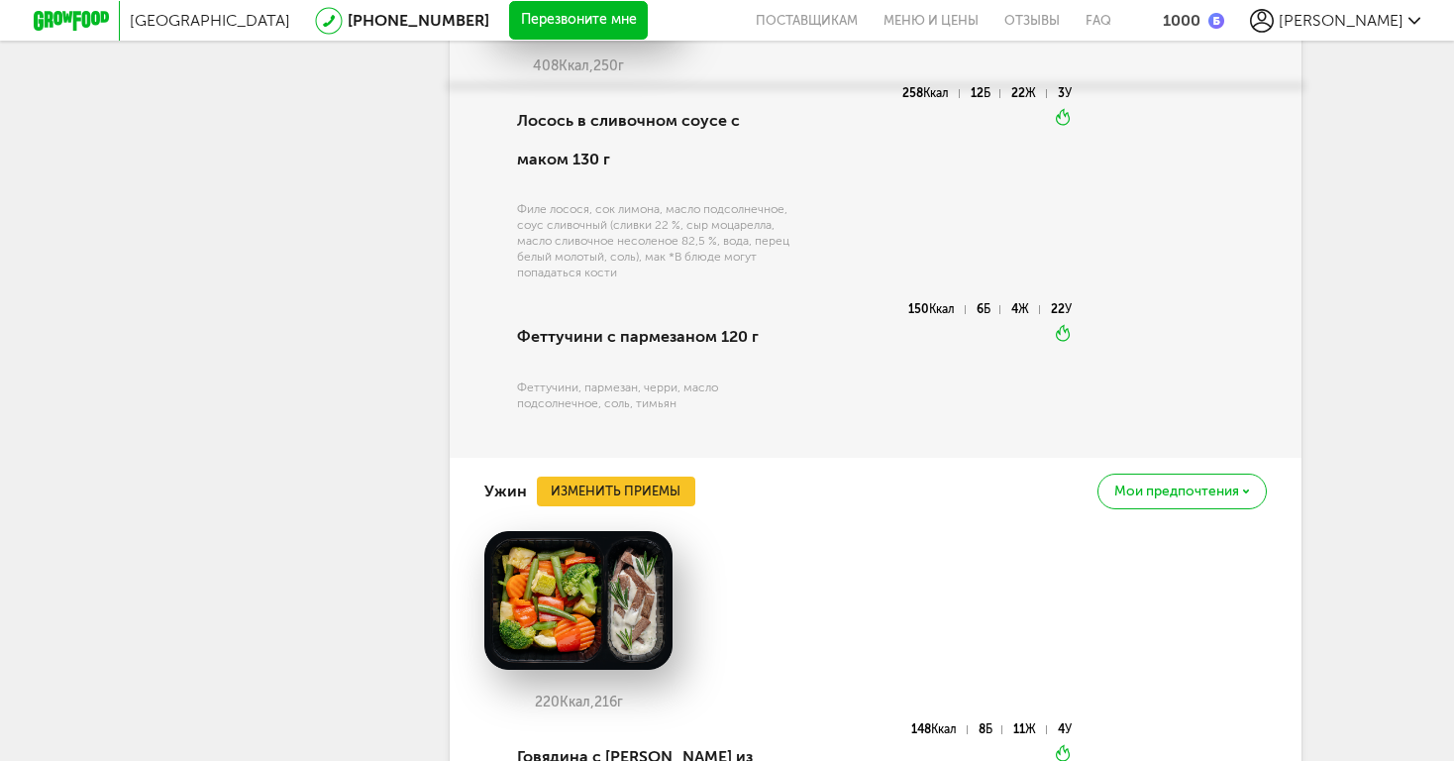
click at [615, 477] on button "Изменить приемы" at bounding box center [616, 492] width 159 height 30
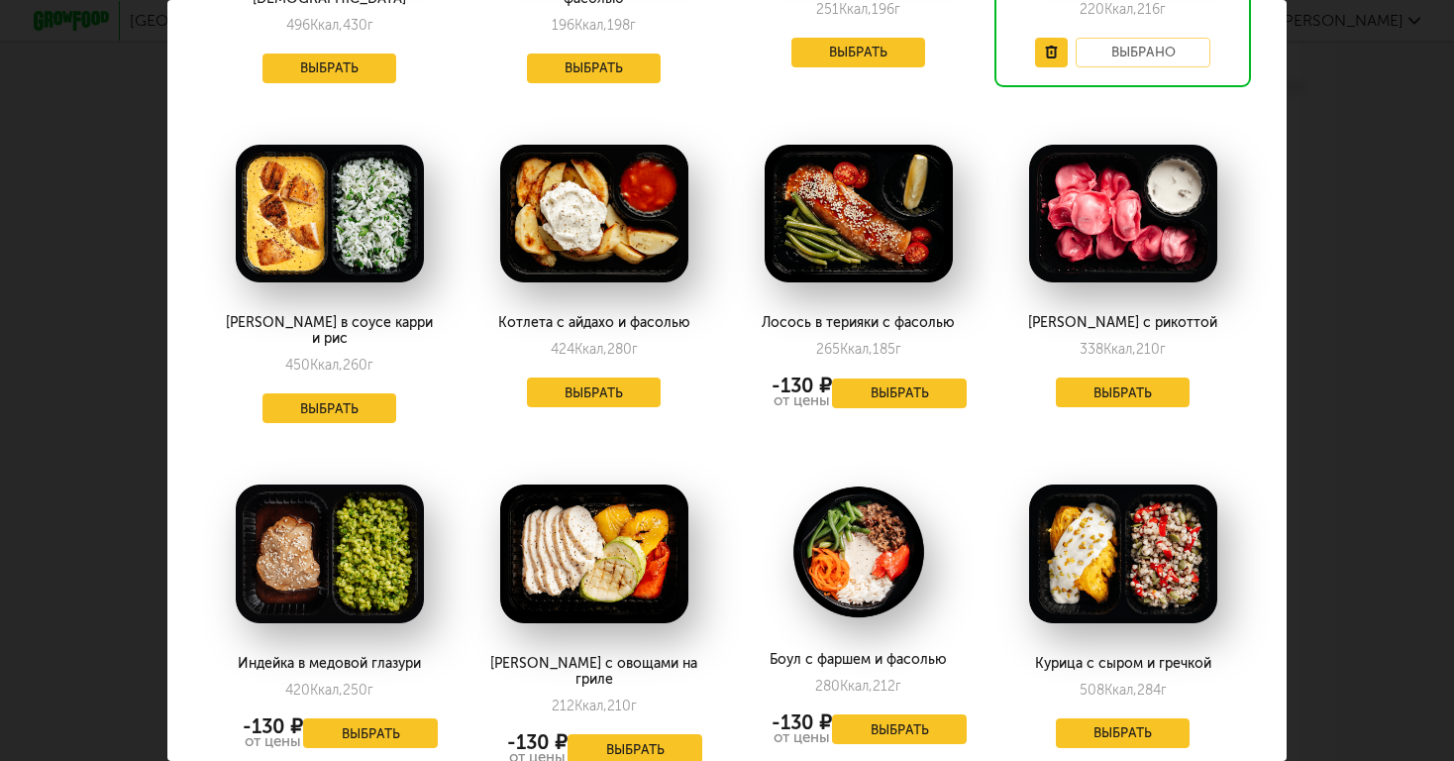
scroll to position [336, 1]
click at [1083, 377] on button "Выбрать" at bounding box center [1123, 392] width 135 height 30
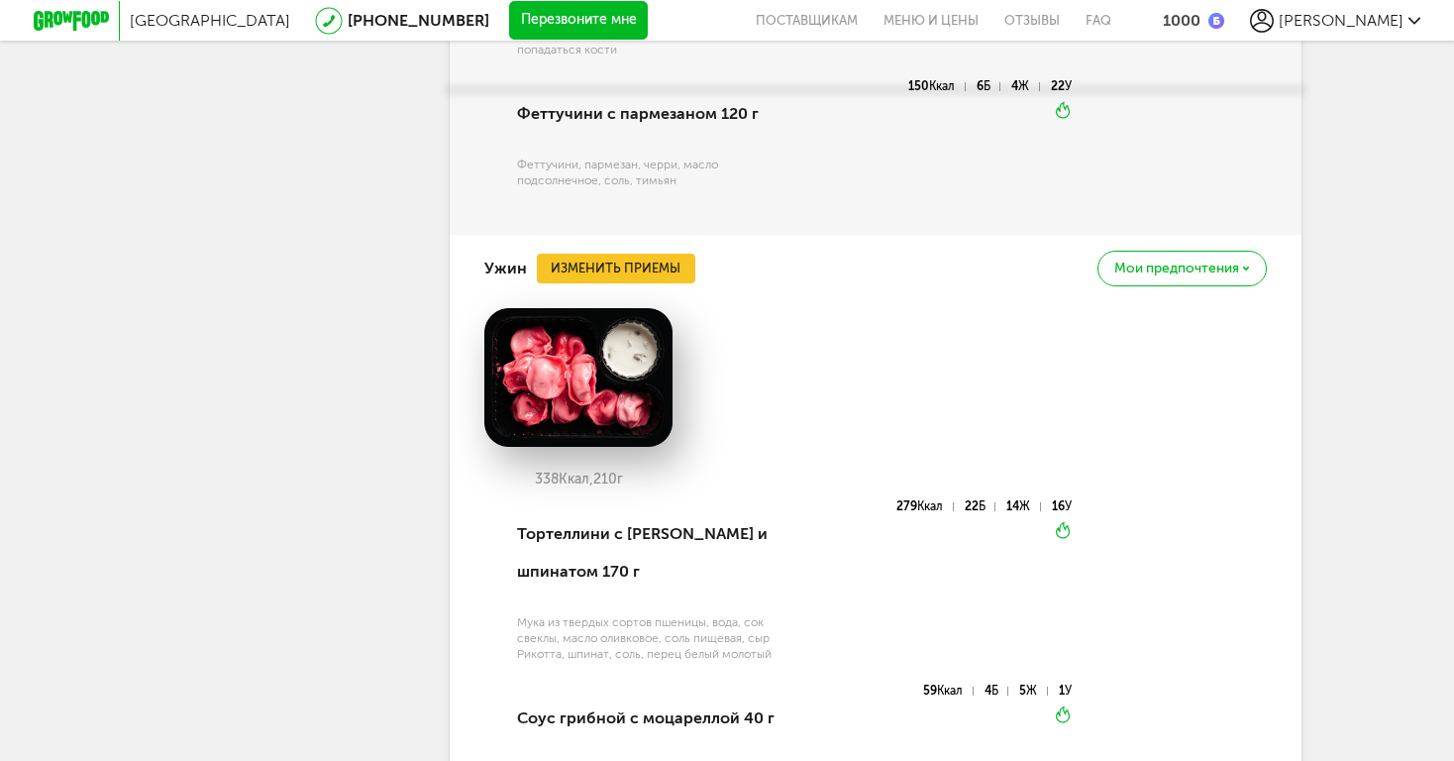
scroll to position [2696, 0]
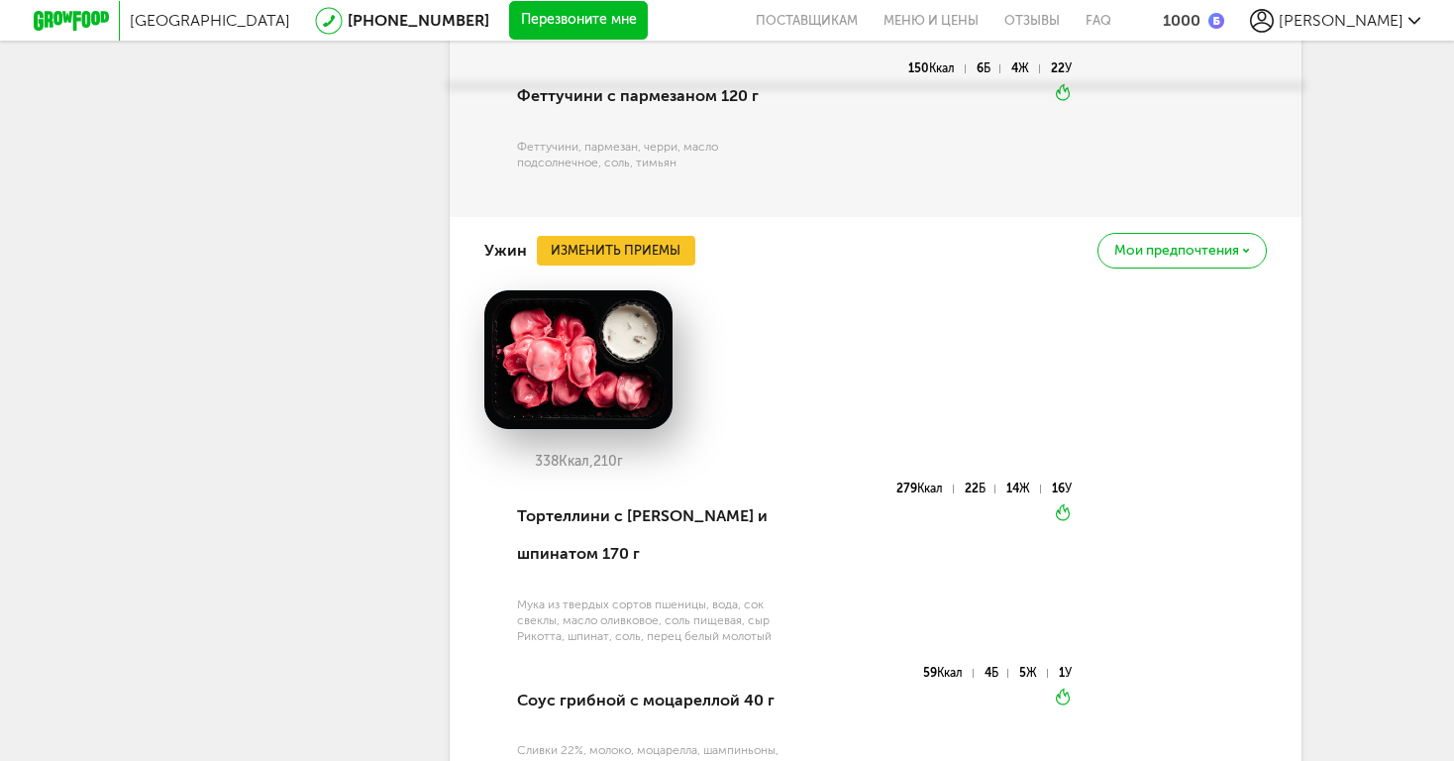
click at [676, 236] on button "Изменить приемы" at bounding box center [616, 251] width 159 height 30
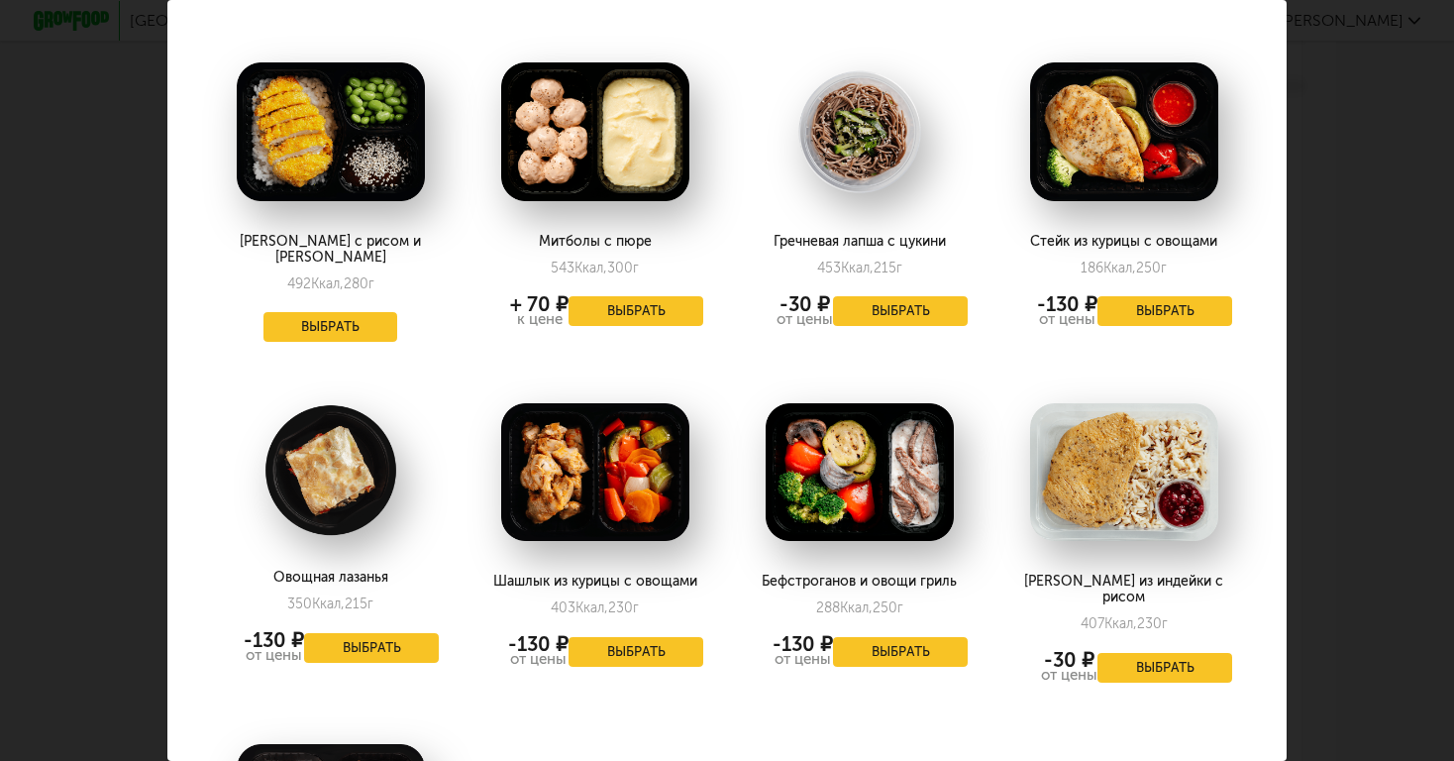
scroll to position [1113, 0]
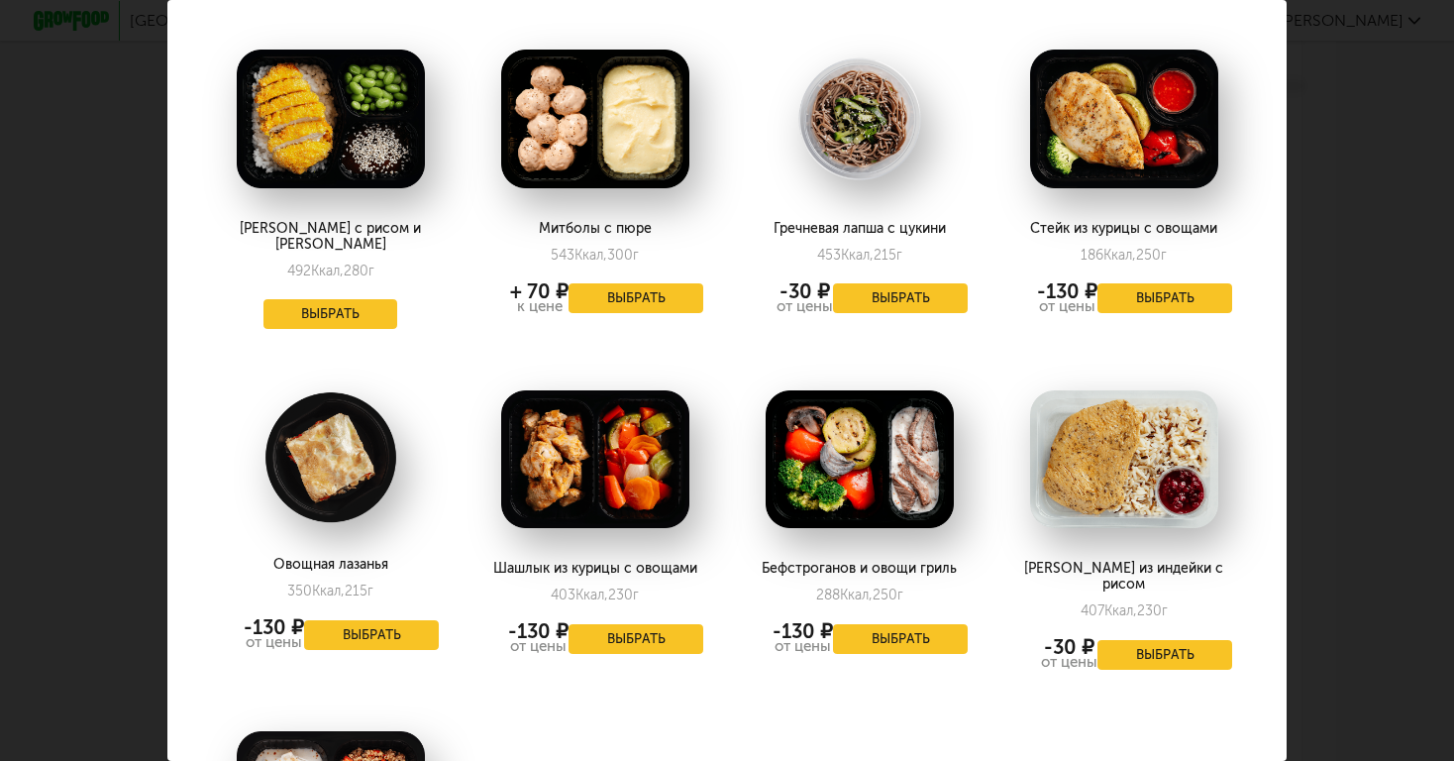
click at [385, 620] on button "Выбрать" at bounding box center [371, 635] width 135 height 30
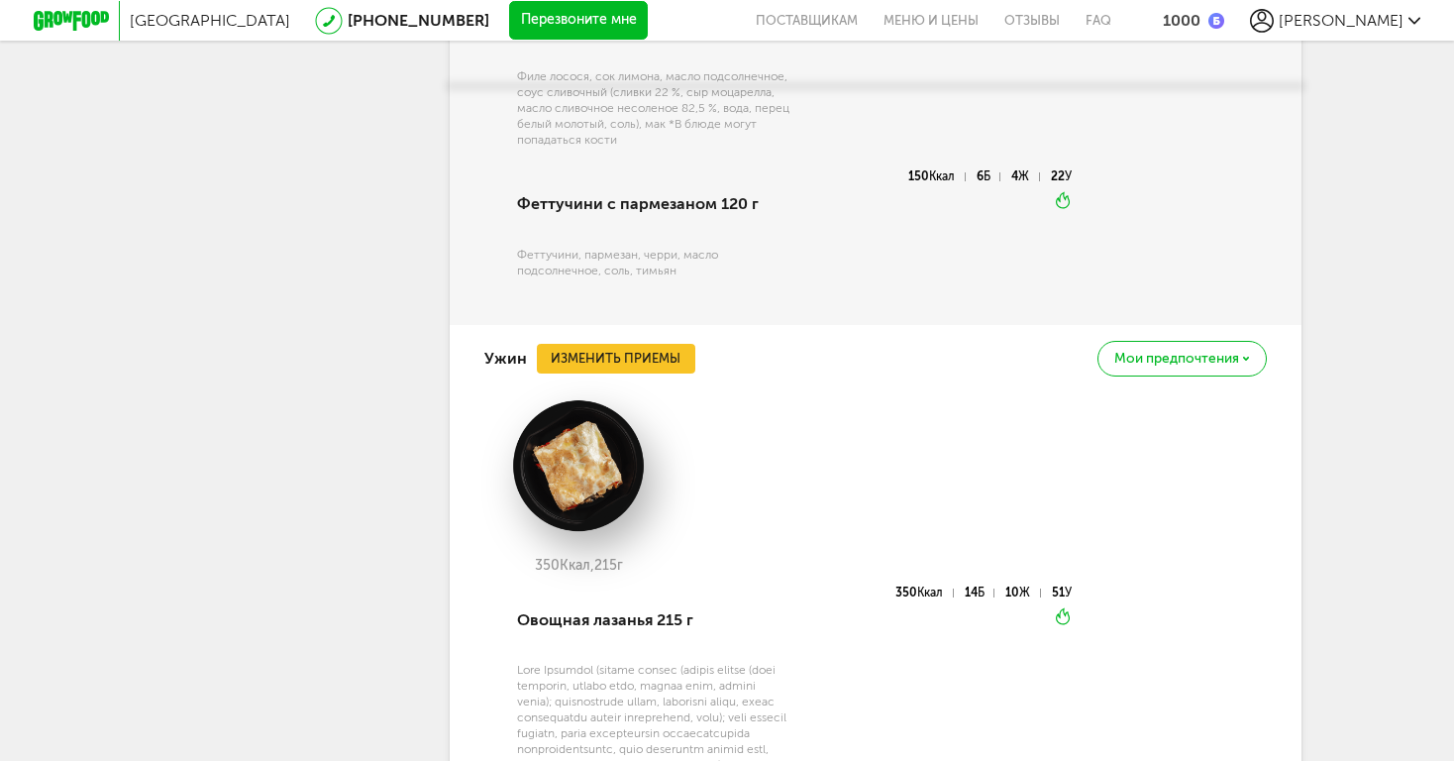
scroll to position [2588, 0]
click at [634, 344] on button "Изменить приемы" at bounding box center [616, 359] width 159 height 30
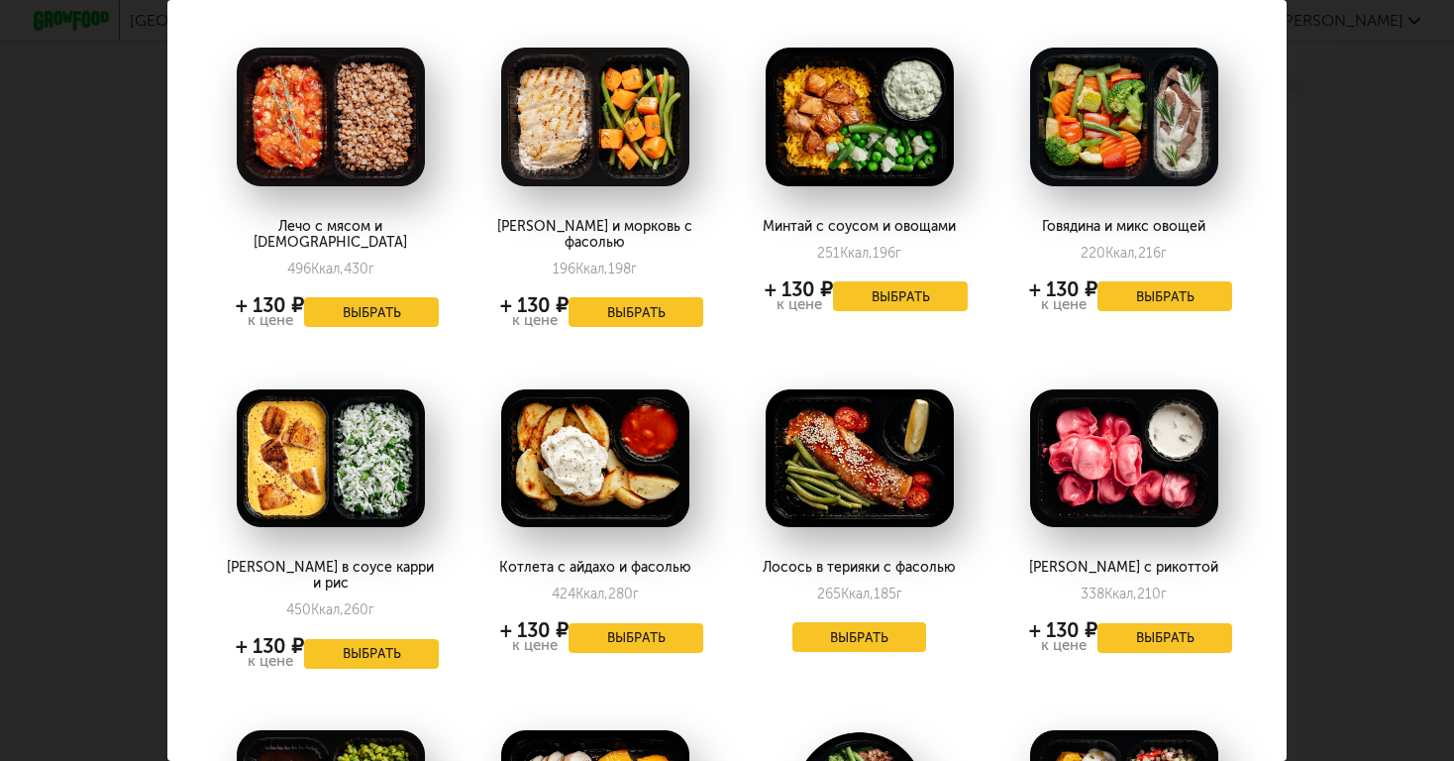
scroll to position [98, 0]
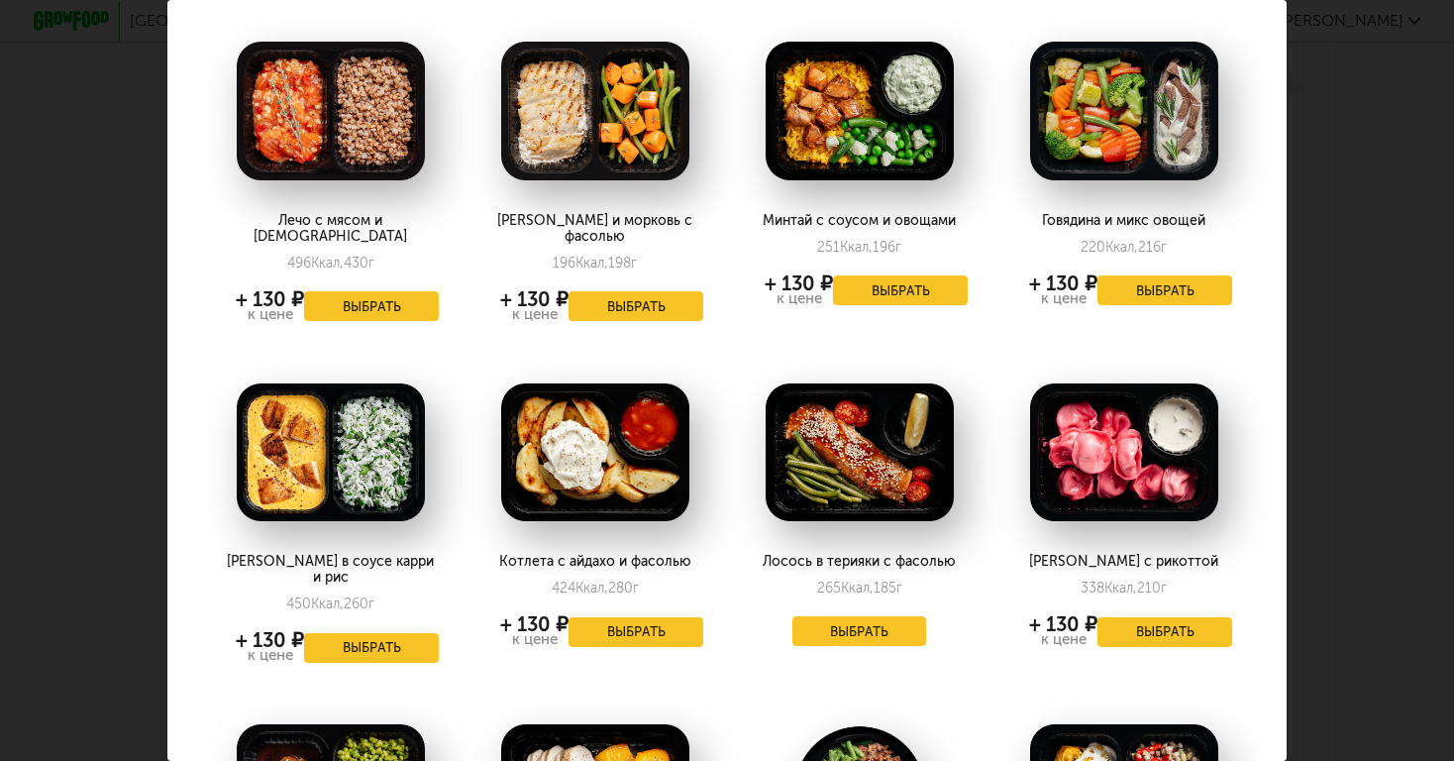
click at [1129, 617] on button "Выбрать" at bounding box center [1165, 632] width 135 height 30
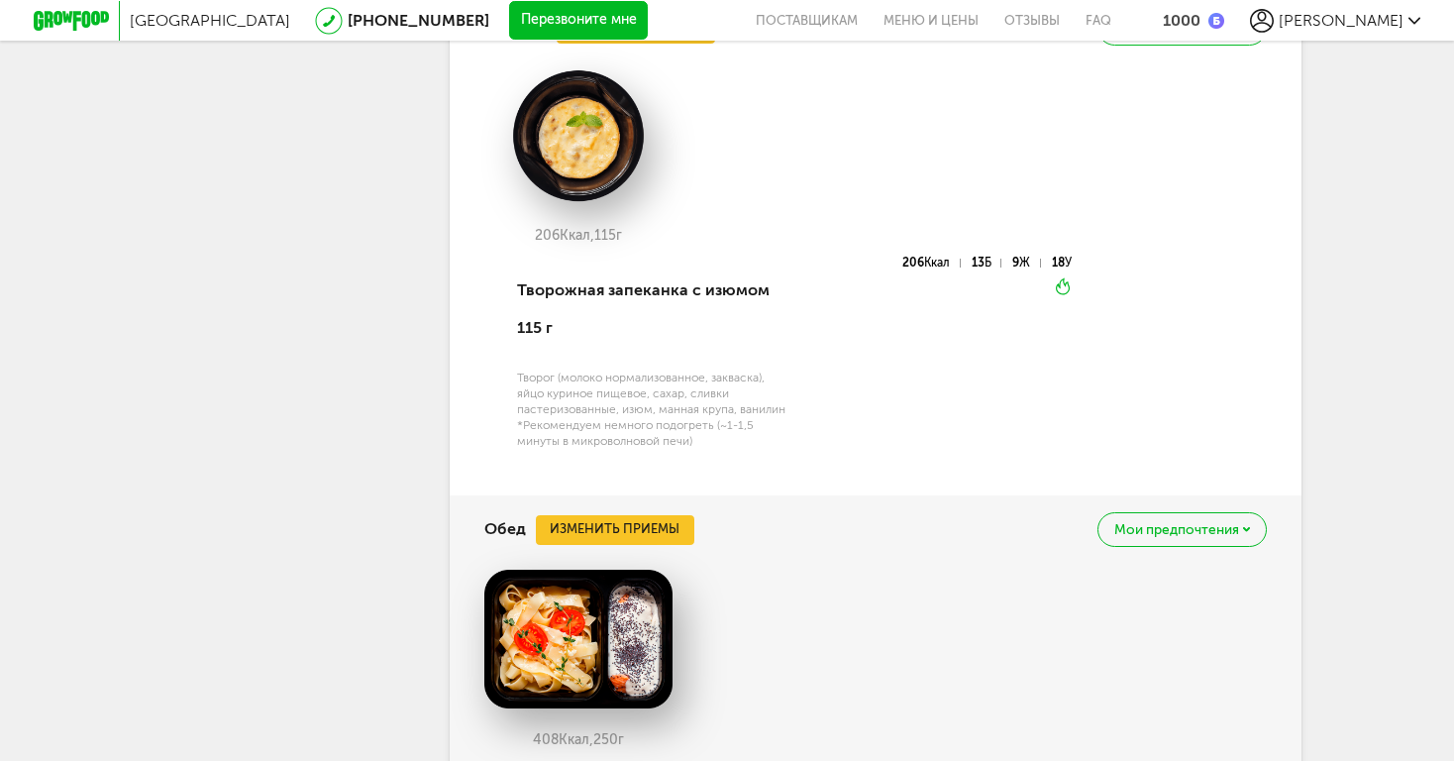
scroll to position [1647, 0]
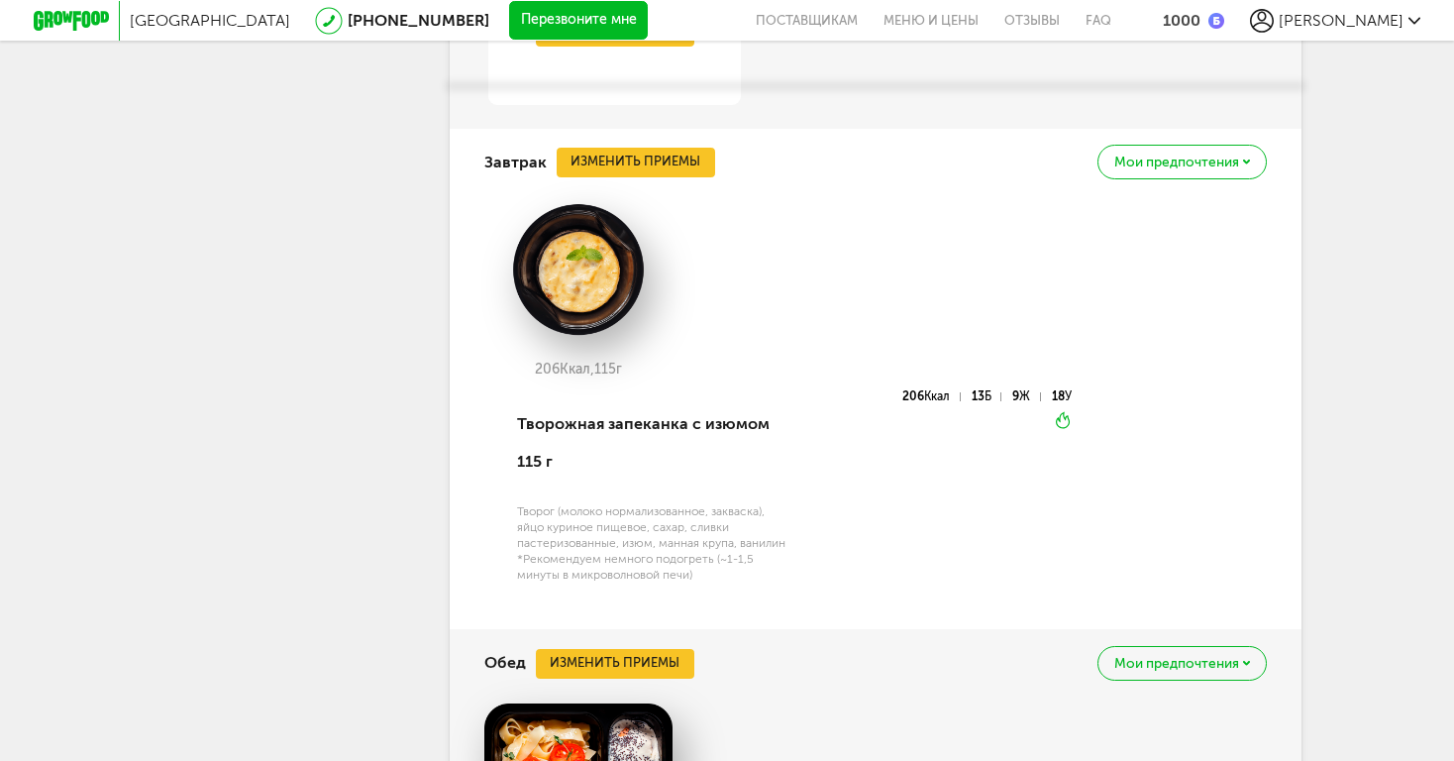
click at [658, 148] on button "Изменить приемы" at bounding box center [636, 163] width 159 height 30
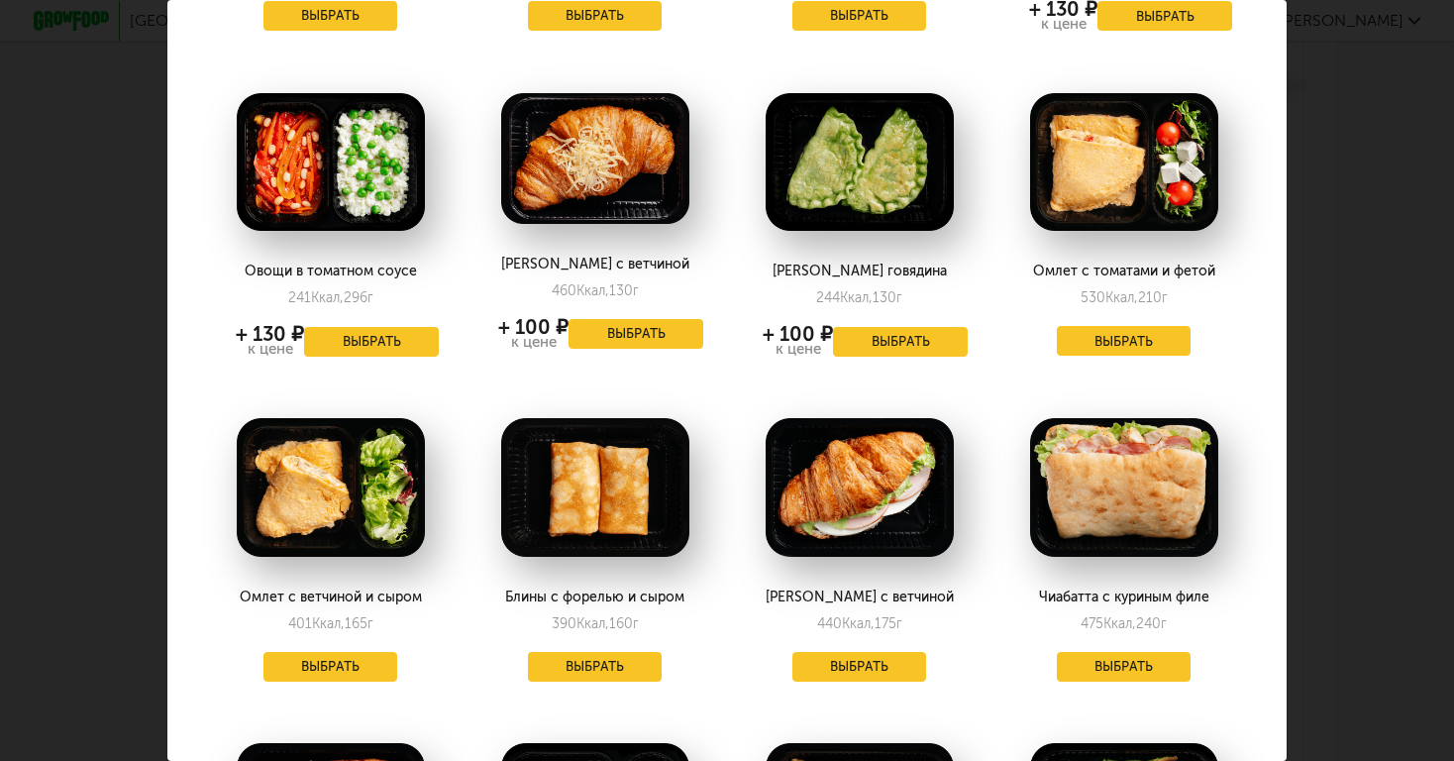
scroll to position [1372, 1]
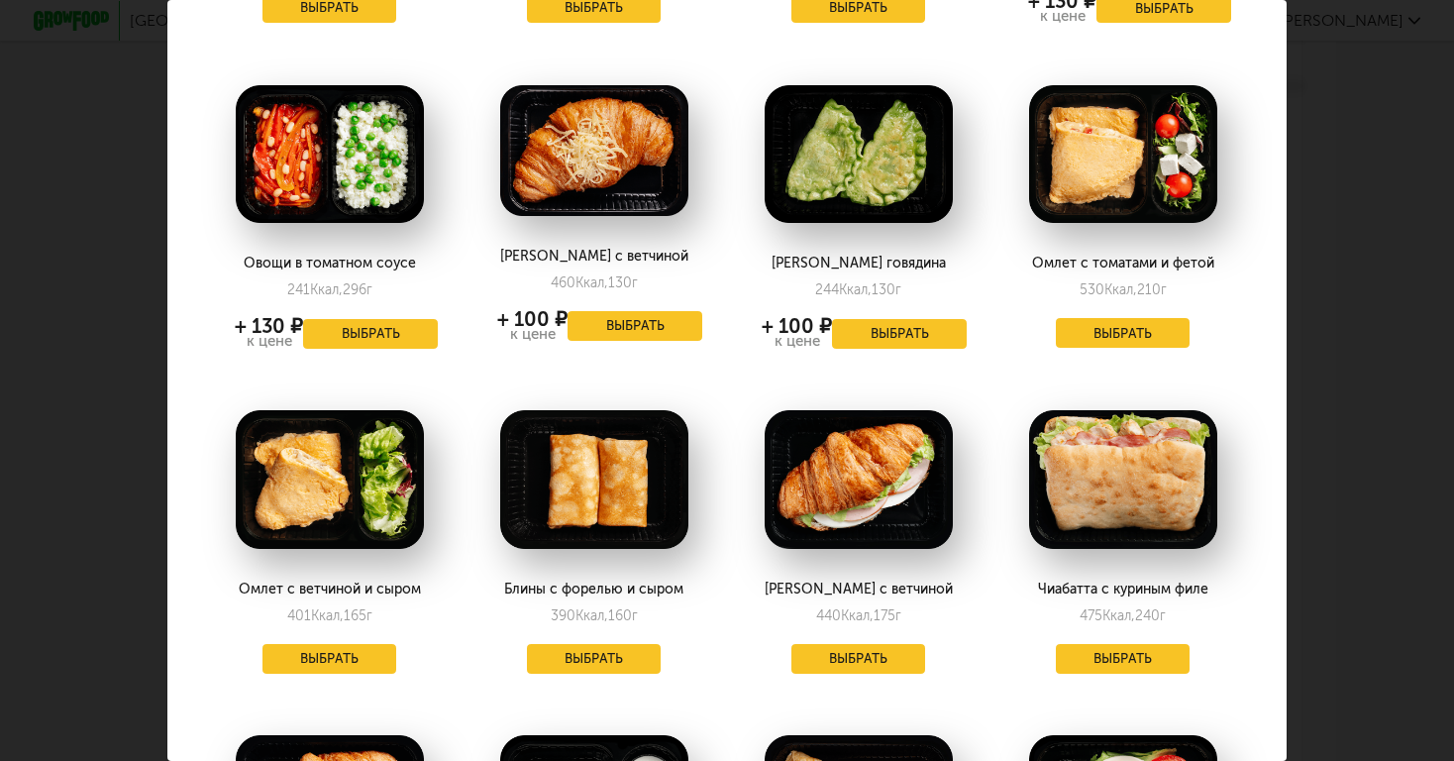
click at [619, 644] on button "Выбрать" at bounding box center [594, 659] width 135 height 30
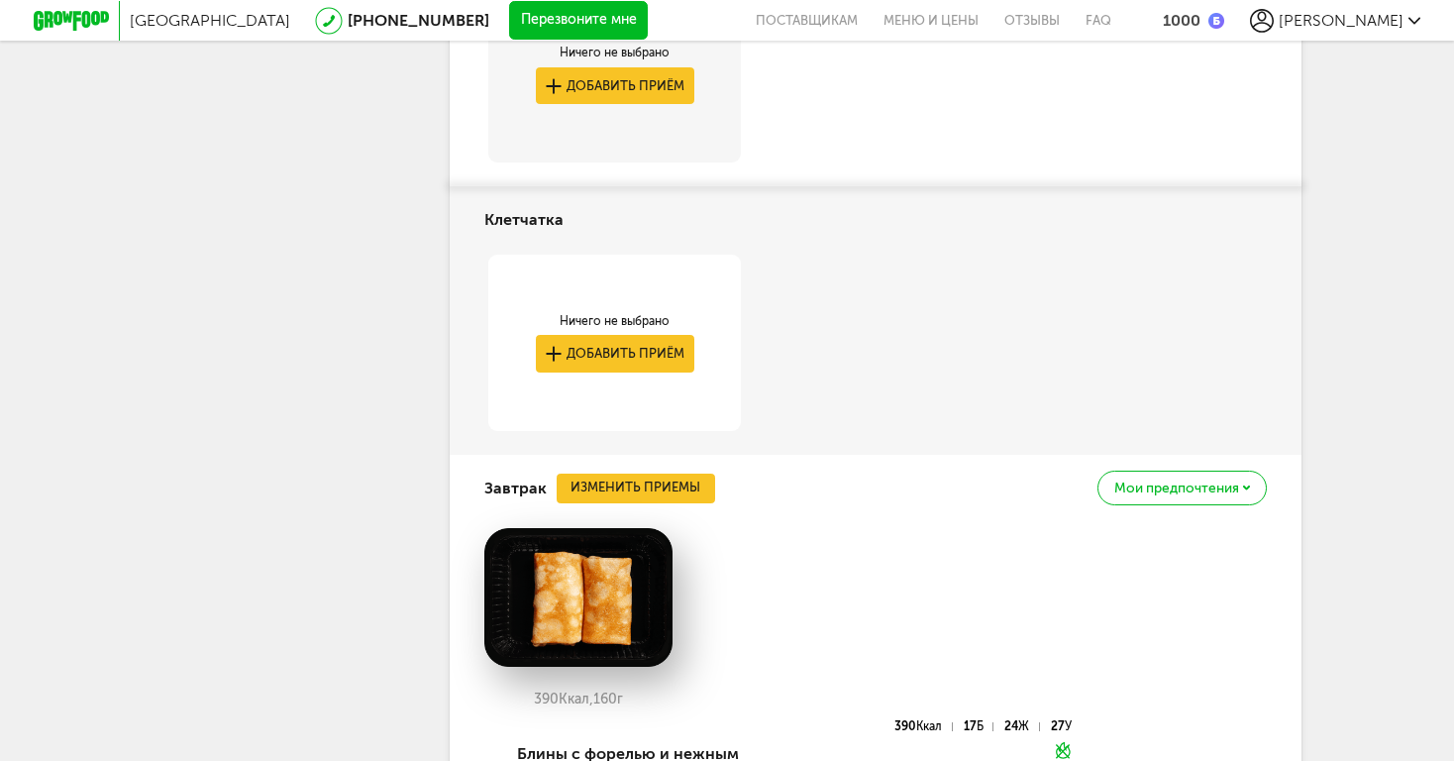
scroll to position [1433, 0]
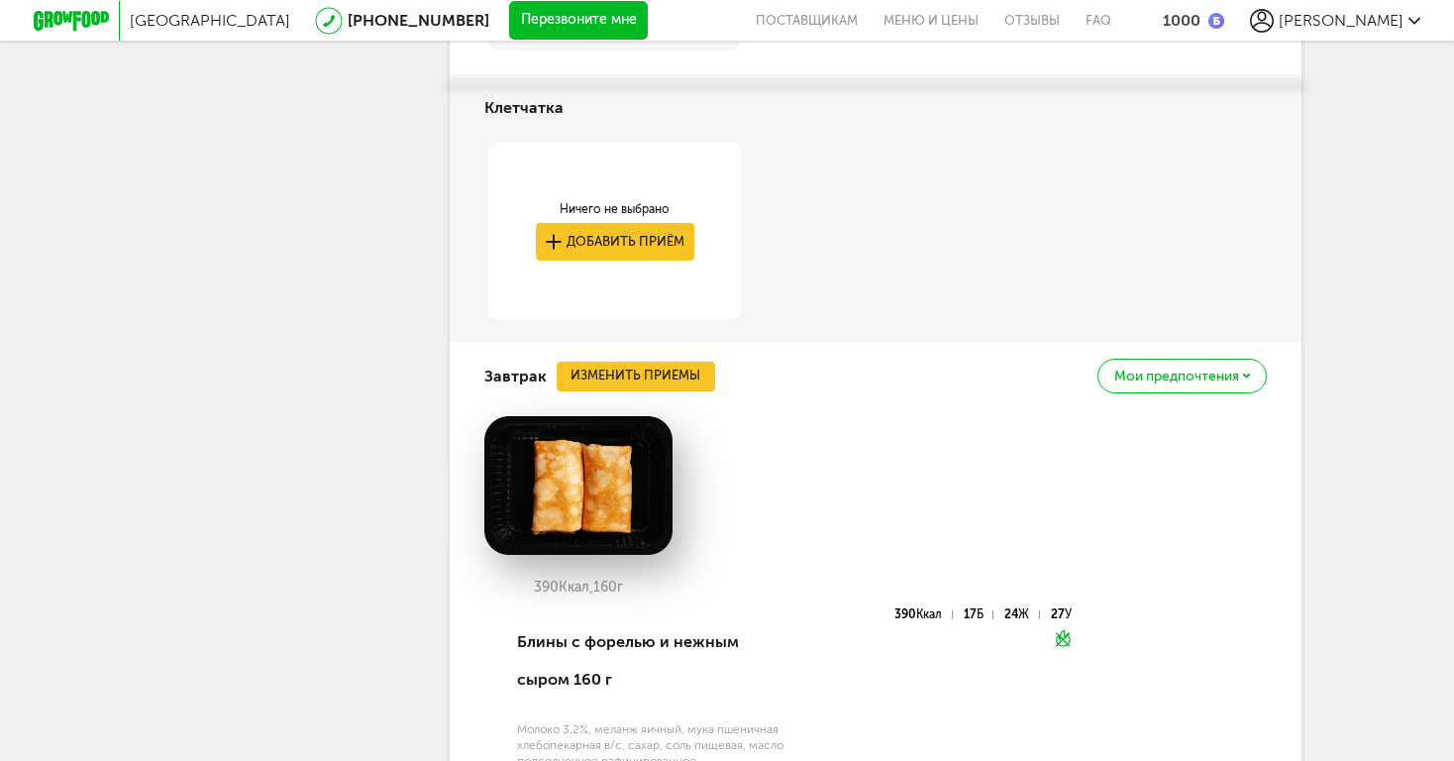
click at [655, 362] on button "Изменить приемы" at bounding box center [636, 377] width 159 height 30
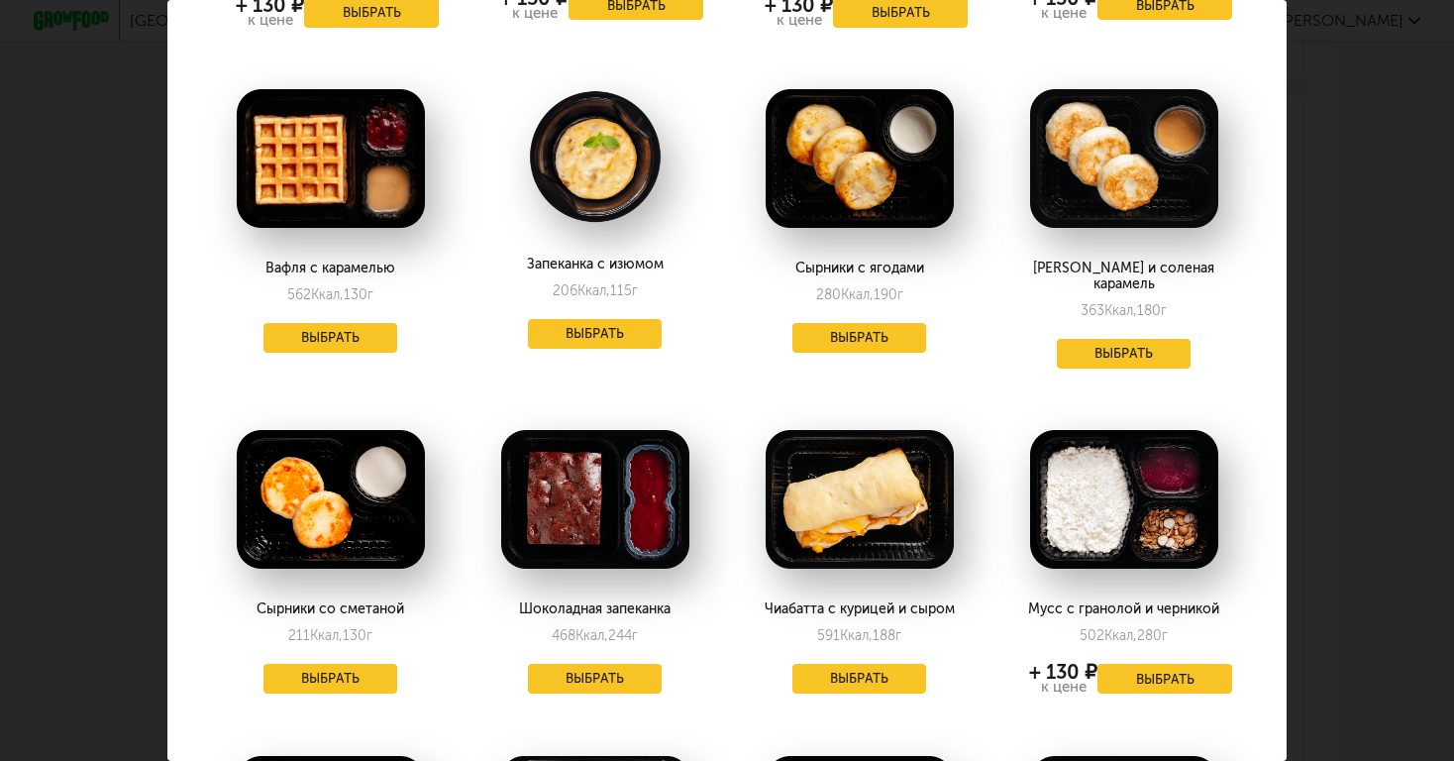
scroll to position [707, 0]
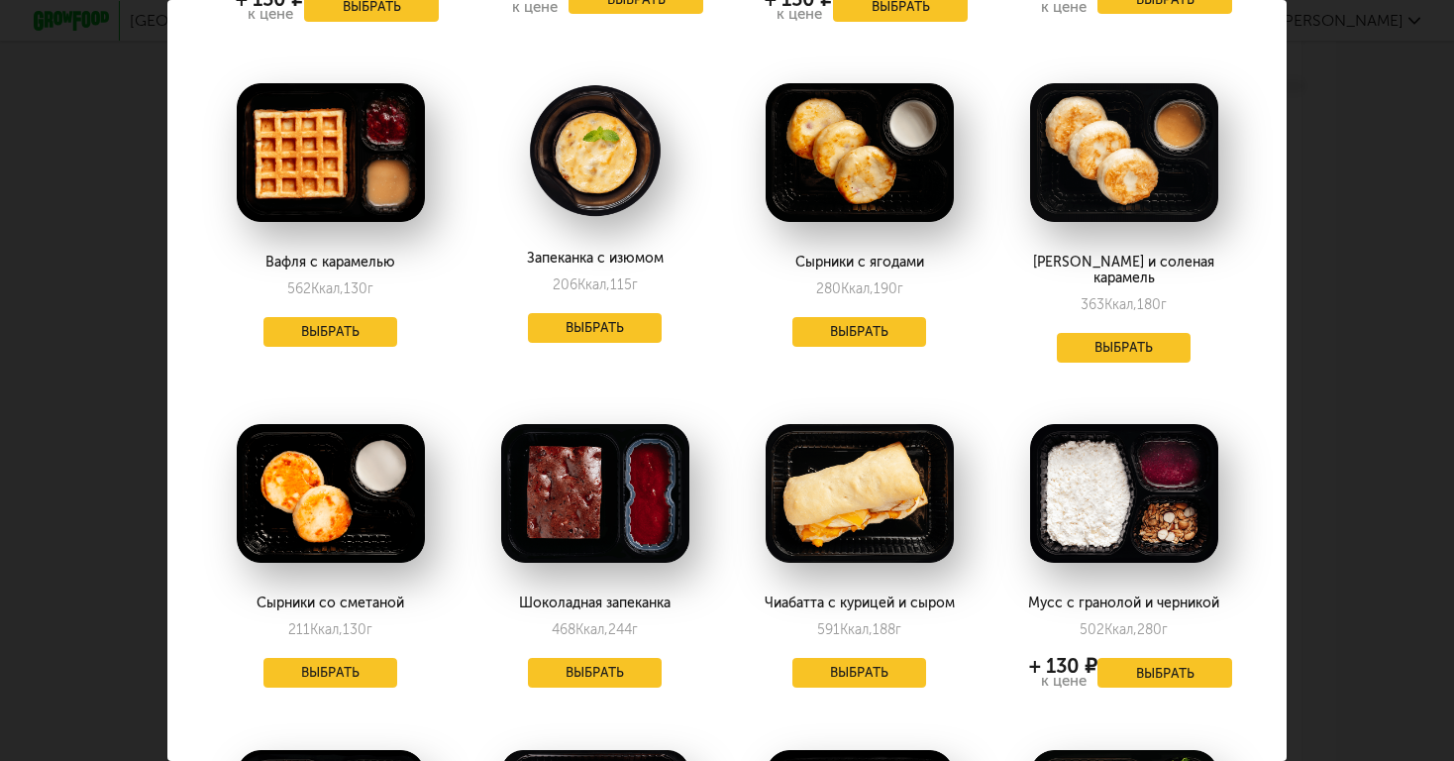
click at [626, 325] on button "Выбрать" at bounding box center [595, 328] width 135 height 30
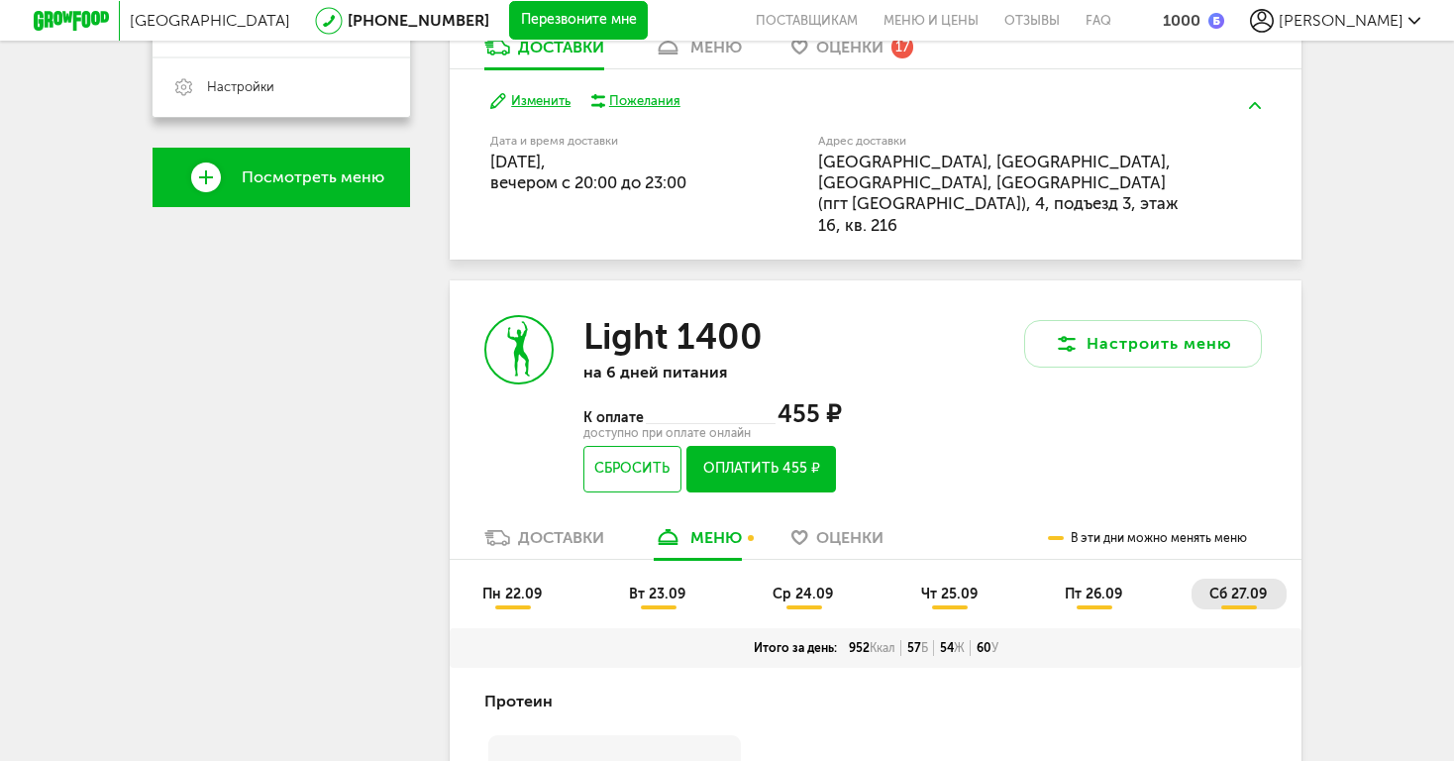
scroll to position [555, 0]
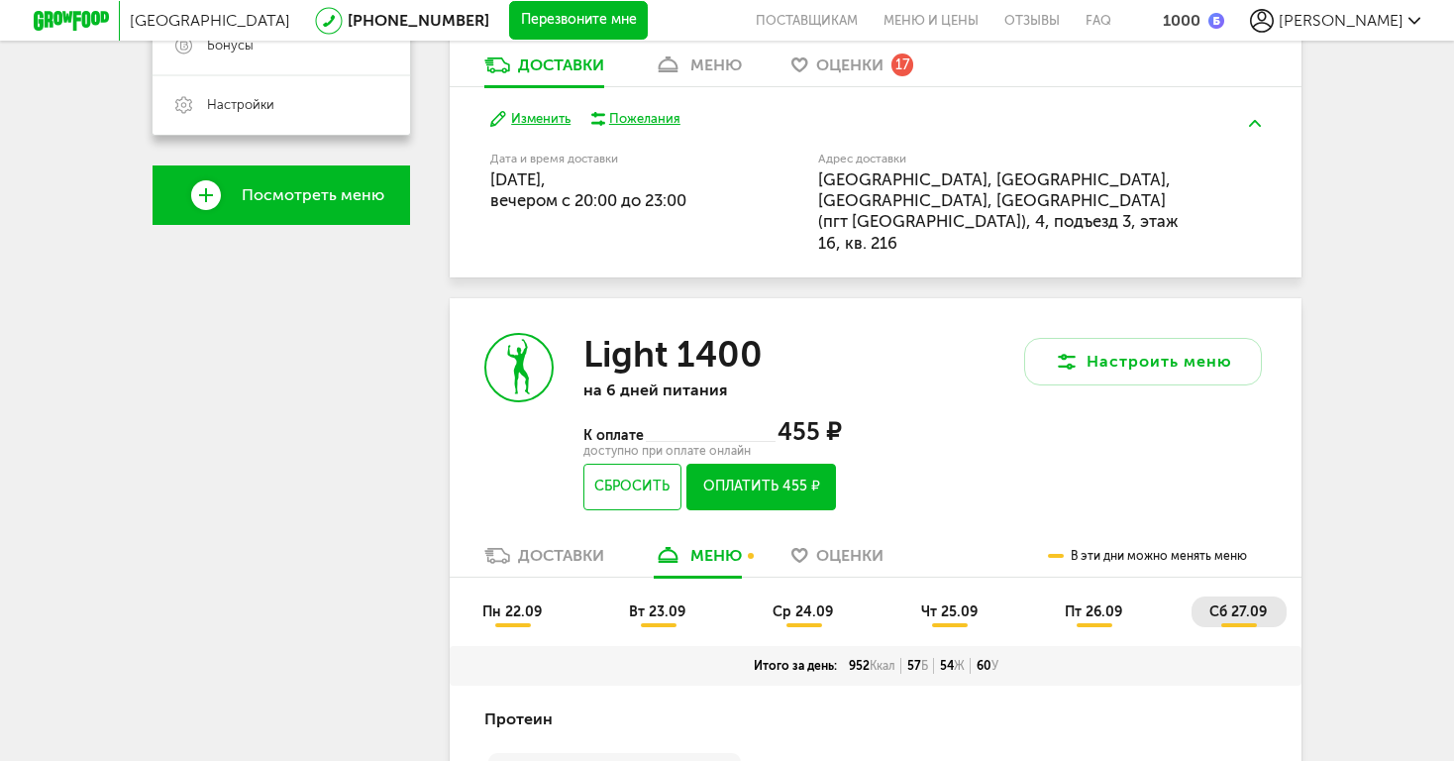
click at [537, 596] on li "пн 22.09" at bounding box center [513, 611] width 97 height 31
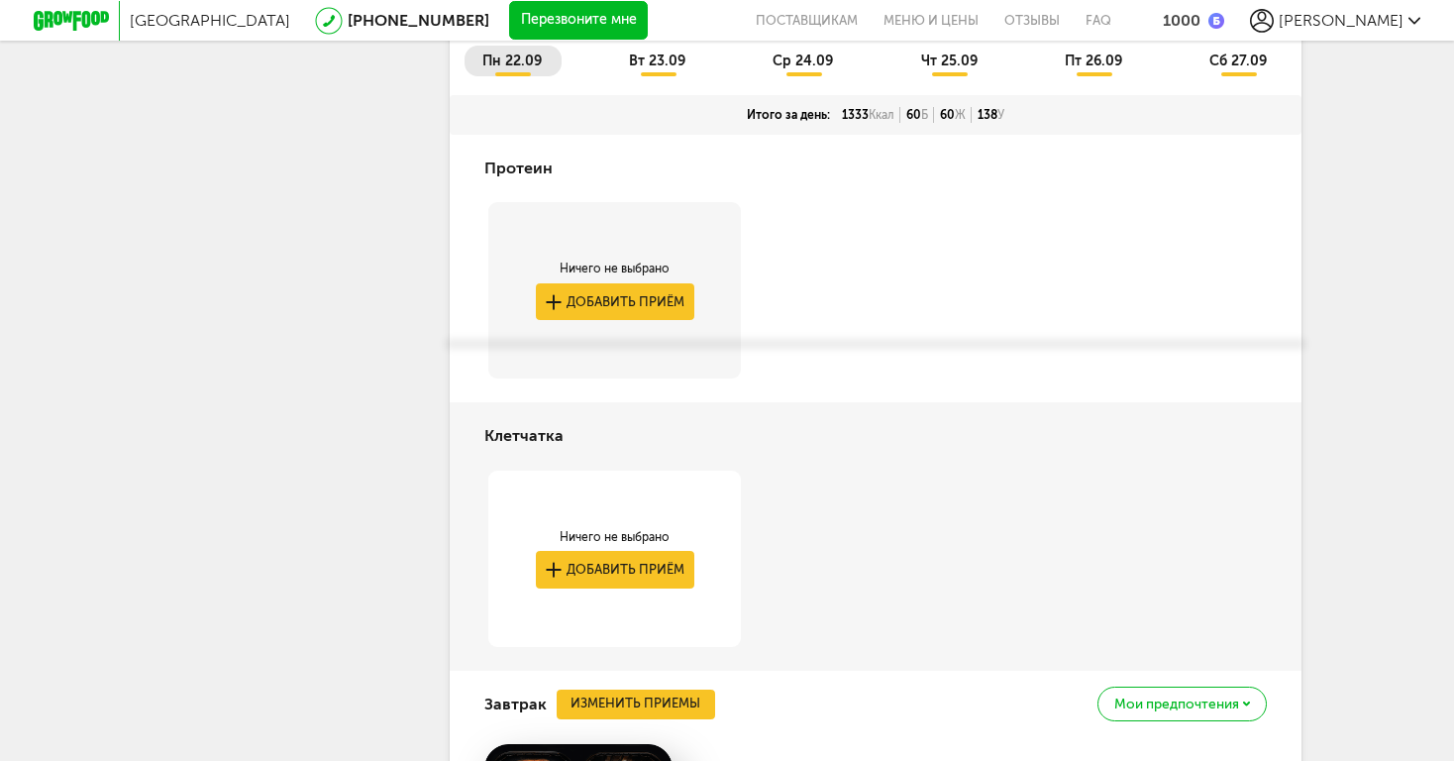
scroll to position [1065, 0]
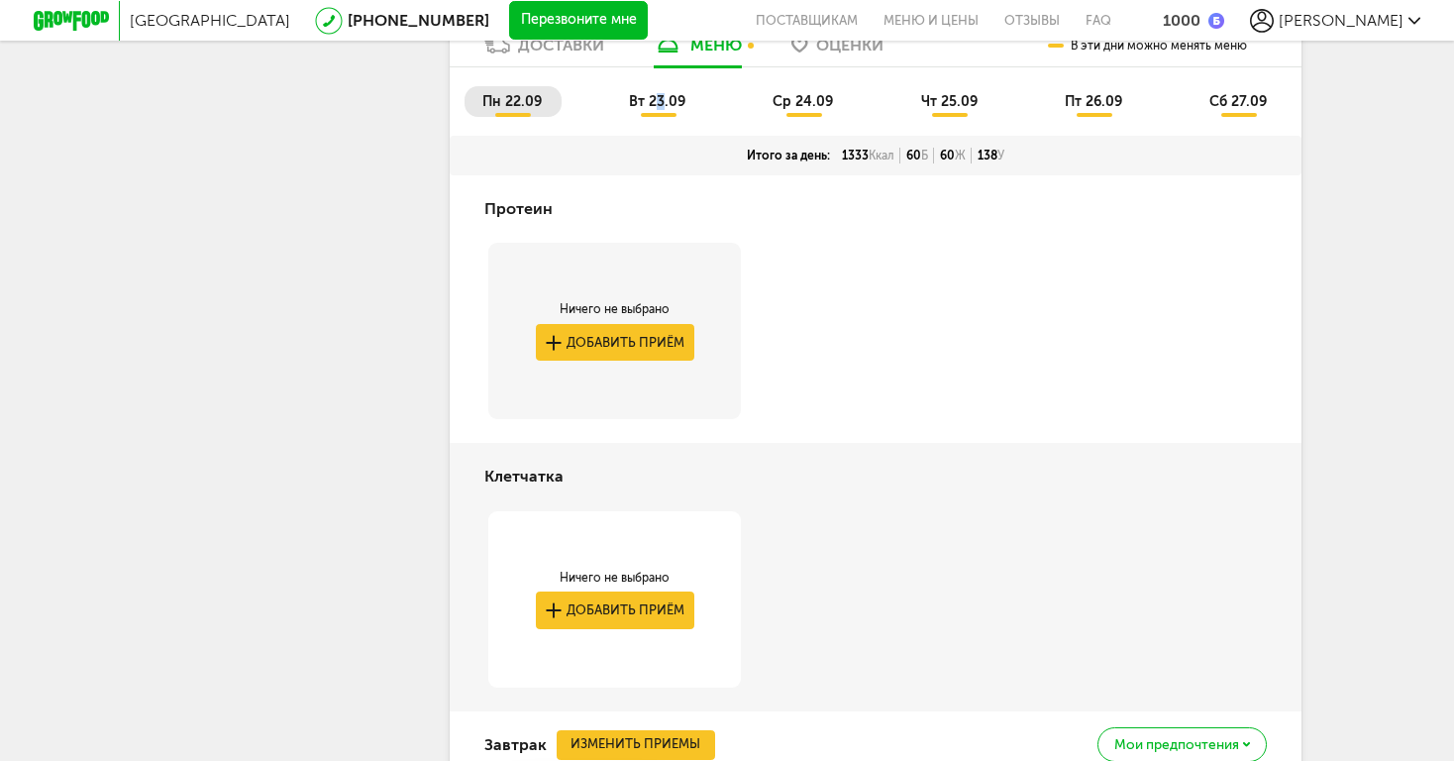
click at [660, 93] on span "вт 23.09" at bounding box center [657, 101] width 56 height 17
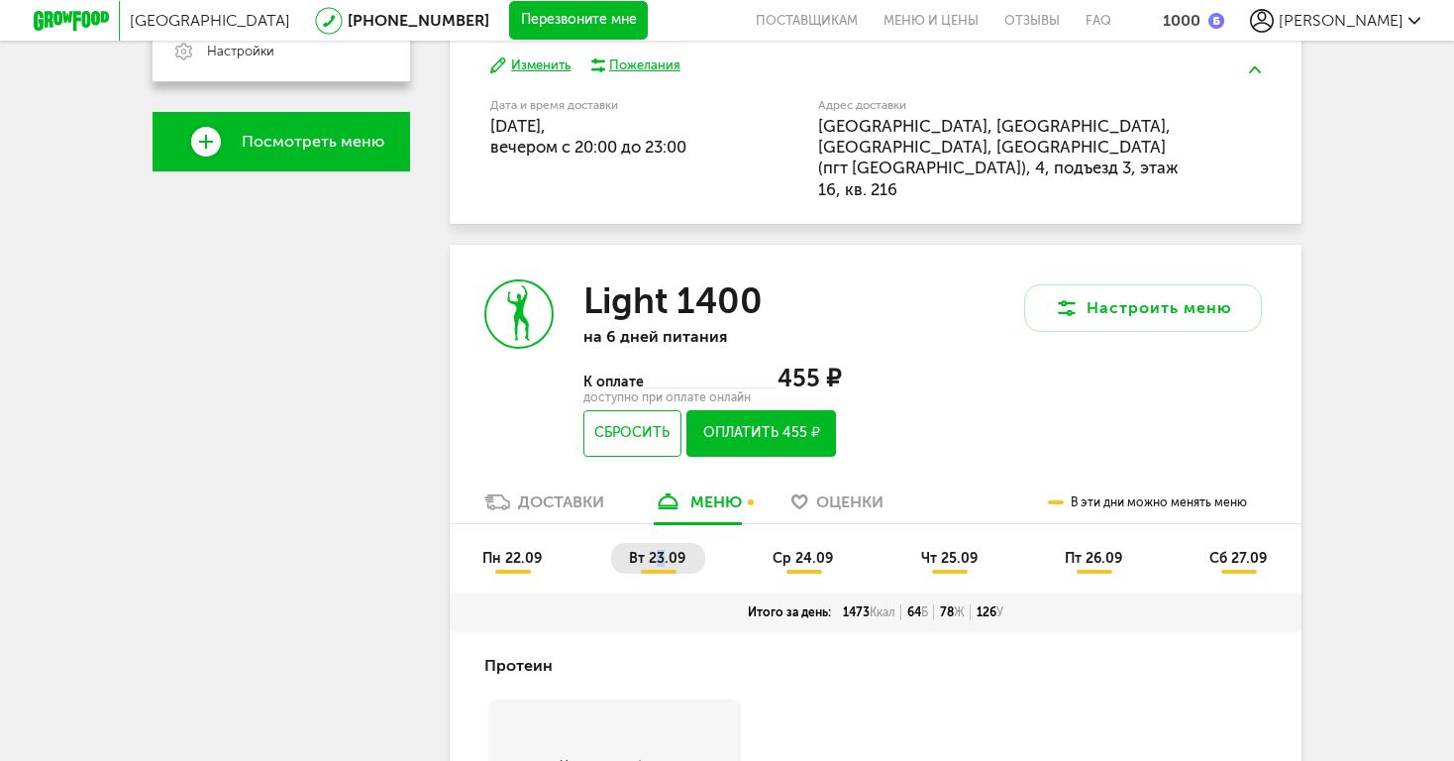
scroll to position [710, 0]
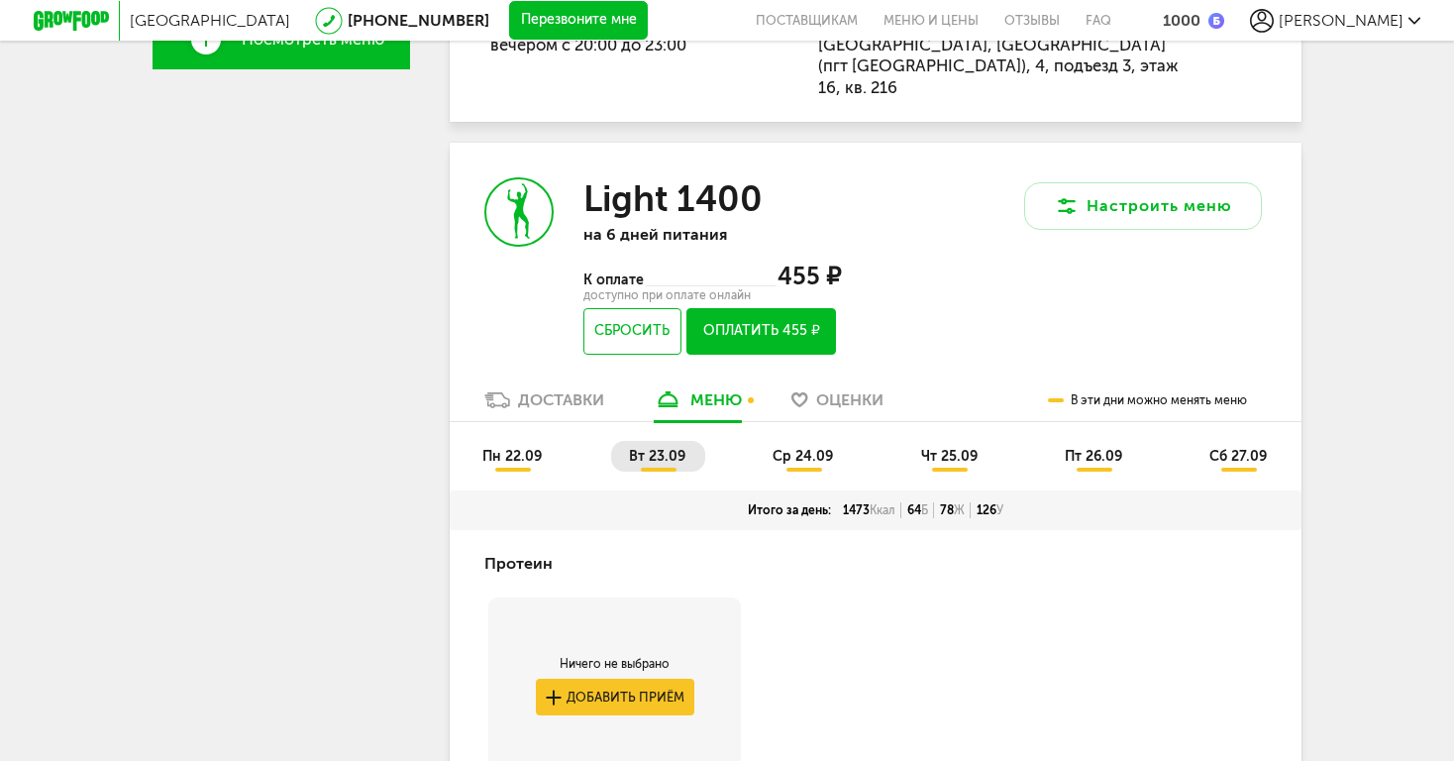
click at [1261, 448] on span "сб 27.09" at bounding box center [1238, 456] width 57 height 17
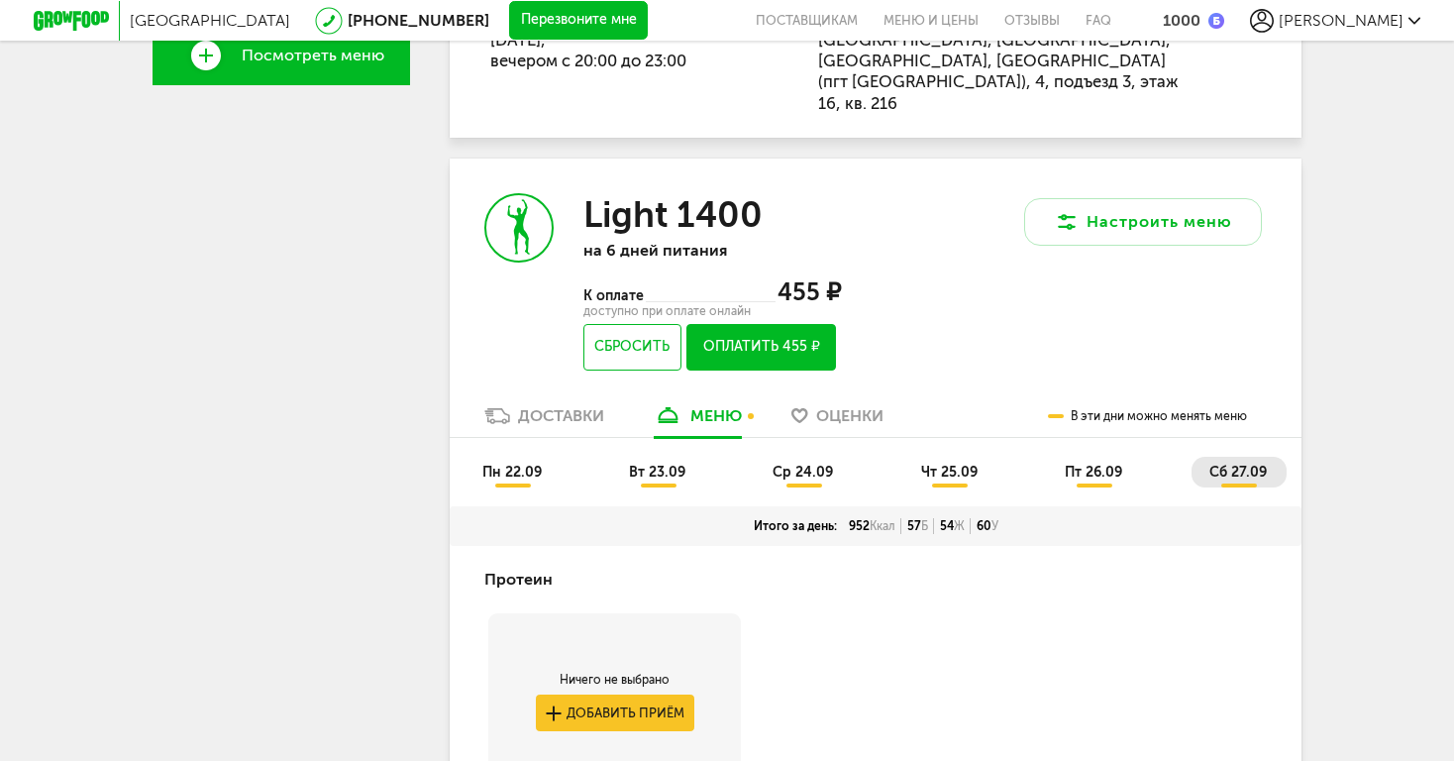
scroll to position [676, 0]
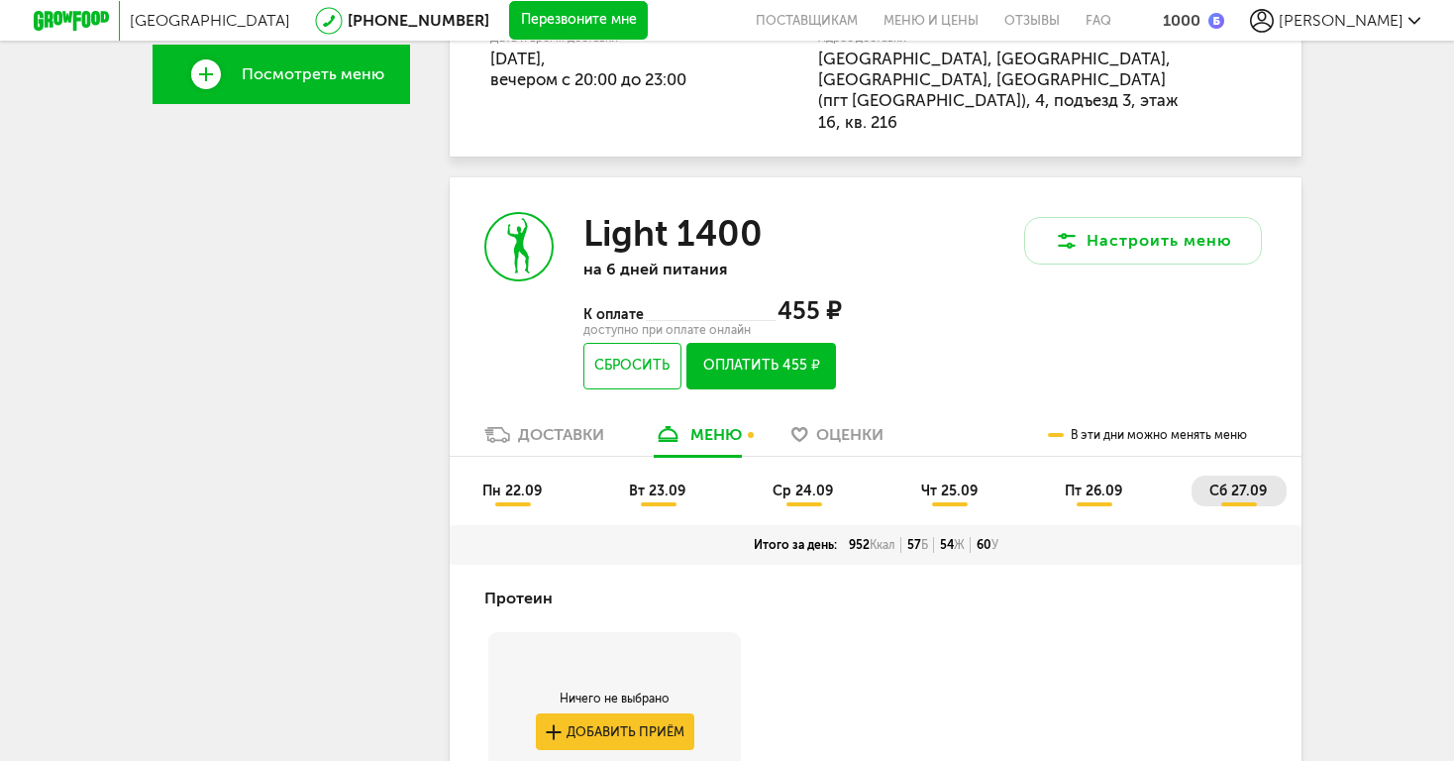
click at [785, 343] on button "Оплатить 455 ₽" at bounding box center [762, 366] width 150 height 47
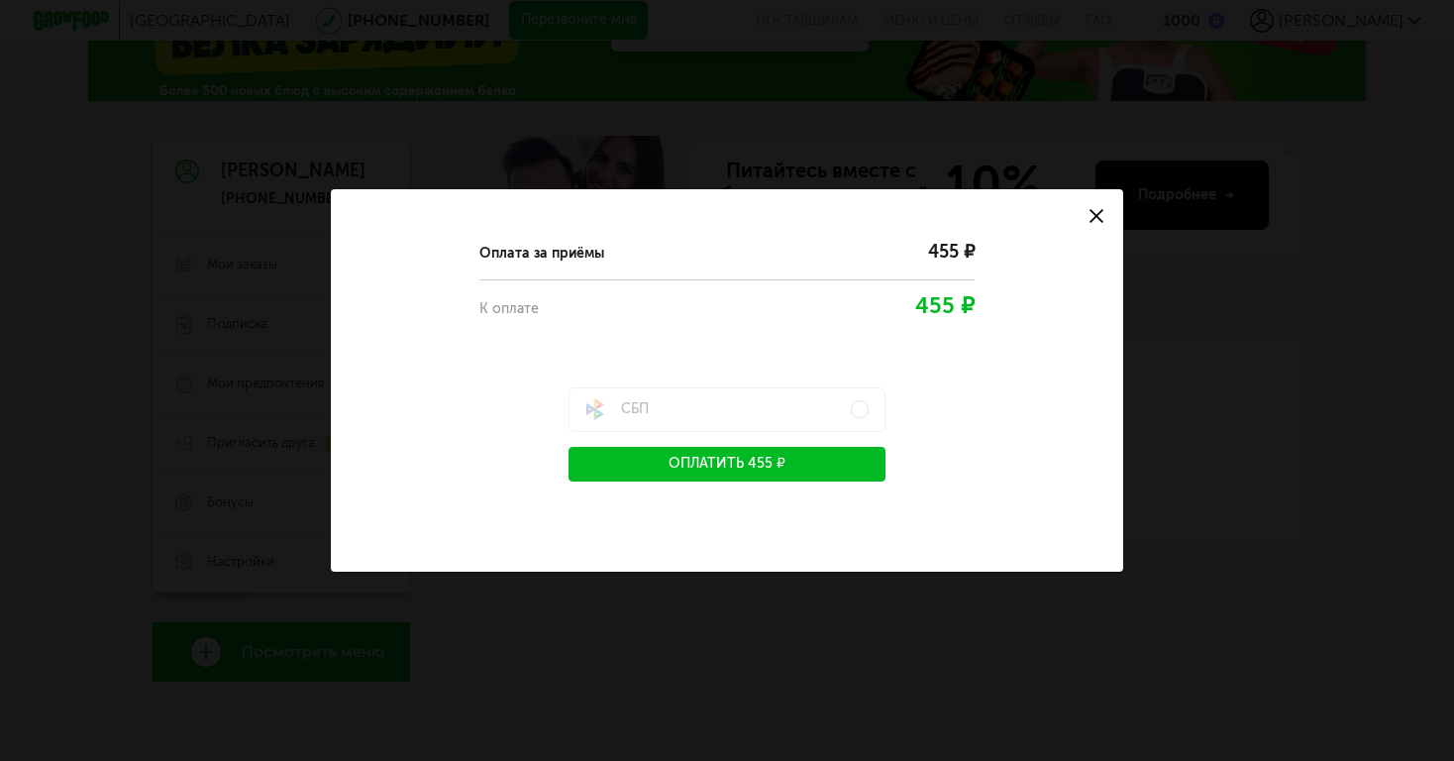
scroll to position [98, 0]
click at [861, 409] on label "СБП" at bounding box center [727, 409] width 317 height 45
click at [760, 468] on button "Оплатить 455 ₽" at bounding box center [727, 464] width 317 height 35
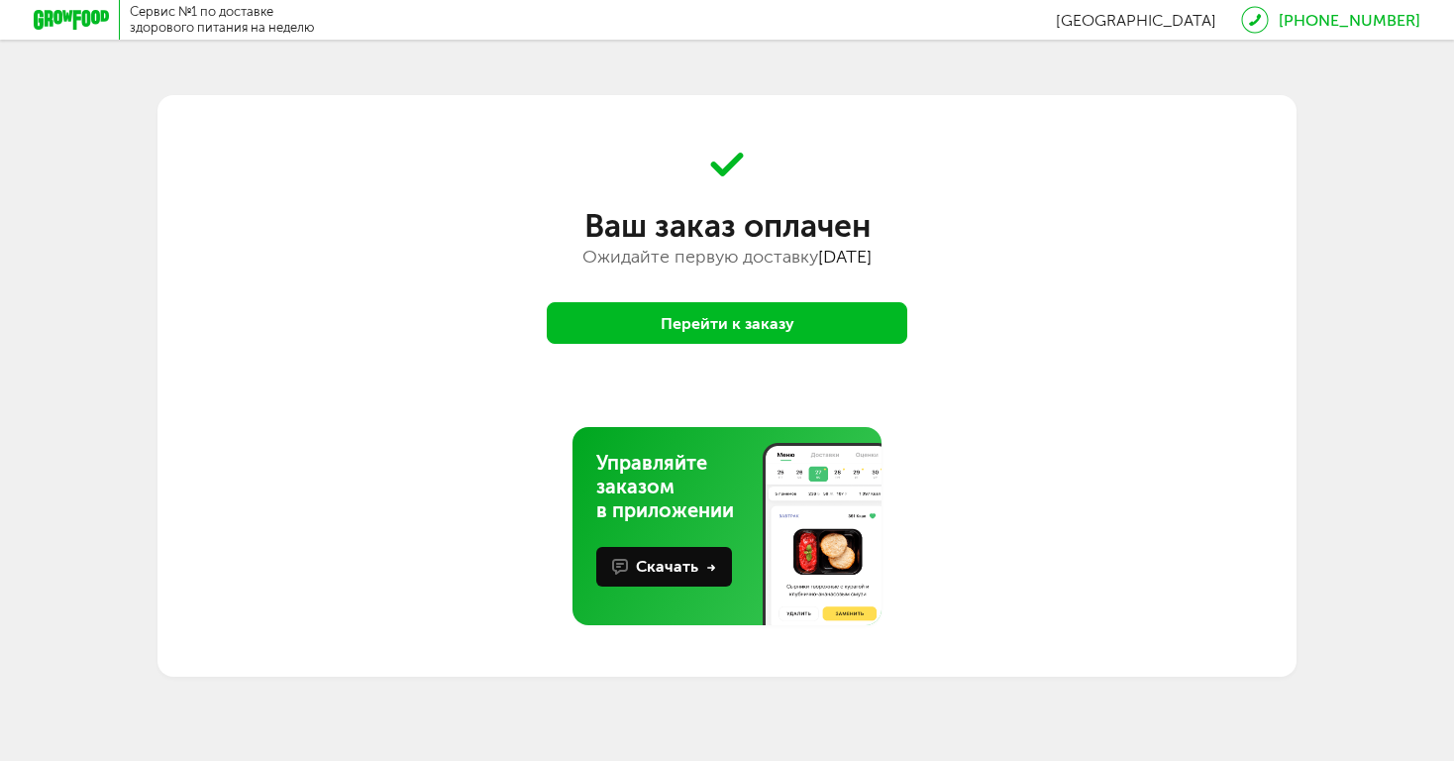
click at [740, 325] on button "Перейти к заказу" at bounding box center [727, 323] width 361 height 42
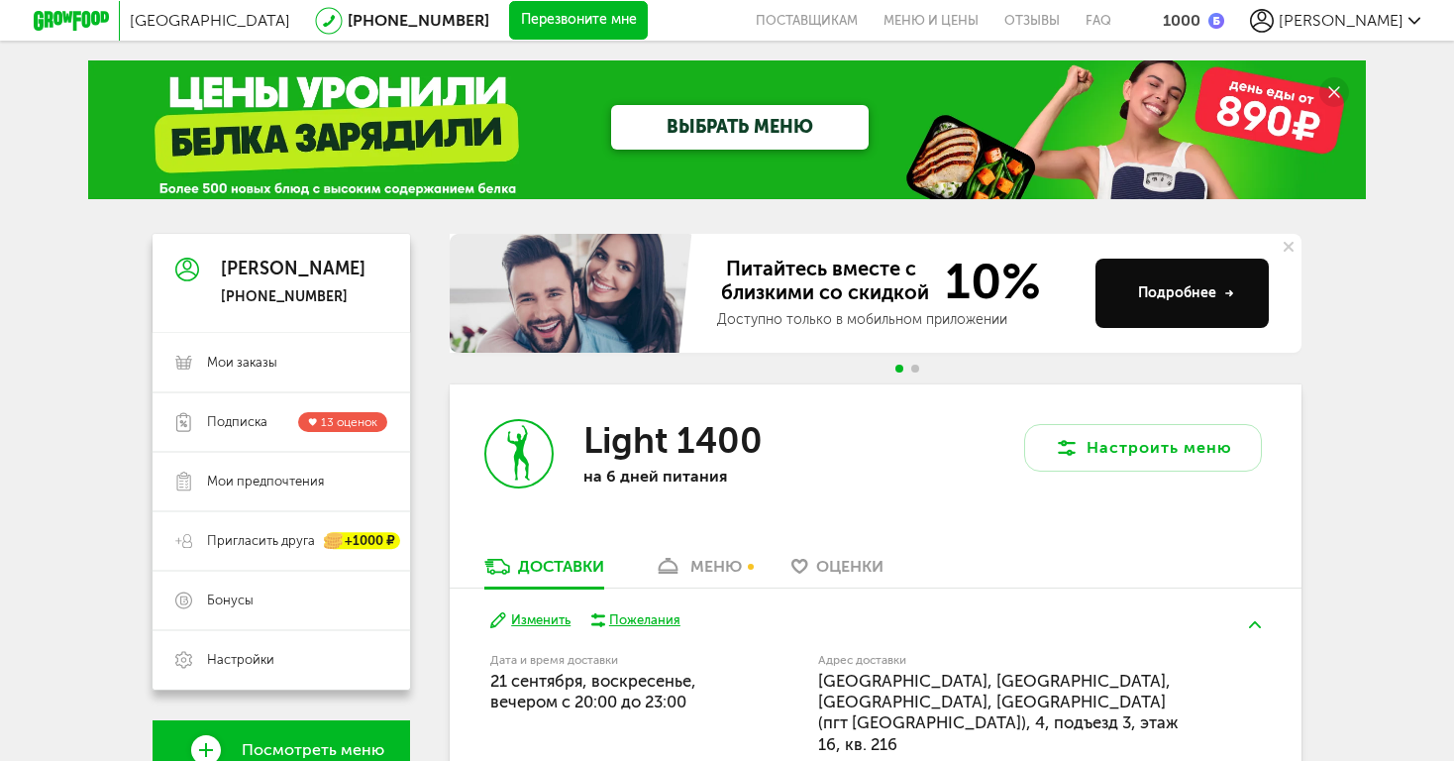
click at [47, 15] on icon at bounding box center [71, 21] width 75 height 20
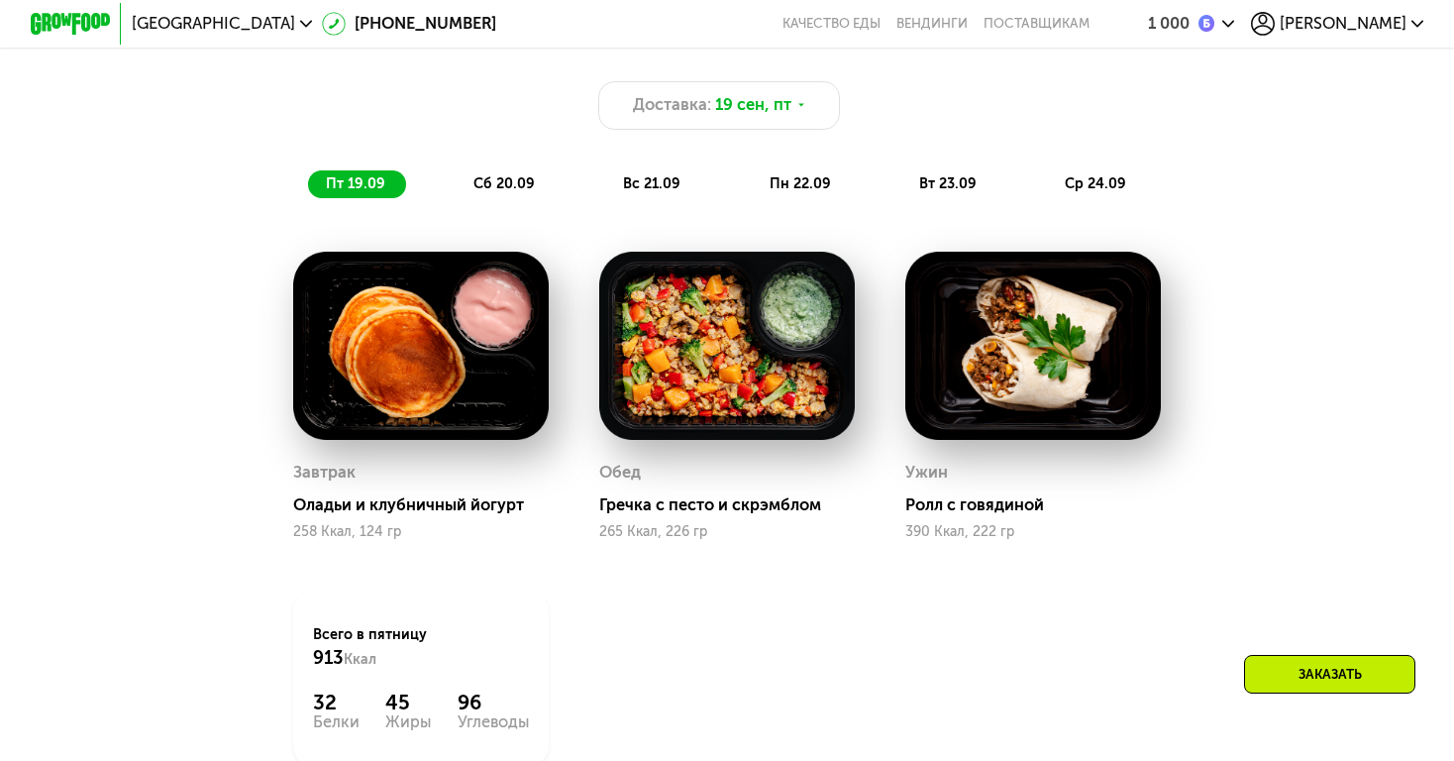
scroll to position [1317, 0]
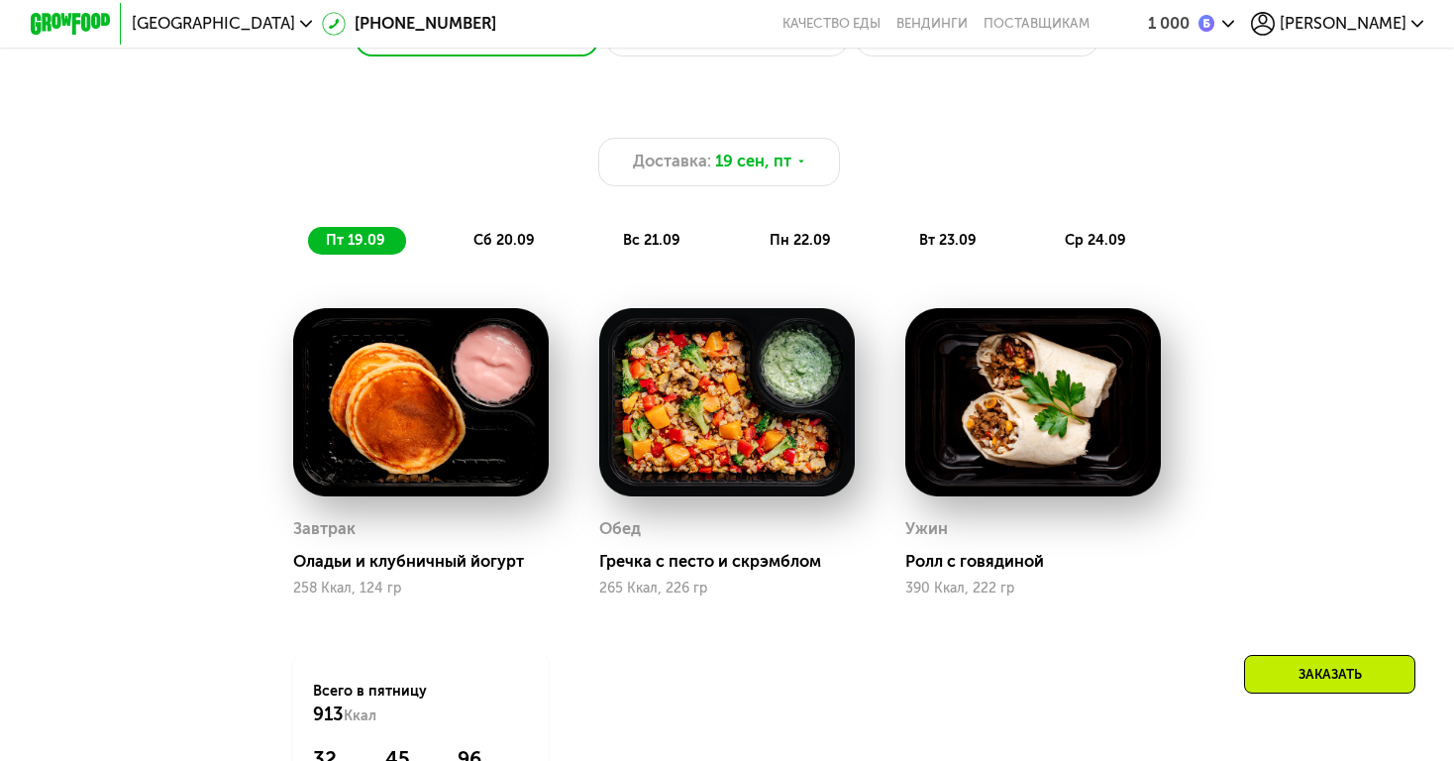
click at [529, 223] on div "Доставка: 19 сен, пт пт 19.09 сб 20.09 вс 21.09 пн 22.09 вт 23.09 ср 24.09" at bounding box center [727, 196] width 1196 height 117
click at [494, 262] on div "Доставка: 19 сен, пт пт 19.09 сб 20.09 вс 21.09 пн 22.09 вт 23.09 ср 24.09" at bounding box center [727, 179] width 1220 height 173
click at [494, 251] on div "сб 20.09" at bounding box center [506, 241] width 100 height 29
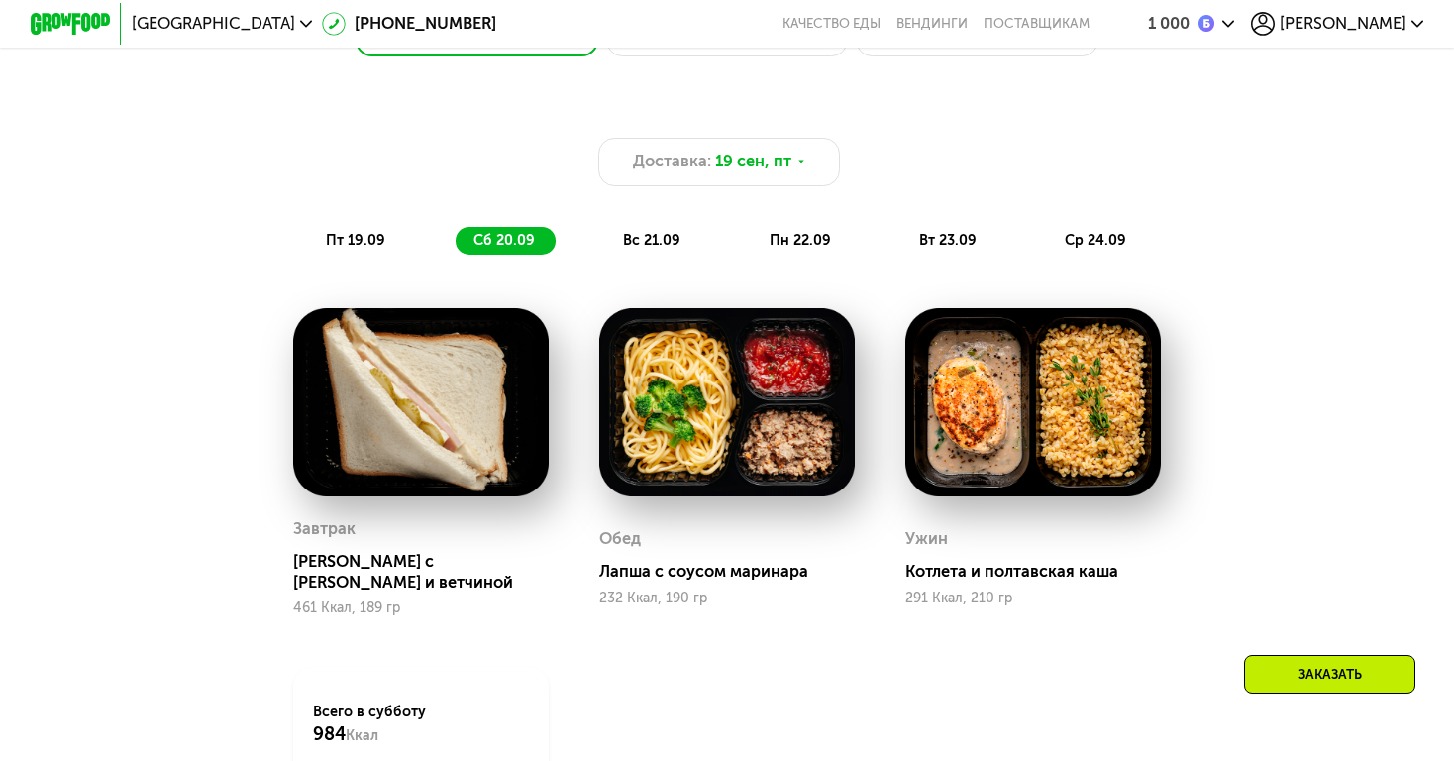
click at [671, 240] on span "вс 21.09" at bounding box center [651, 240] width 57 height 17
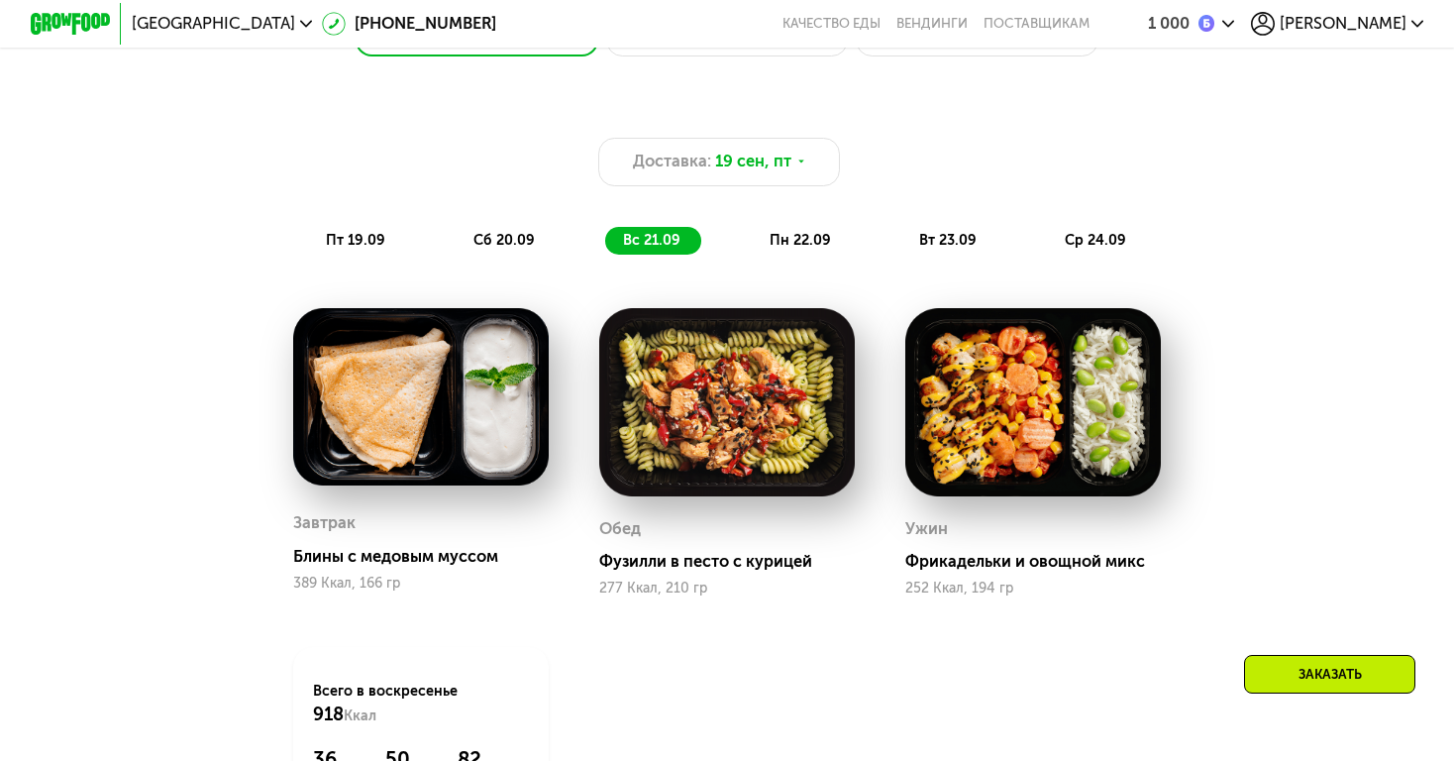
click at [770, 234] on span "пн 22.09" at bounding box center [800, 240] width 61 height 17
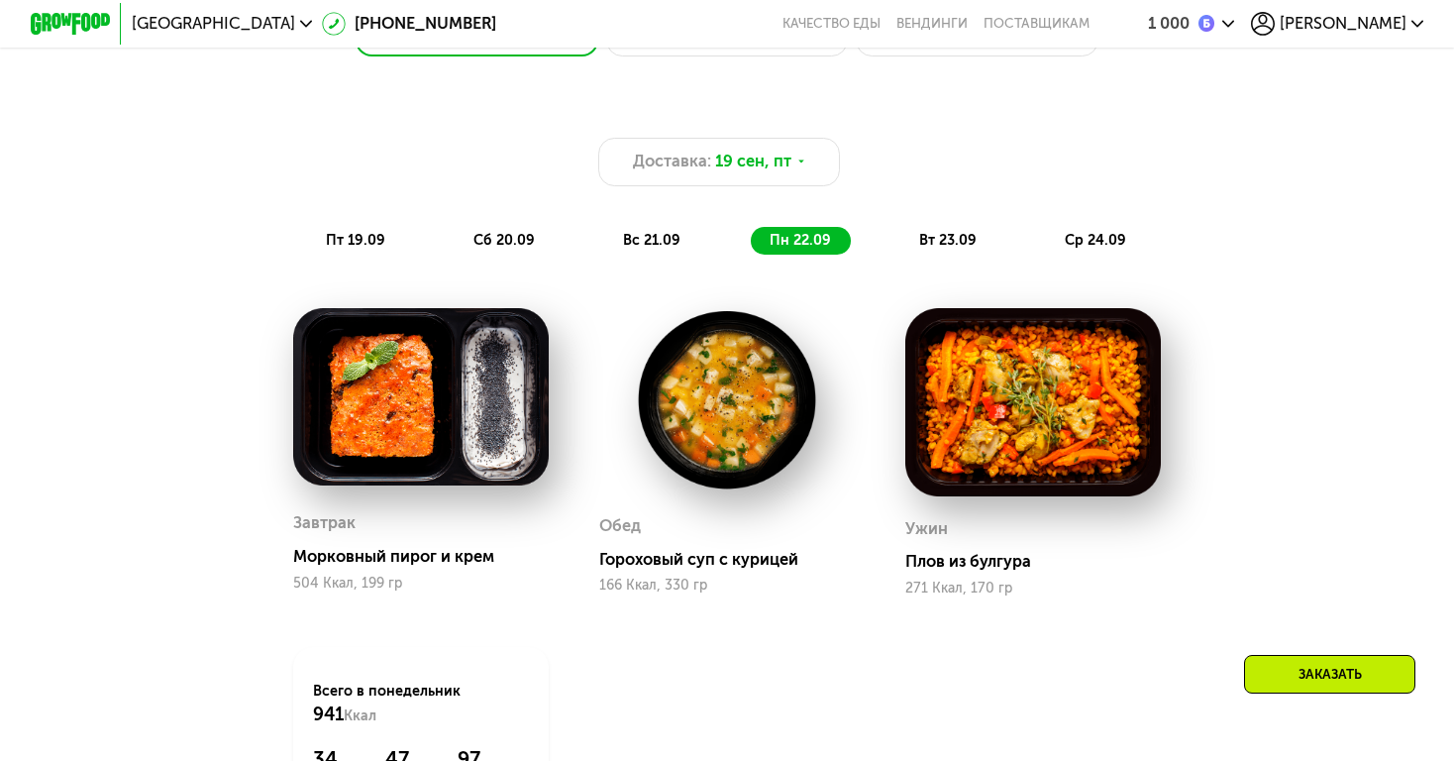
click at [954, 219] on div "Доставка: 19 сен, пт пт 19.09 сб 20.09 вс 21.09 пн 22.09 вт 23.09 ср 24.09" at bounding box center [727, 196] width 1196 height 117
click at [954, 243] on span "вт 23.09" at bounding box center [947, 240] width 57 height 17
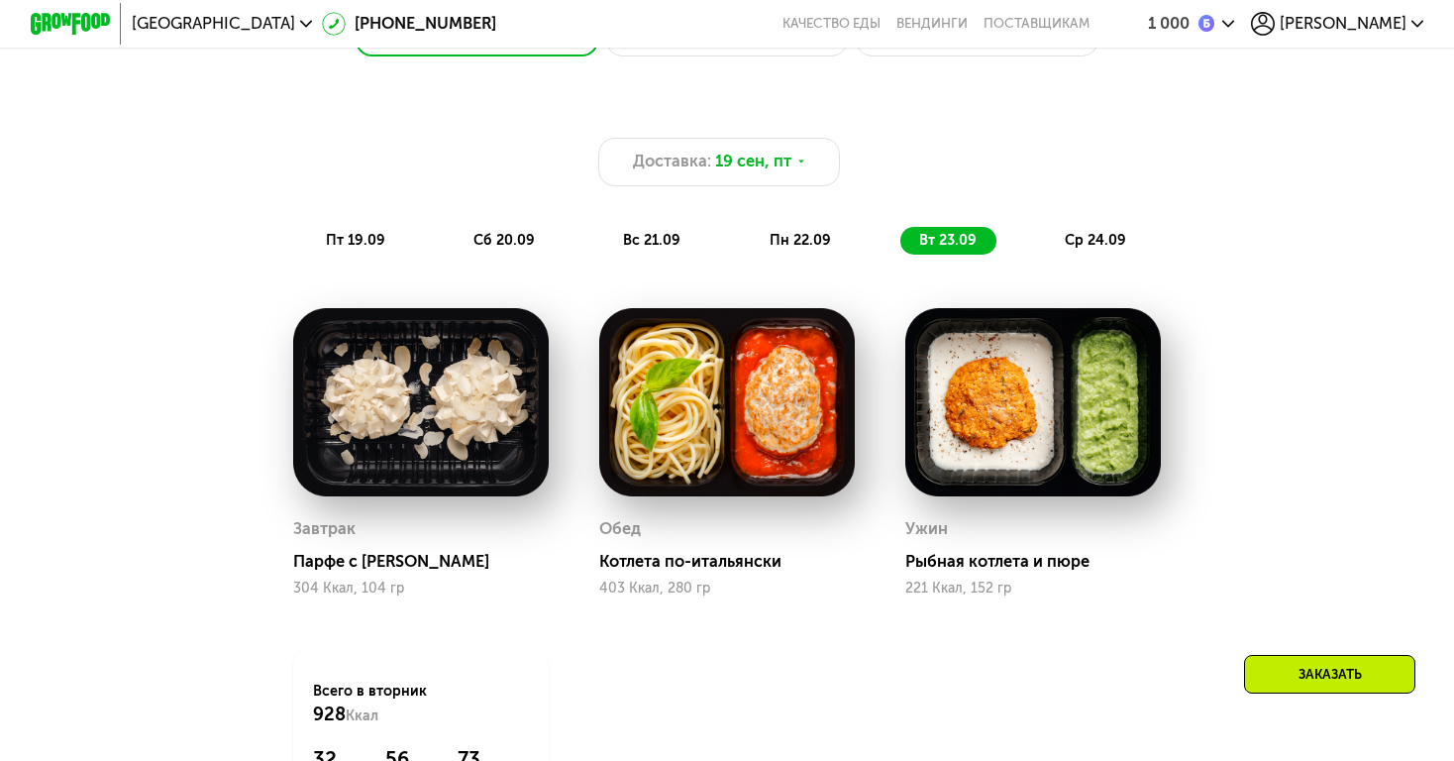
click at [1110, 219] on div "Доставка: 19 сен, пт пт 19.09 сб 20.09 вс 21.09 пн 22.09 вт 23.09 ср 24.09" at bounding box center [727, 196] width 1196 height 117
click at [1104, 267] on div "Доставка: 19 сен, пт пт 19.09 сб 20.09 вс 21.09 пн 22.09 вт 23.09 ср 24.09 Завт…" at bounding box center [727, 499] width 1244 height 813
click at [1112, 237] on span "ср 24.09" at bounding box center [1095, 240] width 61 height 17
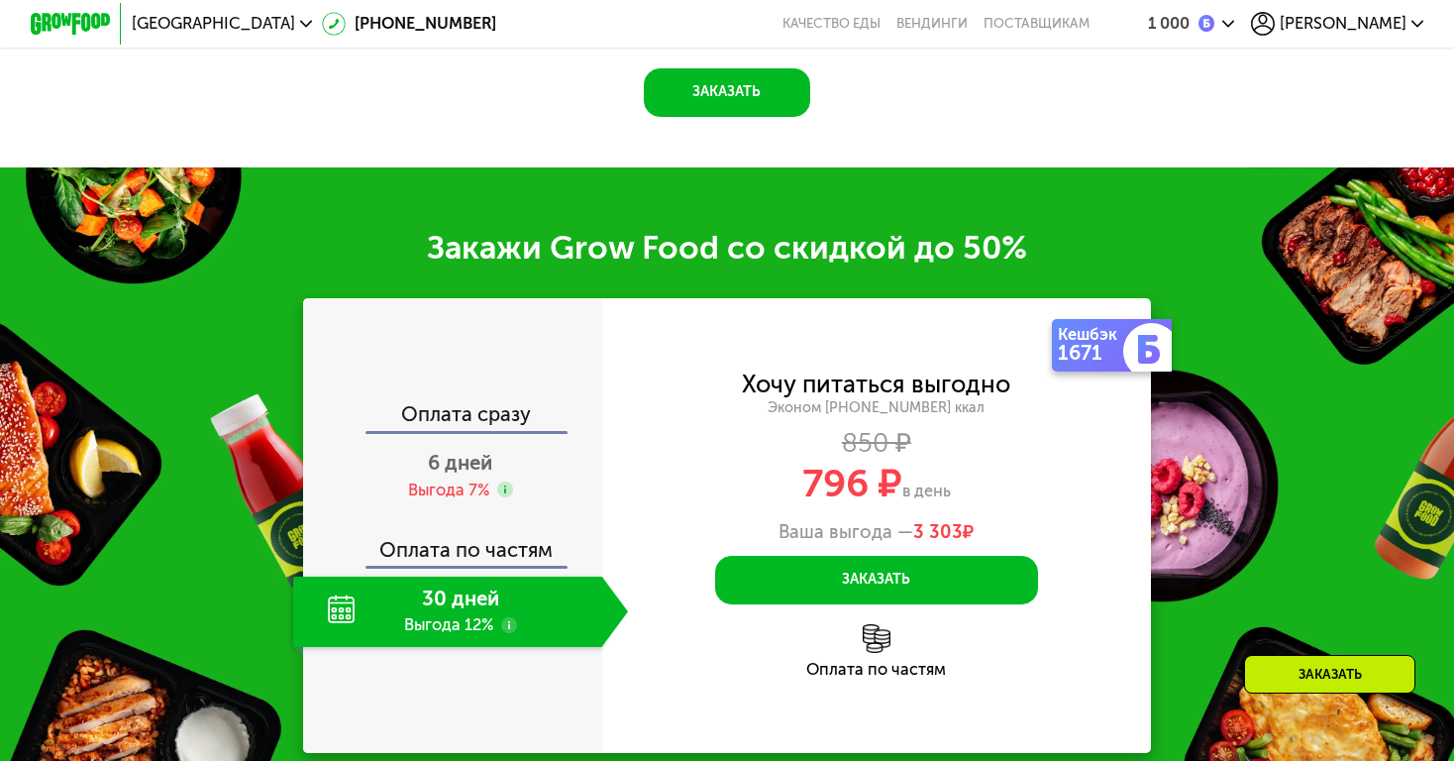
scroll to position [1958, 0]
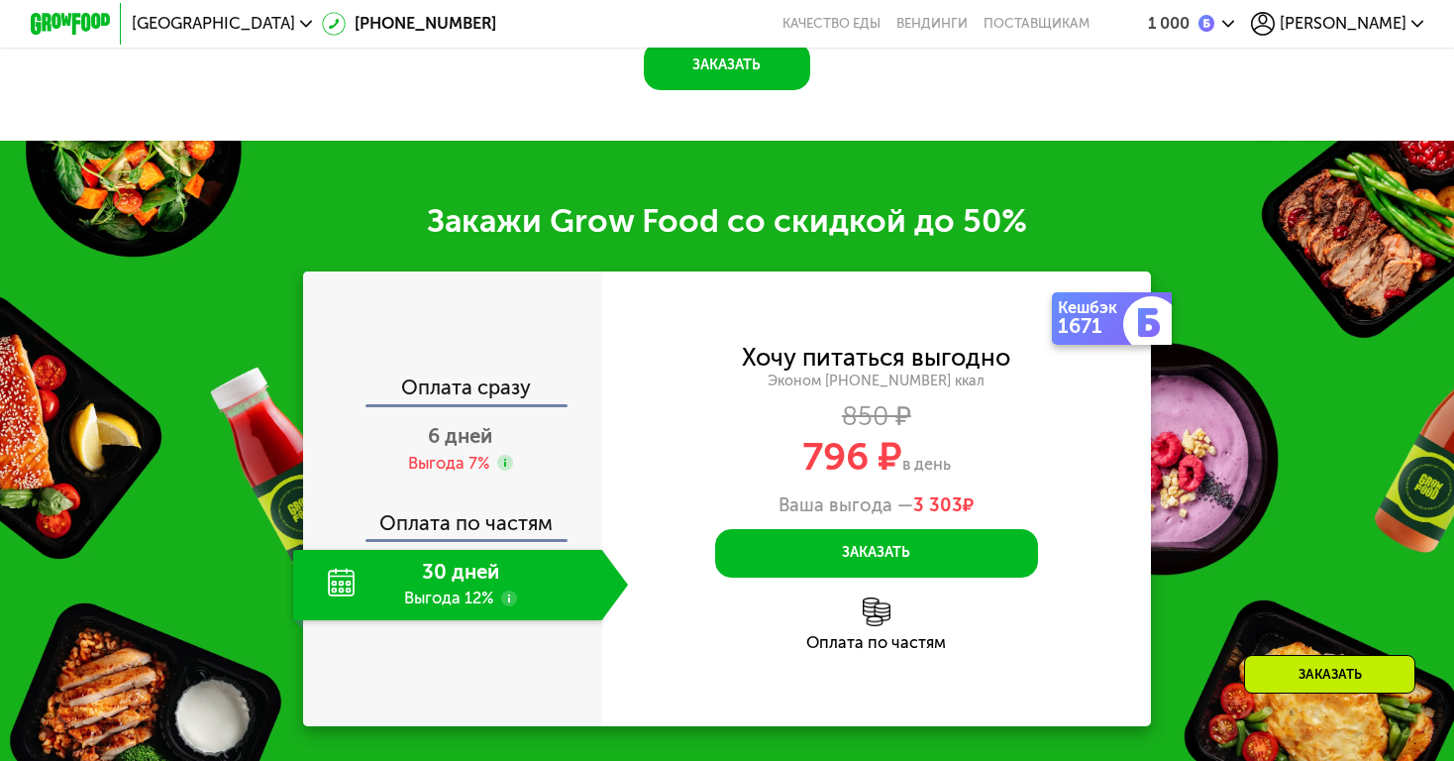
click at [82, 28] on img at bounding box center [71, 23] width 80 height 21
click at [154, 29] on span "[GEOGRAPHIC_DATA]" at bounding box center [213, 24] width 163 height 16
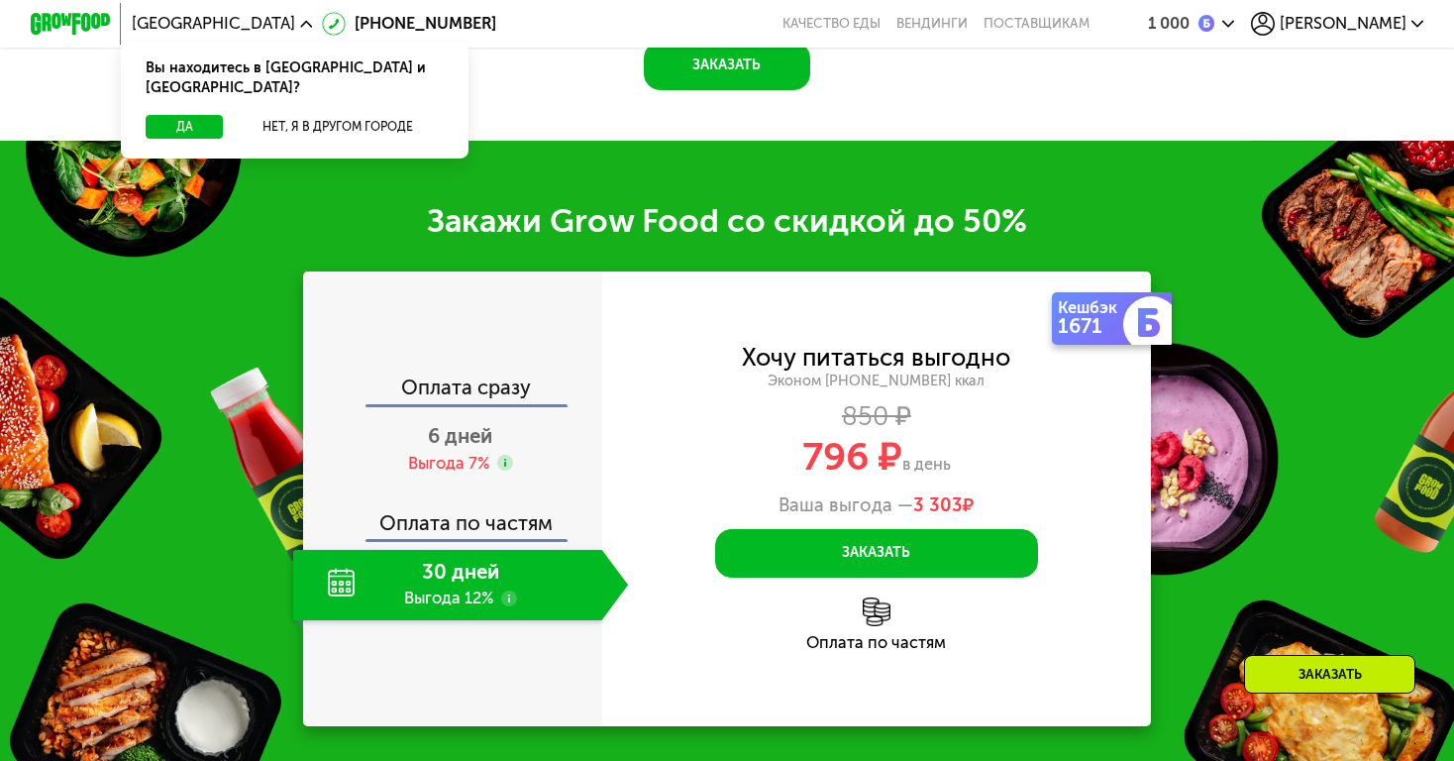
click at [71, 22] on img at bounding box center [71, 23] width 80 height 21
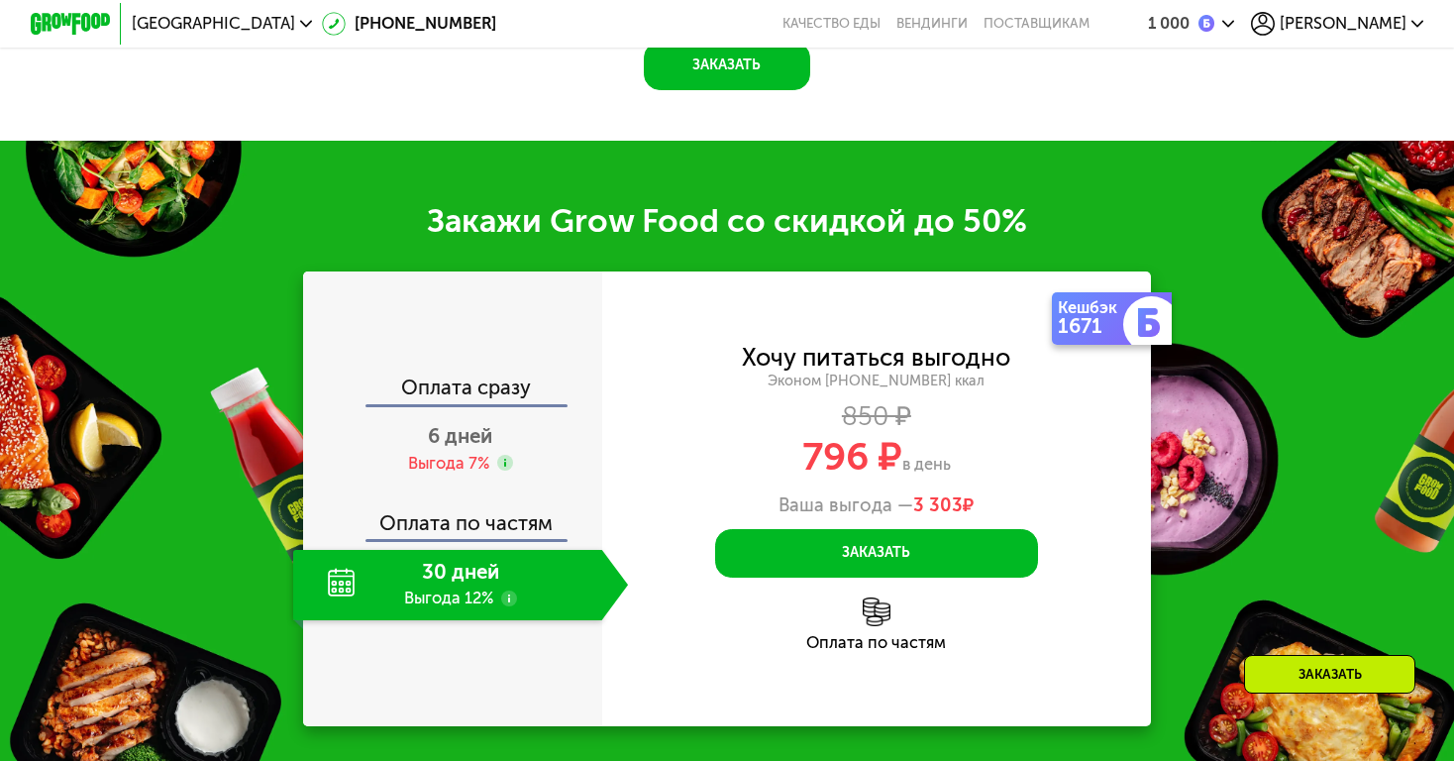
click at [71, 22] on img at bounding box center [71, 23] width 80 height 21
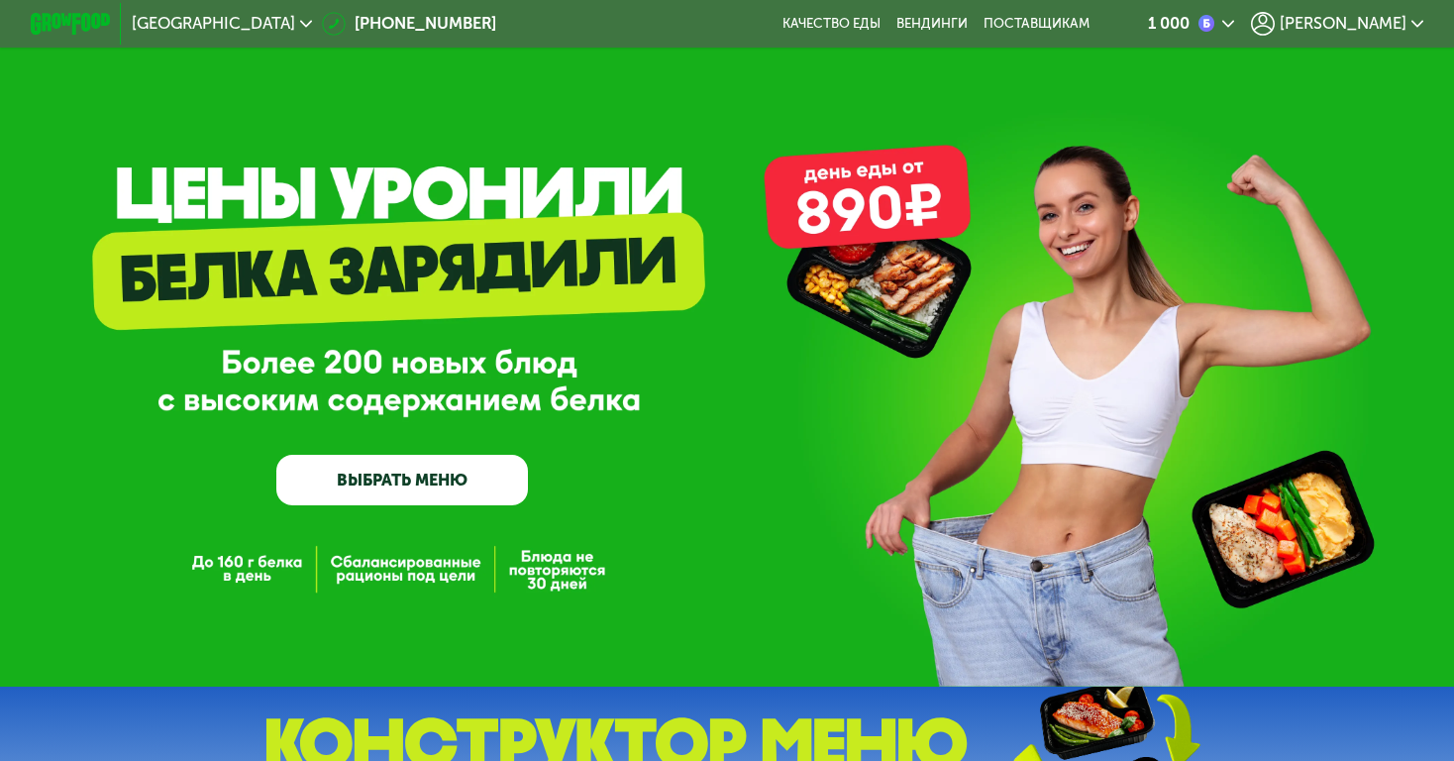
scroll to position [0, 0]
click at [316, 289] on div "GrowFood — доставка правильного питания ВЫБРАТЬ МЕНЮ" at bounding box center [402, 368] width 252 height 272
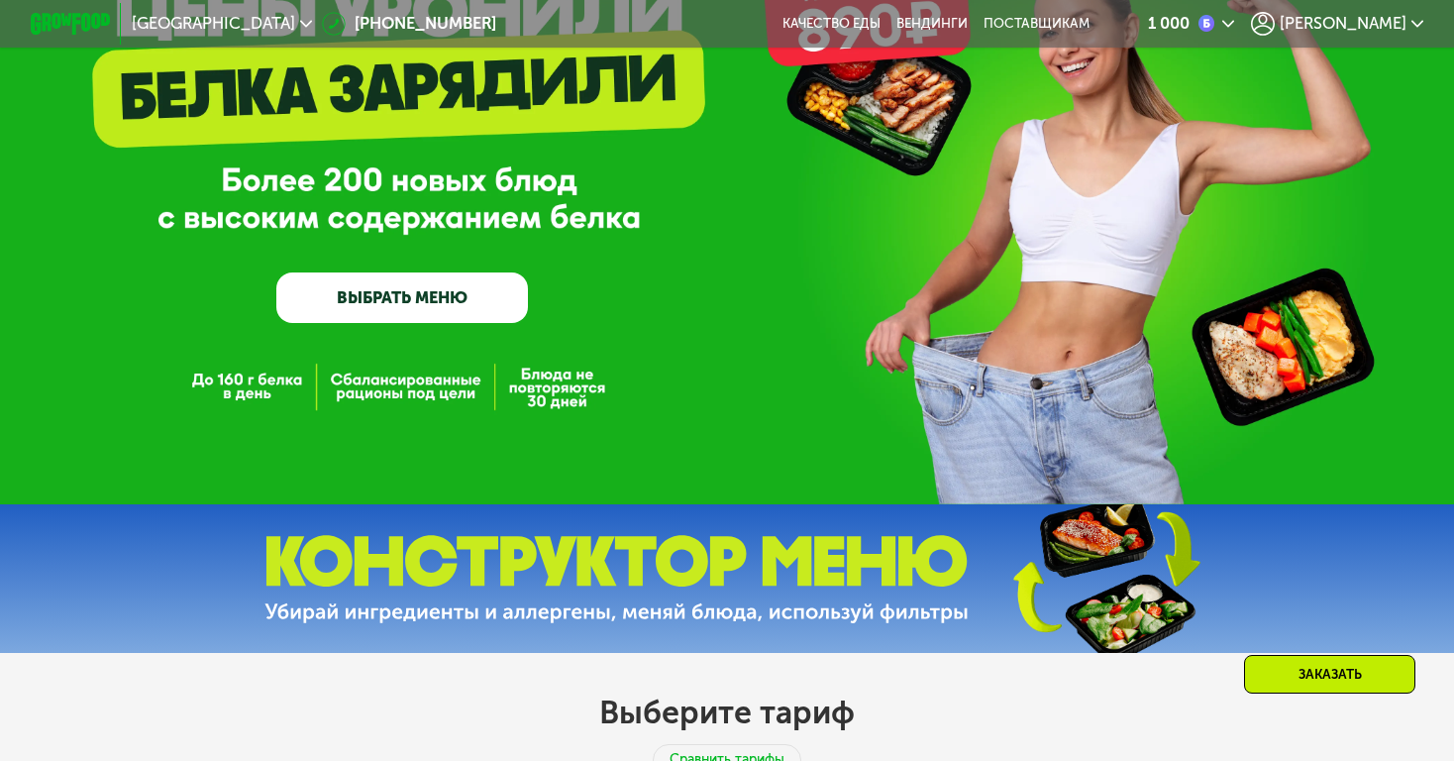
click at [458, 298] on link "ВЫБРАТЬ МЕНЮ" at bounding box center [402, 297] width 252 height 51
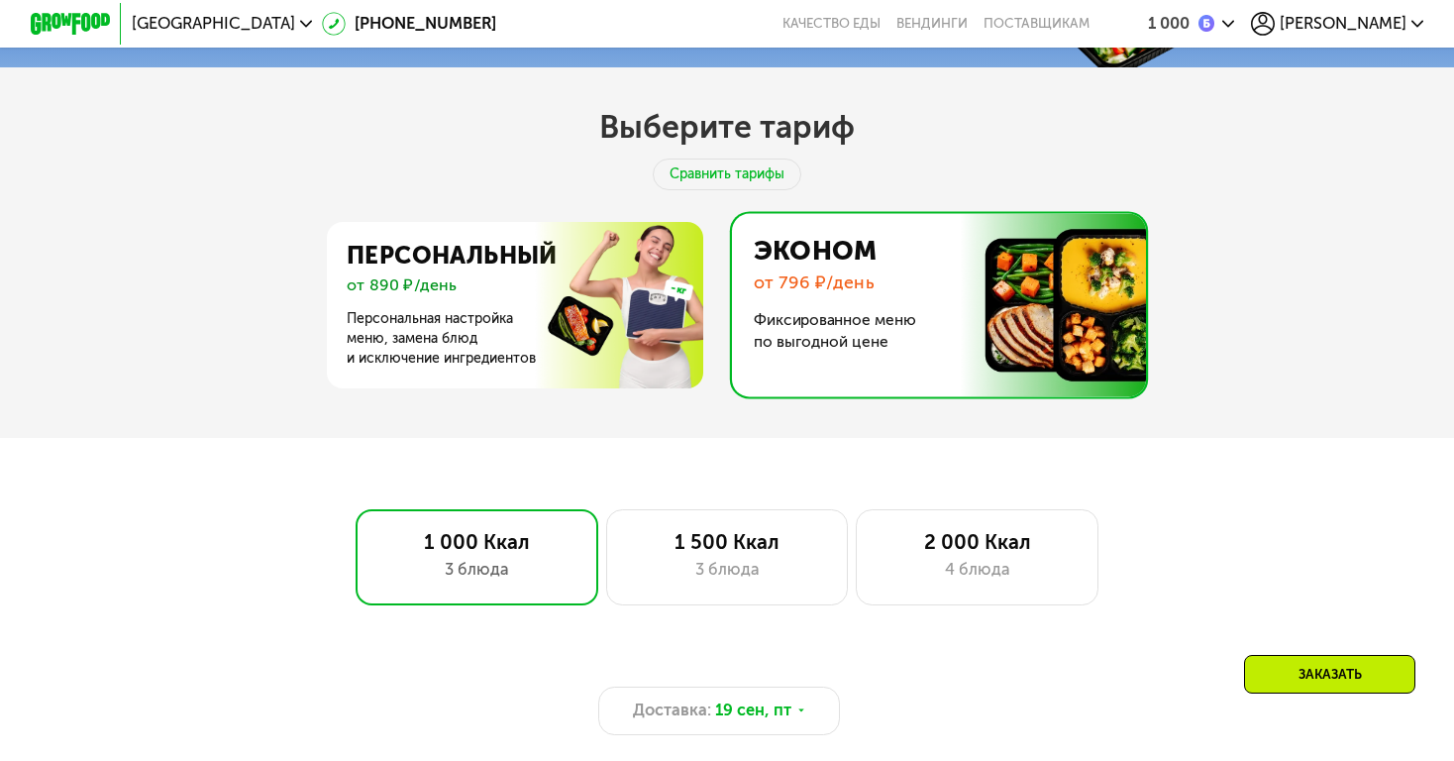
scroll to position [764, 0]
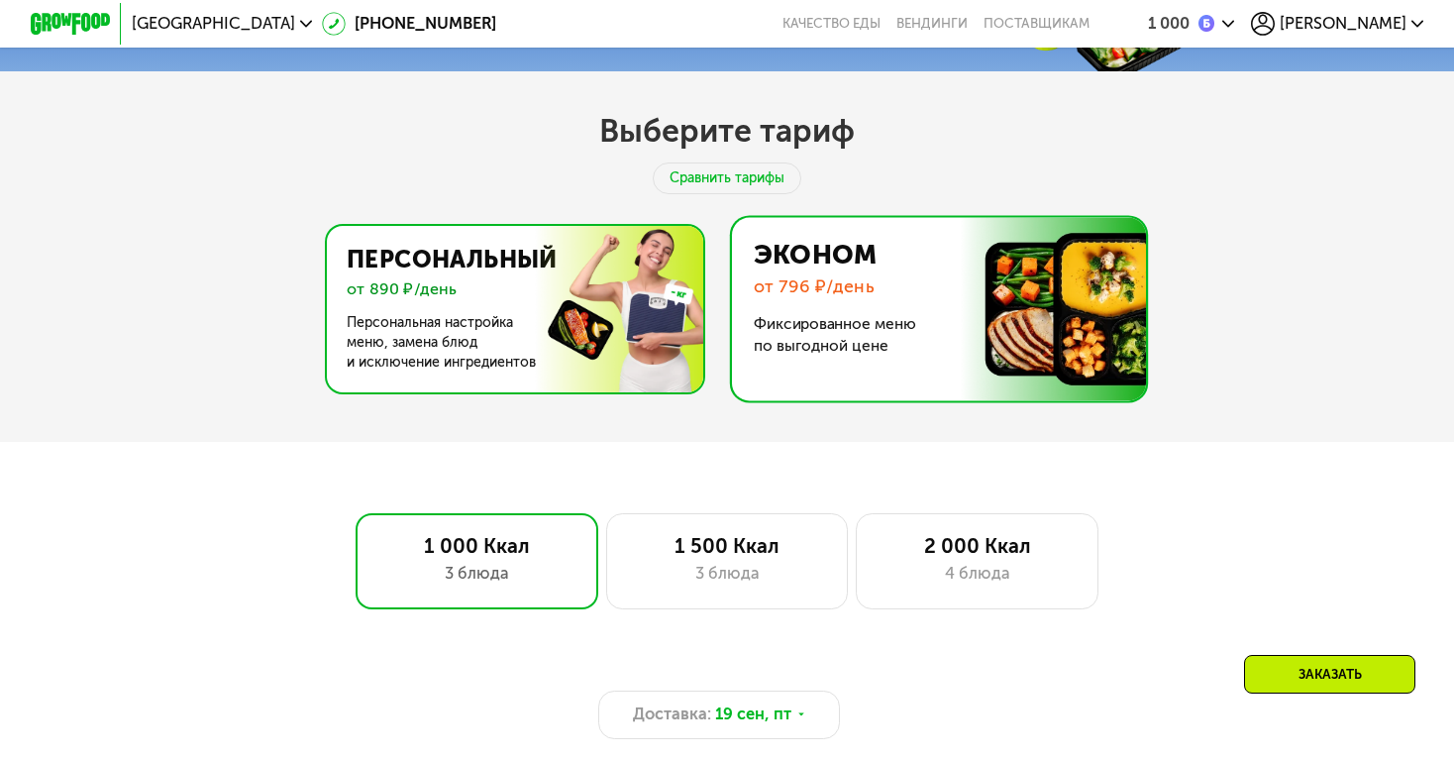
click at [548, 335] on img at bounding box center [510, 309] width 385 height 166
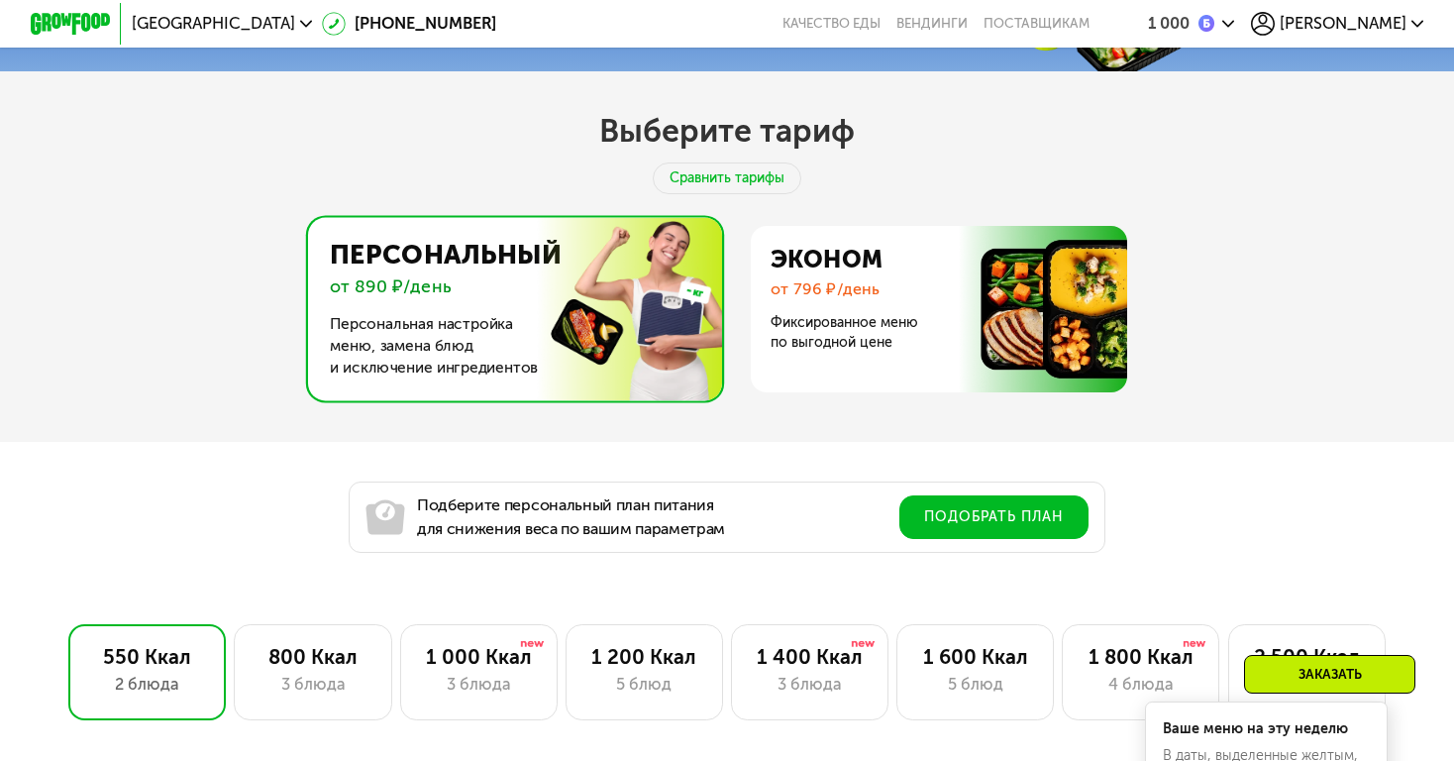
click at [1368, 21] on span "[PERSON_NAME]" at bounding box center [1343, 24] width 127 height 16
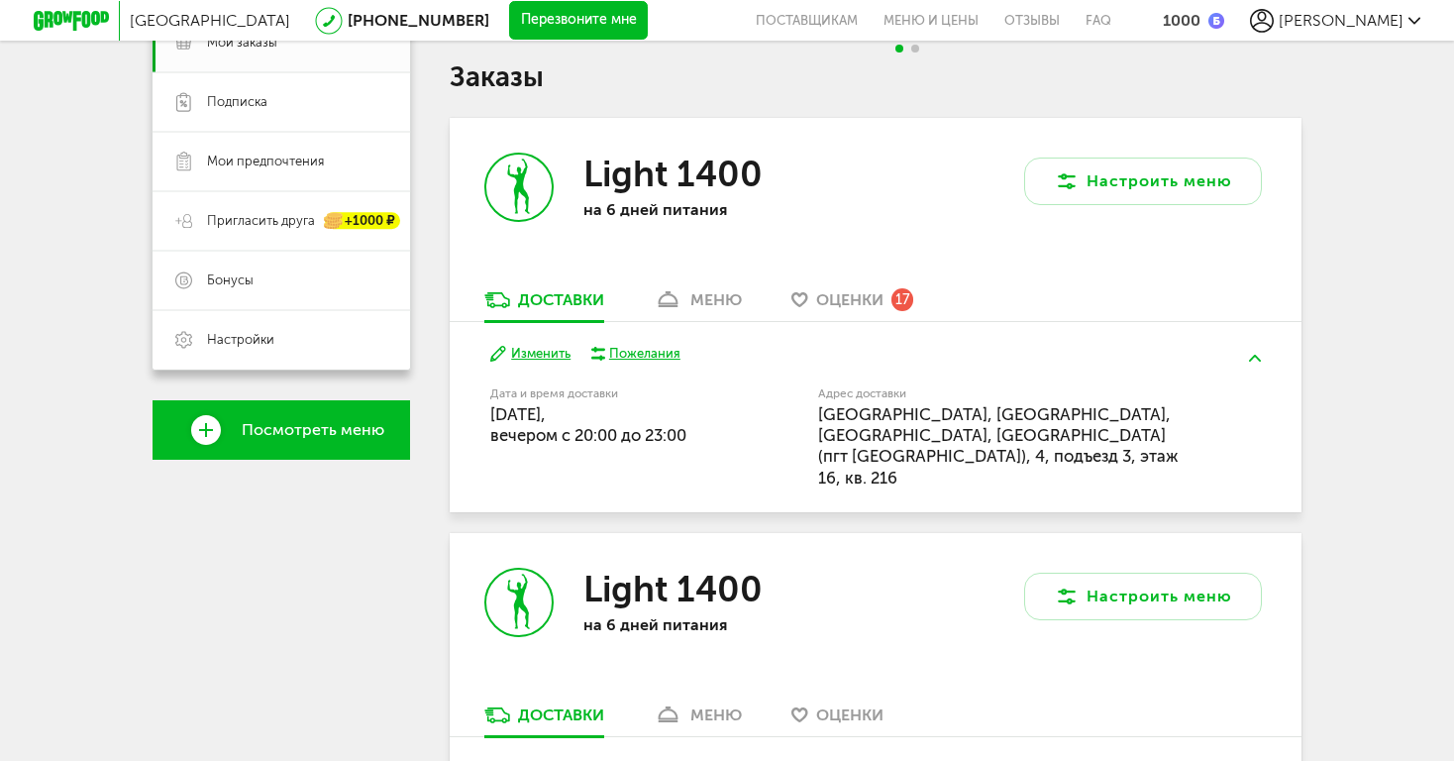
scroll to position [332, 0]
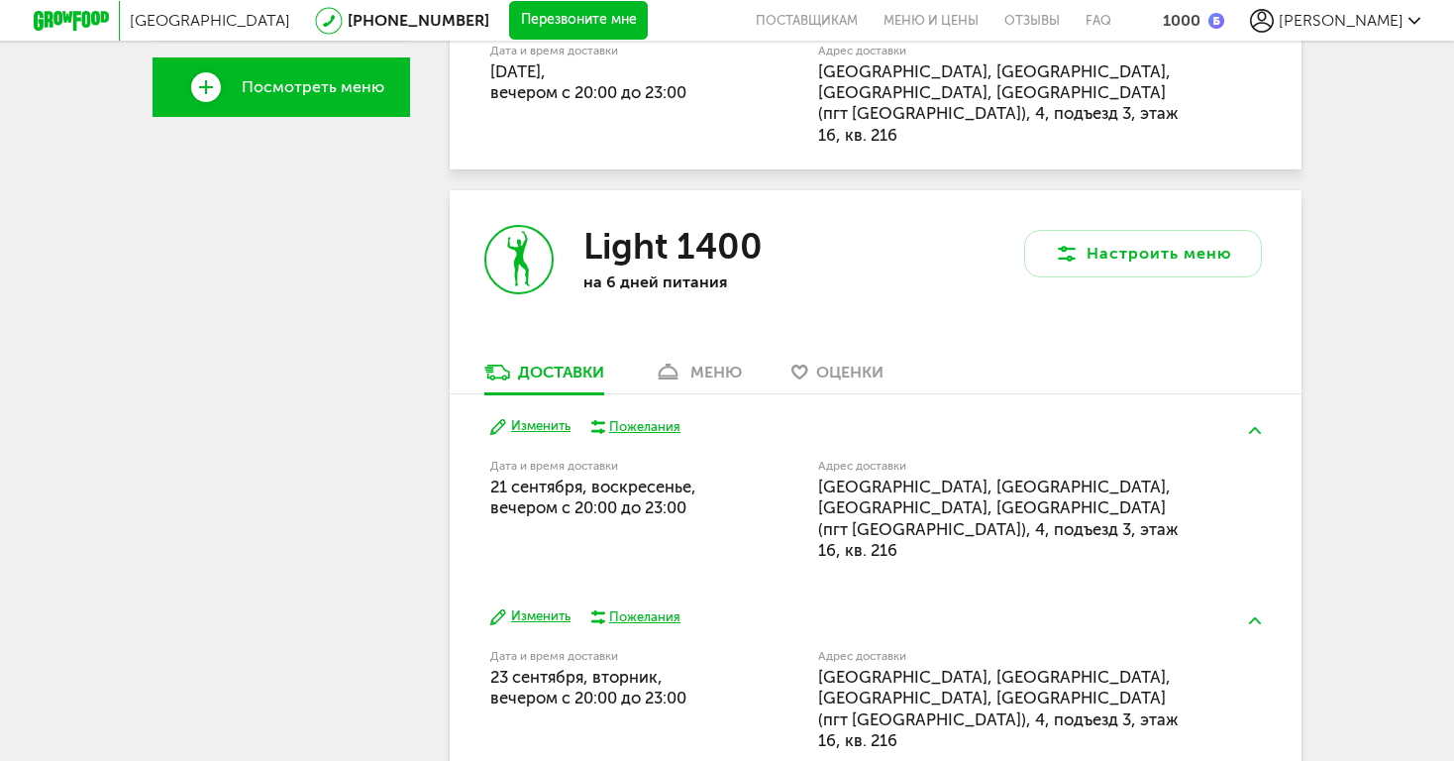
click at [713, 363] on div "меню" at bounding box center [716, 372] width 52 height 19
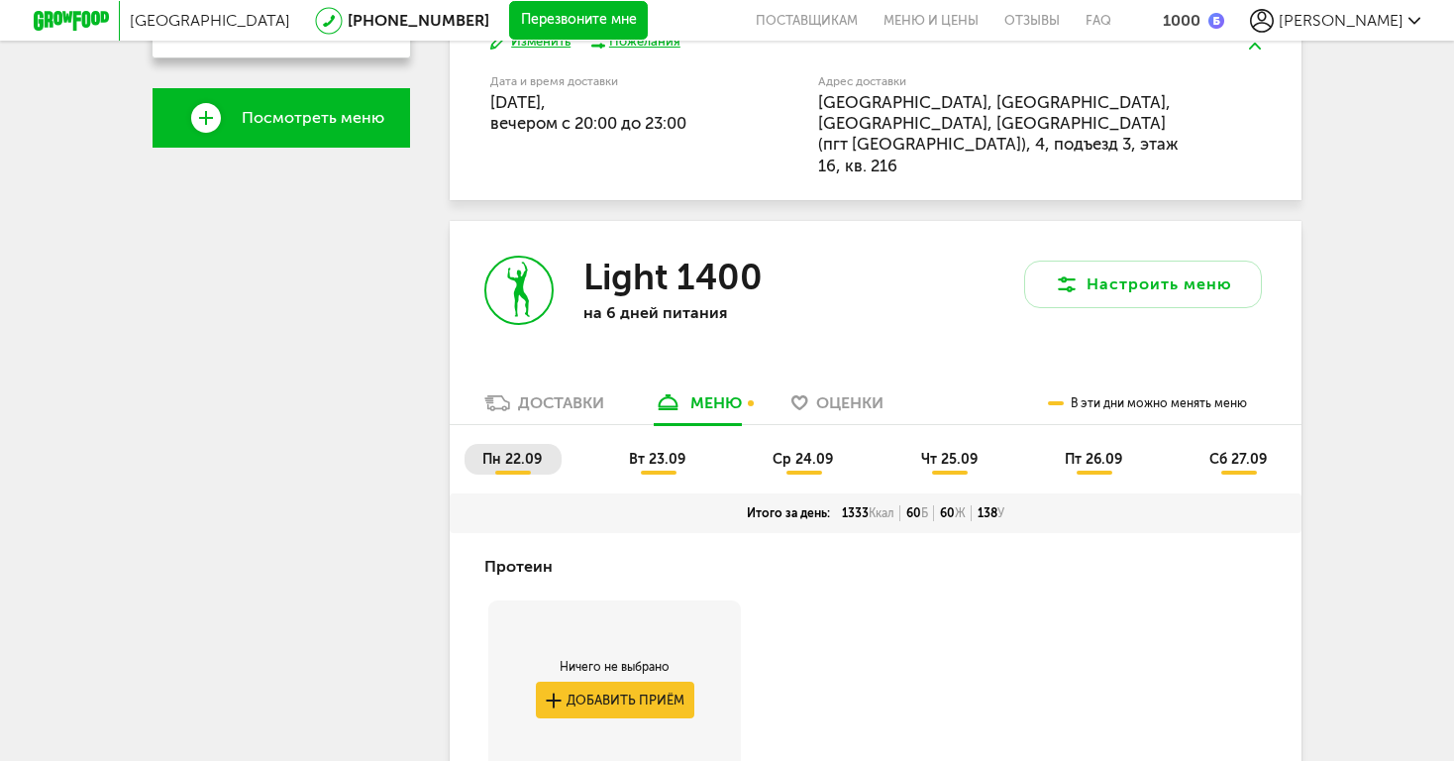
scroll to position [472, 0]
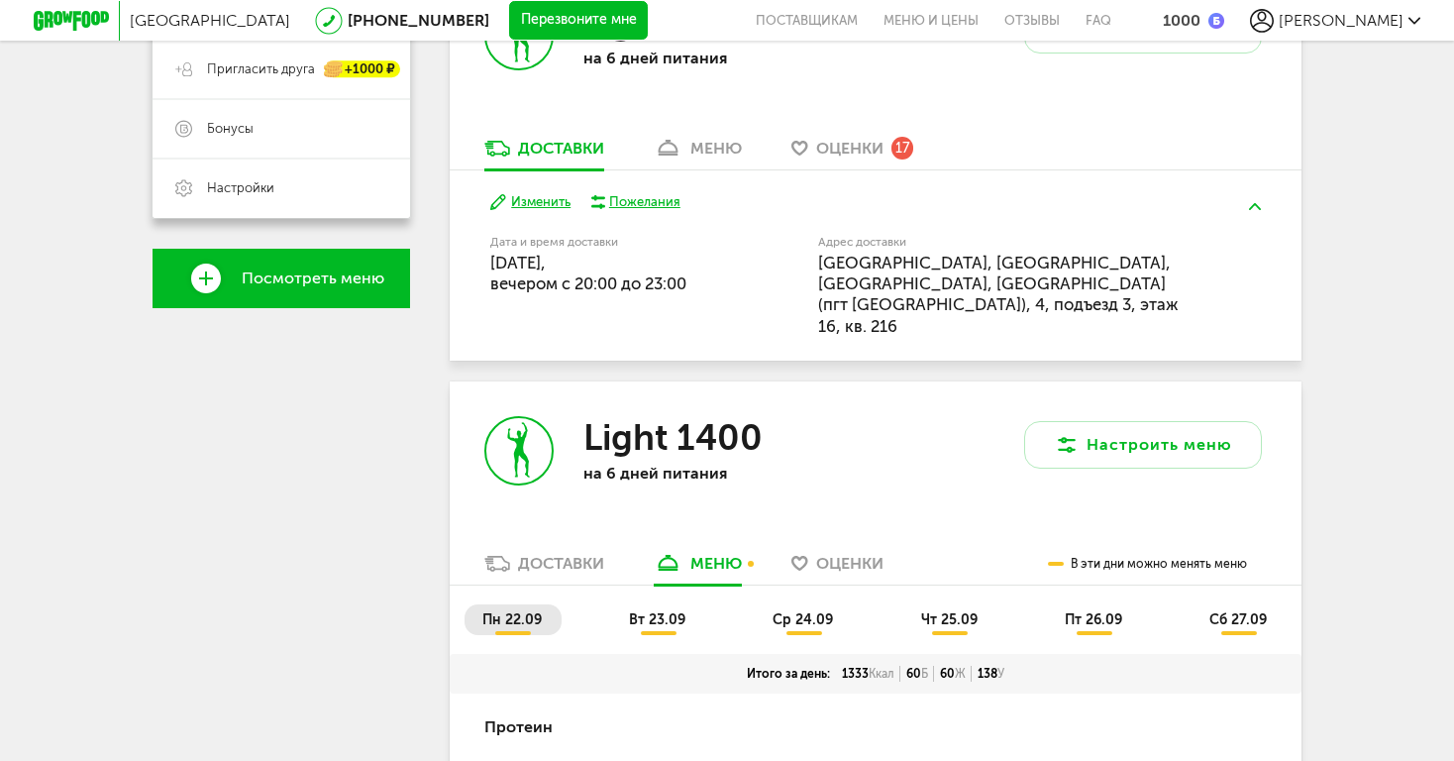
click at [865, 116] on div "Light 1400 на 6 дней питания" at bounding box center [663, 51] width 426 height 171
click at [865, 142] on span "Оценки" at bounding box center [849, 148] width 67 height 19
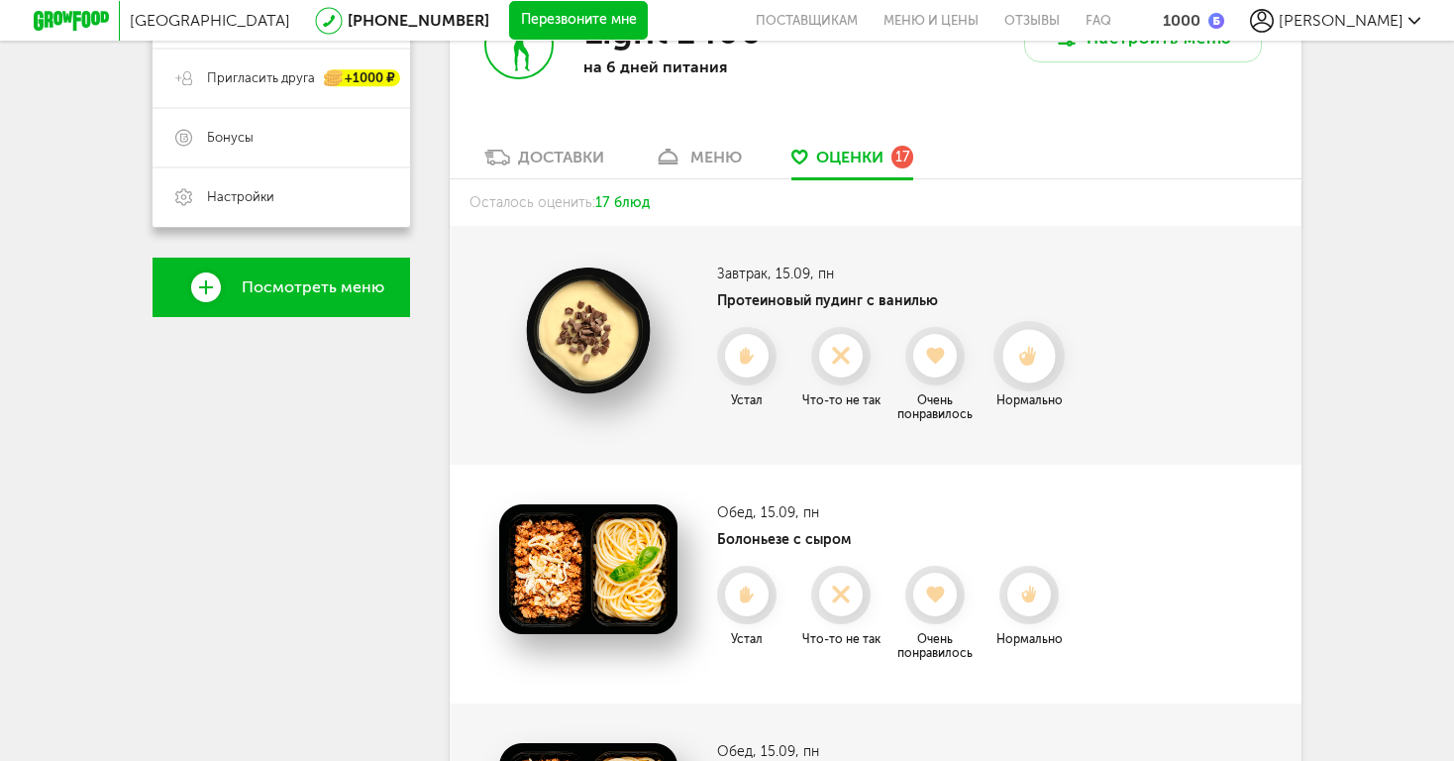
scroll to position [463, 0]
click at [935, 367] on div at bounding box center [934, 356] width 53 height 53
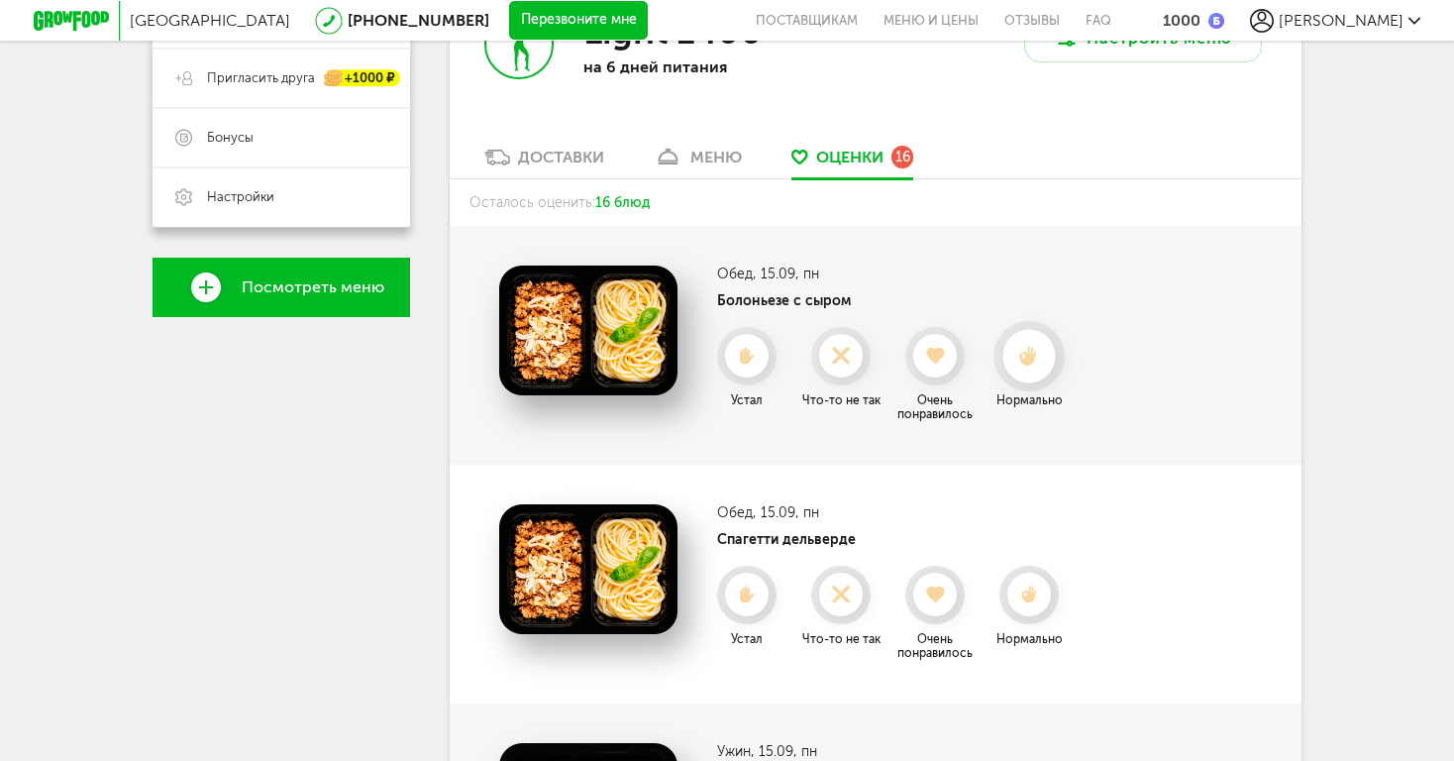
click at [1040, 351] on div at bounding box center [1029, 356] width 53 height 53
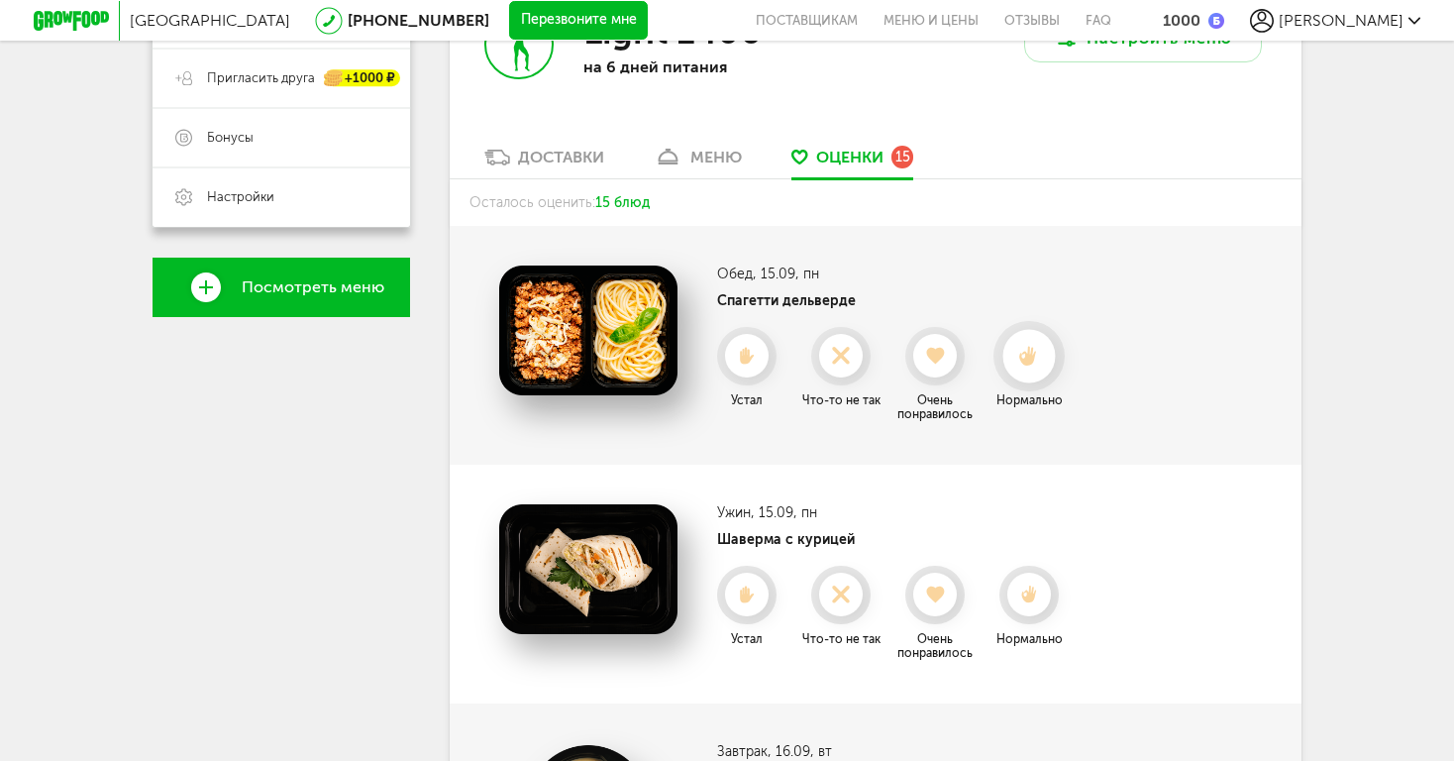
click at [1041, 376] on div at bounding box center [1029, 356] width 53 height 53
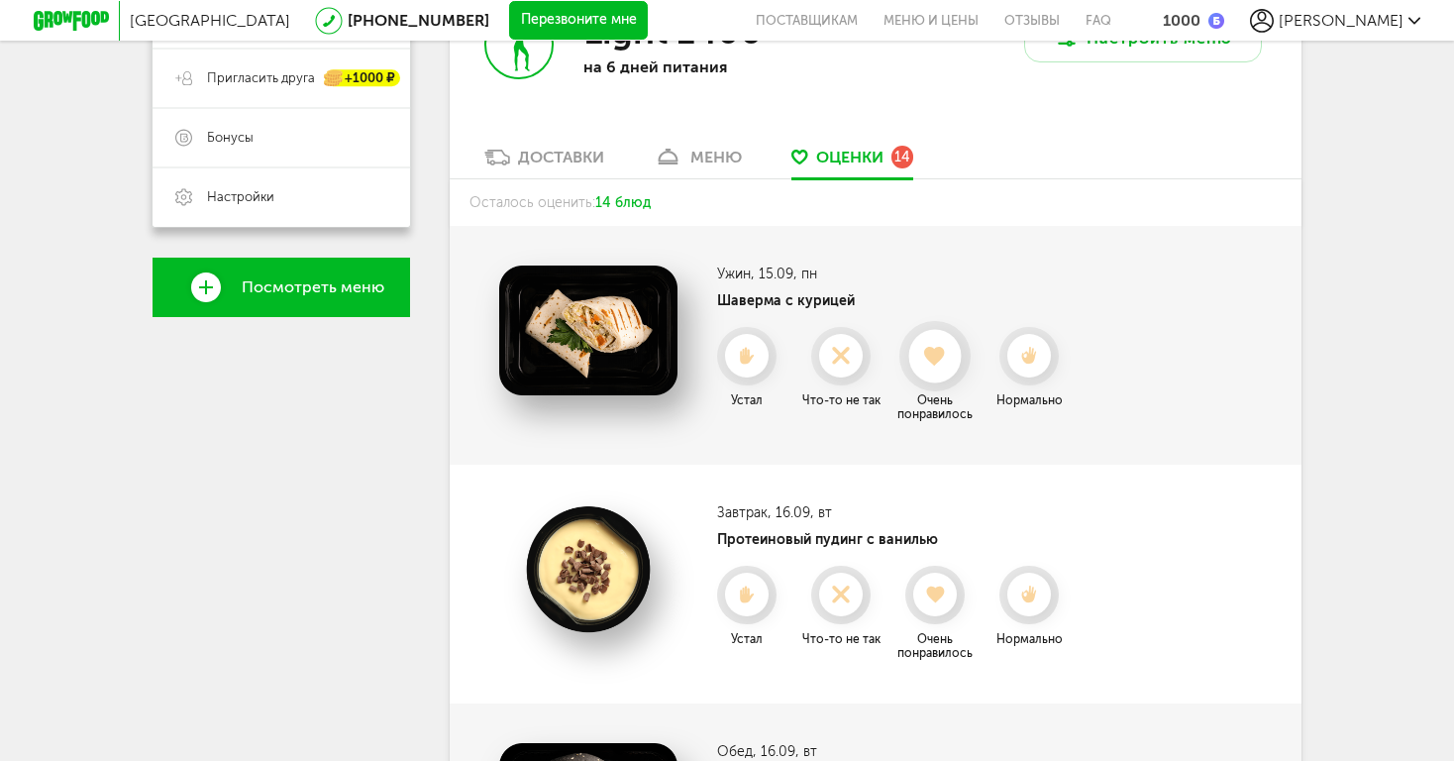
click at [940, 343] on div at bounding box center [934, 356] width 53 height 53
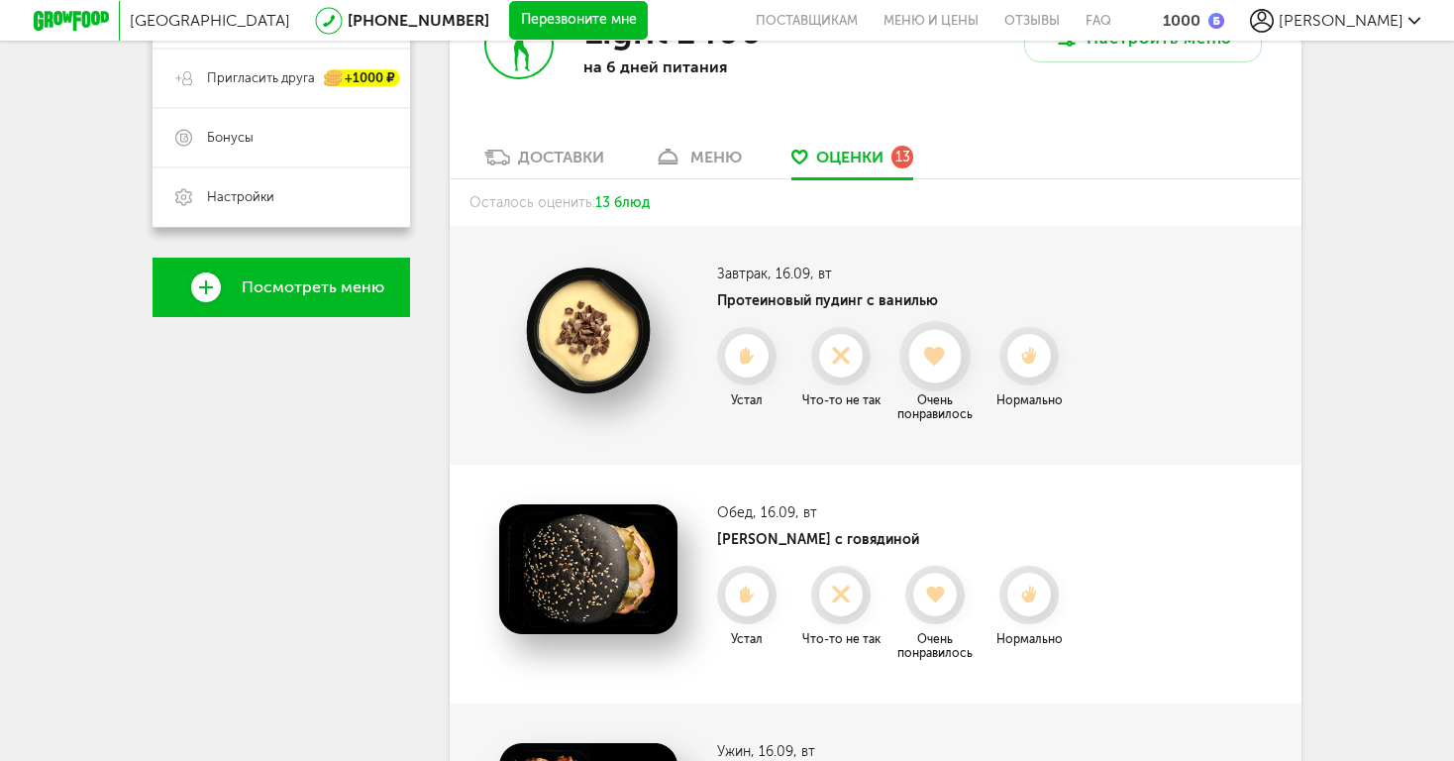
click at [938, 345] on div at bounding box center [934, 356] width 53 height 53
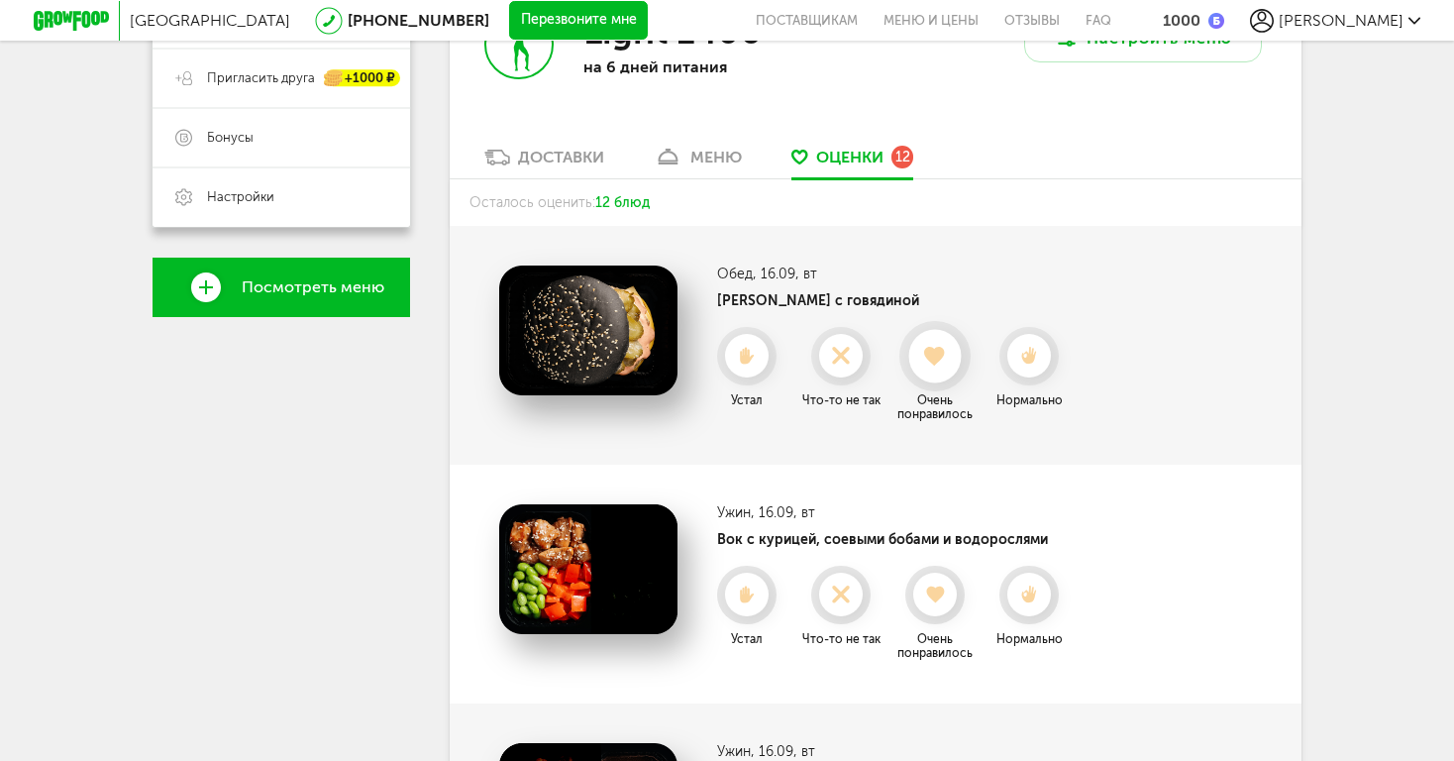
click at [933, 363] on div at bounding box center [934, 356] width 53 height 53
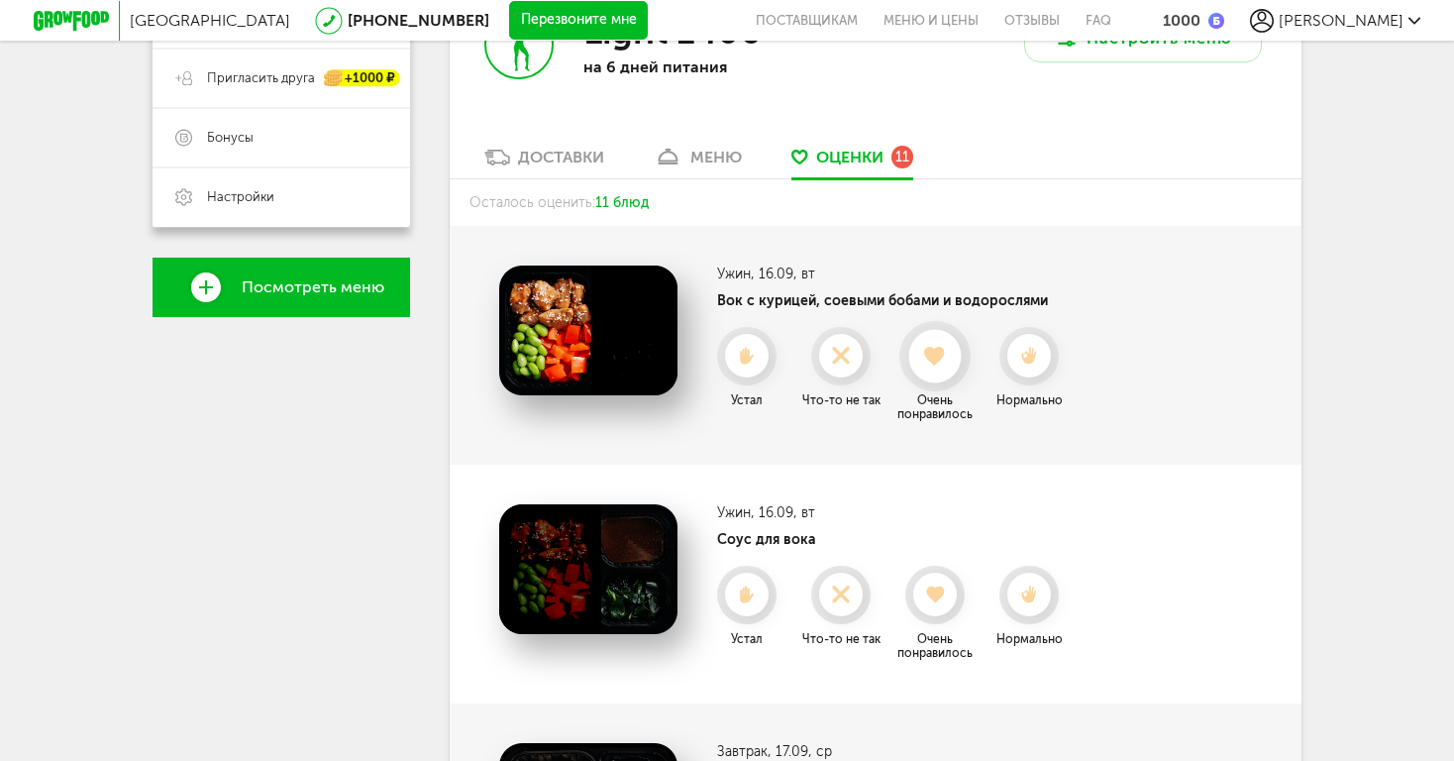
click at [933, 363] on div at bounding box center [934, 356] width 53 height 53
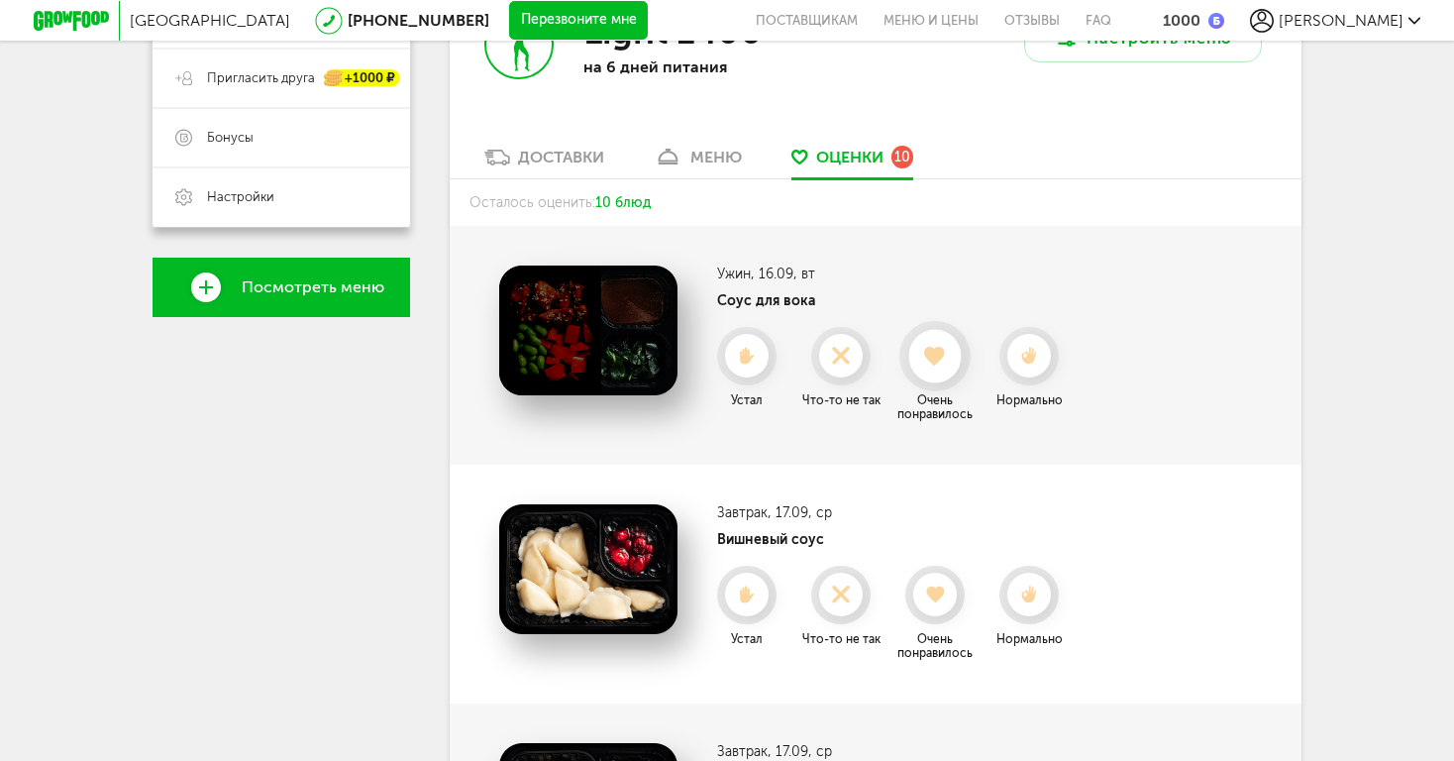
click at [953, 366] on div at bounding box center [934, 356] width 53 height 53
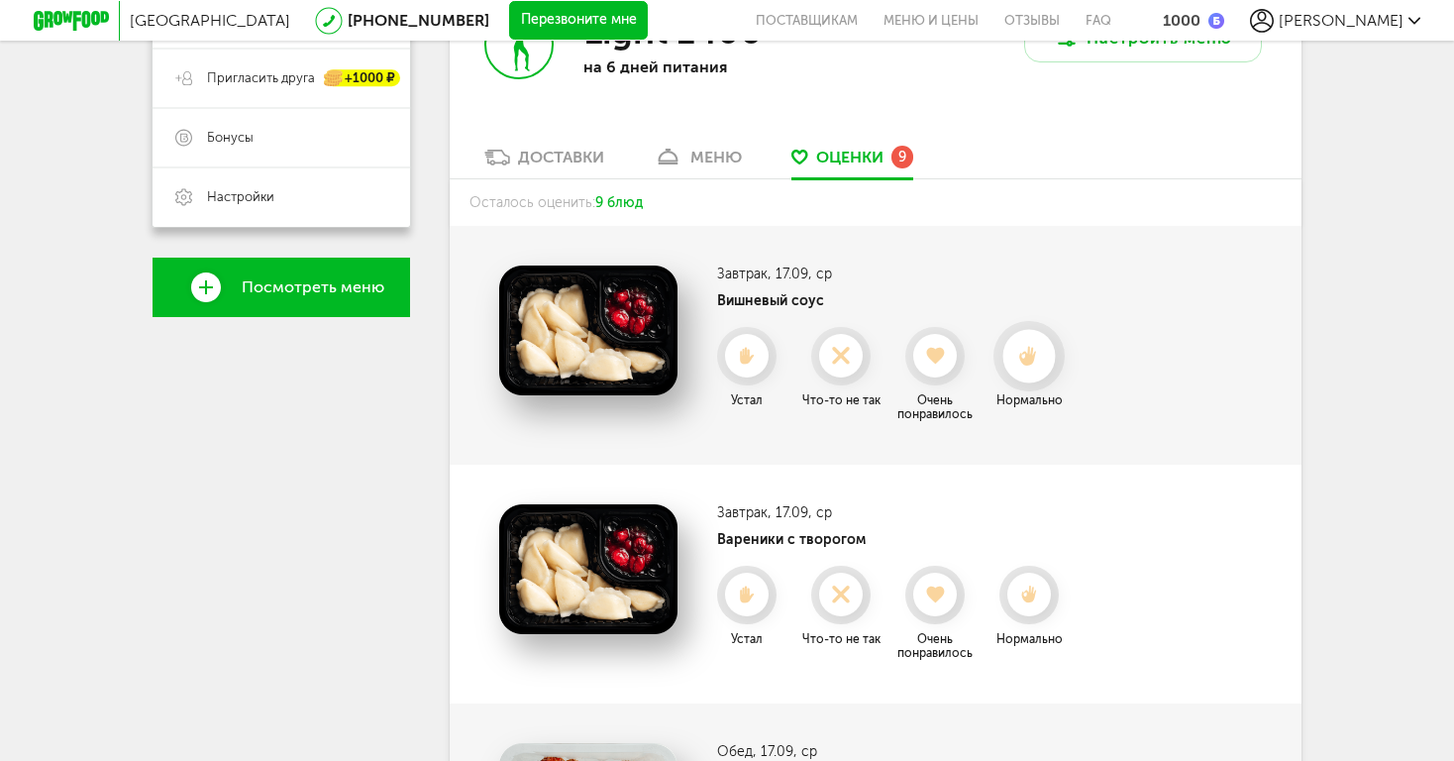
click at [1042, 366] on div at bounding box center [1029, 356] width 53 height 53
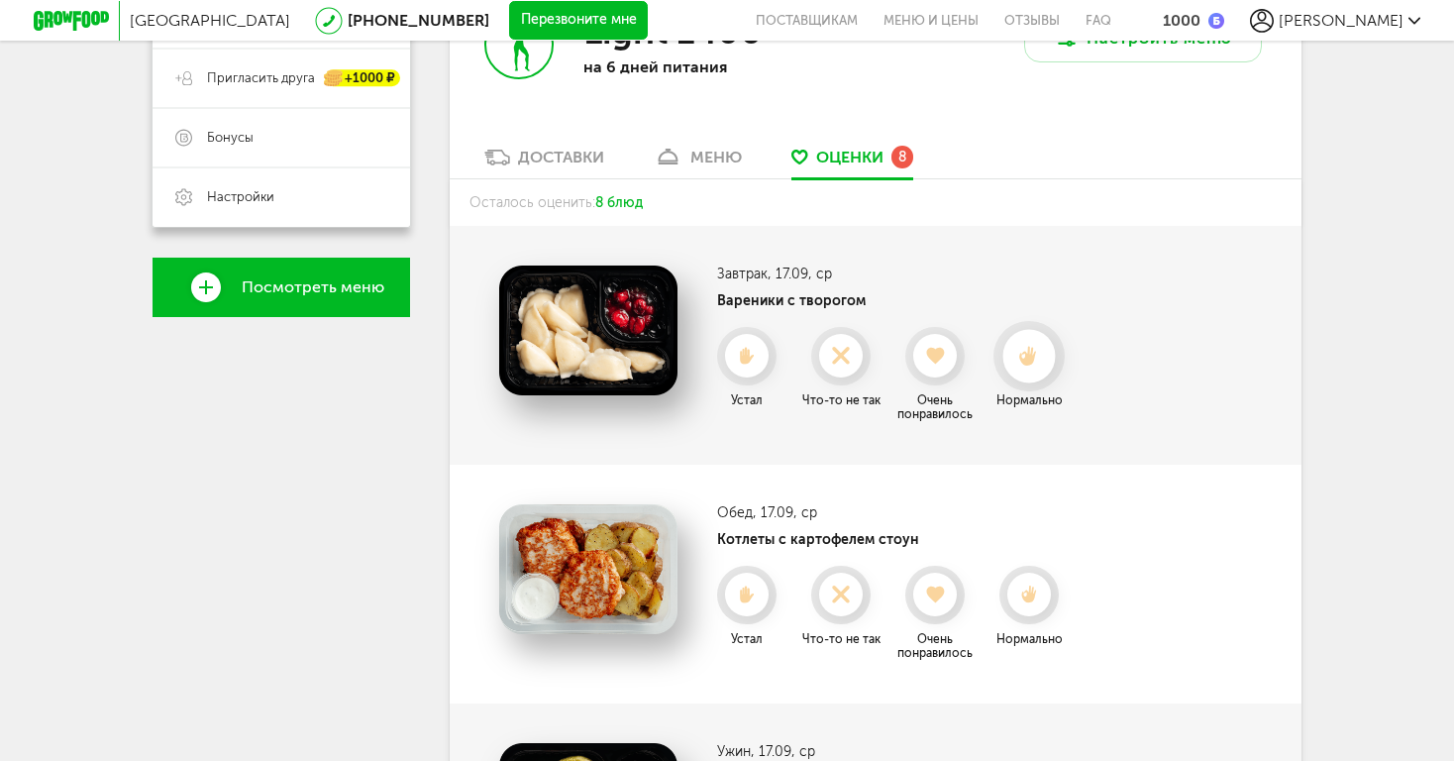
click at [1029, 366] on div at bounding box center [1029, 356] width 53 height 53
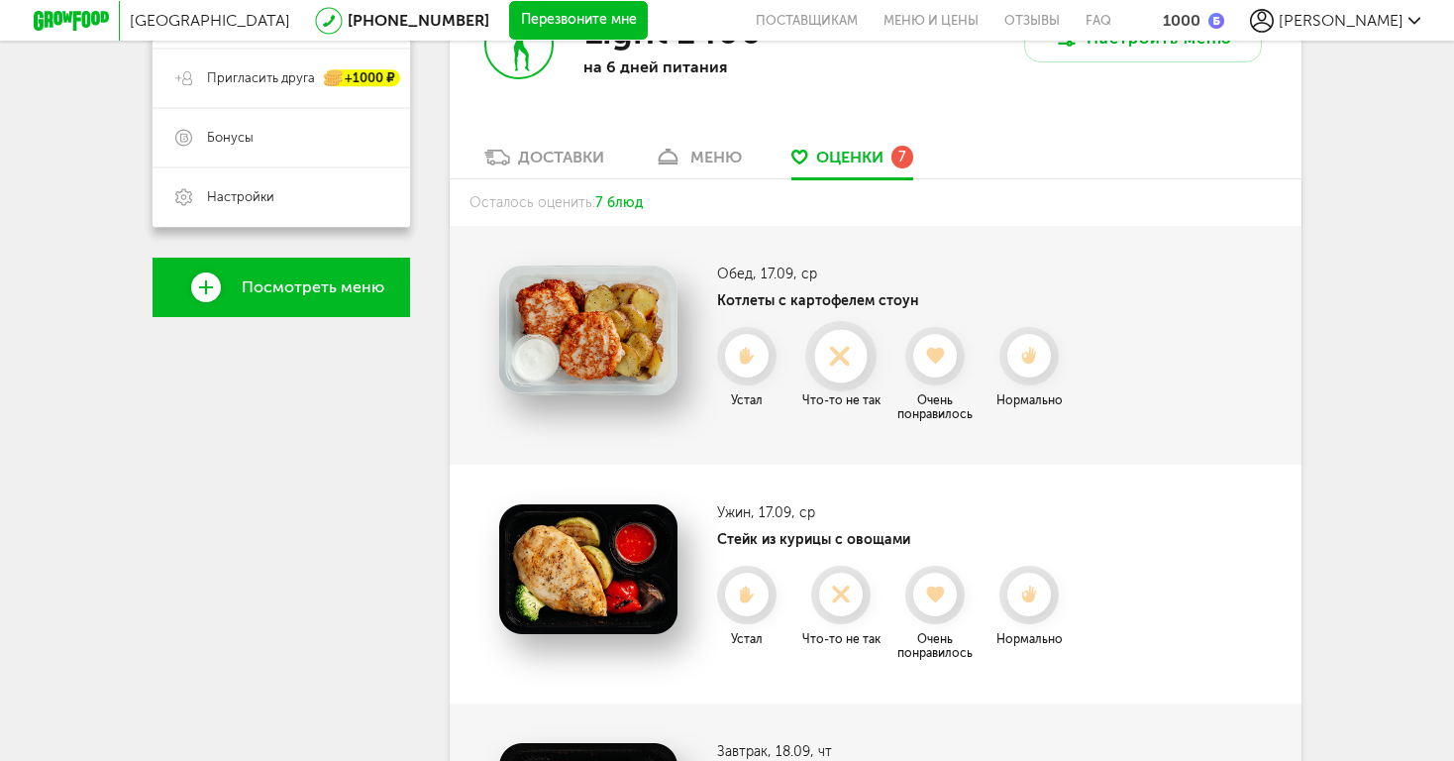
click at [844, 361] on div at bounding box center [840, 356] width 53 height 53
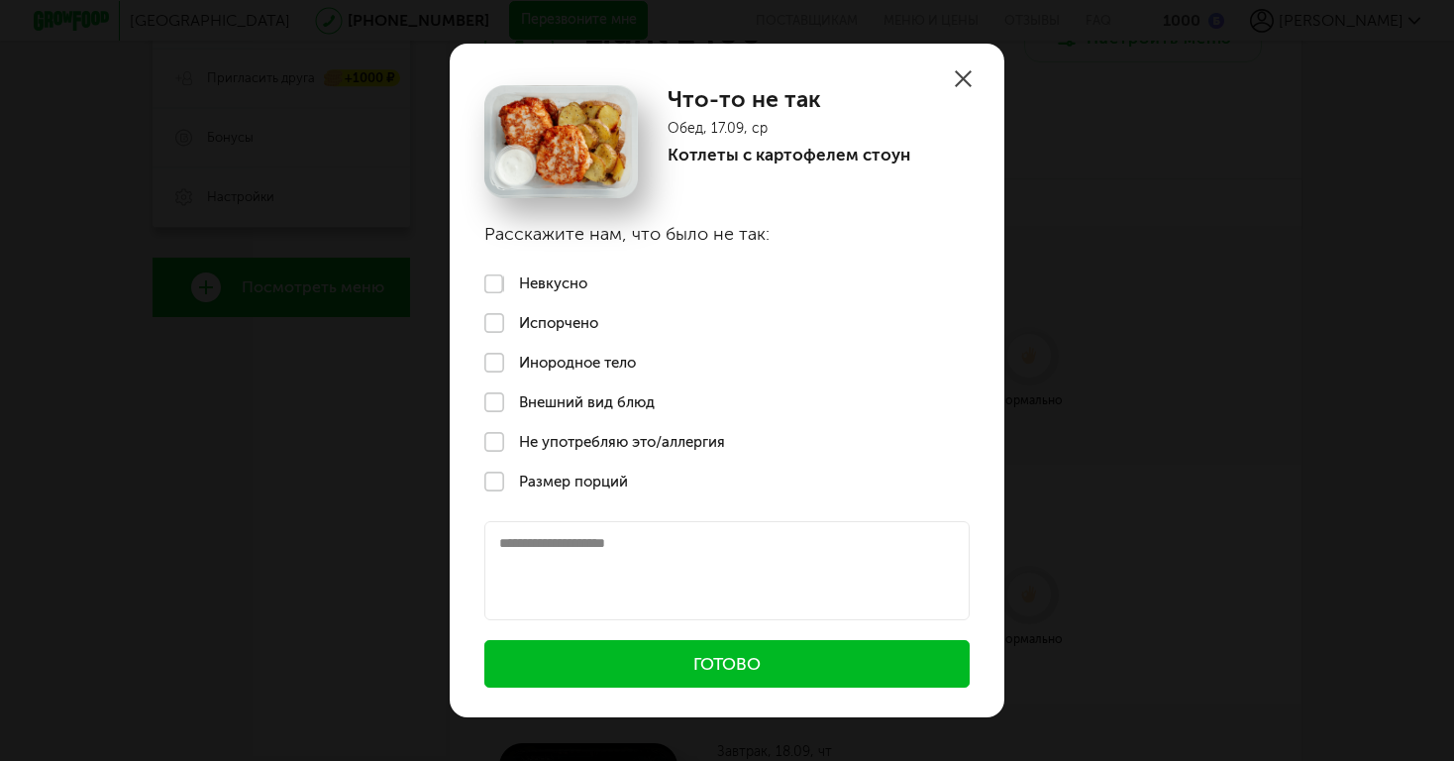
click at [520, 549] on textarea at bounding box center [726, 570] width 485 height 99
type textarea "*"
type textarea "**********"
click at [663, 663] on button "Готово" at bounding box center [726, 664] width 485 height 48
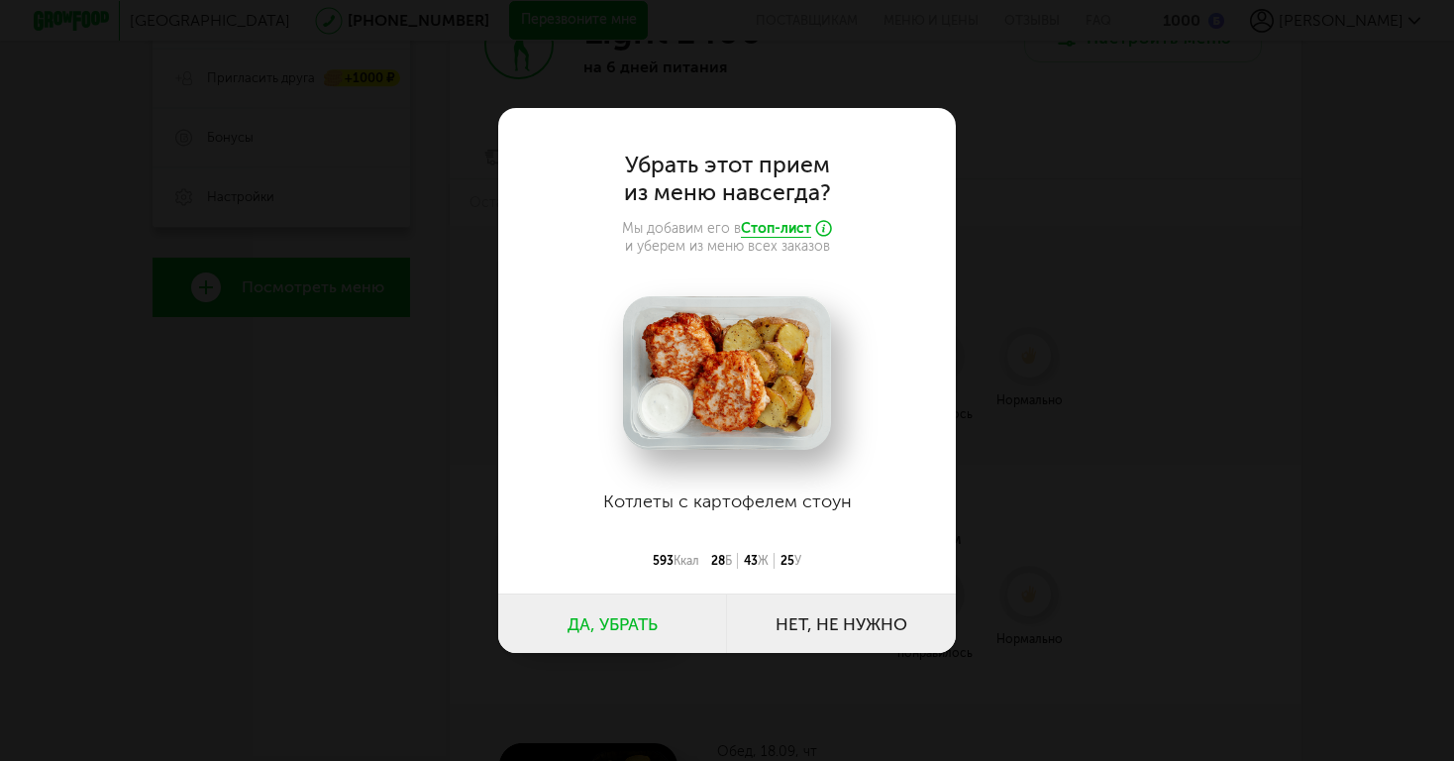
click at [842, 633] on button "Нет, не нужно" at bounding box center [841, 622] width 229 height 59
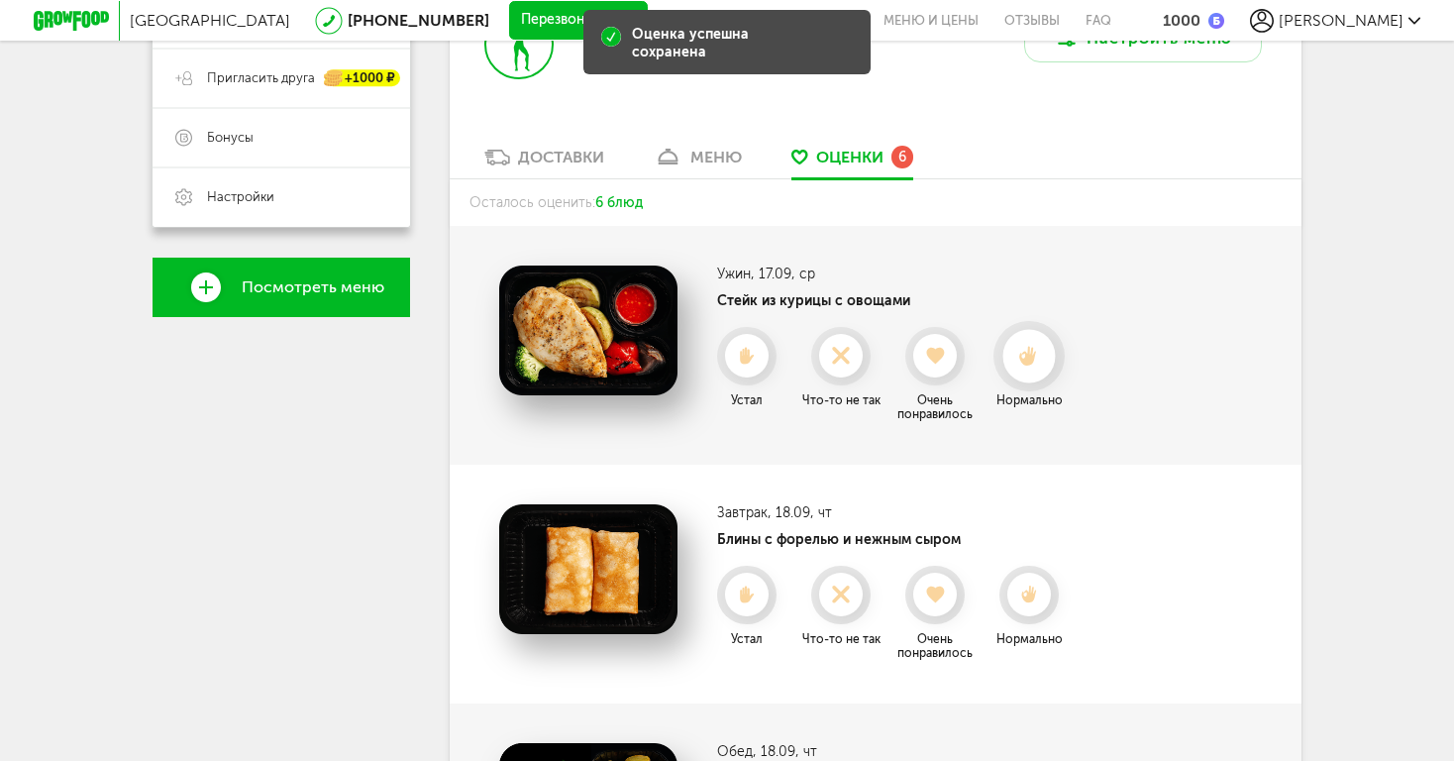
click at [1028, 350] on div at bounding box center [1029, 356] width 53 height 53
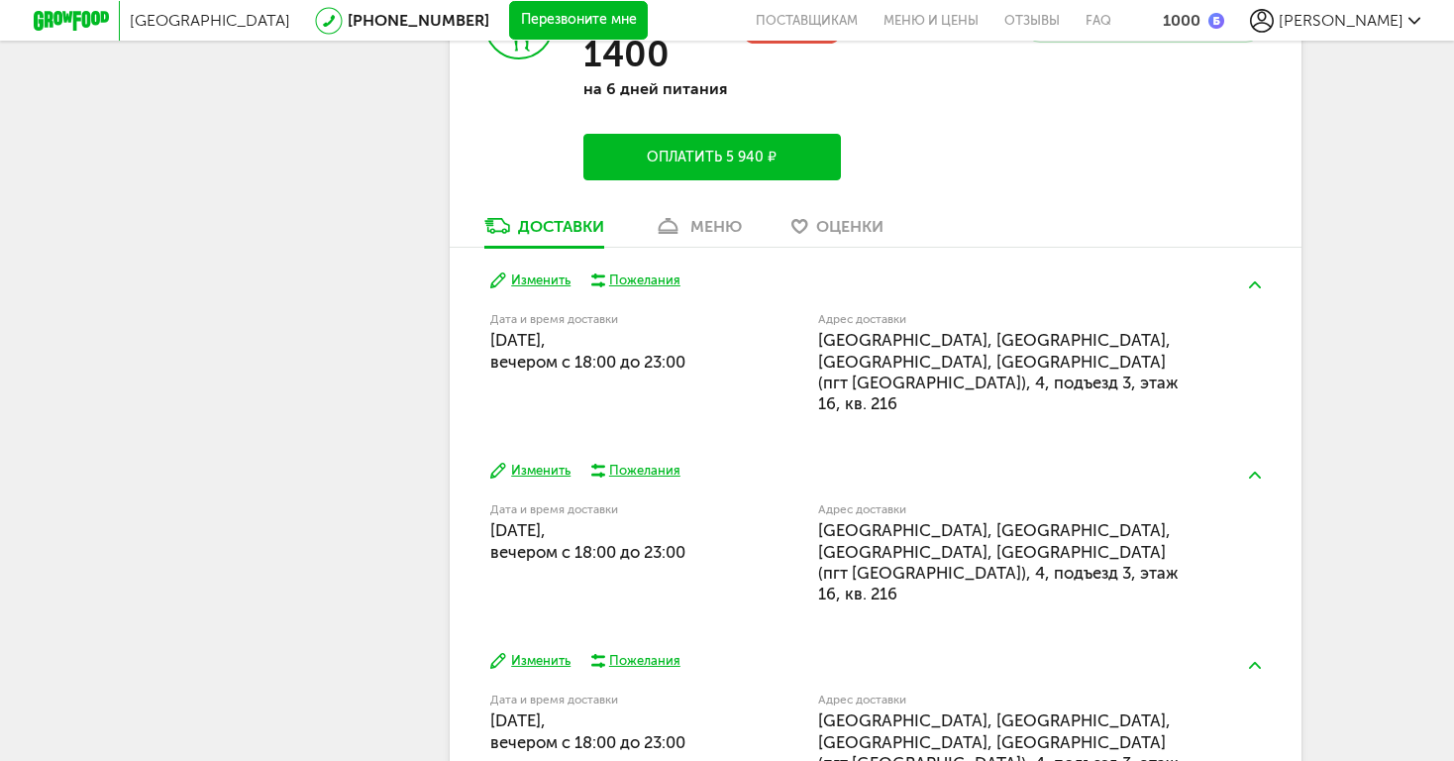
scroll to position [5208, 0]
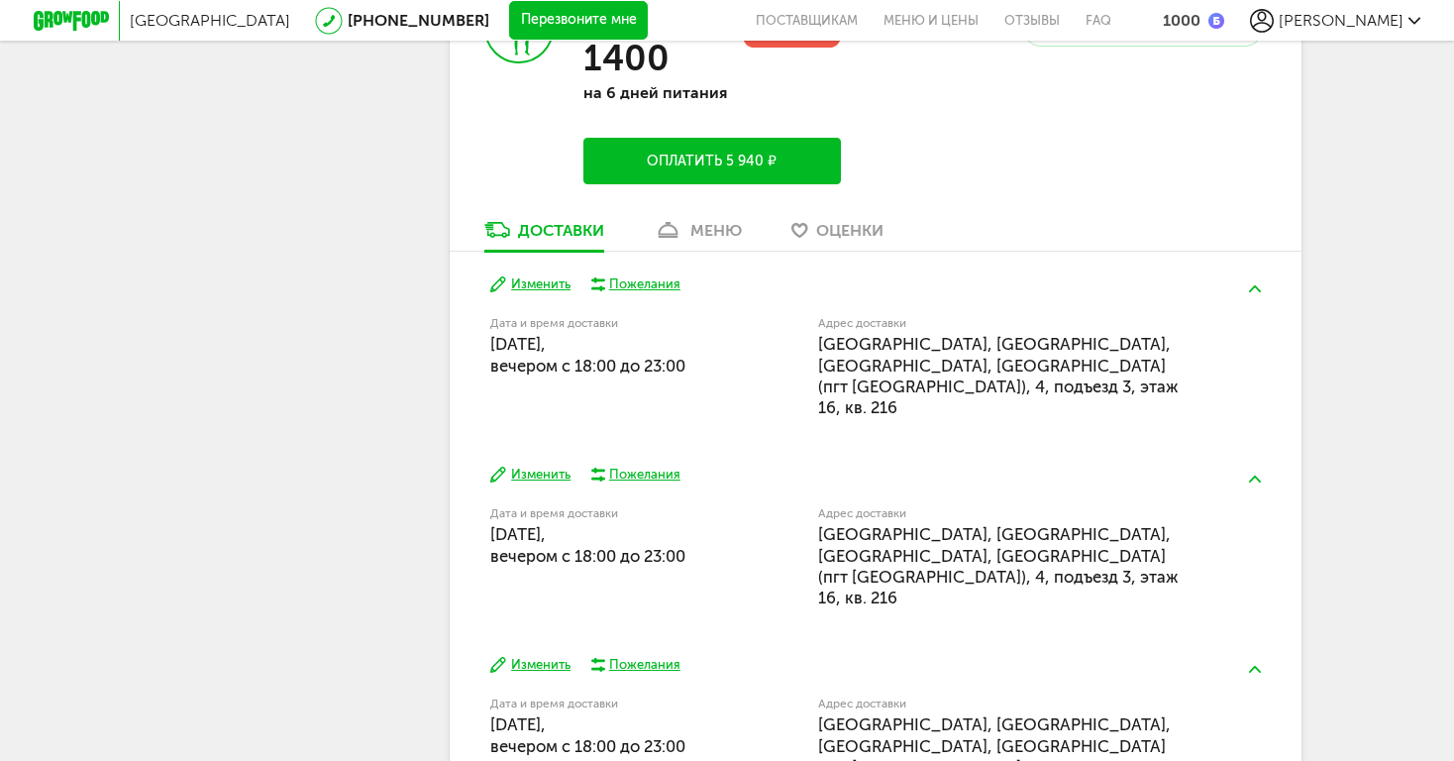
click at [705, 221] on div "меню" at bounding box center [716, 230] width 52 height 19
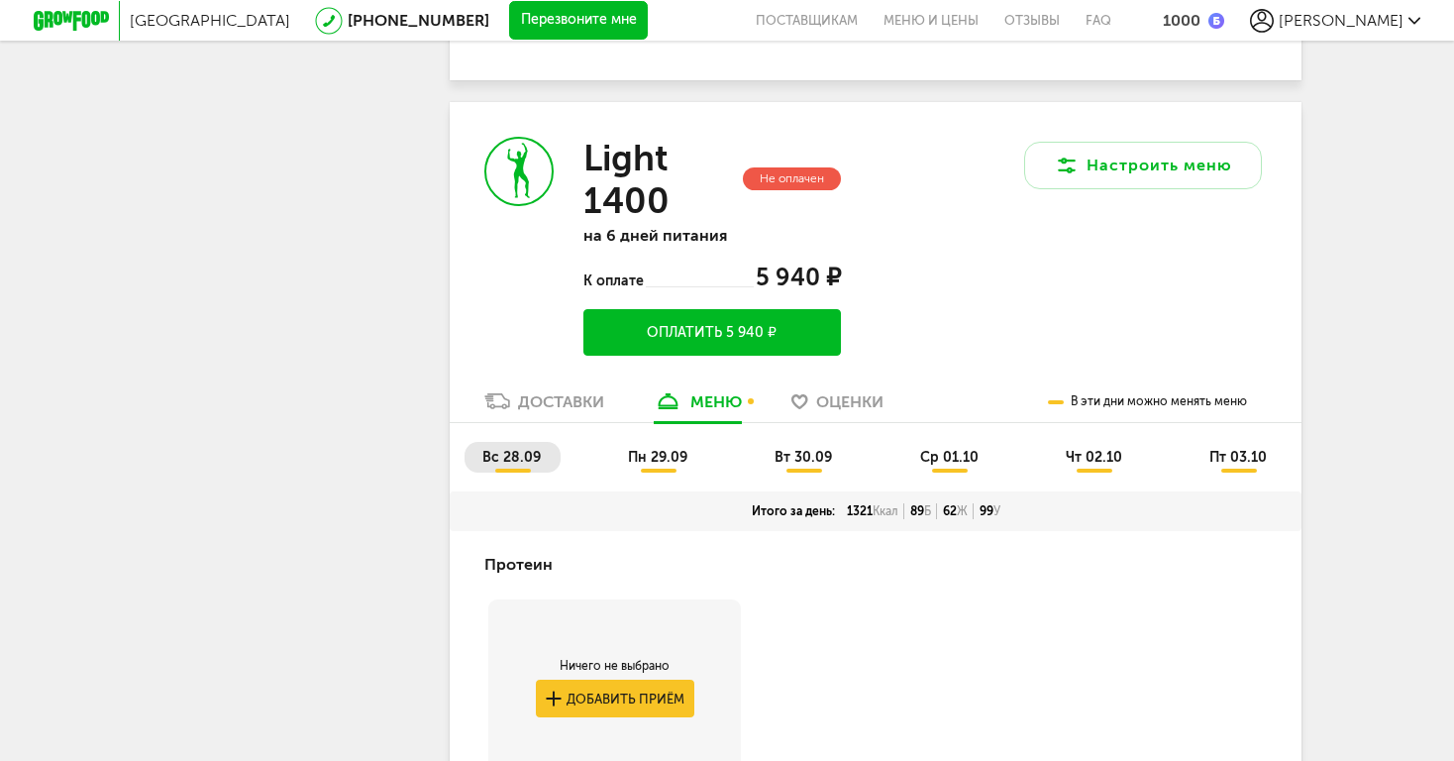
scroll to position [5068, 0]
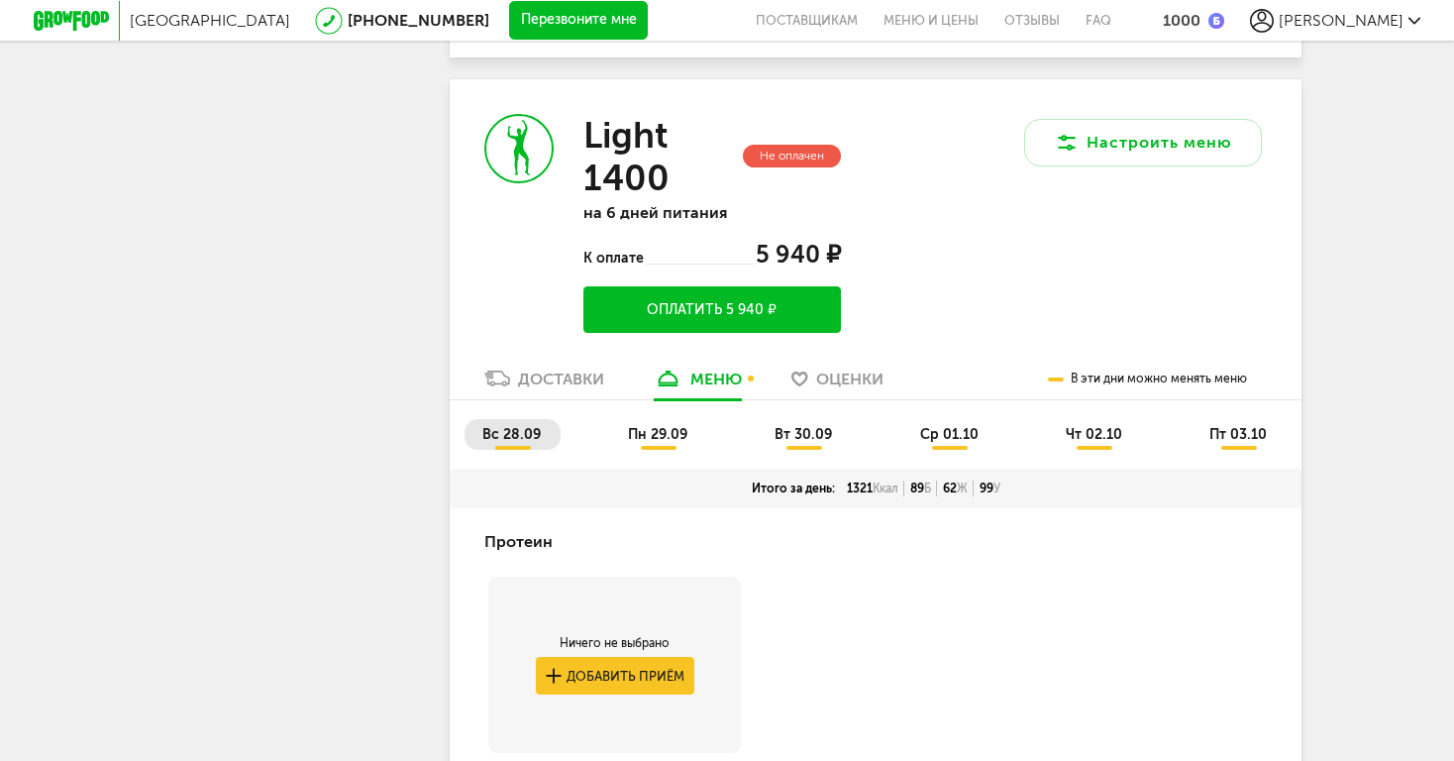
click at [560, 370] on div "Доставки" at bounding box center [561, 379] width 86 height 19
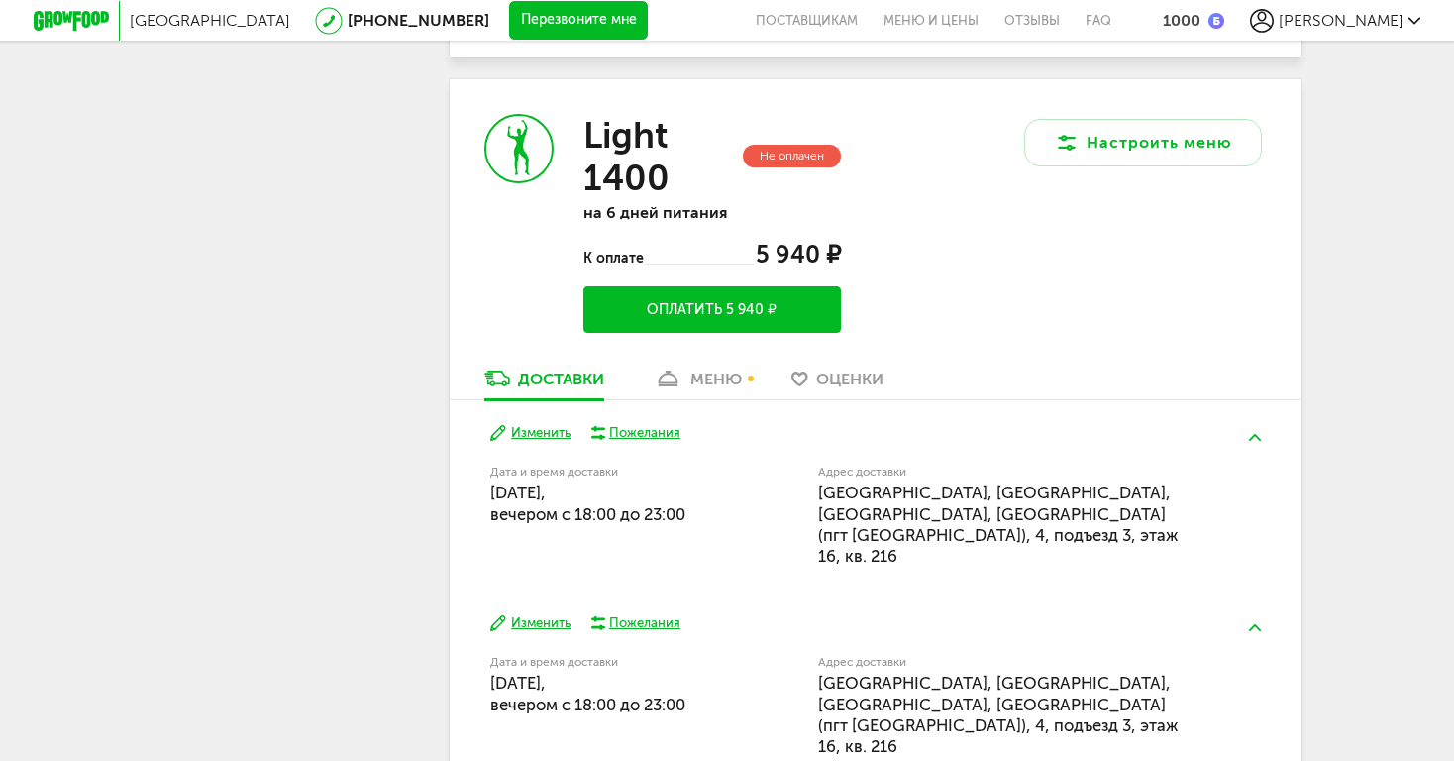
click at [554, 424] on button "Изменить" at bounding box center [530, 433] width 80 height 19
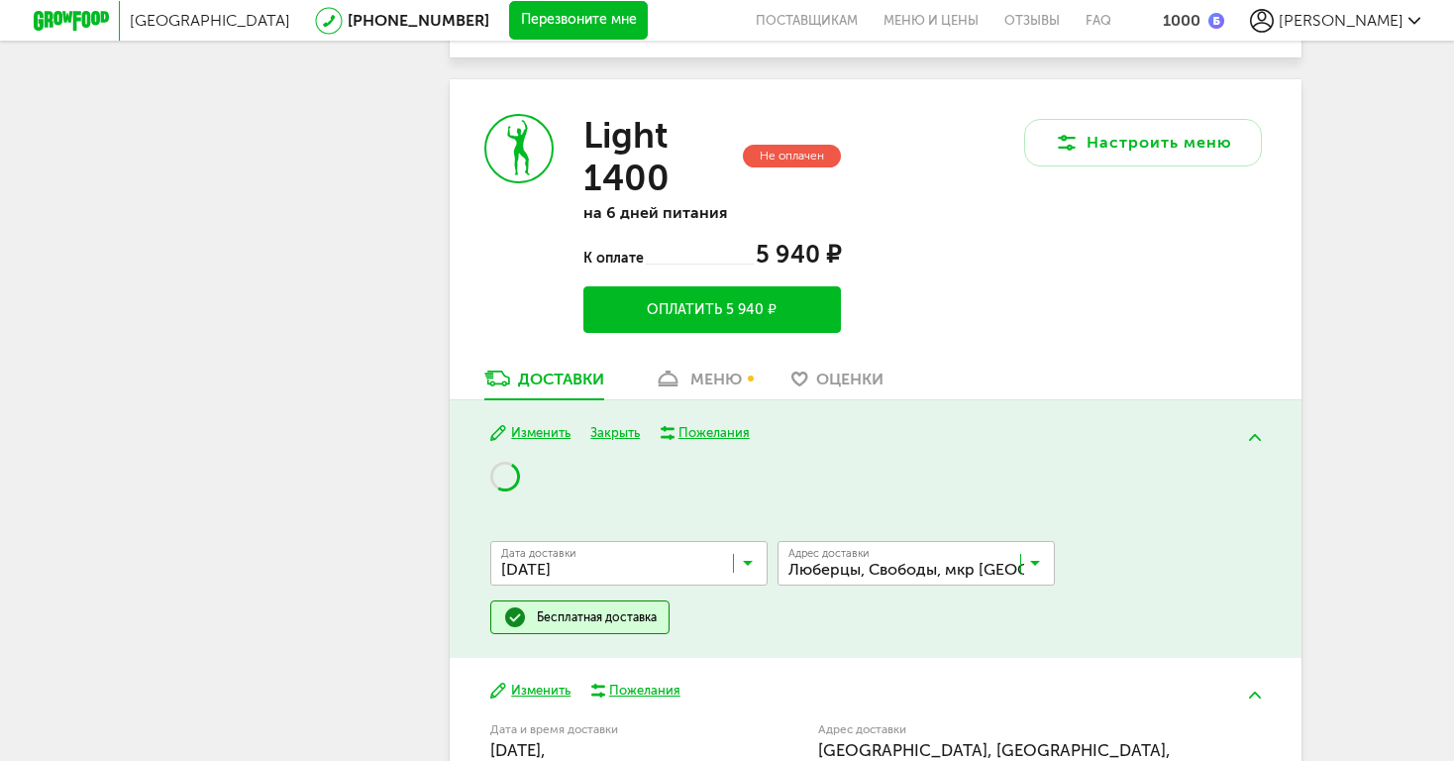
click at [592, 551] on input "Search for option" at bounding box center [633, 568] width 277 height 34
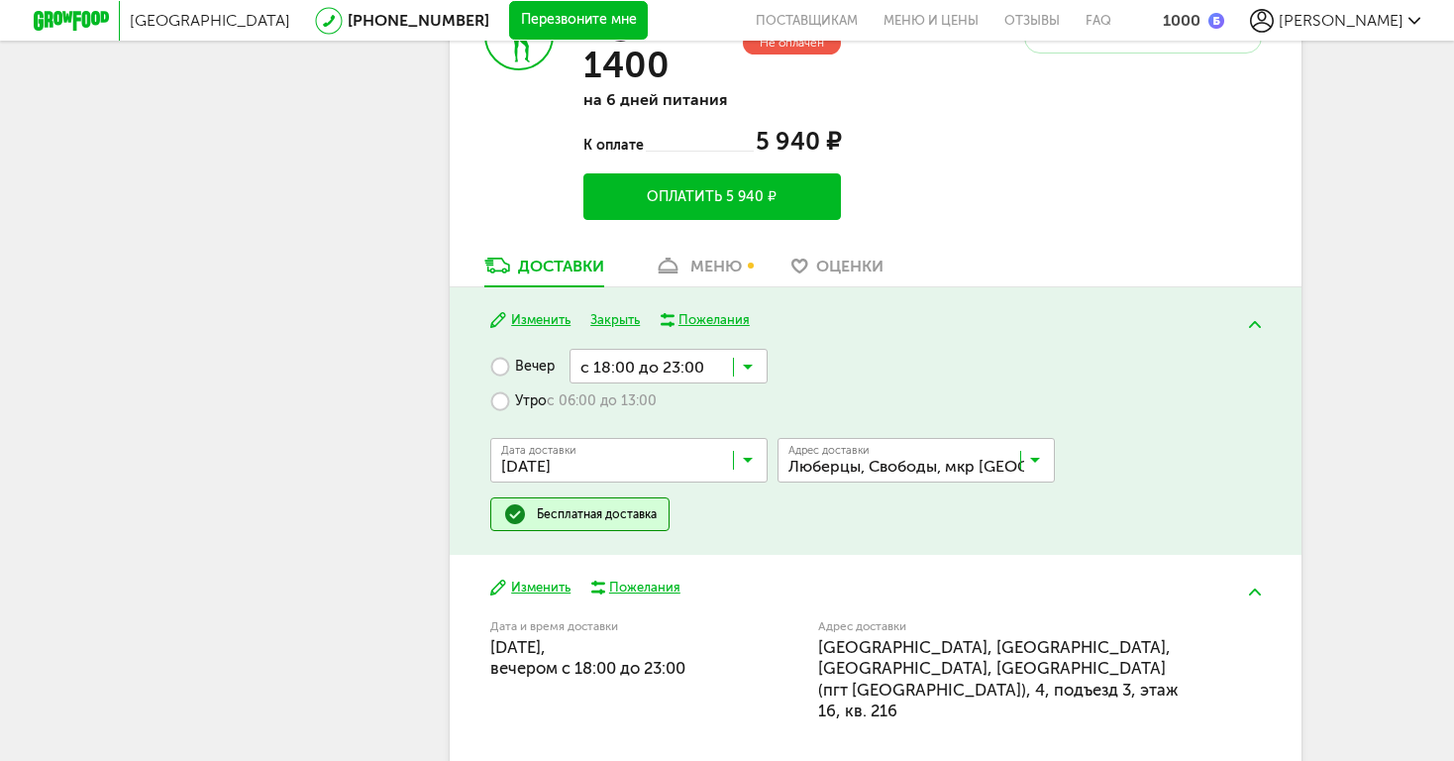
scroll to position [5189, 0]
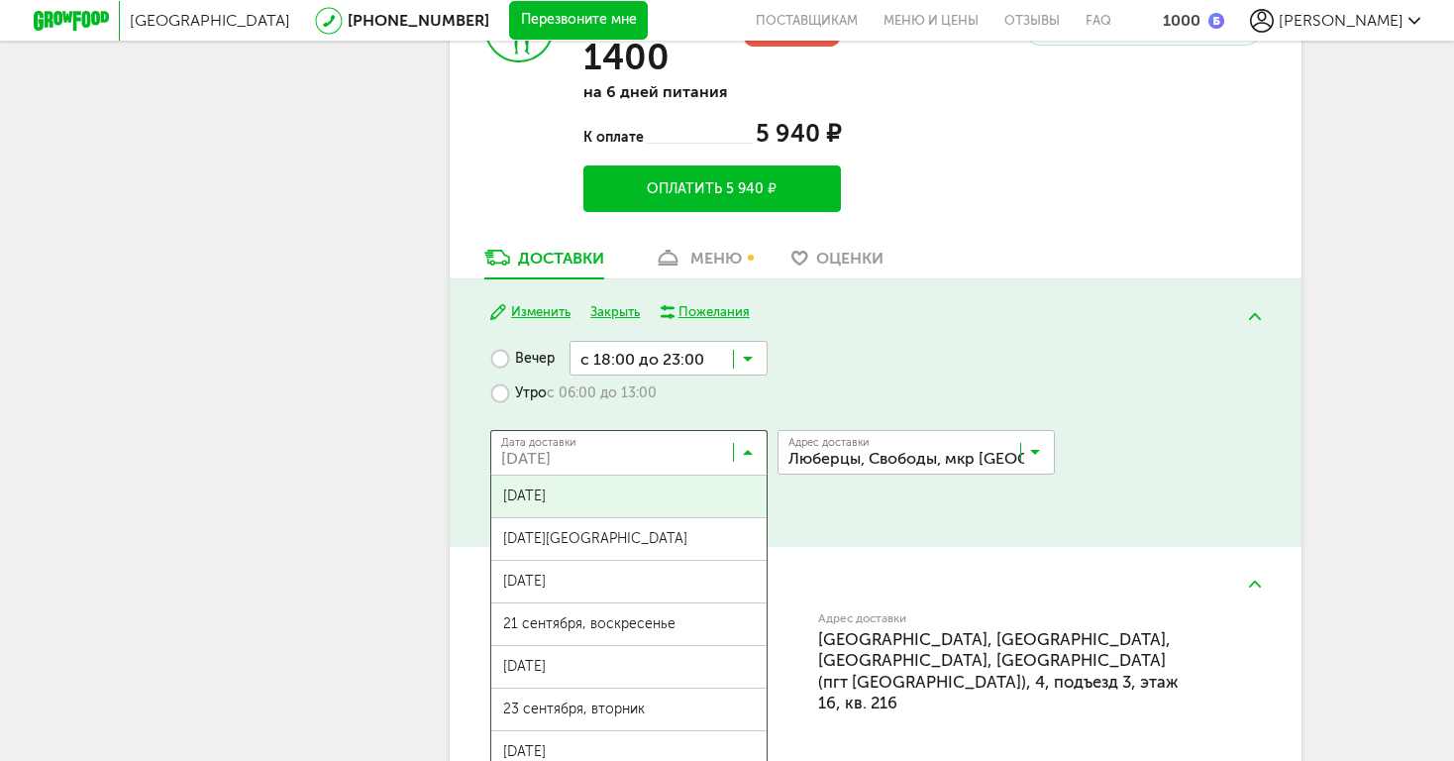
click at [548, 440] on input "Search for option" at bounding box center [633, 457] width 277 height 34
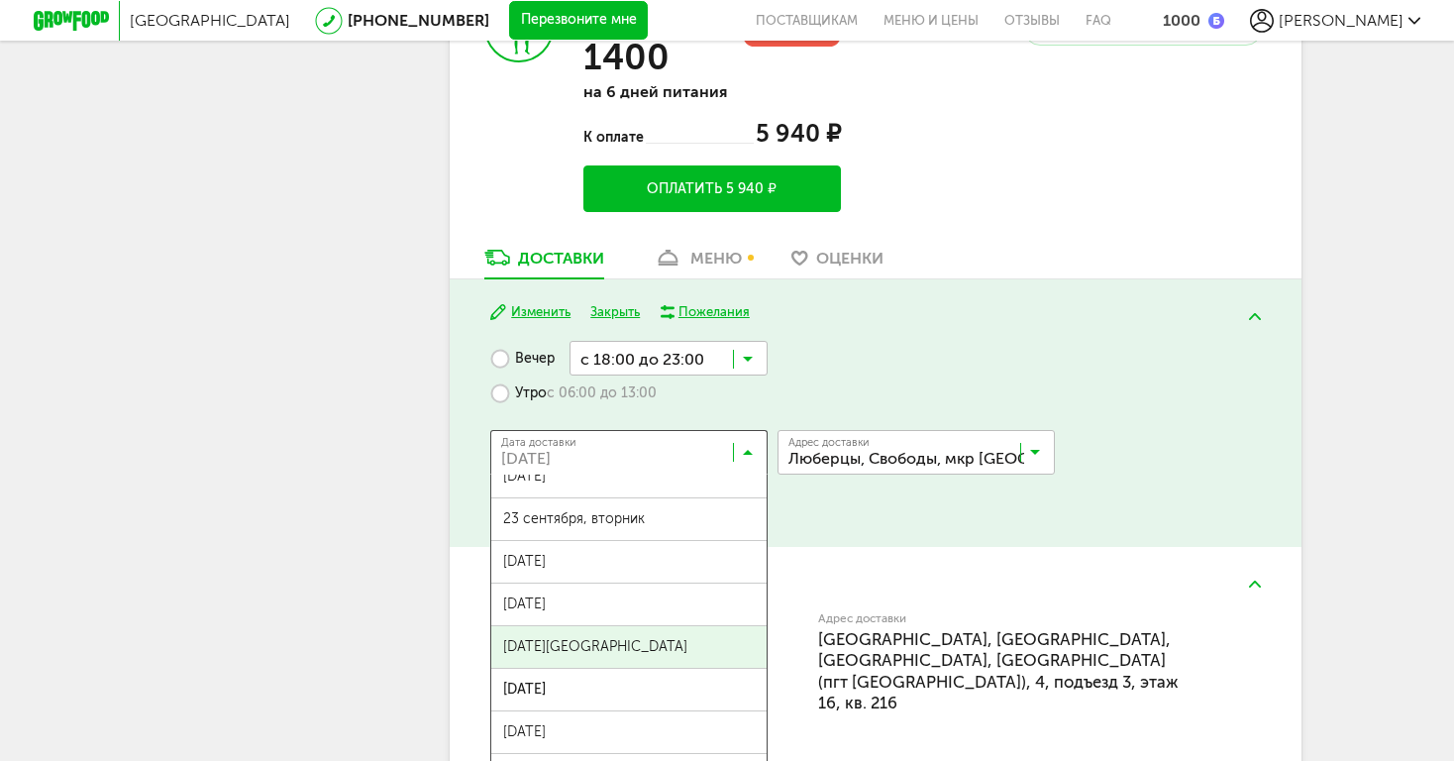
scroll to position [200, 0]
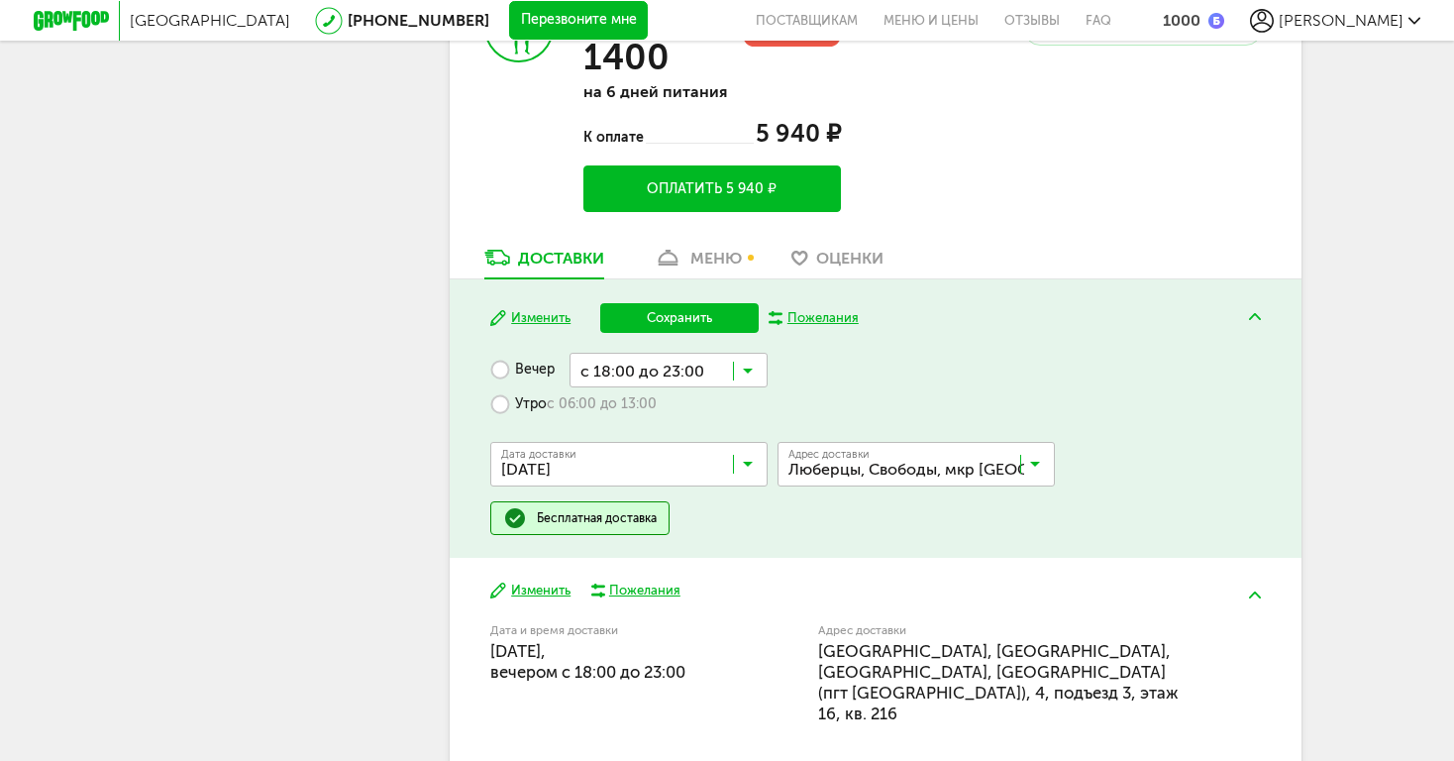
click at [538, 713] on span "28 сентября, воскресенье" at bounding box center [628, 734] width 275 height 42
click at [1140, 503] on div "Вечер с 18:00 до 23:00 Загрузка... Утро с 06:00 до 13:00 Дата доставки 28 сентя…" at bounding box center [875, 444] width 770 height 182
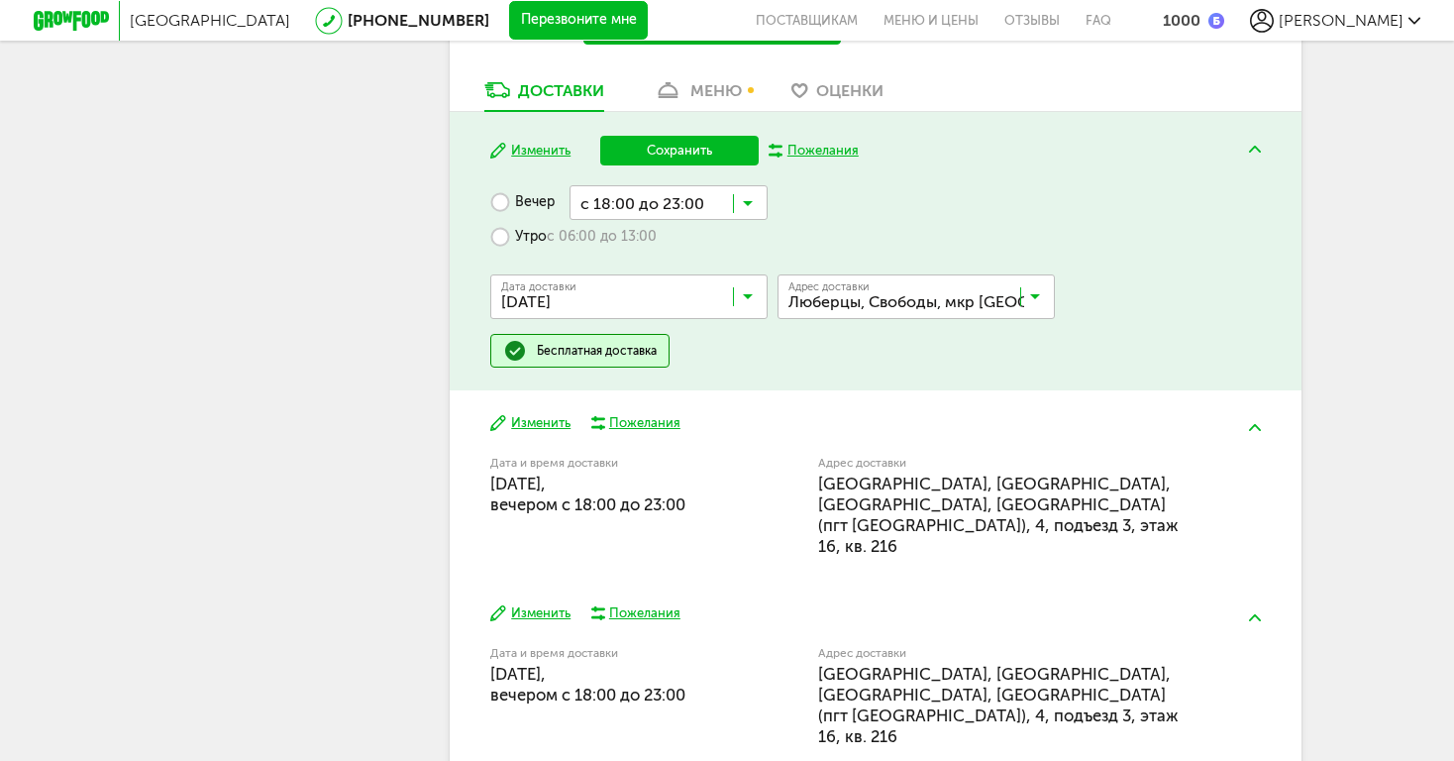
scroll to position [5355, 0]
click at [722, 334] on div "Вечер с 18:00 до 23:00 Загрузка... Утро с 06:00 до 13:00 Дата доставки 28 сентя…" at bounding box center [875, 277] width 770 height 182
click at [674, 137] on button "Сохранить" at bounding box center [679, 152] width 159 height 30
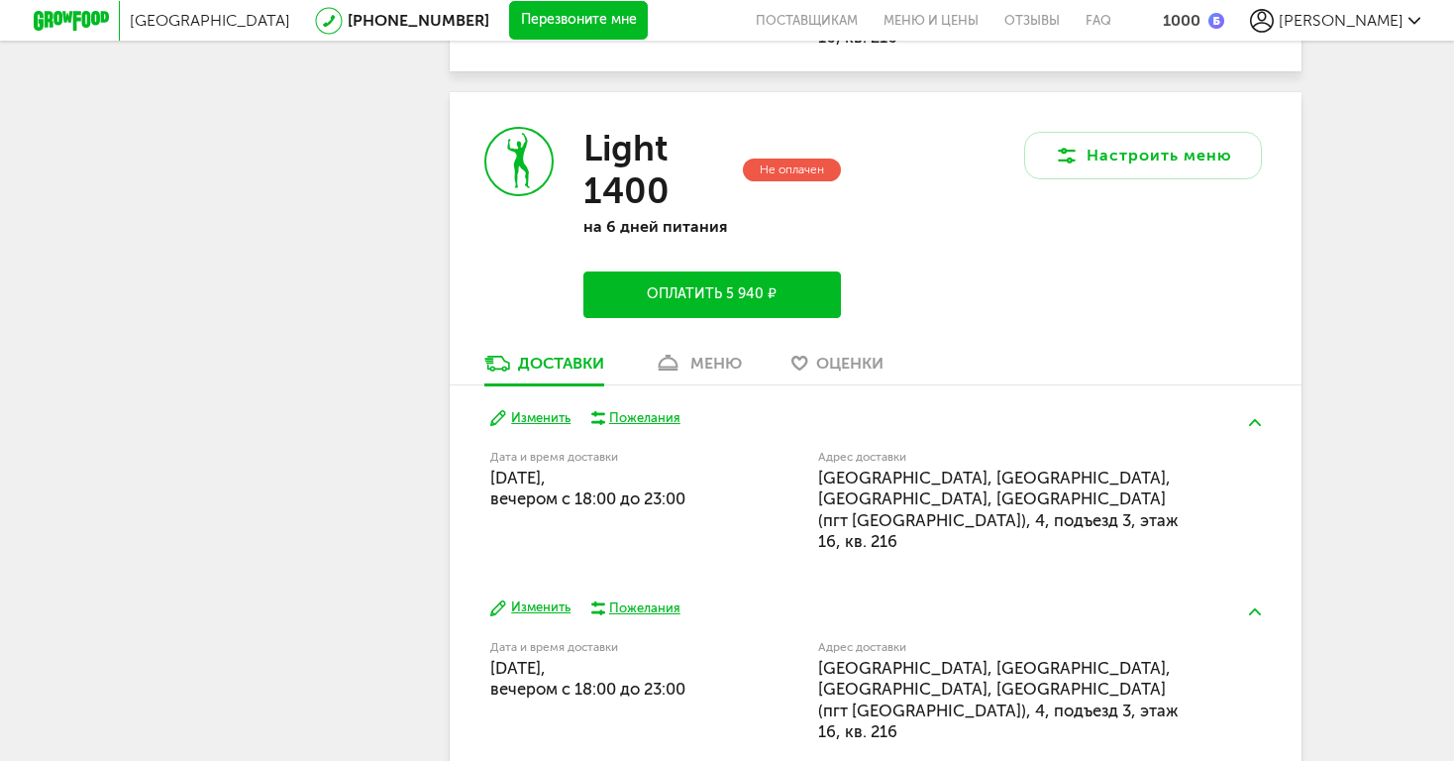
scroll to position [1548, 0]
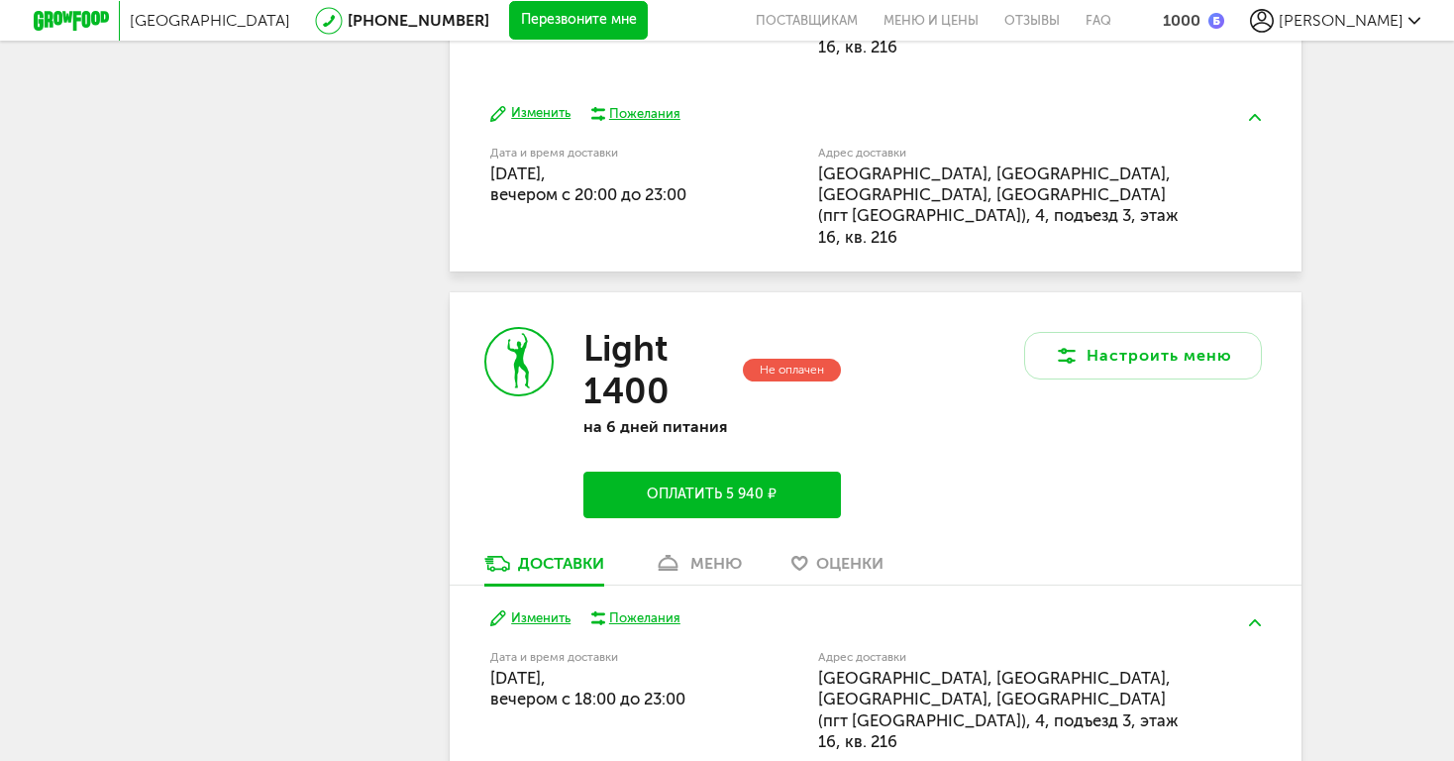
click at [673, 555] on icon at bounding box center [668, 563] width 29 height 17
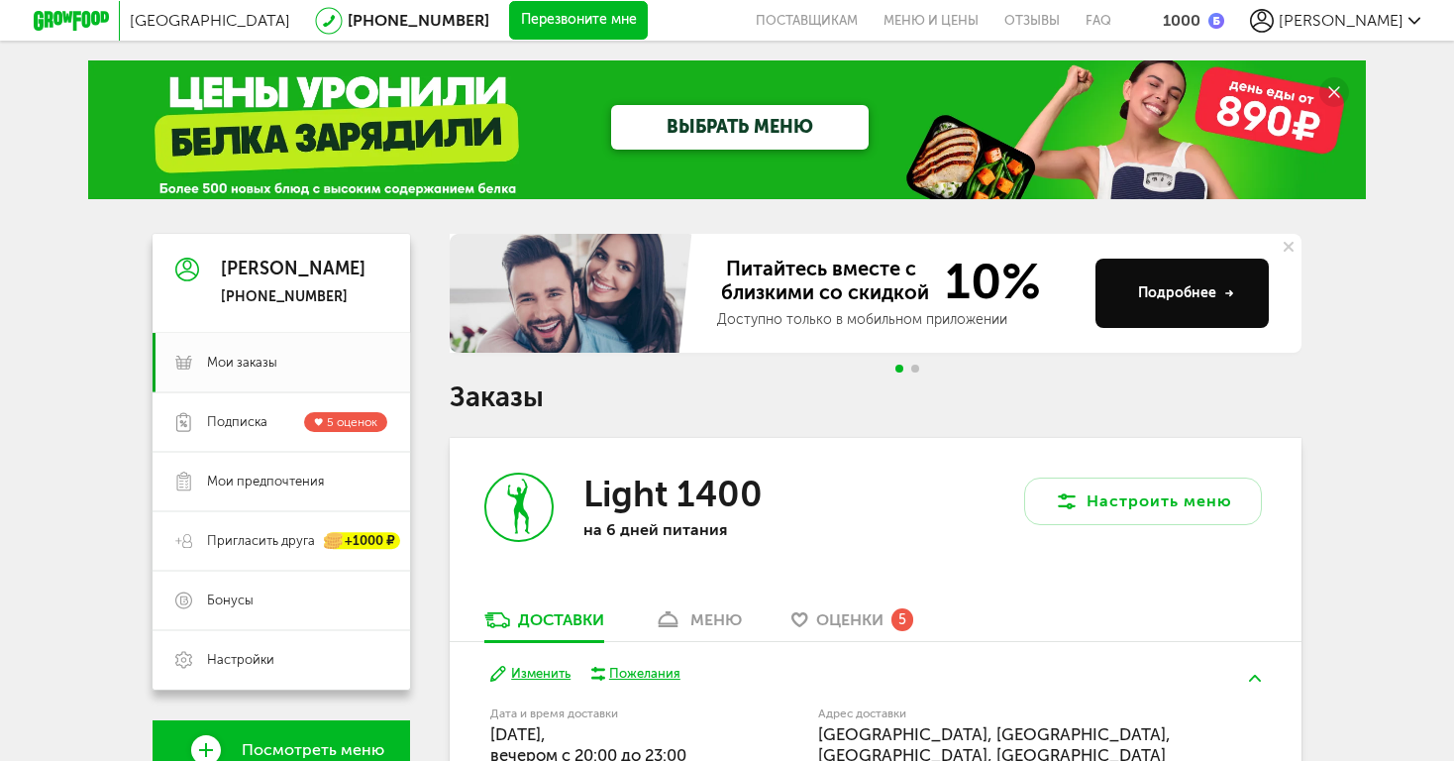
click at [94, 15] on icon at bounding box center [71, 21] width 75 height 20
